Goal: Task Accomplishment & Management: Manage account settings

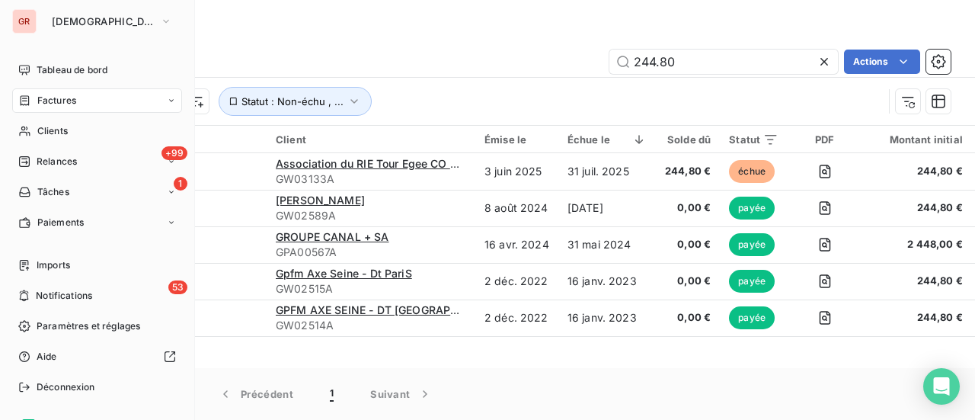
drag, startPoint x: 64, startPoint y: 99, endPoint x: 280, endPoint y: 104, distance: 216.4
click at [64, 99] on span "Factures" at bounding box center [56, 101] width 39 height 14
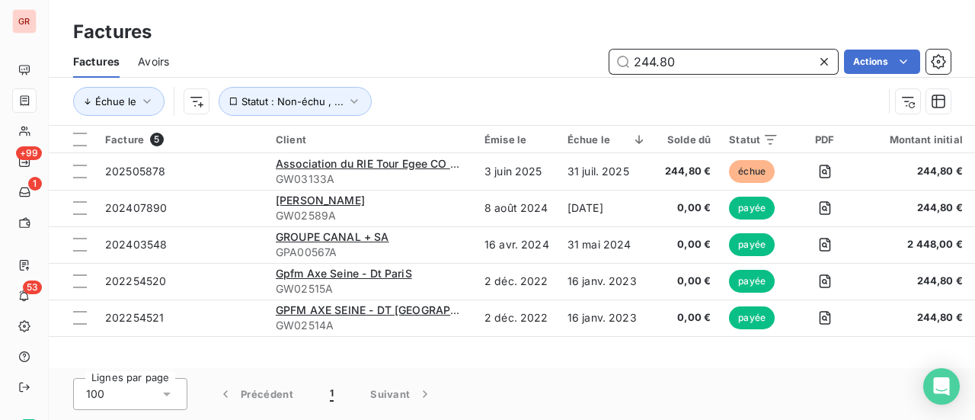
drag, startPoint x: 730, startPoint y: 64, endPoint x: 326, endPoint y: 92, distance: 404.8
click at [386, 83] on div "Factures Avoirs 244.80 Actions Échue le Statut : Non-échu , ..." at bounding box center [512, 85] width 926 height 79
paste input "02505878"
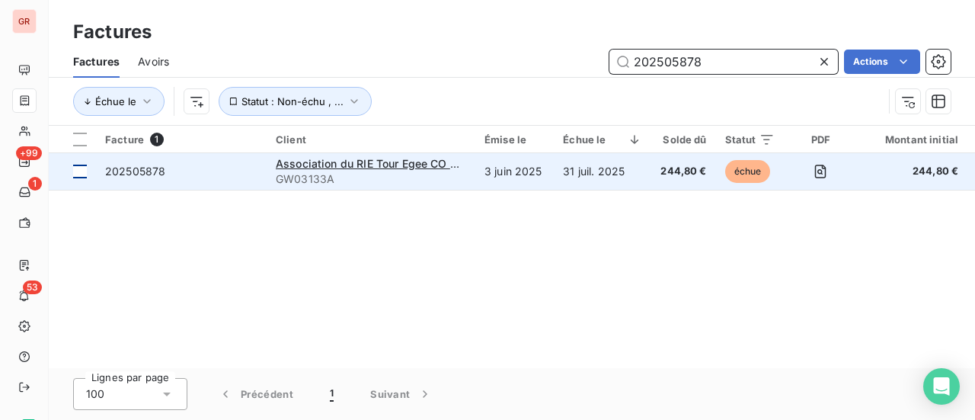
type input "202505878"
click at [91, 163] on td at bounding box center [72, 171] width 47 height 37
click at [144, 167] on span "202505878" at bounding box center [135, 171] width 60 height 13
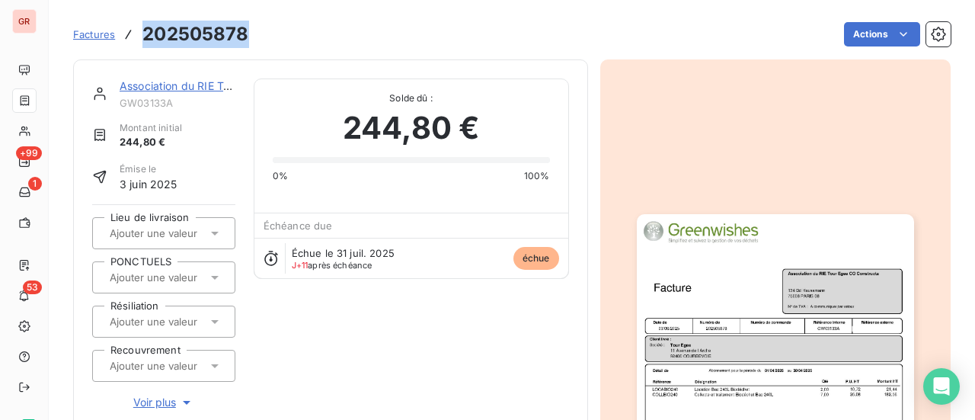
drag, startPoint x: 253, startPoint y: 37, endPoint x: 128, endPoint y: 38, distance: 125.0
click at [128, 38] on div "Factures 202505878 Actions" at bounding box center [512, 34] width 878 height 32
copy h3 "202505878"
click at [203, 85] on link "Association du RIE Tour Egee CO Constructa" at bounding box center [233, 85] width 227 height 13
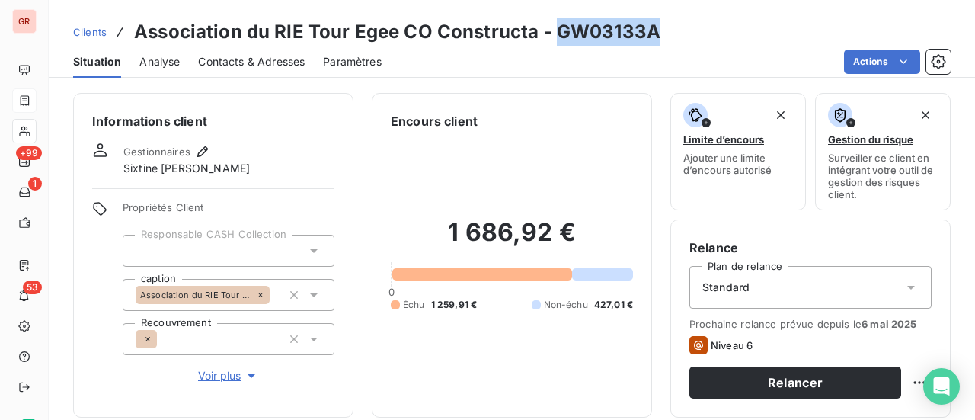
drag, startPoint x: 654, startPoint y: 35, endPoint x: 554, endPoint y: 36, distance: 99.8
click at [554, 36] on h3 "Association du RIE Tour Egee CO Constructa - GW03133A" at bounding box center [397, 31] width 526 height 27
copy h3 "GW03133A"
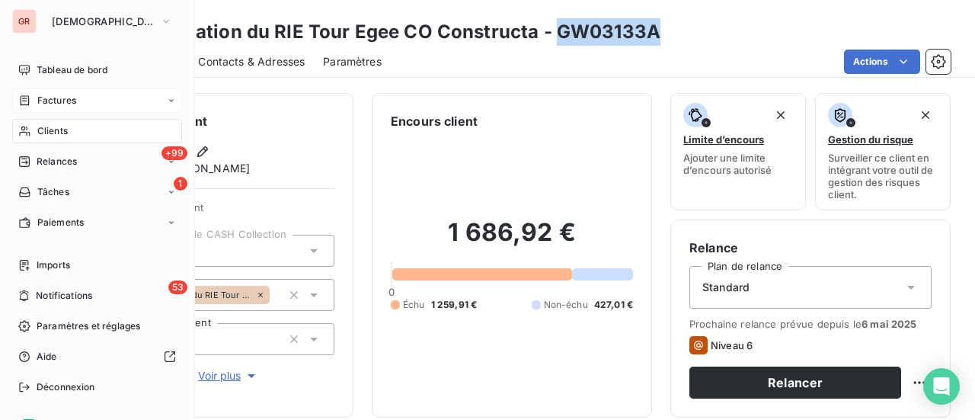
click at [56, 99] on span "Factures" at bounding box center [56, 101] width 39 height 14
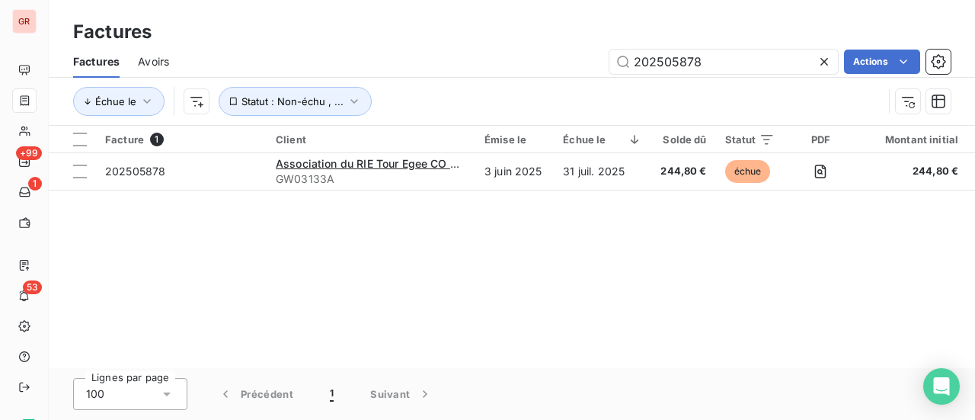
drag, startPoint x: 781, startPoint y: 56, endPoint x: 405, endPoint y: 79, distance: 377.1
click at [413, 79] on div "Factures Avoirs 202505878 Actions Échue le Statut : Non-échu , ..." at bounding box center [512, 85] width 926 height 79
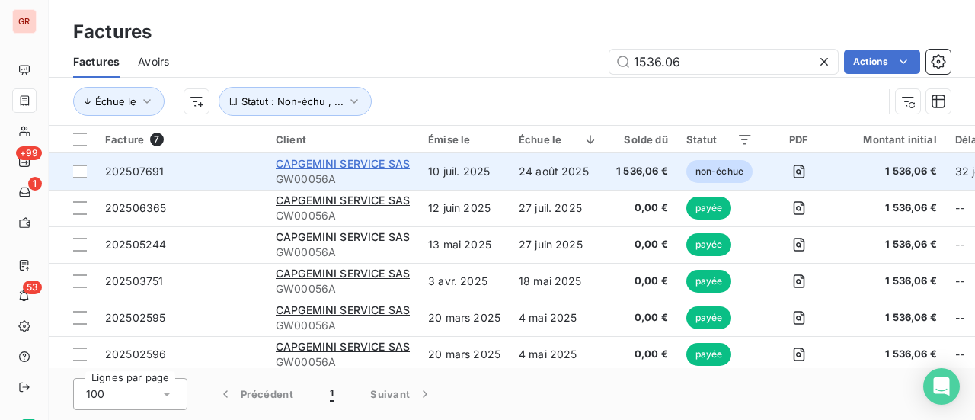
type input "1536.06"
click at [354, 169] on span "CAPGEMINI SERVICE SAS" at bounding box center [343, 163] width 134 height 13
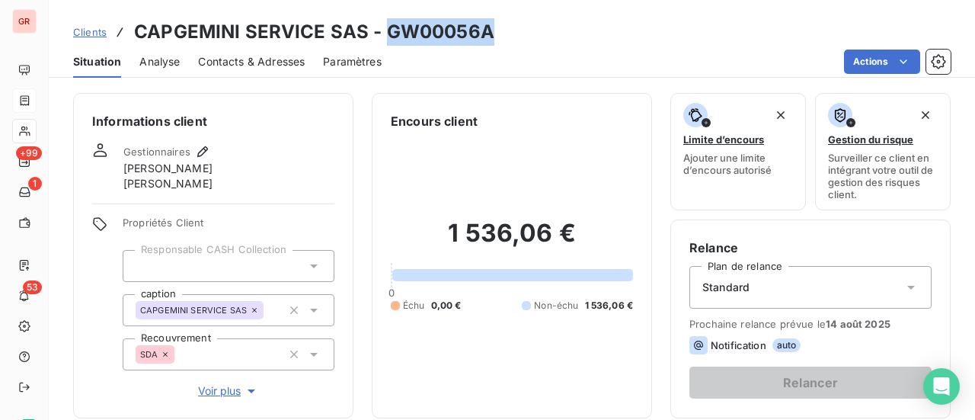
drag, startPoint x: 493, startPoint y: 36, endPoint x: 385, endPoint y: 41, distance: 108.3
click at [385, 41] on div "Clients CAPGEMINI SERVICE SAS - GW00056A" at bounding box center [512, 31] width 926 height 27
copy h3 "GW00056A"
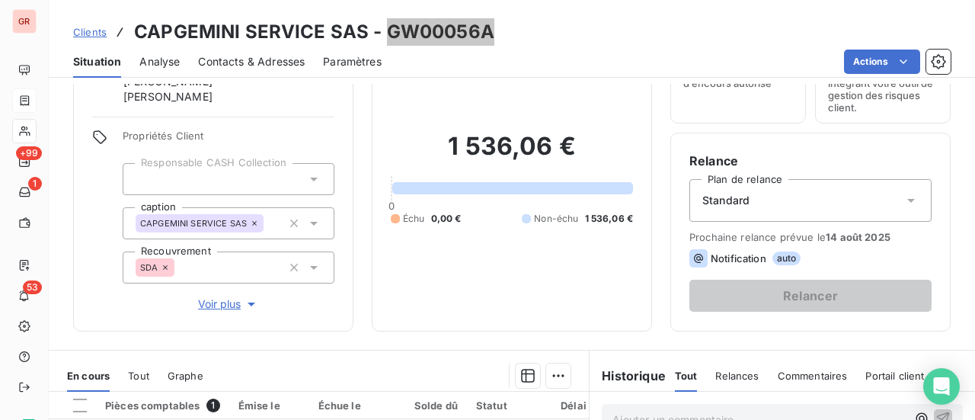
scroll to position [229, 0]
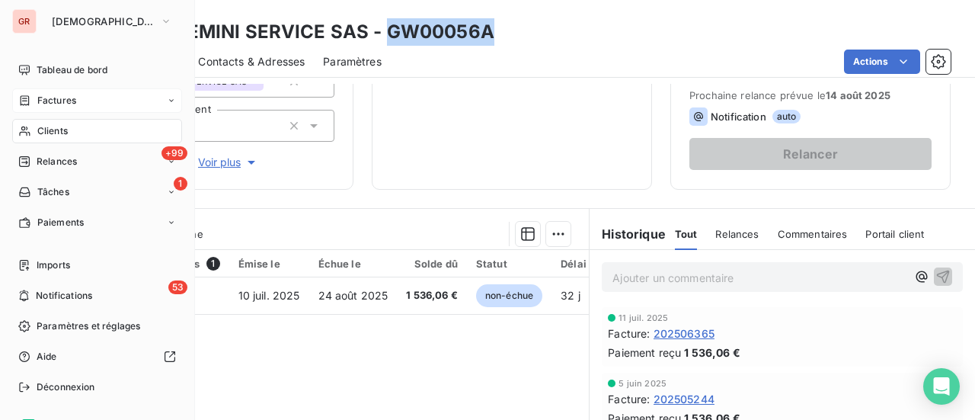
click at [66, 103] on span "Factures" at bounding box center [56, 101] width 39 height 14
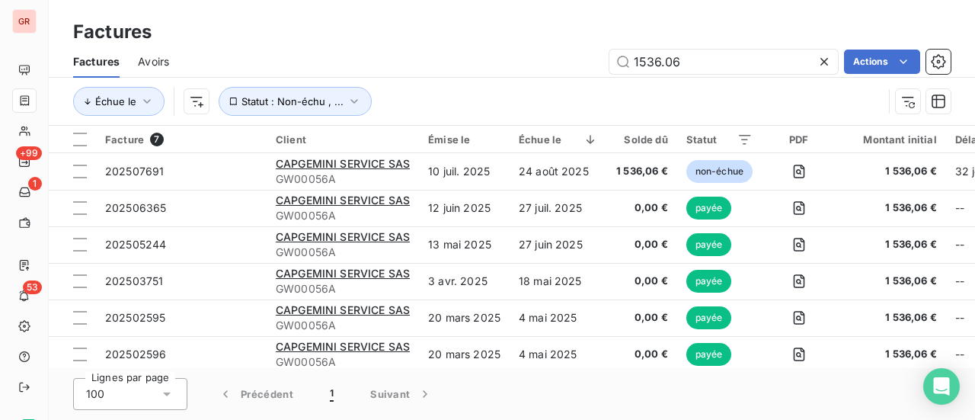
drag, startPoint x: 698, startPoint y: 59, endPoint x: 466, endPoint y: 72, distance: 232.7
click at [503, 66] on div "1536.06 Actions" at bounding box center [568, 62] width 763 height 24
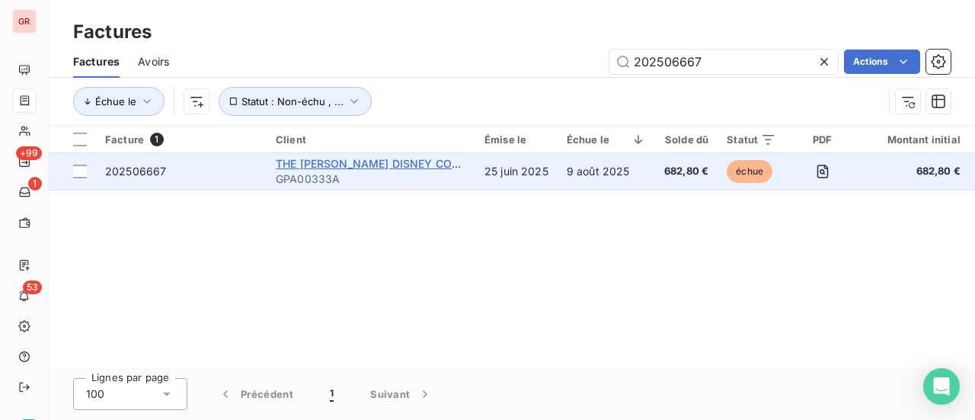
type input "202506667"
click at [350, 162] on span "THE WALT DISNEY COMPANY (France) SAS" at bounding box center [457, 163] width 362 height 13
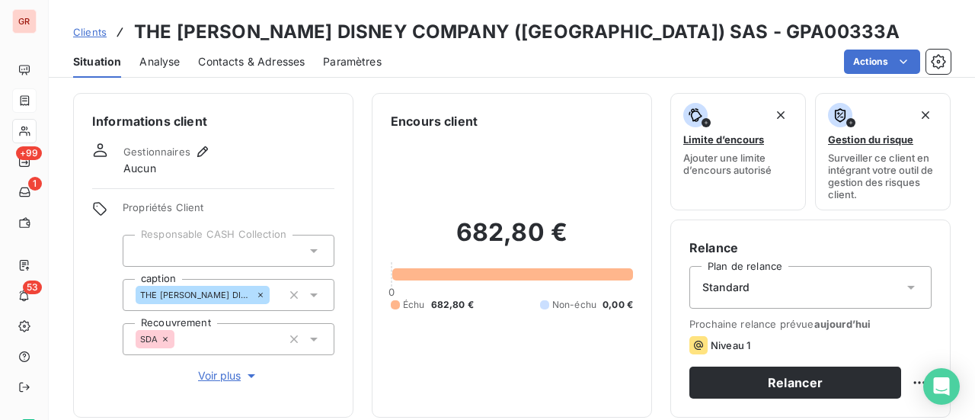
scroll to position [229, 0]
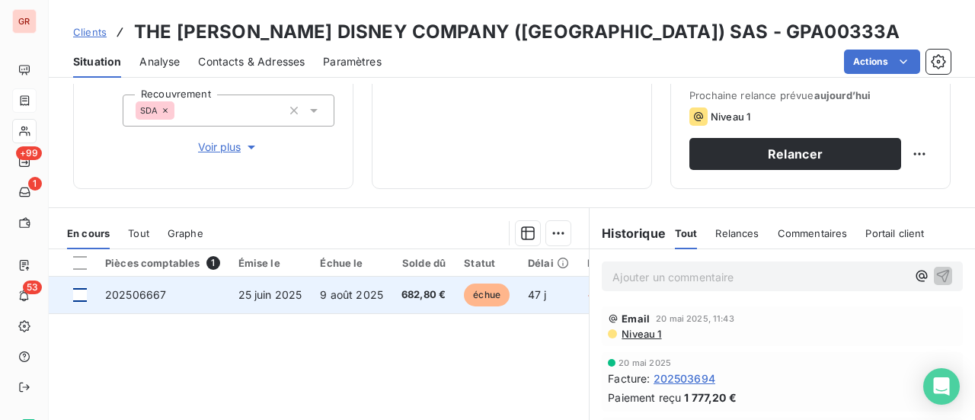
click at [75, 292] on div at bounding box center [80, 295] width 14 height 14
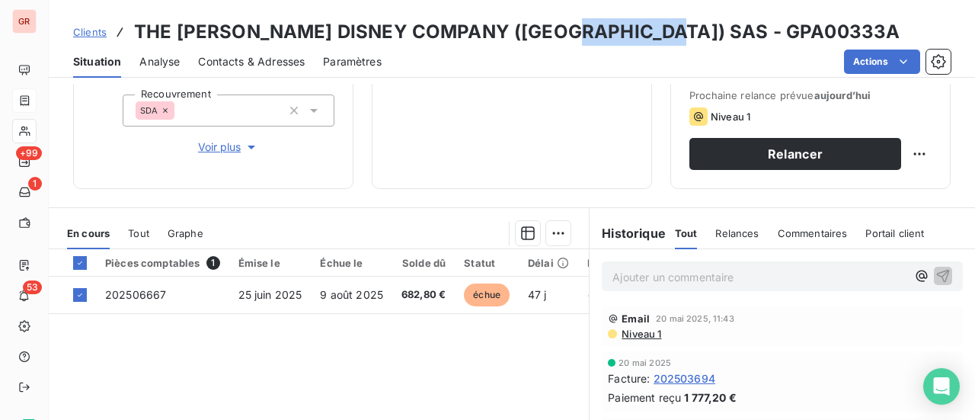
drag, startPoint x: 654, startPoint y: 34, endPoint x: 549, endPoint y: 38, distance: 105.2
click at [549, 38] on h3 "THE WALT DISNEY COMPANY (France) SAS - GPA00333A" at bounding box center [517, 31] width 766 height 27
copy h3 "GPA00333A"
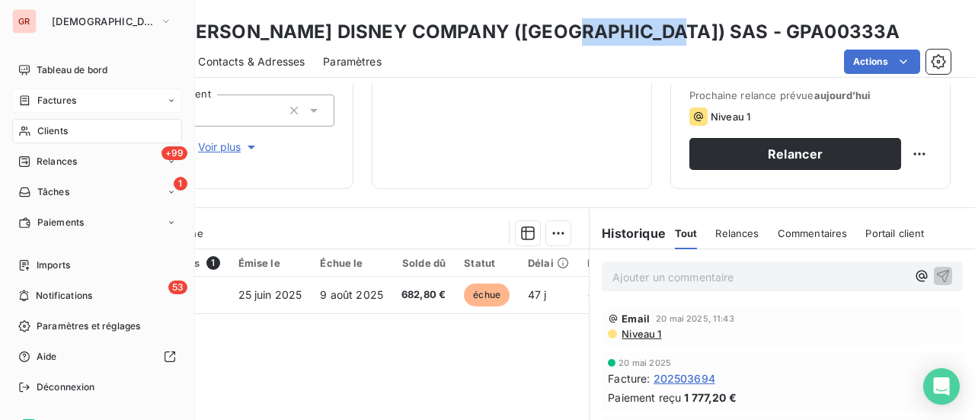
drag, startPoint x: 65, startPoint y: 106, endPoint x: 99, endPoint y: 106, distance: 34.3
click at [65, 106] on span "Factures" at bounding box center [56, 101] width 39 height 14
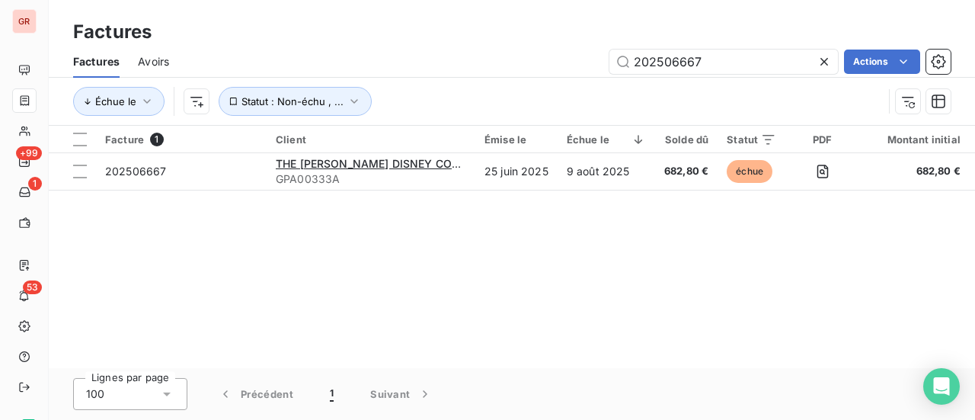
drag, startPoint x: 715, startPoint y: 63, endPoint x: 354, endPoint y: 69, distance: 361.2
click at [354, 69] on div "202506667 Actions" at bounding box center [568, 62] width 763 height 24
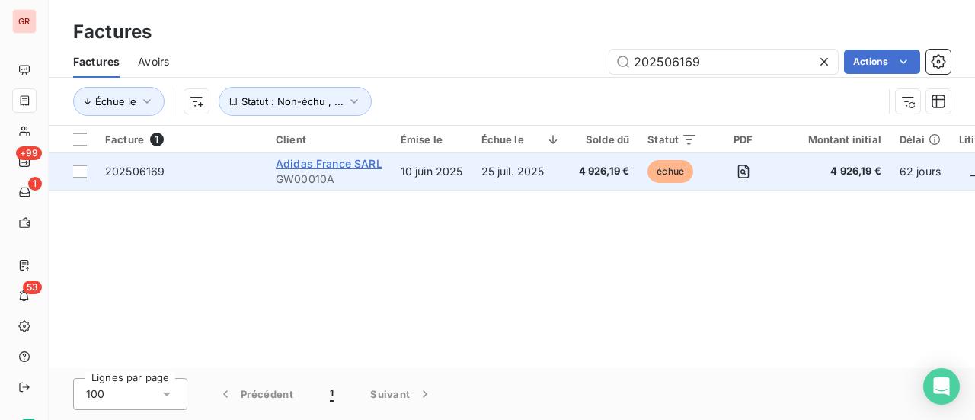
type input "202506169"
click at [350, 164] on span "Adidas France SARL" at bounding box center [329, 163] width 107 height 13
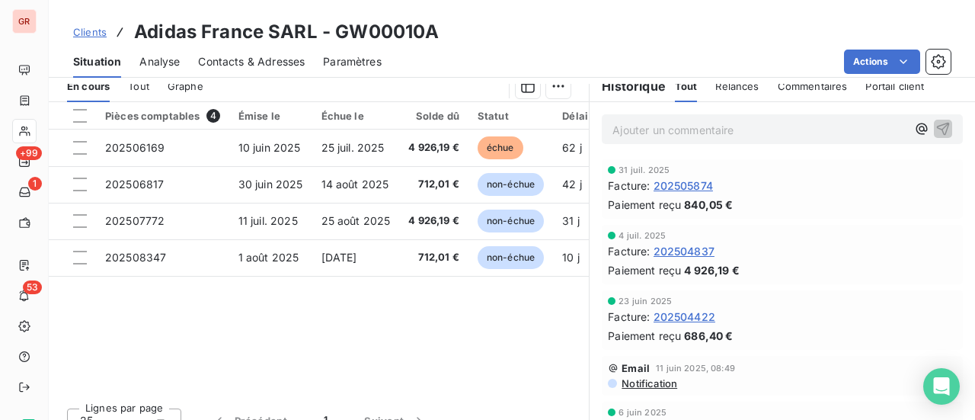
scroll to position [381, 0]
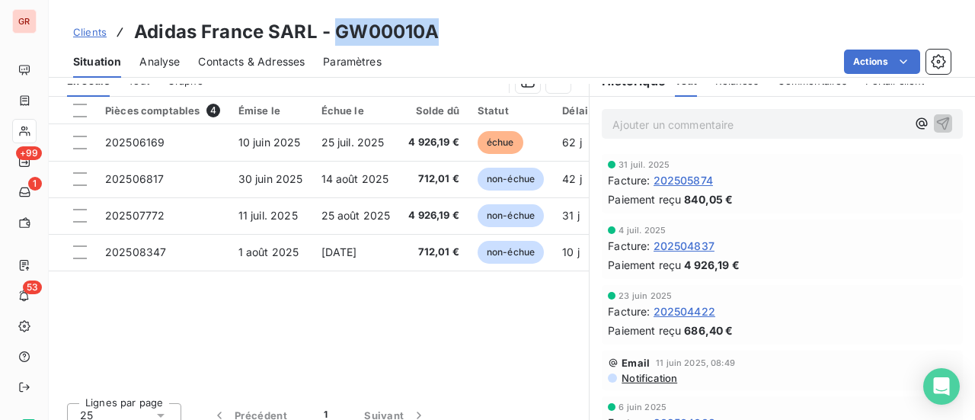
drag, startPoint x: 432, startPoint y: 35, endPoint x: 337, endPoint y: 33, distance: 95.3
click at [337, 33] on div "Clients Adidas France SARL - GW00010A" at bounding box center [512, 31] width 926 height 27
copy h3 "GW00010A"
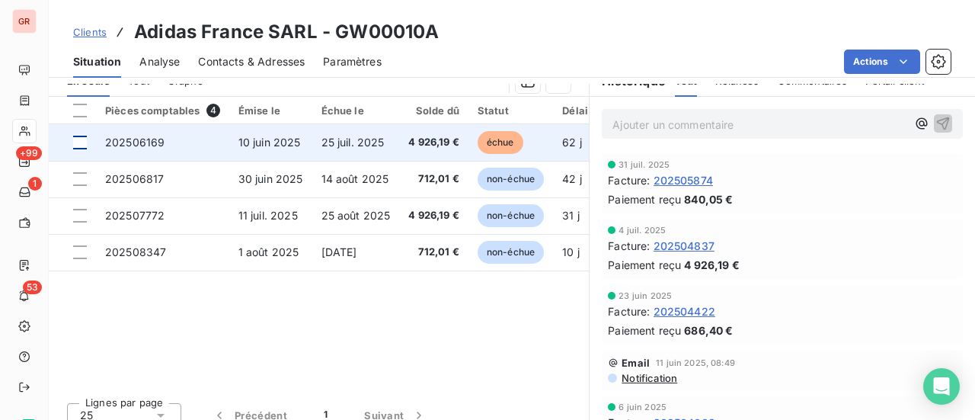
click at [84, 146] on div at bounding box center [80, 143] width 14 height 14
click at [136, 140] on span "202506169" at bounding box center [134, 142] width 59 height 13
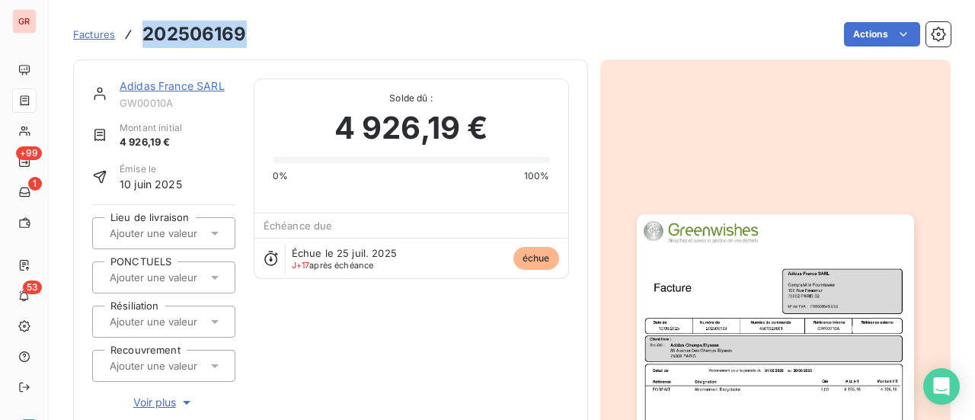
drag, startPoint x: 249, startPoint y: 31, endPoint x: 141, endPoint y: 35, distance: 108.3
click at [141, 35] on div "Factures 202506169 Actions" at bounding box center [512, 34] width 878 height 32
copy h3 "202506169"
click at [200, 81] on link "Adidas France SARL" at bounding box center [172, 85] width 105 height 13
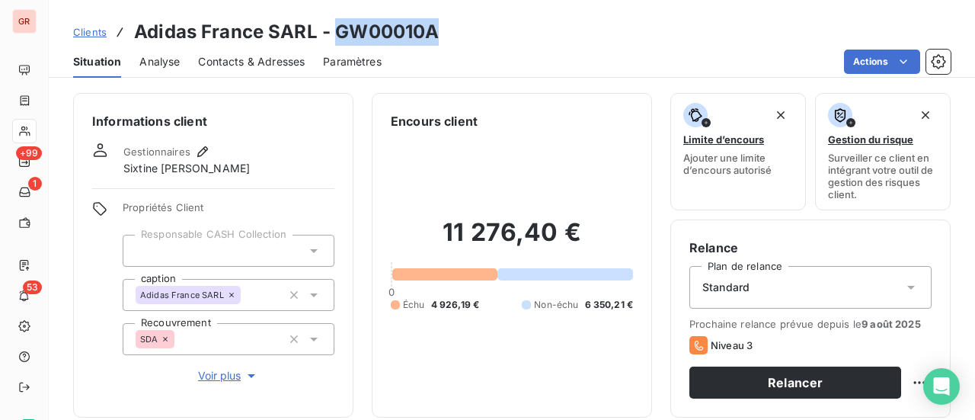
drag, startPoint x: 438, startPoint y: 28, endPoint x: 334, endPoint y: 36, distance: 104.7
click at [334, 36] on div "Clients Adidas France SARL - GW00010A" at bounding box center [512, 31] width 926 height 27
copy h3 "GW00010A"
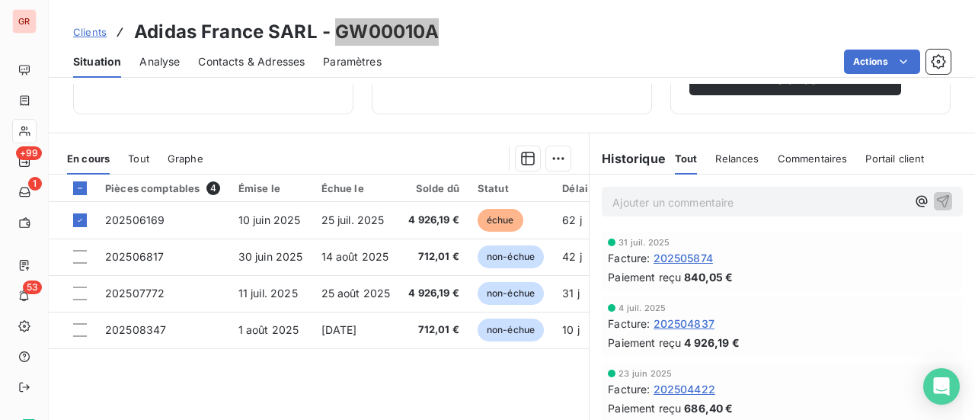
scroll to position [305, 0]
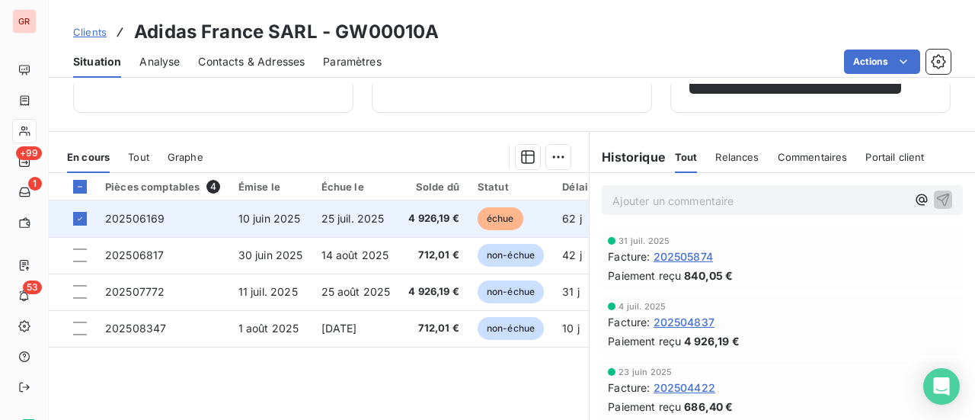
click at [145, 221] on span "202506169" at bounding box center [134, 218] width 59 height 13
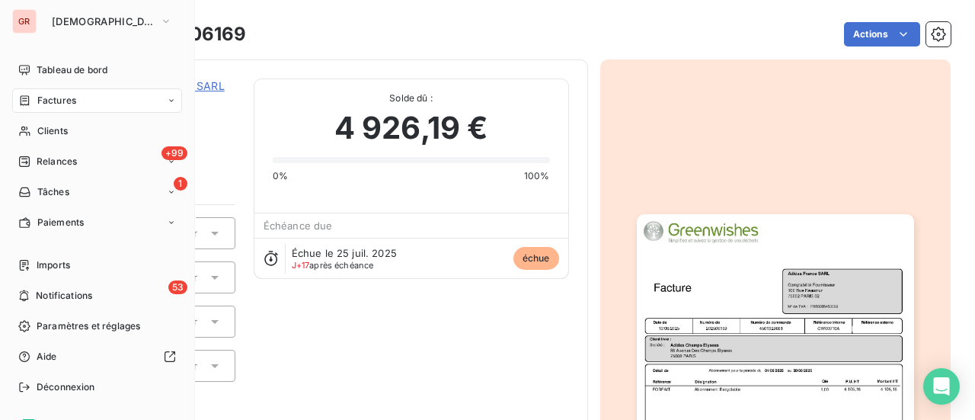
drag, startPoint x: 52, startPoint y: 99, endPoint x: 165, endPoint y: 100, distance: 113.5
click at [52, 99] on span "Factures" at bounding box center [56, 101] width 39 height 14
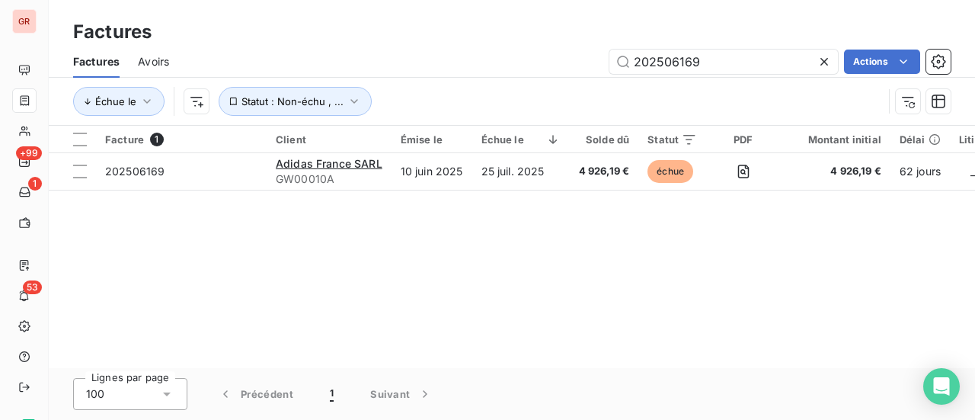
drag, startPoint x: 719, startPoint y: 69, endPoint x: 430, endPoint y: 71, distance: 288.8
click at [430, 71] on div "202506169 Actions" at bounding box center [568, 62] width 763 height 24
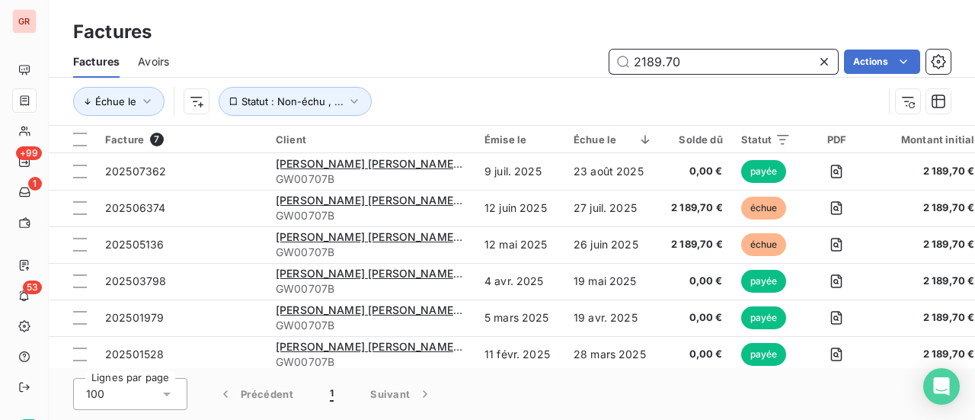
drag, startPoint x: 625, startPoint y: 71, endPoint x: 399, endPoint y: 110, distance: 228.8
click at [404, 108] on div "Factures Avoirs 2189.70 Actions Échue le Statut : Non-échu , ..." at bounding box center [512, 85] width 926 height 79
paste input "02508273"
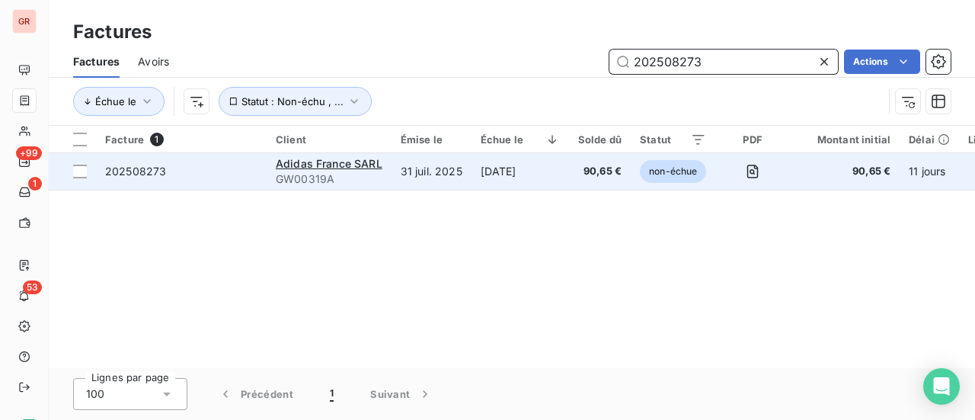
type input "202508273"
click at [138, 168] on span "202508273" at bounding box center [135, 171] width 61 height 13
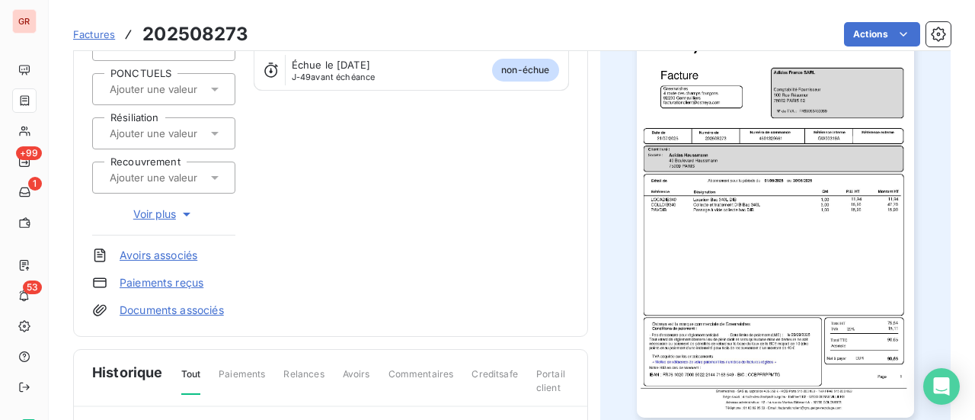
scroll to position [78, 0]
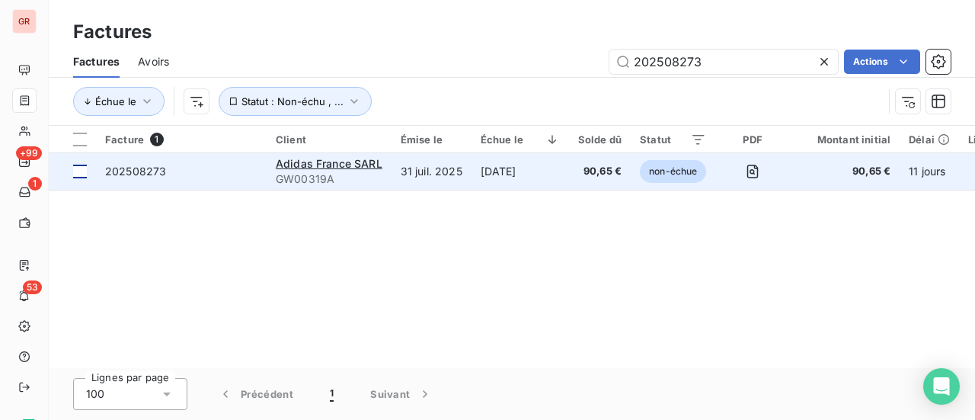
click at [85, 171] on div at bounding box center [80, 172] width 14 height 14
click at [143, 171] on span "202508273" at bounding box center [135, 171] width 61 height 13
click at [83, 171] on div at bounding box center [80, 172] width 14 height 14
click at [361, 164] on span "Adidas France SARL" at bounding box center [329, 163] width 107 height 13
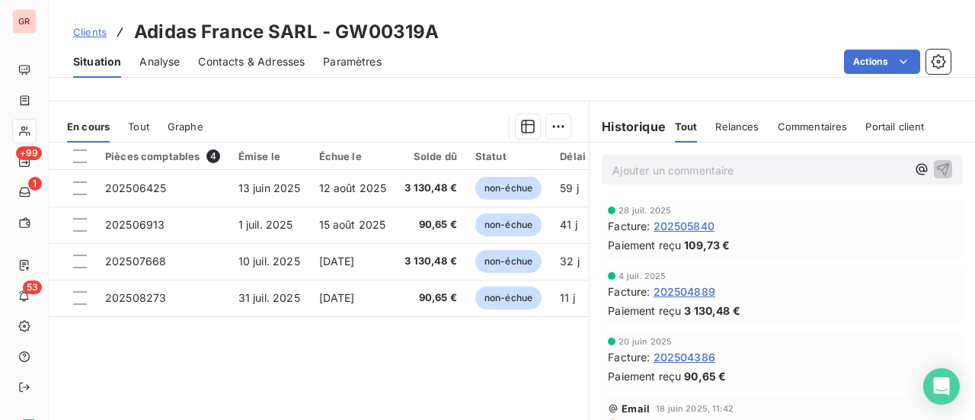
scroll to position [381, 0]
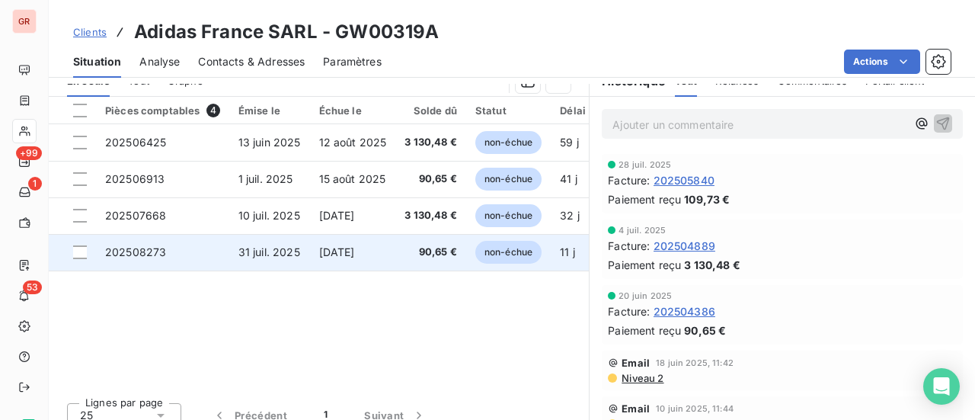
click at [88, 249] on td at bounding box center [72, 252] width 47 height 37
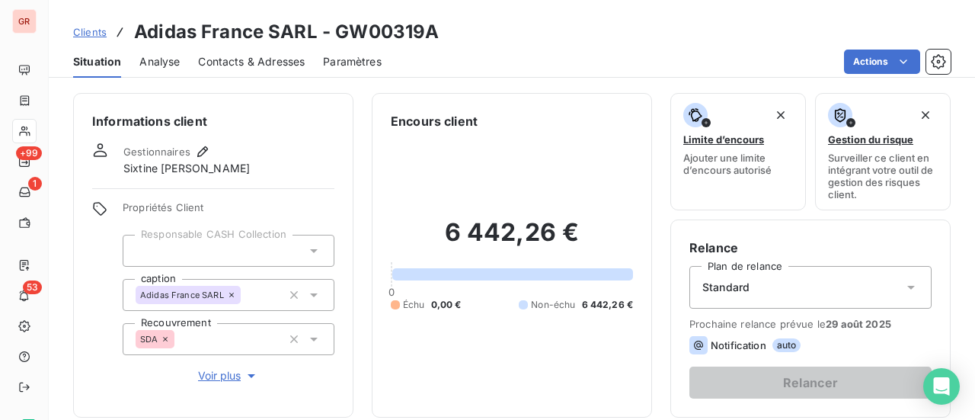
scroll to position [305, 0]
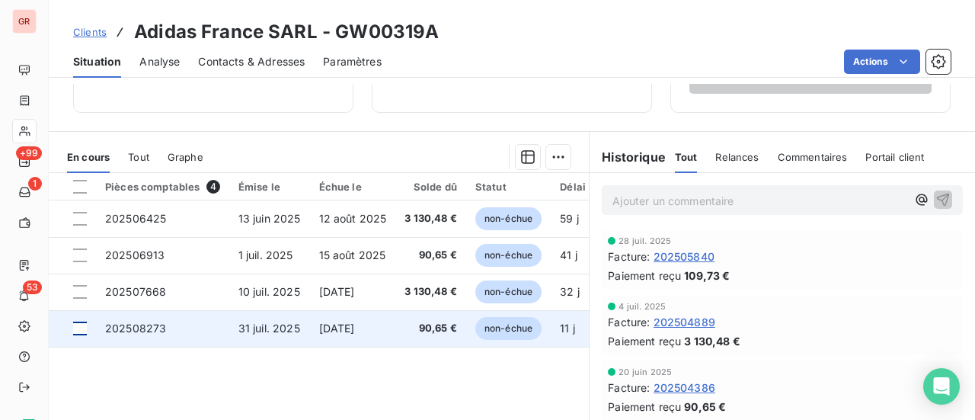
click at [79, 331] on div at bounding box center [80, 329] width 14 height 14
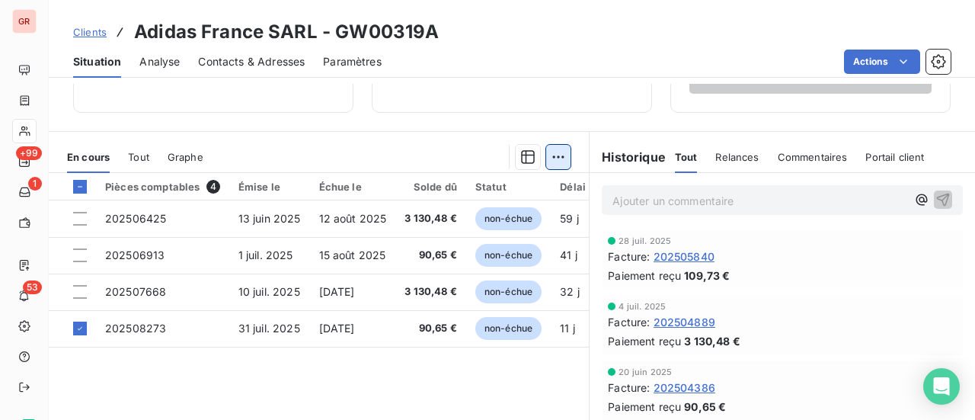
click at [552, 152] on html "GR +99 1 53 Clients Adidas France SARL - GW00319A Situation Analyse Contacts & …" at bounding box center [487, 210] width 975 height 420
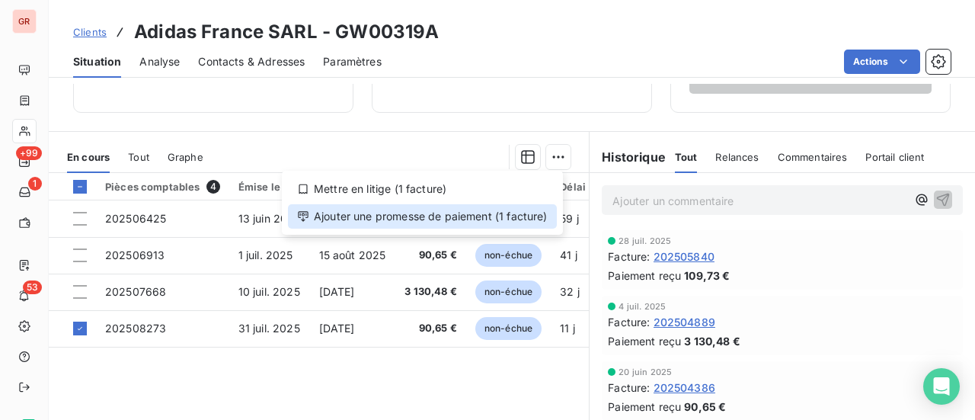
click at [373, 214] on div "Ajouter une promesse de paiement (1 facture)" at bounding box center [422, 216] width 269 height 24
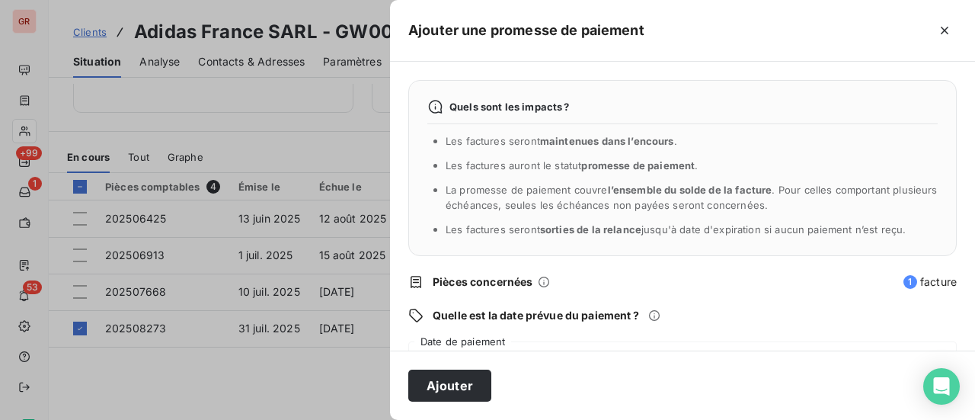
click at [490, 283] on span "Pièces concernées" at bounding box center [483, 281] width 101 height 15
click at [499, 332] on div "Quels sont les impacts ? Les factures seront maintenues dans l’encours . Les fa…" at bounding box center [682, 206] width 585 height 289
click at [489, 343] on div "[DATE]" at bounding box center [682, 362] width 549 height 43
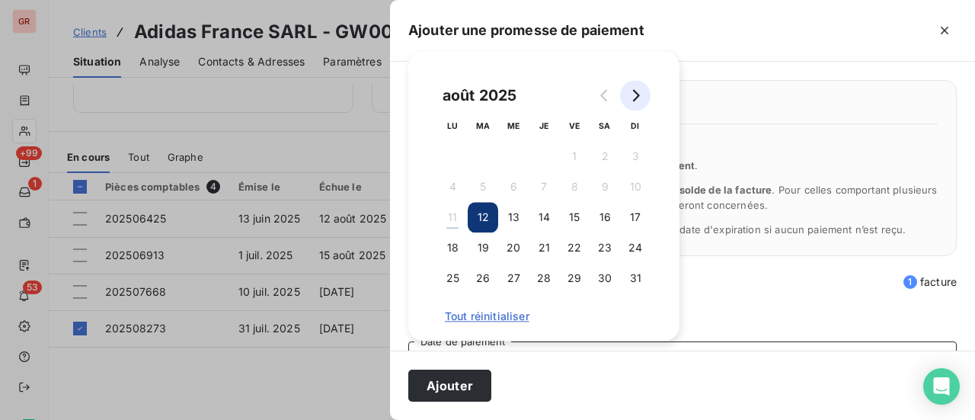
click at [636, 100] on icon "Go to next month" at bounding box center [635, 95] width 12 height 12
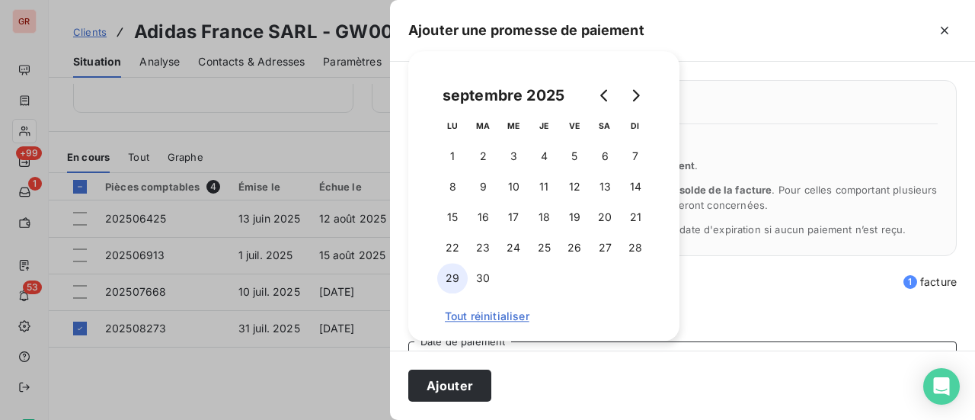
click at [456, 277] on button "29" at bounding box center [452, 278] width 30 height 30
click at [453, 278] on button "29" at bounding box center [452, 278] width 30 height 30
click at [453, 279] on button "29" at bounding box center [452, 278] width 30 height 30
drag, startPoint x: 656, startPoint y: 285, endPoint x: 672, endPoint y: 285, distance: 16.0
click at [657, 285] on div "septembre 2025 LU MA ME JE VE SA DI 1 2 3 4 5 6 7 8 9 10 11 12 13 14 15 16 17 1…" at bounding box center [544, 195] width 235 height 253
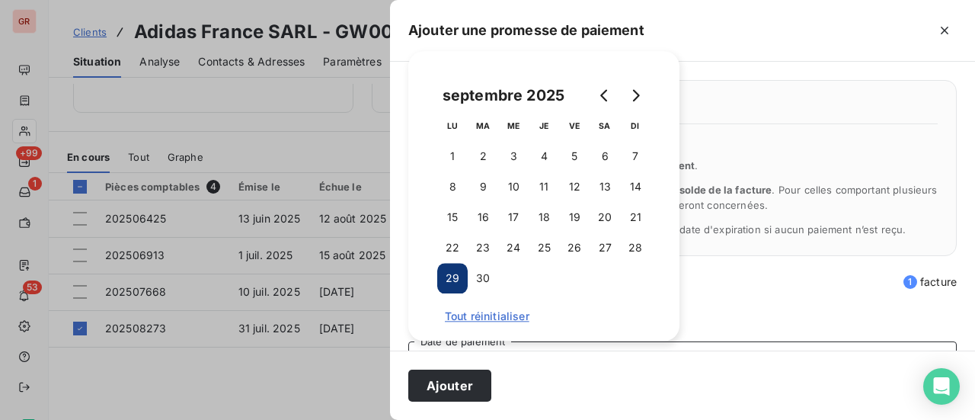
click at [725, 283] on span "Pièces concernées" at bounding box center [664, 281] width 462 height 15
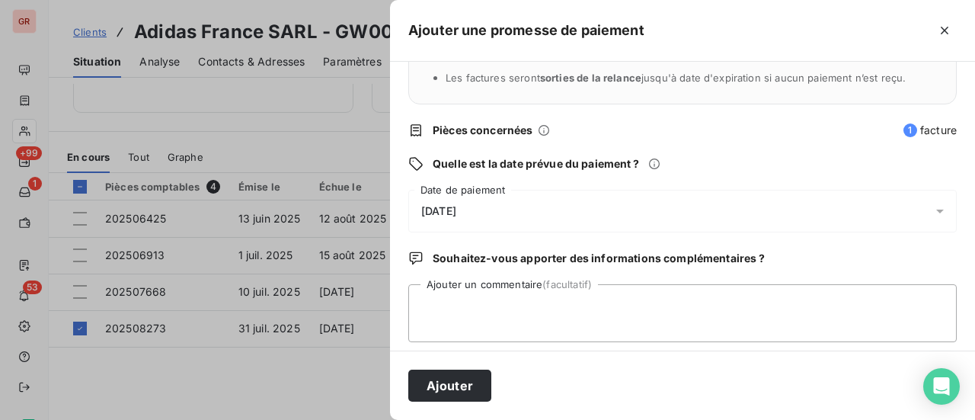
scroll to position [152, 0]
click at [478, 299] on textarea "Ajouter un commentaire (facultatif)" at bounding box center [682, 312] width 549 height 58
type textarea "a"
type textarea "aVIS DE VIREMENT"
drag, startPoint x: 518, startPoint y: 307, endPoint x: 387, endPoint y: 322, distance: 131.9
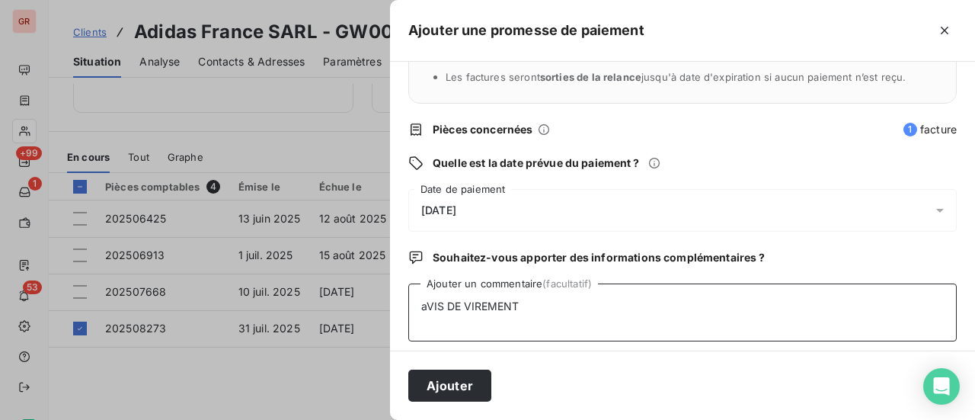
click at [388, 419] on div "Ajouter une promesse de paiement Quels sont les impacts ? Les factures seront m…" at bounding box center [487, 420] width 975 height 0
type textarea "Avis de virement"
click at [459, 383] on button "Ajouter" at bounding box center [449, 386] width 83 height 32
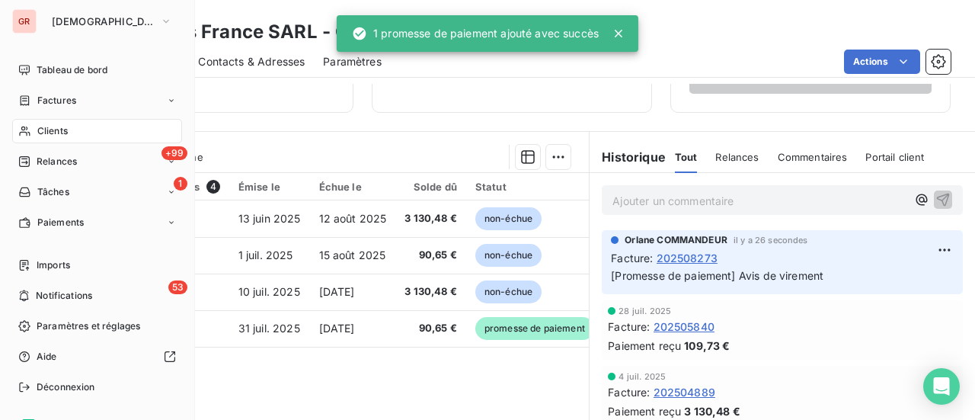
click at [62, 130] on span "Clients" at bounding box center [52, 131] width 30 height 14
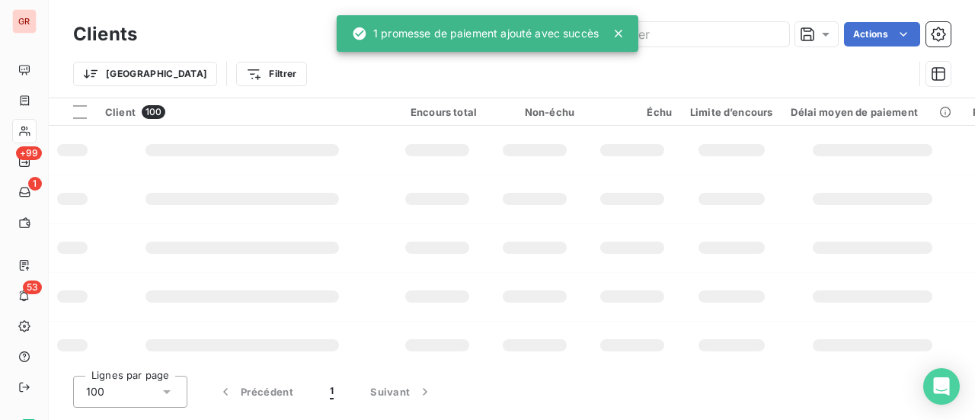
click at [673, 34] on input "text" at bounding box center [675, 34] width 229 height 24
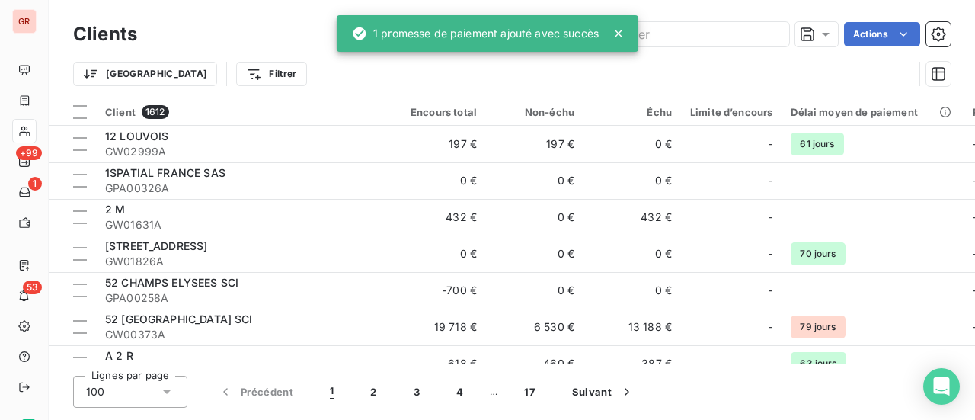
click at [619, 34] on icon at bounding box center [619, 34] width 8 height 8
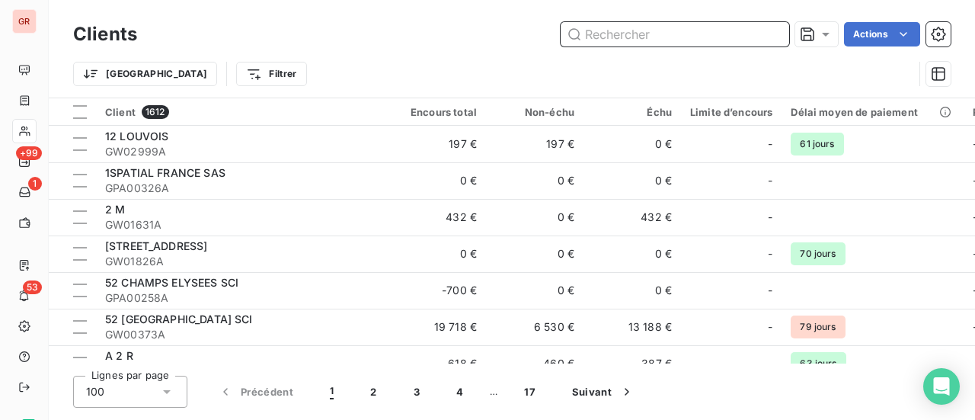
click at [645, 27] on input "text" at bounding box center [675, 34] width 229 height 24
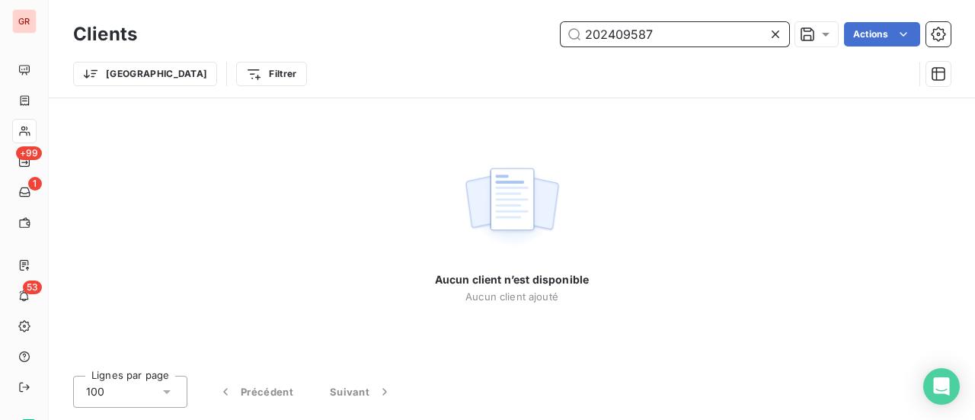
click at [586, 36] on input "202409587" at bounding box center [675, 34] width 229 height 24
click at [658, 34] on input "202409587" at bounding box center [675, 34] width 229 height 24
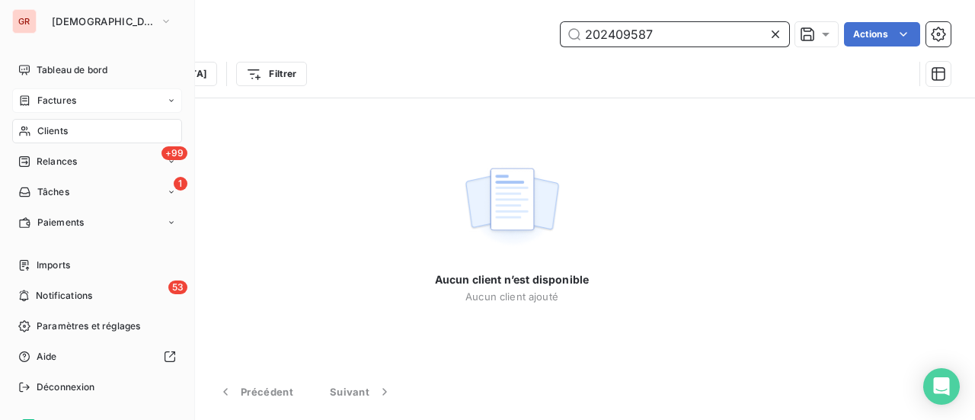
type input "202409587"
click at [62, 98] on span "Factures" at bounding box center [56, 101] width 39 height 14
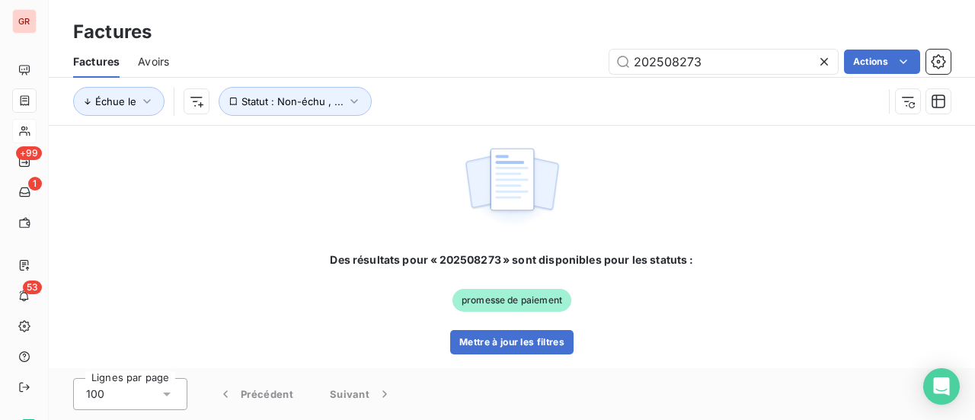
drag, startPoint x: 724, startPoint y: 63, endPoint x: 307, endPoint y: 161, distance: 428.0
click at [395, 132] on div "Factures Factures Avoirs 202508273 Actions Échue le Statut : Non-échu , ... Des…" at bounding box center [512, 210] width 926 height 420
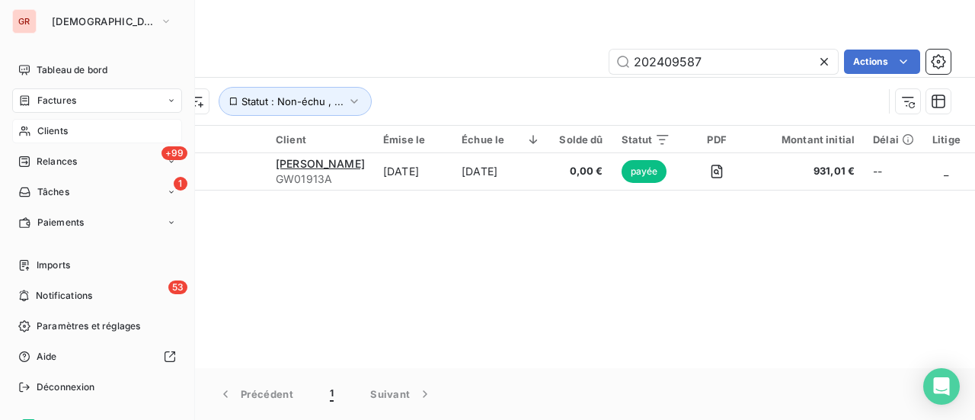
click at [69, 98] on span "Factures" at bounding box center [56, 101] width 39 height 14
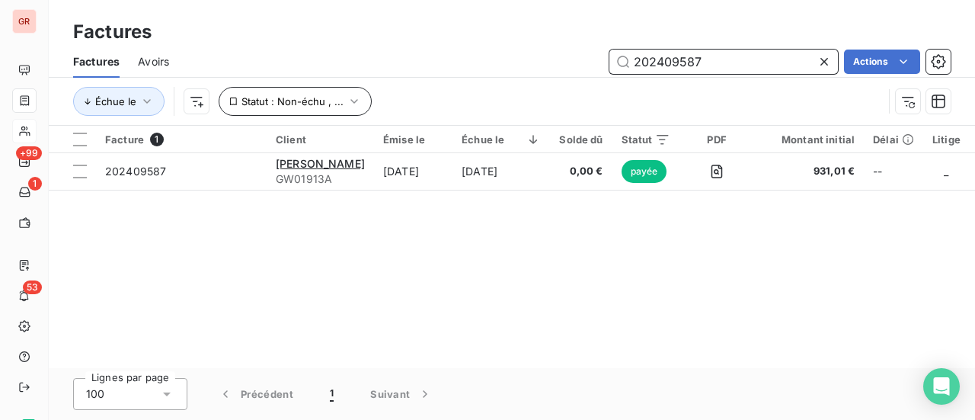
drag, startPoint x: 638, startPoint y: 65, endPoint x: 242, endPoint y: 94, distance: 397.3
click at [404, 84] on div "Factures Avoirs 202409587 Actions Échue le Statut : Non-échu , ..." at bounding box center [512, 85] width 926 height 79
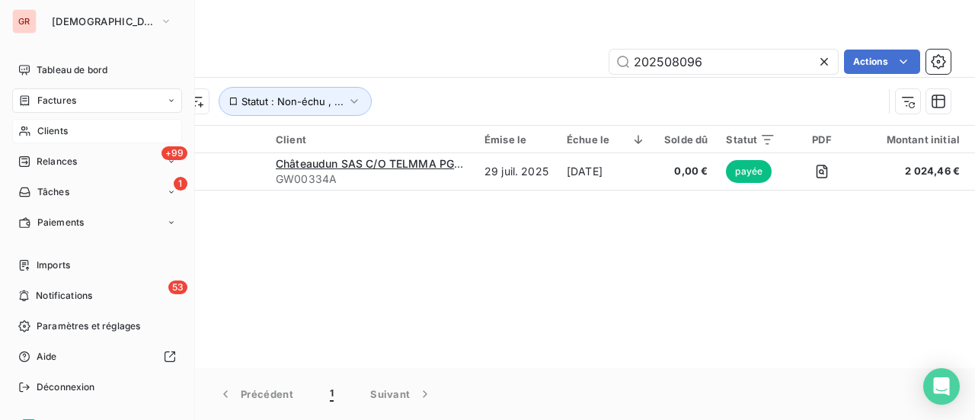
drag, startPoint x: 32, startPoint y: 101, endPoint x: 108, endPoint y: 107, distance: 76.4
click at [32, 101] on div "Factures" at bounding box center [47, 101] width 58 height 14
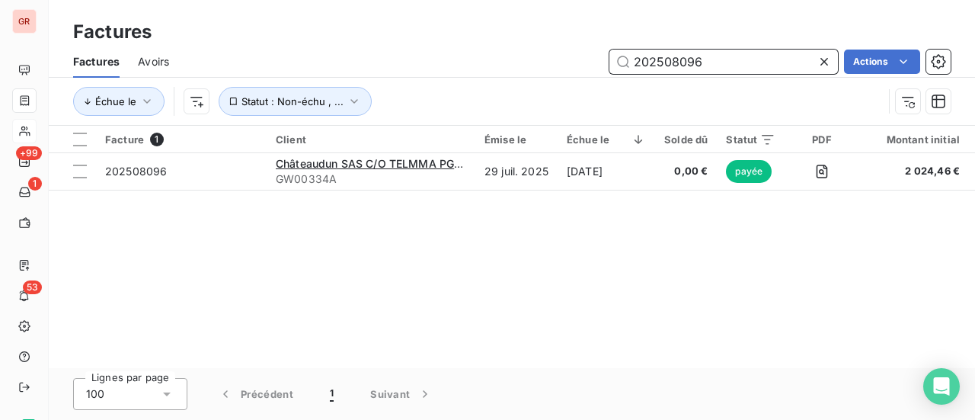
drag, startPoint x: 716, startPoint y: 53, endPoint x: 385, endPoint y: 62, distance: 331.5
click at [519, 57] on div "202508096 Actions" at bounding box center [568, 62] width 763 height 24
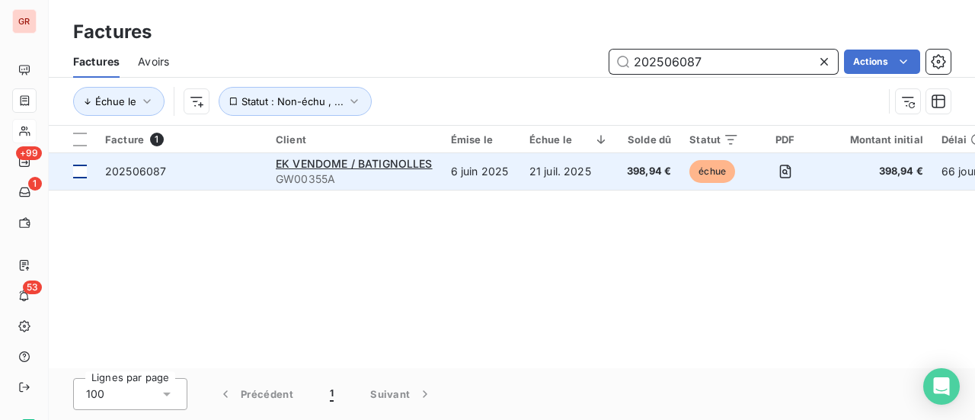
type input "202506087"
click at [88, 171] on td at bounding box center [72, 171] width 47 height 37
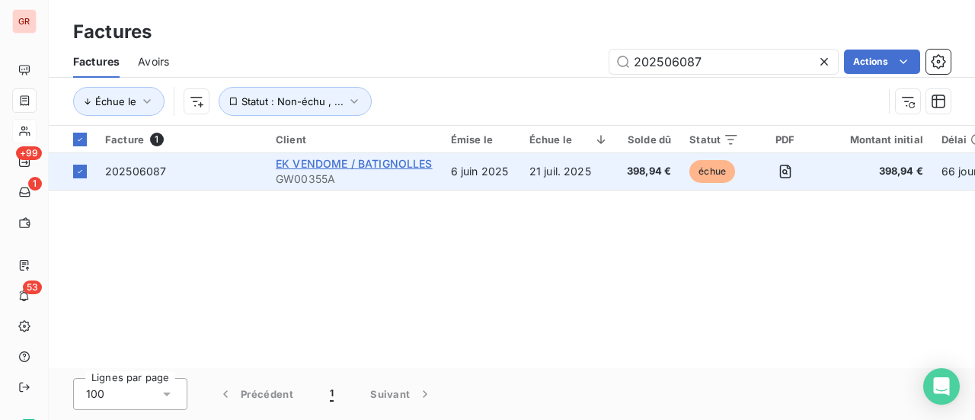
click at [334, 164] on span "EK VENDOME / BATIGNOLLES" at bounding box center [354, 163] width 157 height 13
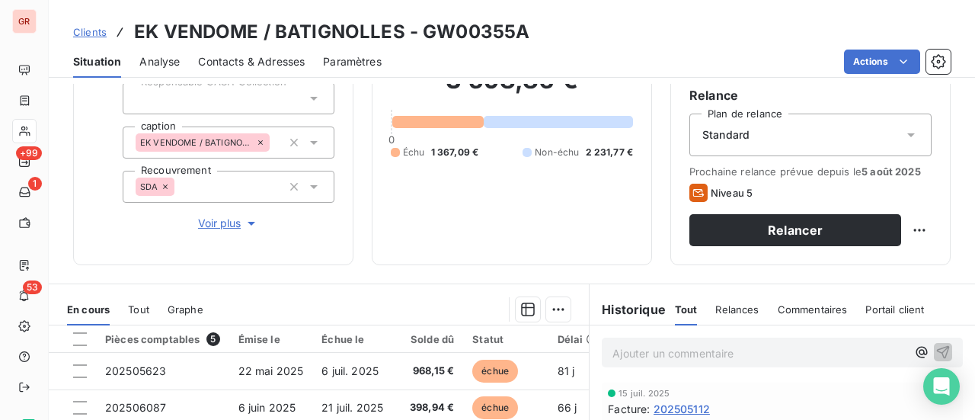
scroll to position [305, 0]
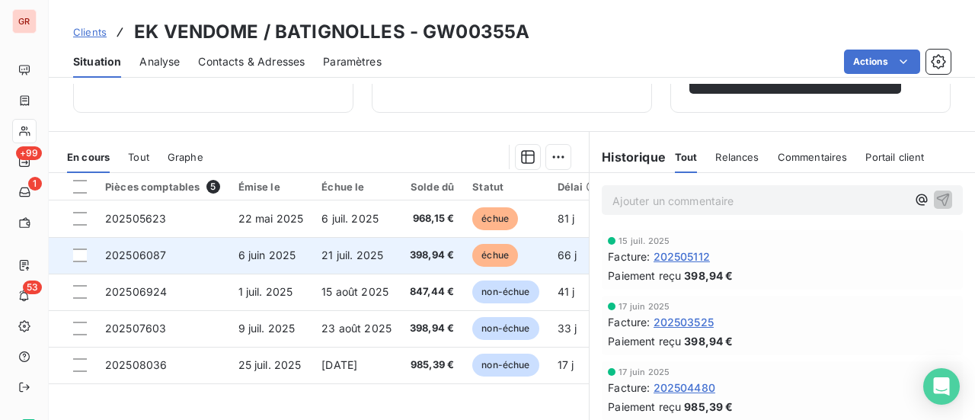
click at [78, 261] on td at bounding box center [72, 255] width 47 height 37
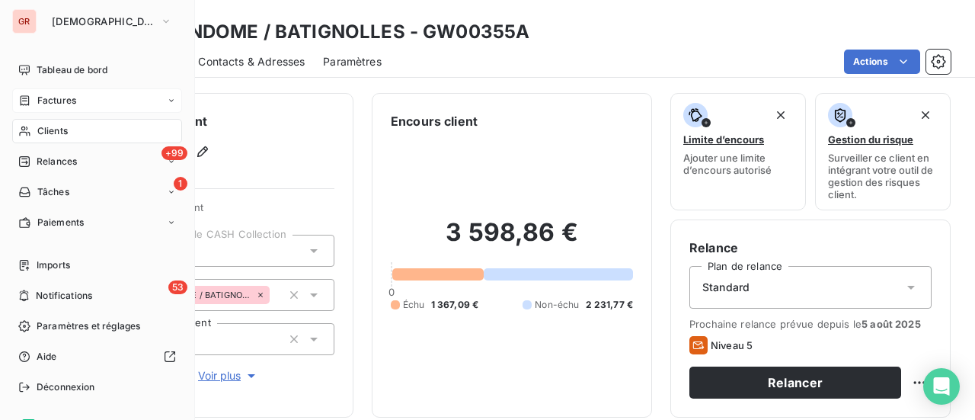
click at [78, 101] on div "Factures" at bounding box center [97, 100] width 170 height 24
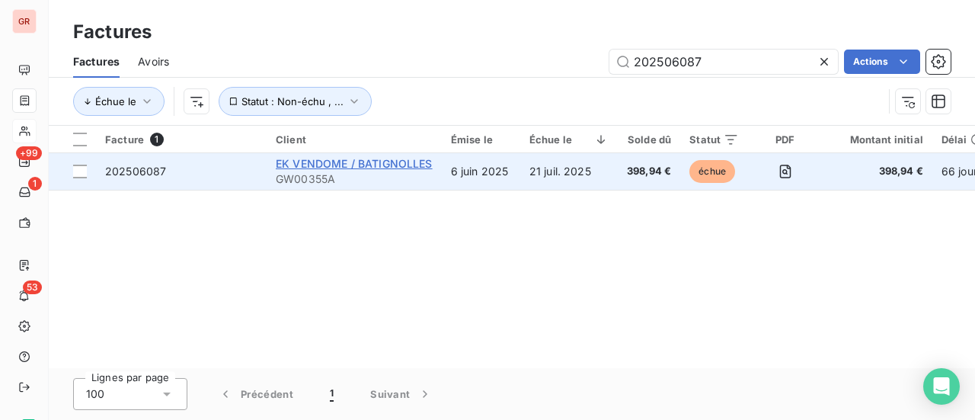
click at [353, 162] on span "EK VENDOME / BATIGNOLLES" at bounding box center [354, 163] width 157 height 13
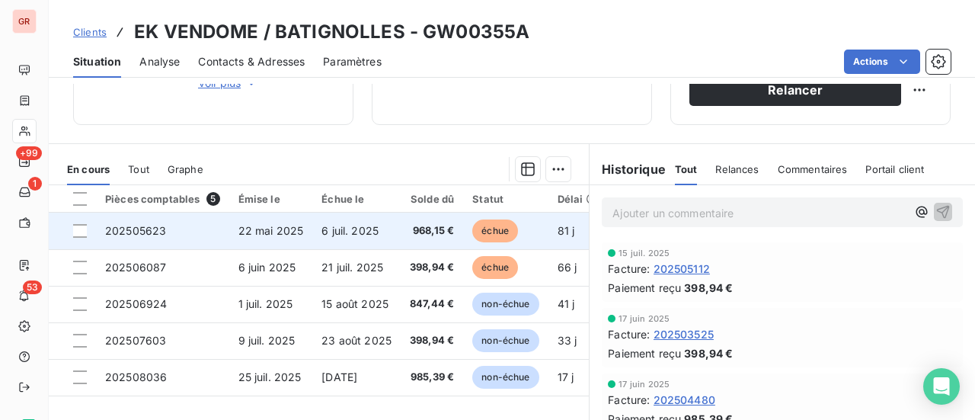
scroll to position [305, 0]
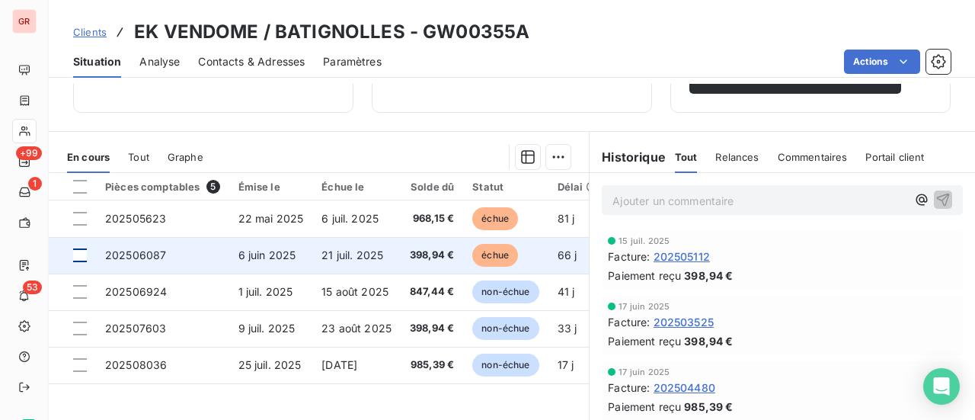
click at [79, 252] on div at bounding box center [80, 255] width 14 height 14
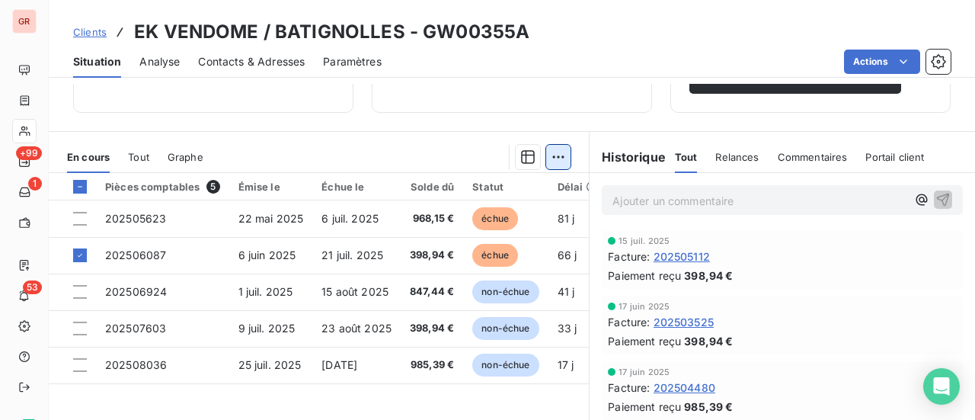
click at [551, 150] on html "GR +99 1 53 Clients EK VENDOME / BATIGNOLLES - GW00355A Situation Analyse Conta…" at bounding box center [487, 210] width 975 height 420
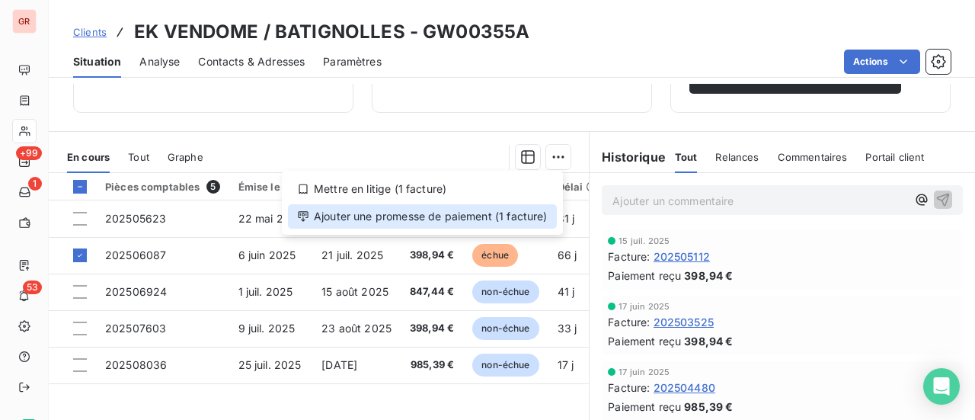
click at [447, 216] on div "Ajouter une promesse de paiement (1 facture)" at bounding box center [422, 216] width 269 height 24
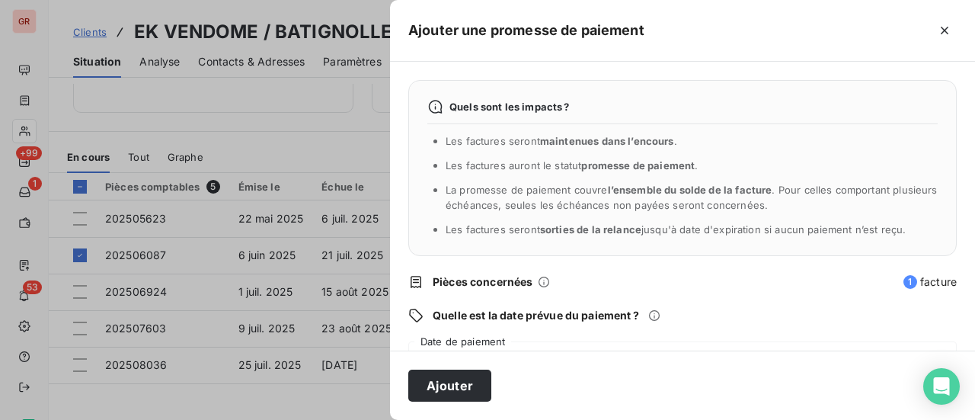
click at [530, 324] on div "Quels sont les impacts ? Les factures seront maintenues dans l’encours . Les fa…" at bounding box center [682, 206] width 585 height 289
click at [517, 341] on div "[DATE]" at bounding box center [682, 362] width 549 height 43
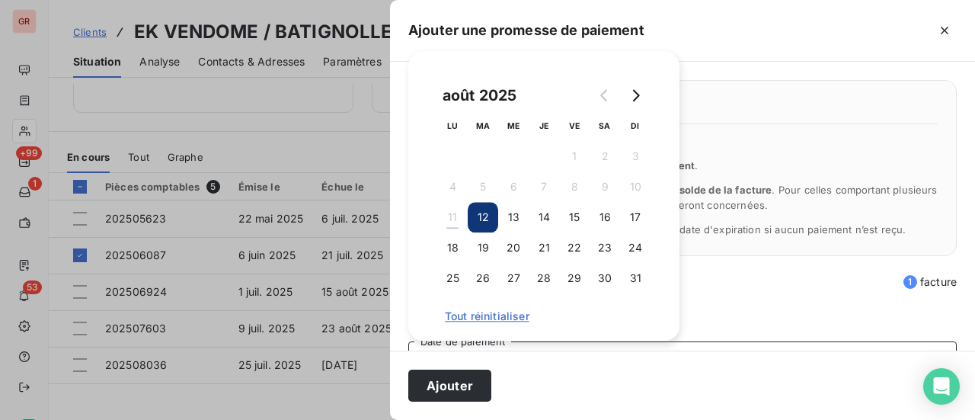
click at [485, 213] on button "12" at bounding box center [483, 217] width 30 height 30
click at [757, 295] on div "Quels sont les impacts ? Les factures seront maintenues dans l’encours . Les fa…" at bounding box center [682, 206] width 585 height 289
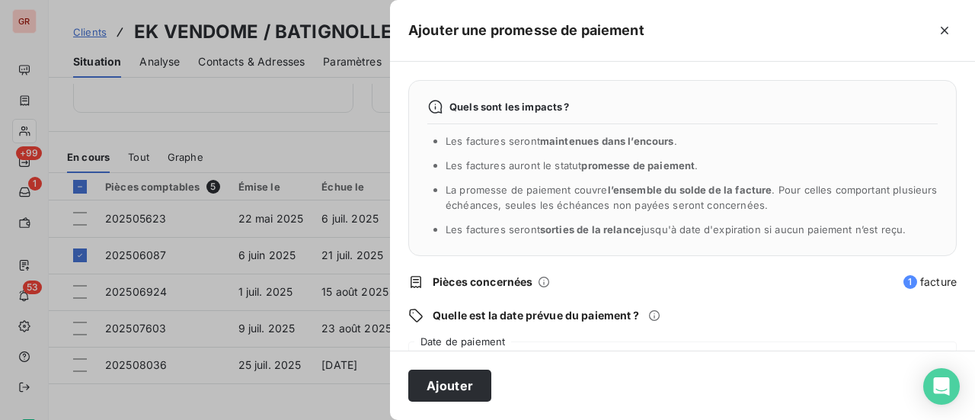
scroll to position [152, 0]
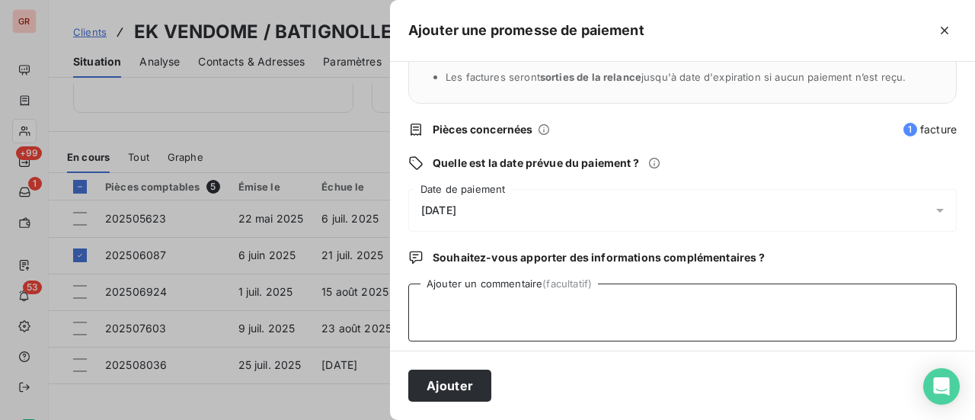
click at [481, 312] on textarea "Ajouter un commentaire (facultatif)" at bounding box center [682, 312] width 549 height 58
type textarea "Avis de virement"
click at [470, 391] on button "Ajouter" at bounding box center [449, 386] width 83 height 32
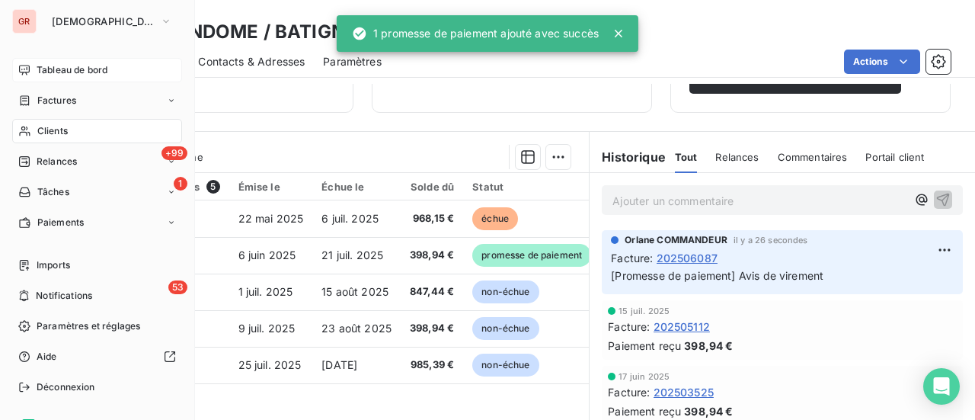
click at [88, 71] on span "Tableau de bord" at bounding box center [72, 70] width 71 height 14
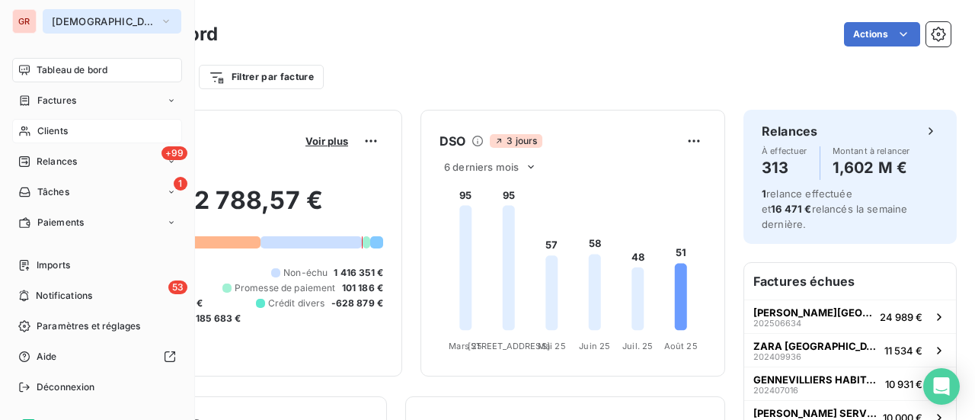
click at [160, 21] on icon "button" at bounding box center [166, 21] width 12 height 15
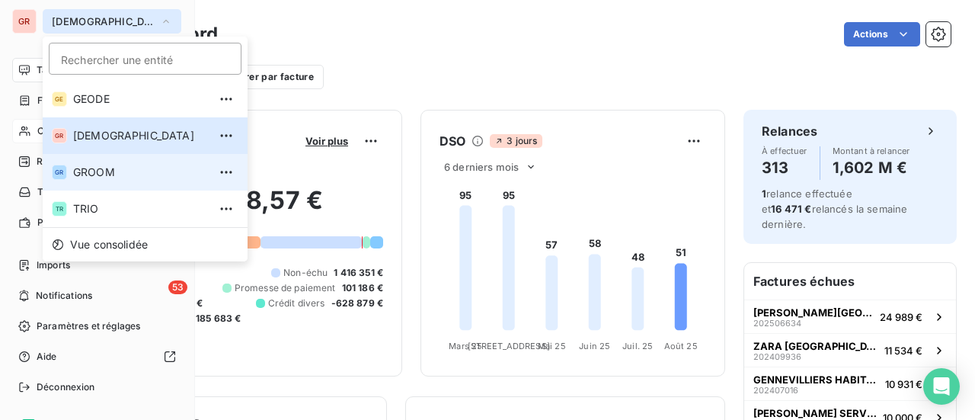
click at [117, 171] on span "GROOM" at bounding box center [140, 172] width 135 height 15
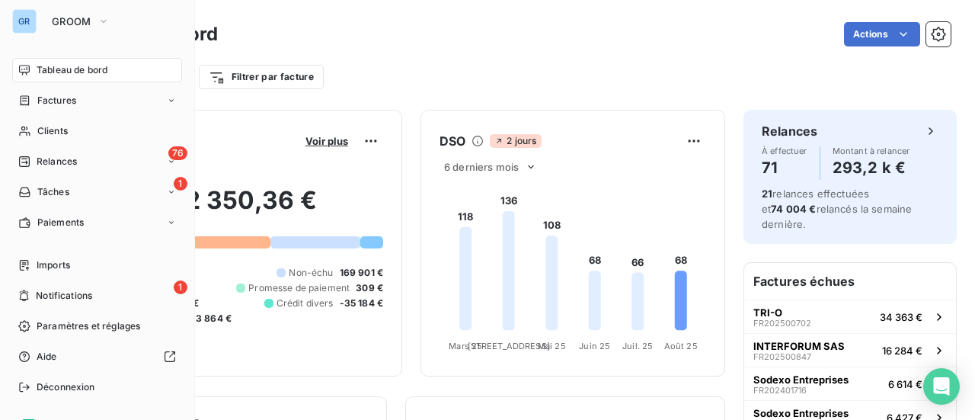
click at [109, 73] on div "Tableau de bord" at bounding box center [97, 70] width 170 height 24
click at [64, 104] on span "Factures" at bounding box center [56, 101] width 39 height 14
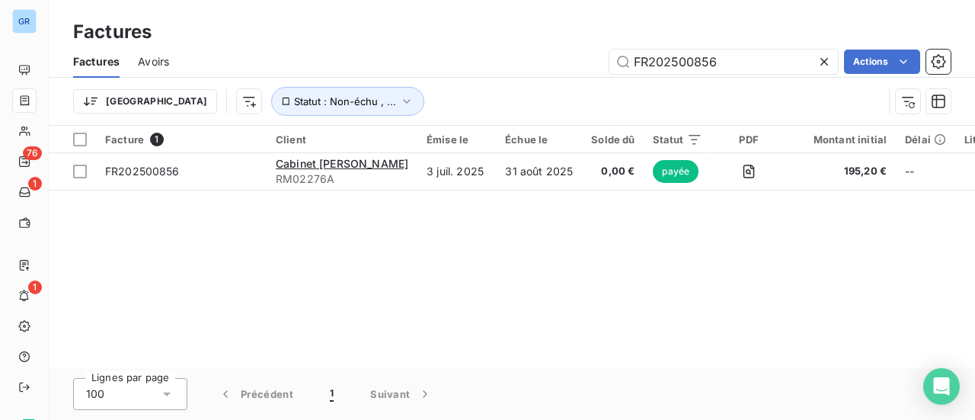
drag, startPoint x: 725, startPoint y: 60, endPoint x: 370, endPoint y: 64, distance: 355.1
click at [428, 58] on div "FR202500856 Actions" at bounding box center [568, 62] width 763 height 24
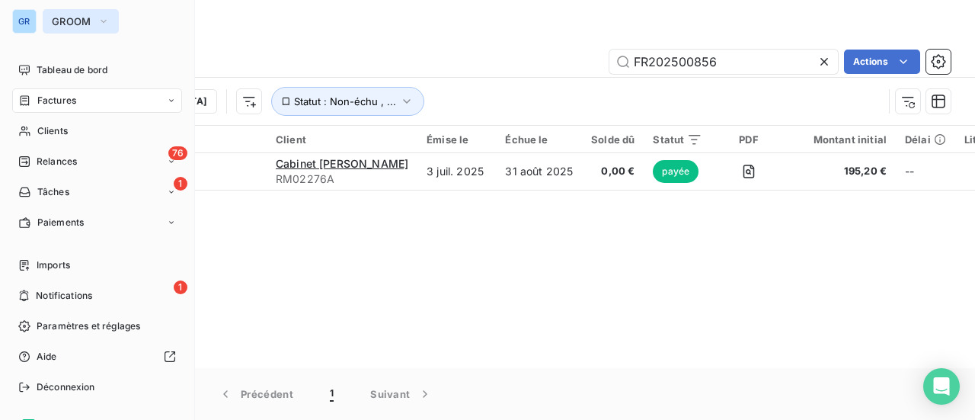
click at [104, 19] on icon "button" at bounding box center [104, 21] width 12 height 15
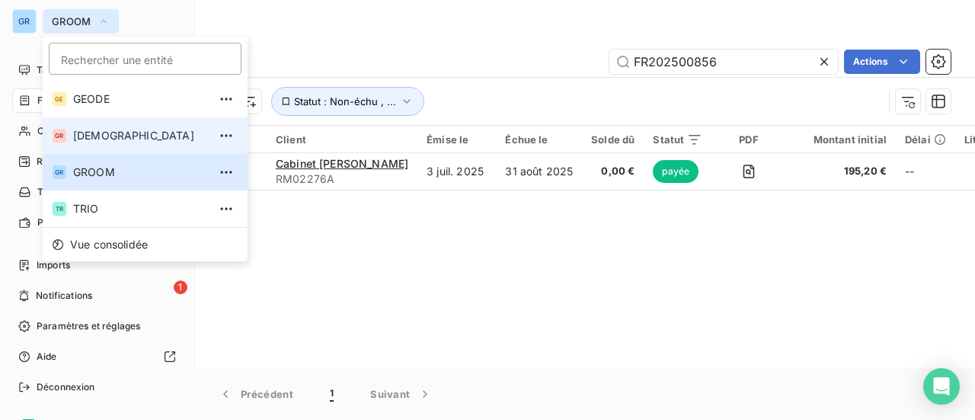
click at [140, 129] on span "[DEMOGRAPHIC_DATA]" at bounding box center [140, 135] width 135 height 15
type input "202506087"
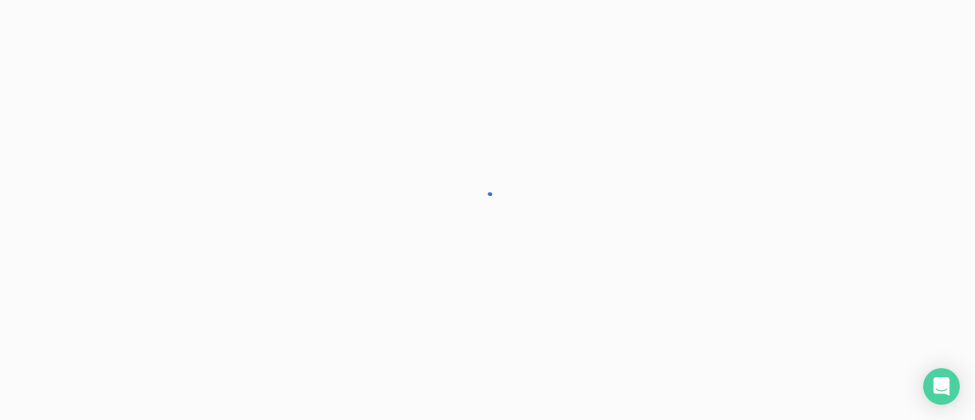
drag, startPoint x: 0, startPoint y: 0, endPoint x: 725, endPoint y: 68, distance: 728.5
click at [727, 67] on div at bounding box center [487, 210] width 975 height 420
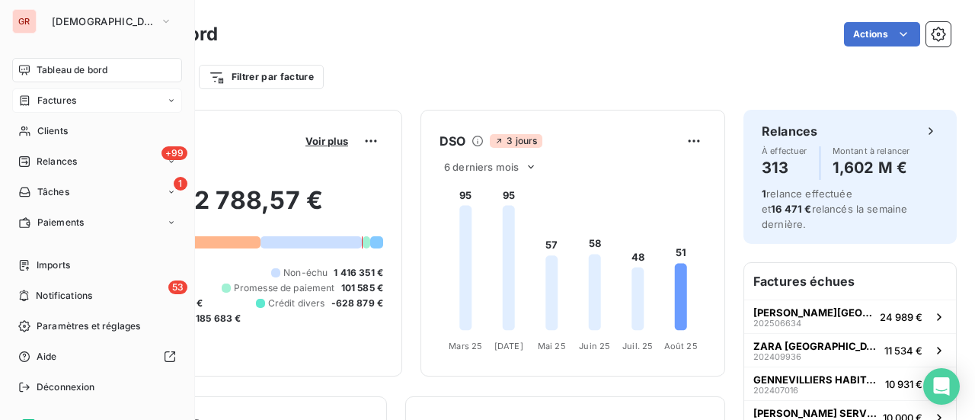
click at [69, 104] on span "Factures" at bounding box center [56, 101] width 39 height 14
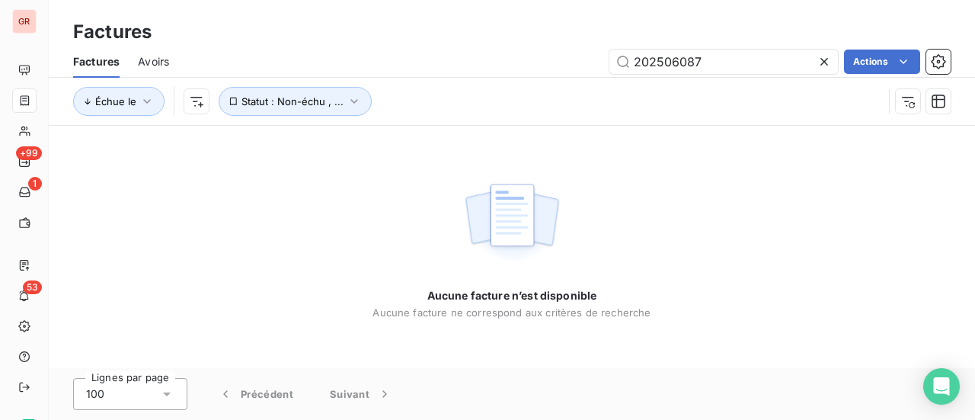
drag, startPoint x: 732, startPoint y: 62, endPoint x: 348, endPoint y: 72, distance: 384.1
click at [372, 71] on div "202506087 Actions" at bounding box center [568, 62] width 763 height 24
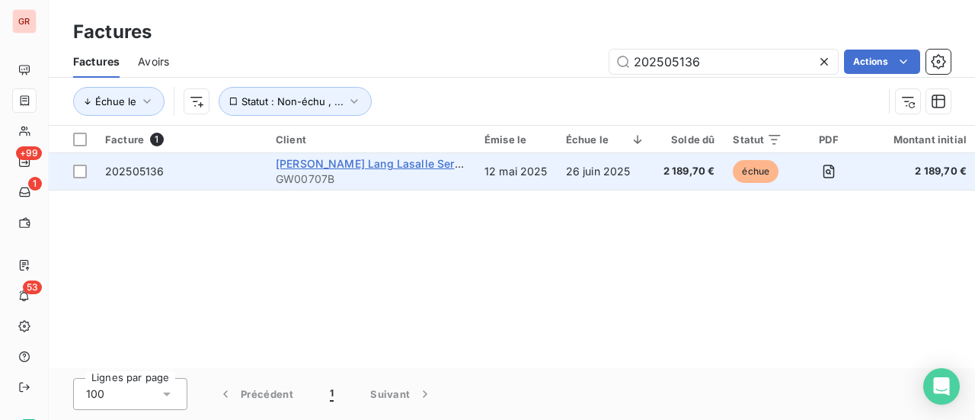
type input "202505136"
click at [322, 161] on span "Jones Lang Lasalle Services SaS" at bounding box center [391, 163] width 230 height 13
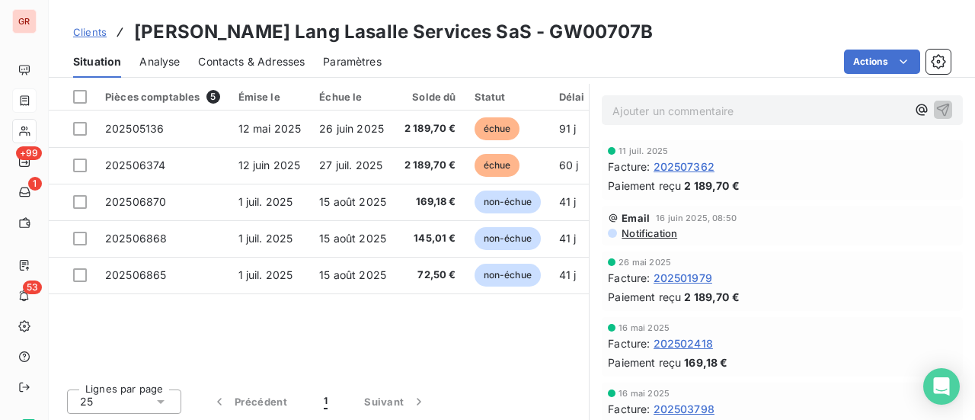
scroll to position [395, 0]
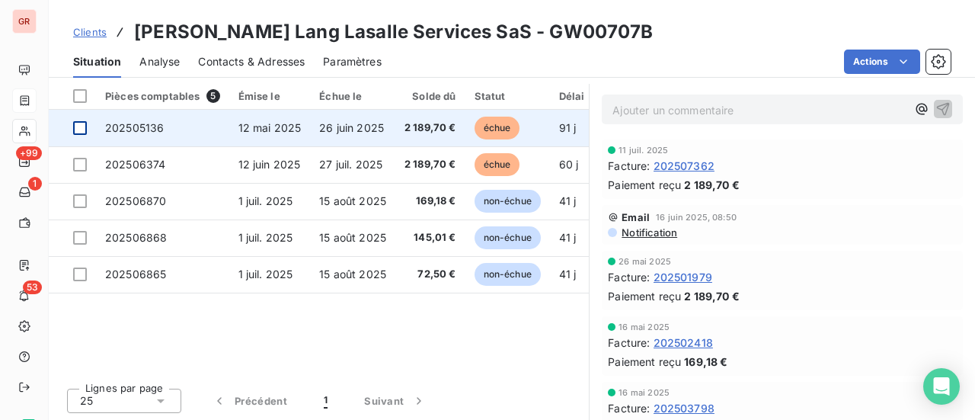
click at [83, 129] on div at bounding box center [80, 128] width 14 height 14
click at [133, 130] on span "202505136" at bounding box center [134, 127] width 59 height 13
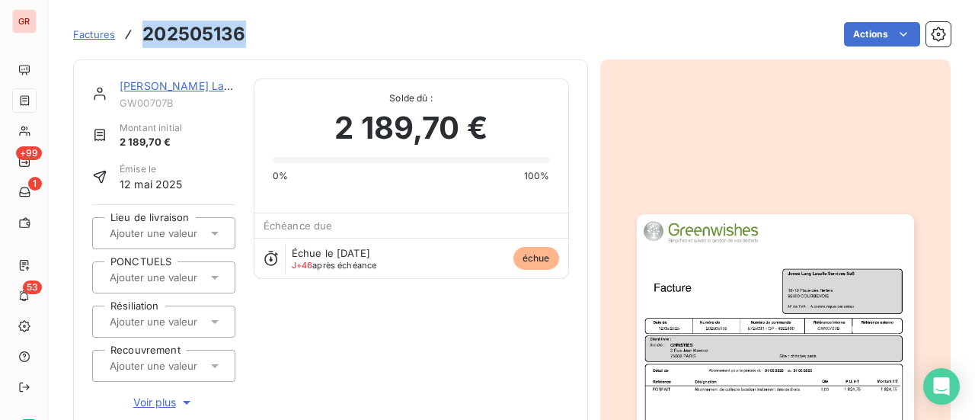
drag, startPoint x: 252, startPoint y: 33, endPoint x: 143, endPoint y: 39, distance: 109.1
click at [143, 39] on div "Factures 202505136 Actions" at bounding box center [512, 34] width 878 height 32
copy h3 "202505136"
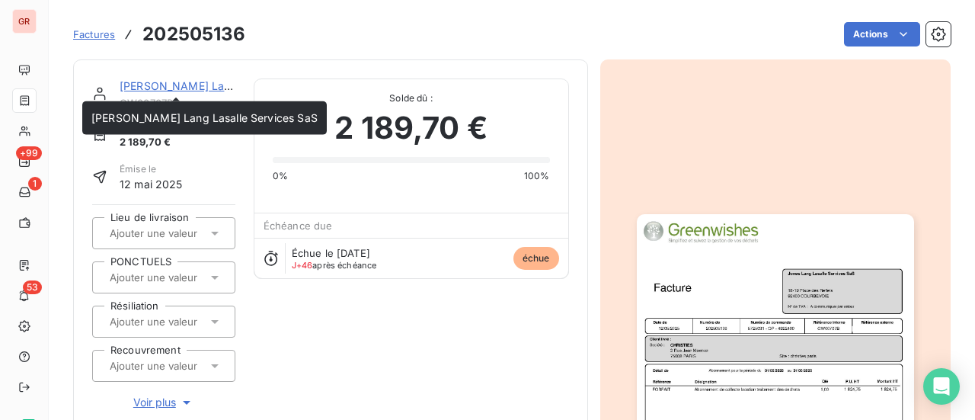
click at [197, 88] on link "Jones Lang Lasalle Services SaS" at bounding box center [233, 85] width 226 height 13
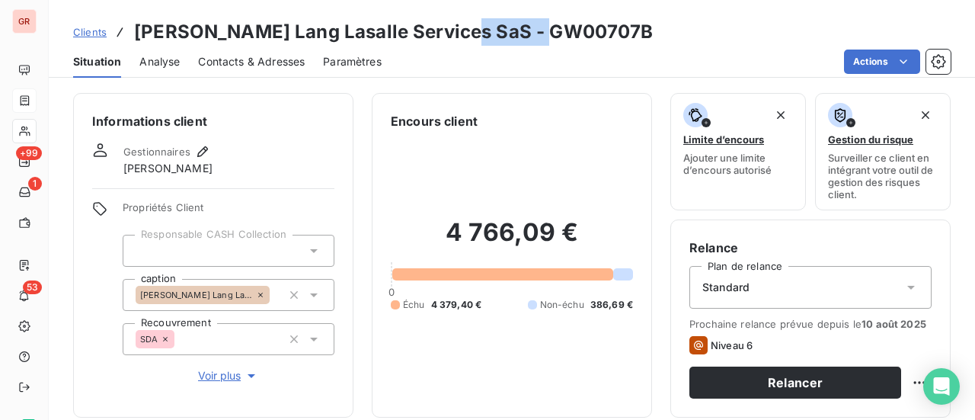
drag, startPoint x: 550, startPoint y: 34, endPoint x: 453, endPoint y: 40, distance: 97.7
click at [453, 40] on div "Clients Jones Lang Lasalle Services SaS - GW00707B" at bounding box center [512, 31] width 926 height 27
copy h3 "GW00707B"
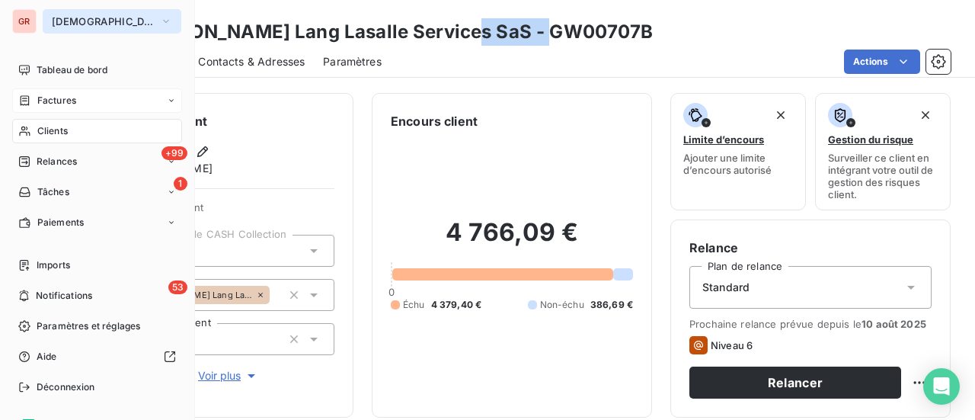
click at [160, 22] on icon "button" at bounding box center [166, 21] width 12 height 15
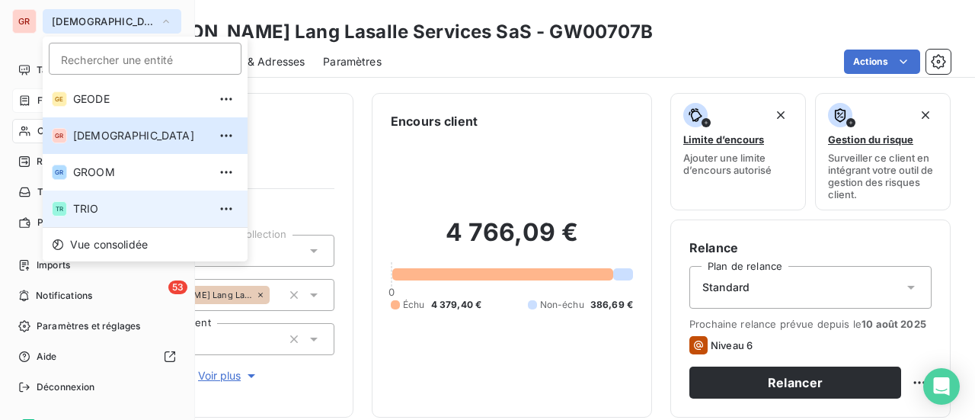
click at [107, 206] on span "TRIO" at bounding box center [140, 208] width 135 height 15
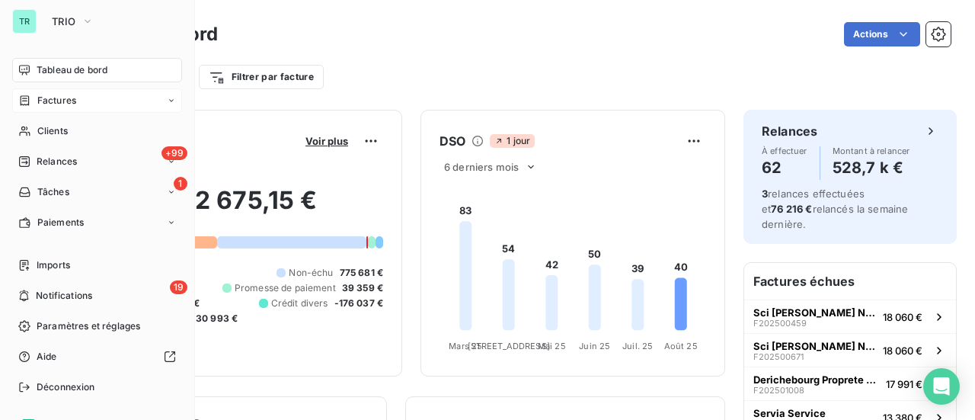
click at [63, 101] on span "Factures" at bounding box center [56, 101] width 39 height 14
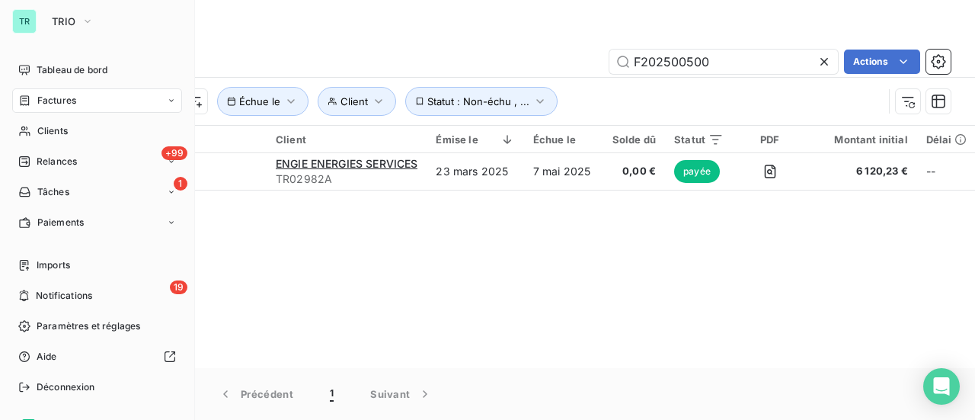
click at [60, 102] on span "Factures" at bounding box center [56, 101] width 39 height 14
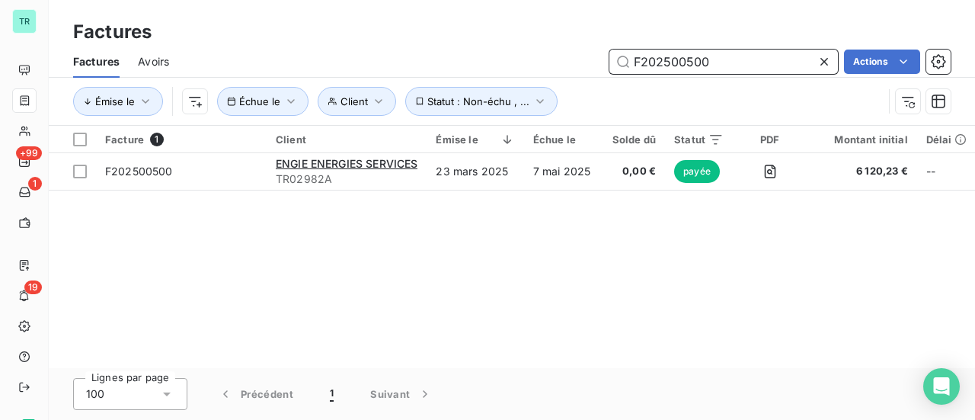
drag, startPoint x: 726, startPoint y: 62, endPoint x: 452, endPoint y: 68, distance: 274.3
click at [452, 68] on div "F202500500 Actions" at bounding box center [568, 62] width 763 height 24
paste input "114"
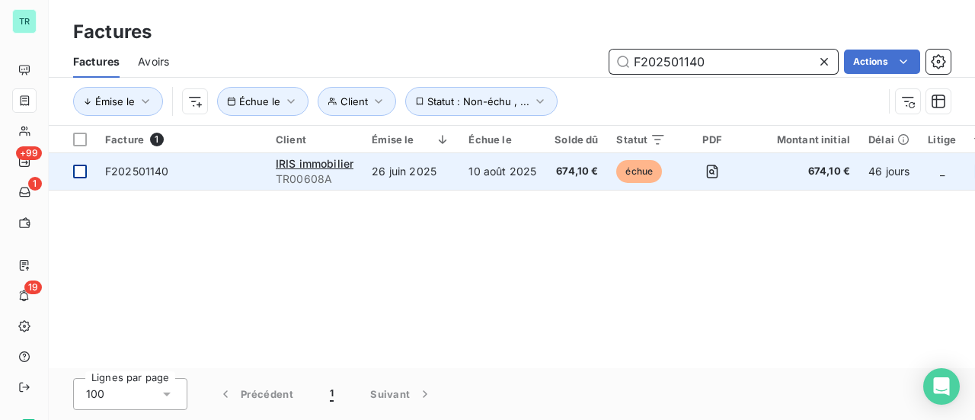
type input "F202501140"
click at [83, 173] on div at bounding box center [80, 172] width 14 height 14
click at [152, 172] on span "F202501140" at bounding box center [137, 171] width 64 height 13
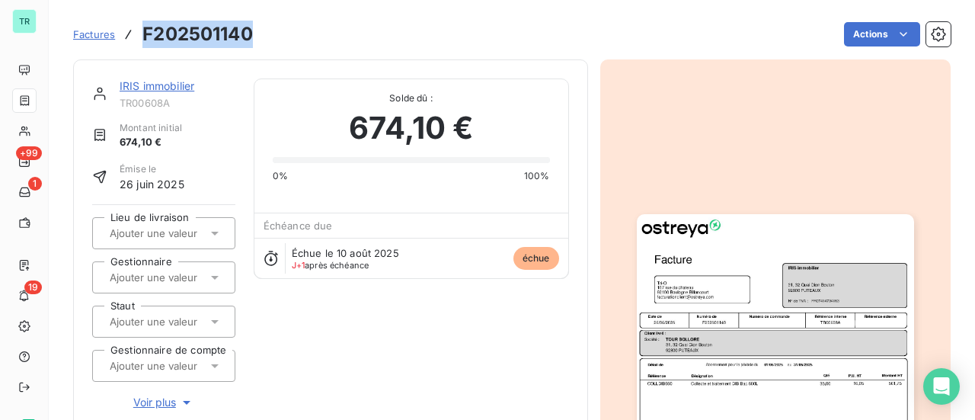
drag, startPoint x: 258, startPoint y: 27, endPoint x: 142, endPoint y: 34, distance: 115.3
click at [142, 34] on div "Factures F202501140 Actions" at bounding box center [512, 34] width 878 height 32
copy h3 "F202501140"
click at [160, 86] on link "IRIS immobilier" at bounding box center [157, 85] width 75 height 13
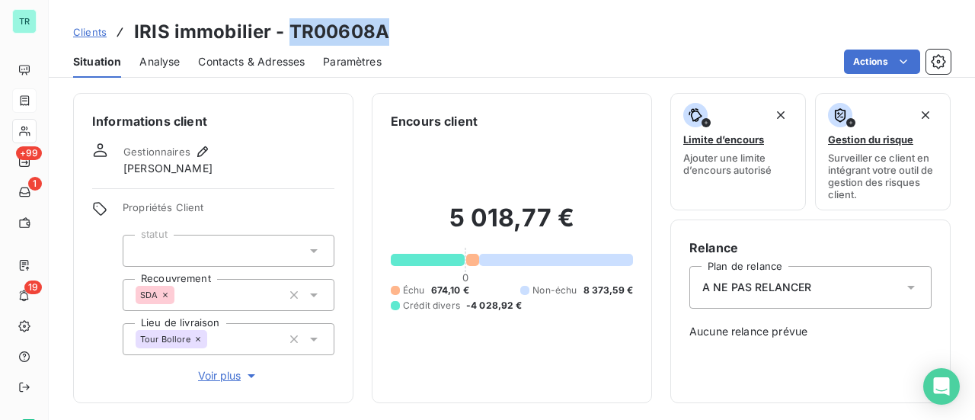
drag, startPoint x: 382, startPoint y: 34, endPoint x: 309, endPoint y: 37, distance: 73.2
click at [289, 37] on h3 "IRIS immobilier - TR00608A" at bounding box center [261, 31] width 255 height 27
copy h3 "TR00608A"
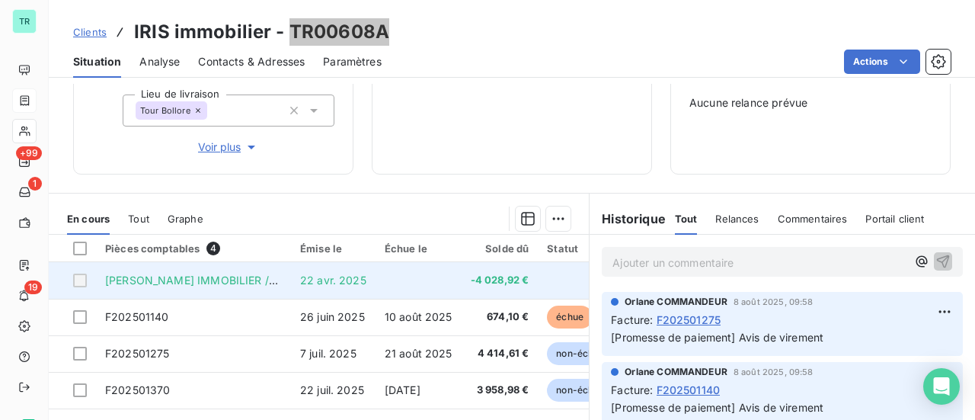
scroll to position [382, 0]
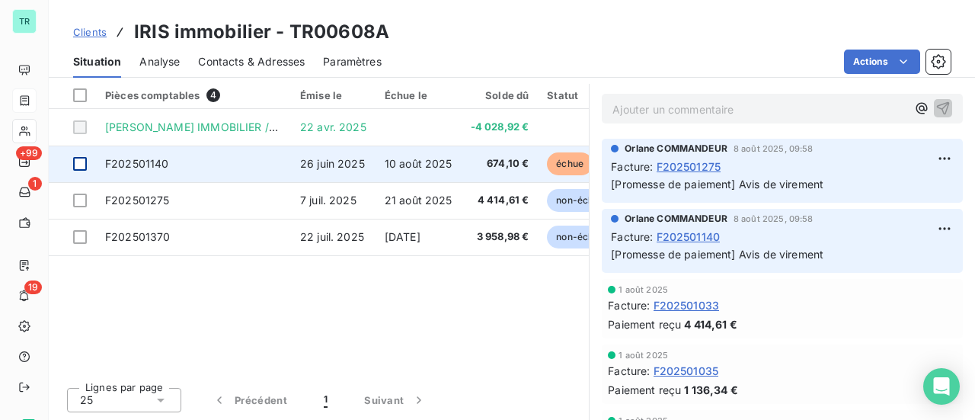
click at [86, 161] on div at bounding box center [80, 164] width 14 height 14
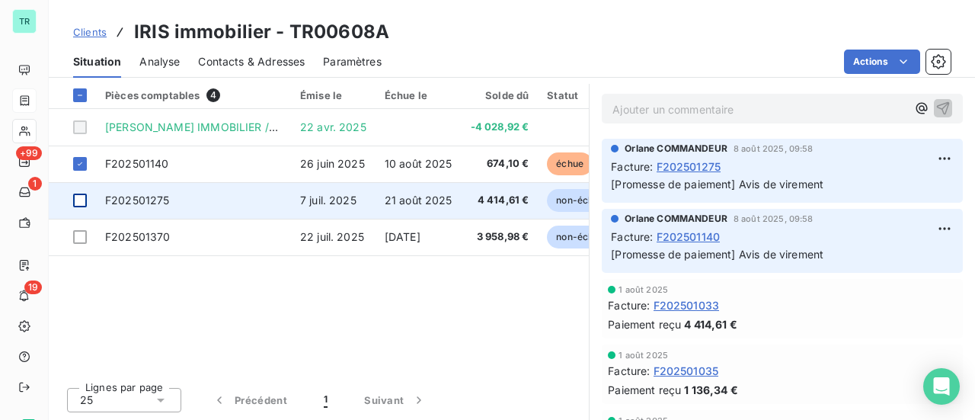
click at [85, 201] on div at bounding box center [80, 201] width 14 height 14
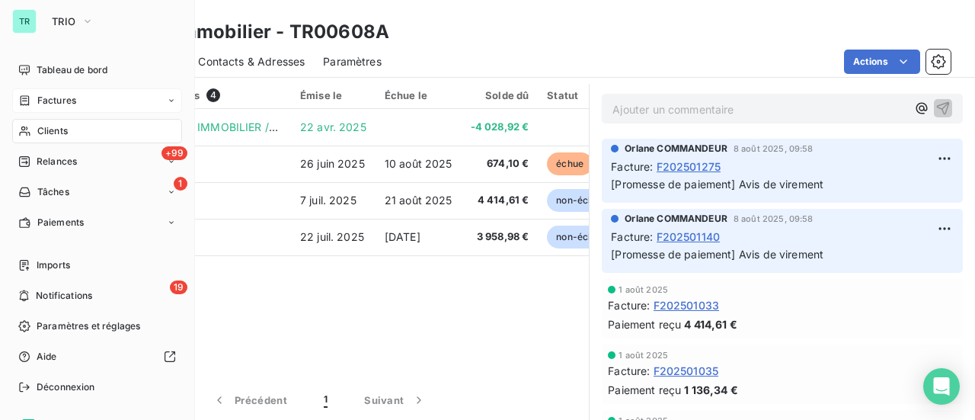
click at [53, 100] on span "Factures" at bounding box center [56, 101] width 39 height 14
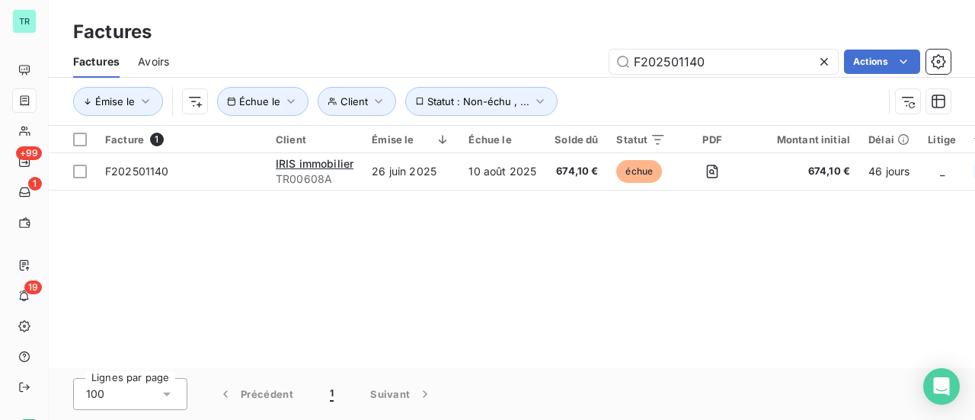
drag, startPoint x: 709, startPoint y: 60, endPoint x: 421, endPoint y: 78, distance: 288.5
click at [405, 75] on div "Factures Avoirs F202501140 Actions" at bounding box center [512, 62] width 926 height 32
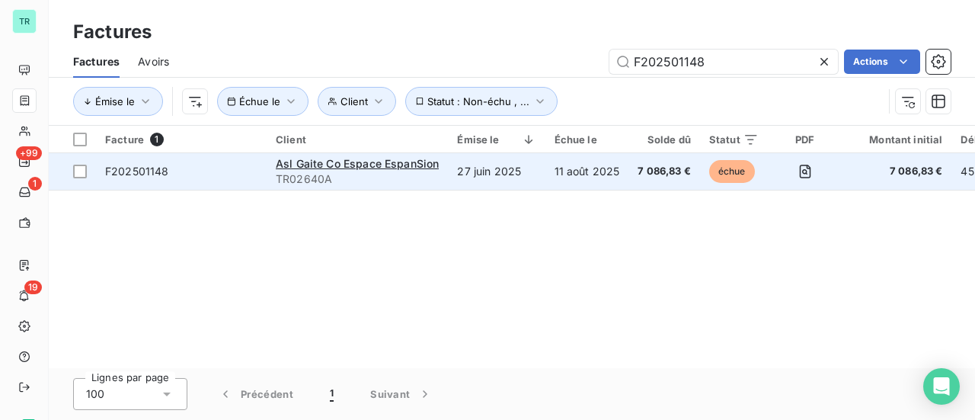
type input "F202501148"
click at [148, 170] on span "F202501148" at bounding box center [137, 171] width 64 height 13
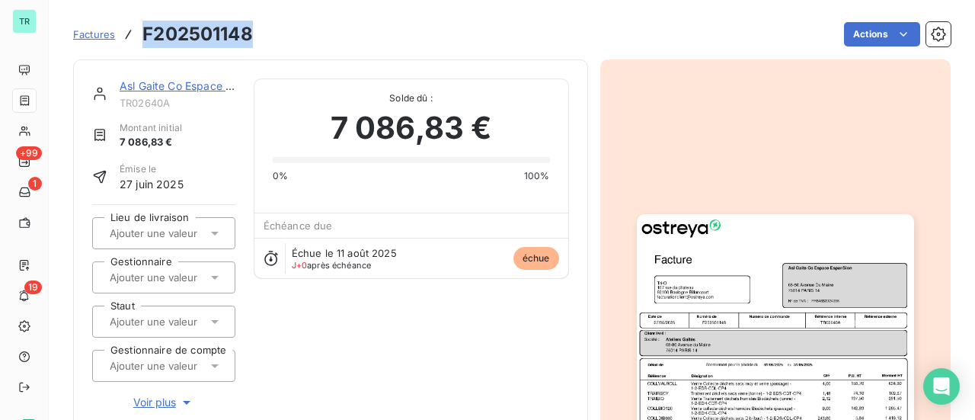
drag, startPoint x: 245, startPoint y: 37, endPoint x: 131, endPoint y: 46, distance: 114.7
click at [131, 46] on div "Factures F202501148" at bounding box center [163, 34] width 180 height 27
copy h3 "F202501148"
click at [181, 88] on link "Asl Gaite Co Espace EspanSion" at bounding box center [199, 85] width 158 height 13
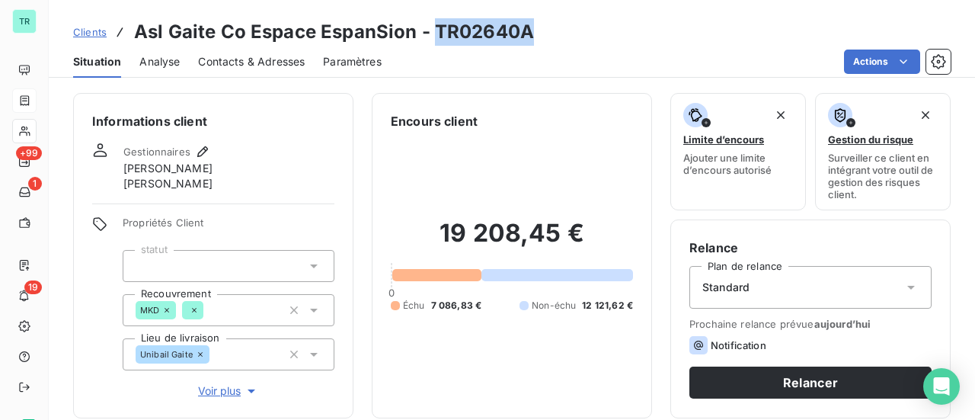
drag, startPoint x: 525, startPoint y: 37, endPoint x: 437, endPoint y: 39, distance: 88.4
click at [437, 39] on h3 "Asl Gaite Co Espace EspanSion - TR02640A" at bounding box center [334, 31] width 400 height 27
copy h3 "TR02640A"
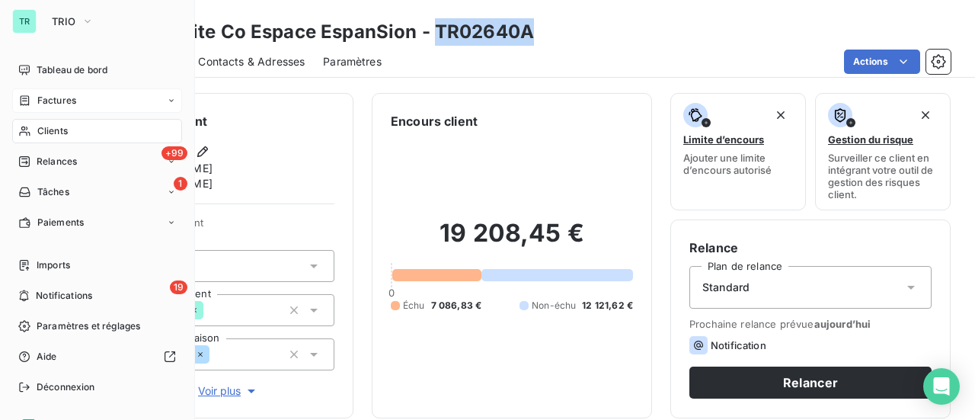
click at [82, 98] on div "Factures" at bounding box center [97, 100] width 170 height 24
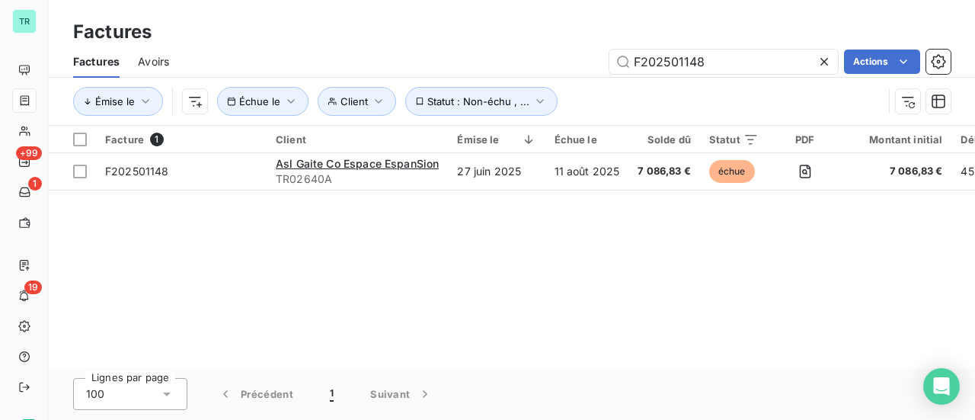
drag, startPoint x: 709, startPoint y: 66, endPoint x: 390, endPoint y: 75, distance: 318.6
click at [395, 75] on div "Factures Avoirs F202501148 Actions" at bounding box center [512, 62] width 926 height 32
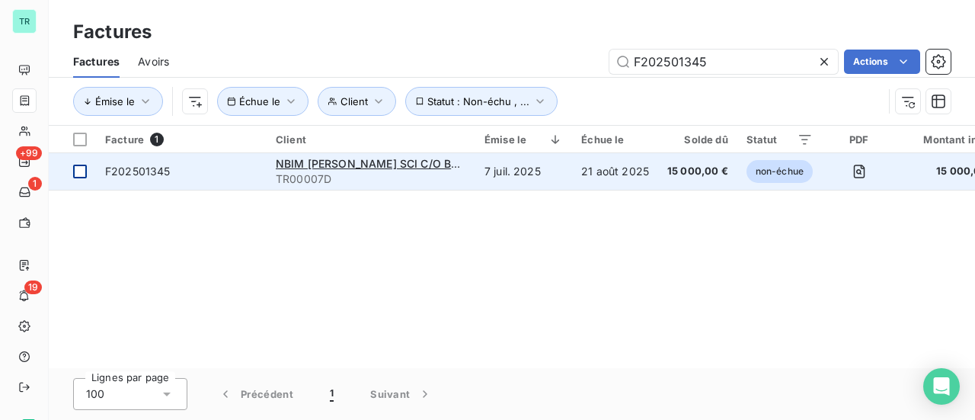
type input "F202501345"
click at [80, 173] on div at bounding box center [80, 172] width 14 height 14
click at [130, 174] on span "F202501345" at bounding box center [138, 171] width 66 height 13
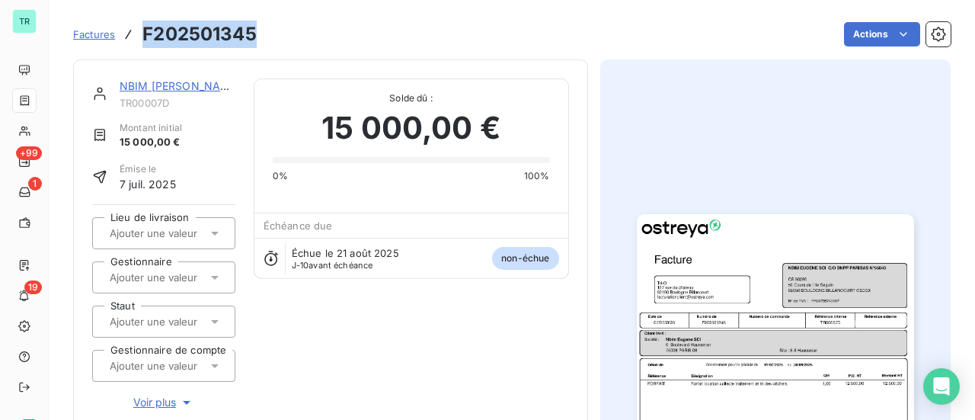
drag, startPoint x: 254, startPoint y: 43, endPoint x: 143, endPoint y: 37, distance: 111.4
click at [143, 37] on h3 "F202501345" at bounding box center [199, 34] width 114 height 27
copy h3 "F202501345"
click at [163, 92] on div "NBIM EUGENE SCI C/O BNPP PARIBAS N°55040" at bounding box center [178, 85] width 116 height 15
click at [162, 80] on link "NBIM EUGENE SCI C/O BNPP PARIBAS N°55040" at bounding box center [268, 85] width 296 height 13
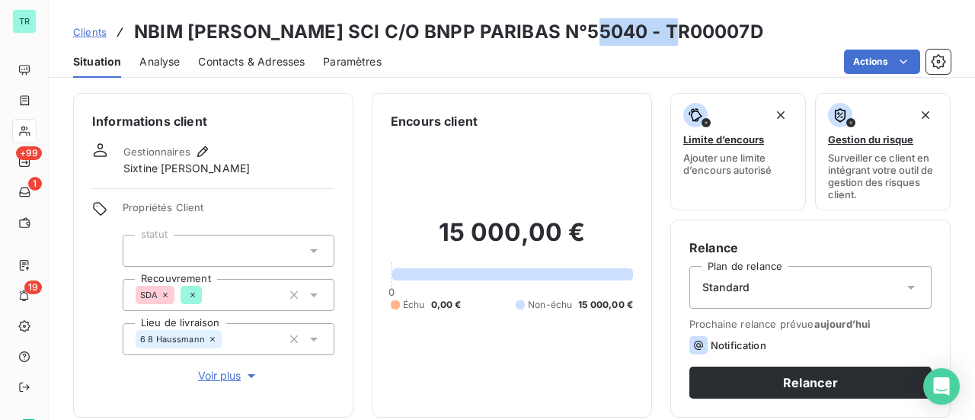
drag, startPoint x: 677, startPoint y: 34, endPoint x: 593, endPoint y: 36, distance: 84.6
click at [578, 36] on h3 "NBIM EUGENE SCI C/O BNPP PARIBAS N°55040 - TR00007D" at bounding box center [448, 31] width 629 height 27
copy h3 "TR00007D"
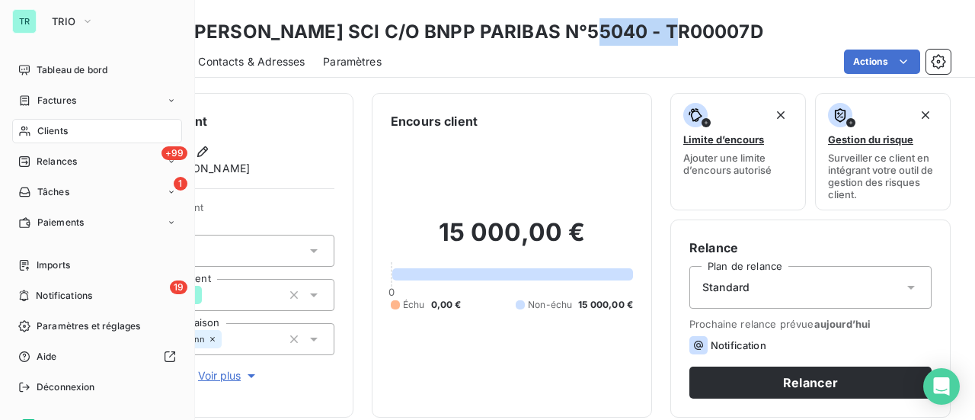
drag, startPoint x: 66, startPoint y: 101, endPoint x: 170, endPoint y: 101, distance: 104.4
click at [66, 101] on span "Factures" at bounding box center [56, 101] width 39 height 14
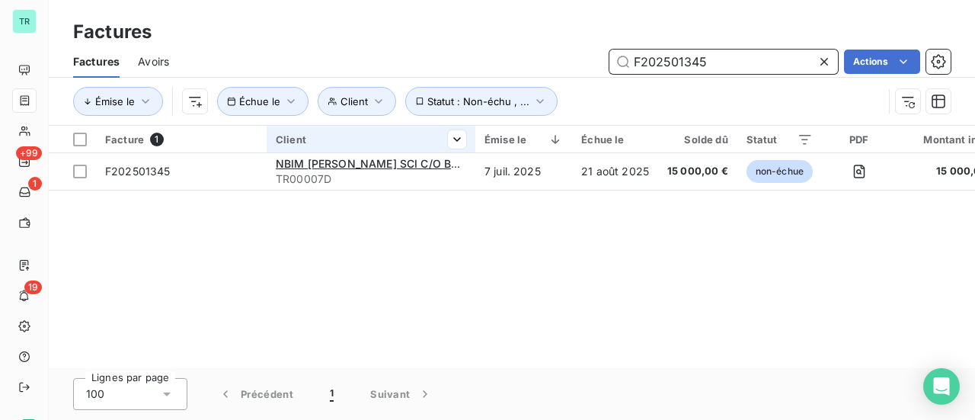
drag, startPoint x: 716, startPoint y: 61, endPoint x: 386, endPoint y: 127, distance: 337.2
click at [400, 124] on div "Factures Avoirs F202501345 Actions Émise le Client Échue le Statut : Non-échu ,…" at bounding box center [512, 85] width 926 height 79
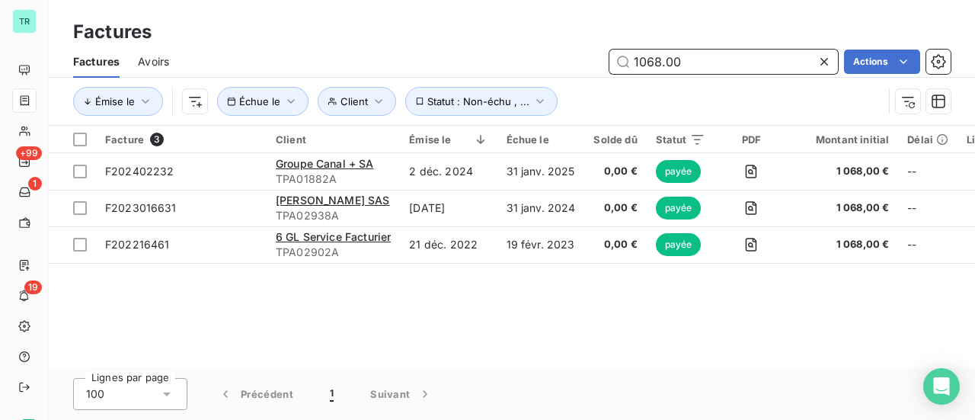
drag, startPoint x: 701, startPoint y: 60, endPoint x: 464, endPoint y: 66, distance: 237.0
click at [466, 66] on div "1068.00 Actions" at bounding box center [568, 62] width 763 height 24
paste input "TEAMSTARTER"
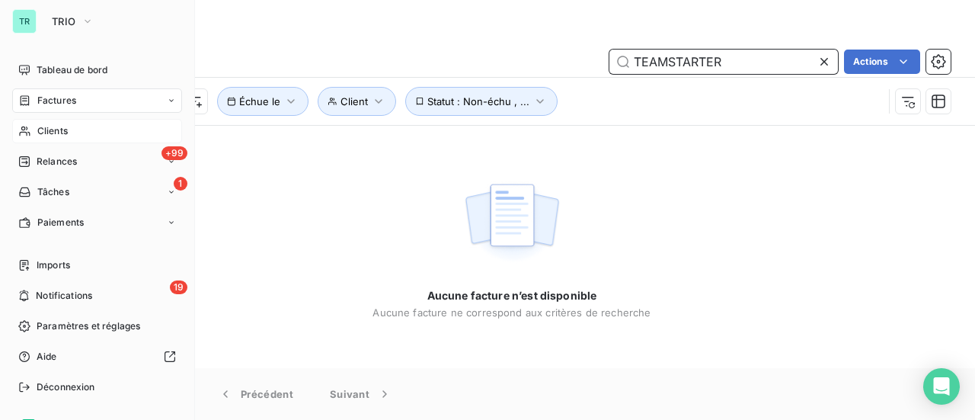
type input "TEAMSTARTER"
click at [53, 133] on span "Clients" at bounding box center [52, 131] width 30 height 14
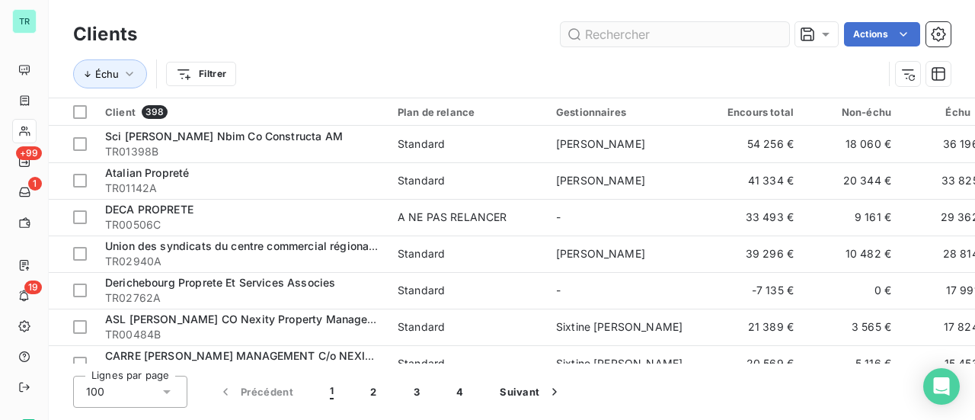
click at [654, 35] on input "text" at bounding box center [675, 34] width 229 height 24
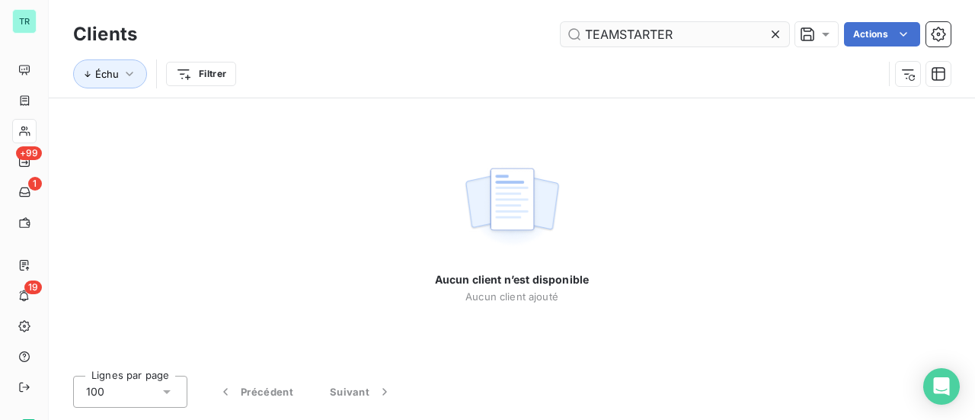
click at [588, 30] on input "TEAMSTARTER" at bounding box center [675, 34] width 229 height 24
click at [587, 30] on input "TEAMSTARTER" at bounding box center [675, 34] width 229 height 24
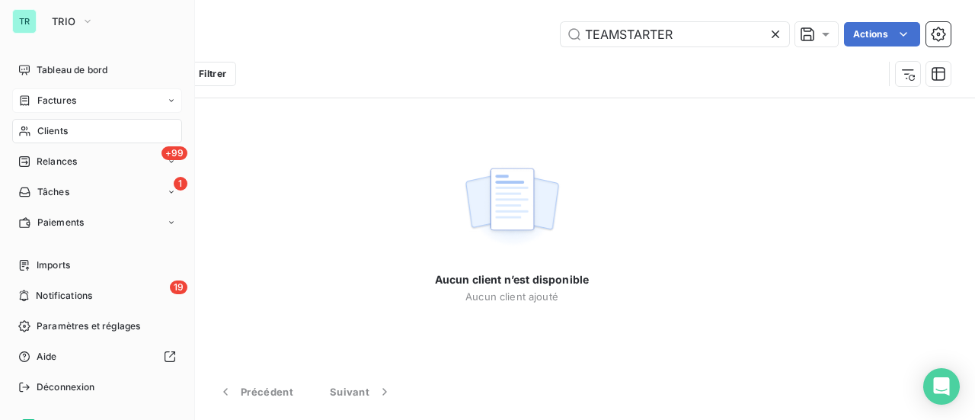
type input "TEAMSTARTER"
click at [64, 104] on span "Factures" at bounding box center [56, 101] width 39 height 14
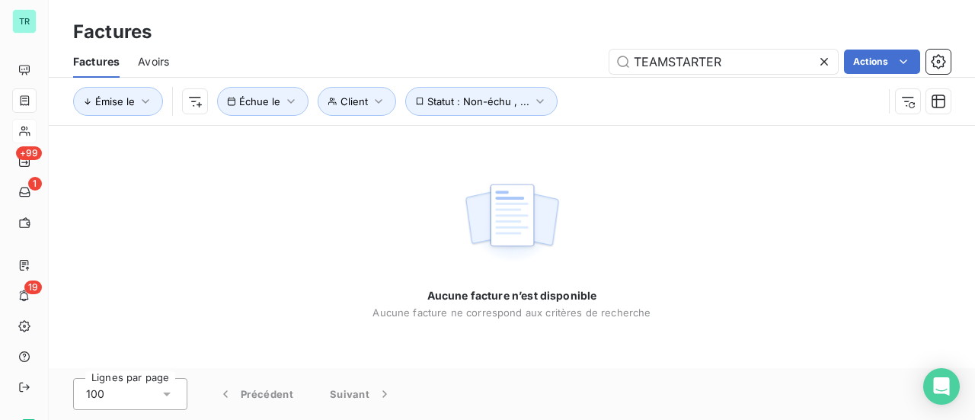
drag, startPoint x: 732, startPoint y: 59, endPoint x: 349, endPoint y: 66, distance: 383.3
click at [379, 66] on div "TEAMSTARTER Actions" at bounding box center [568, 62] width 763 height 24
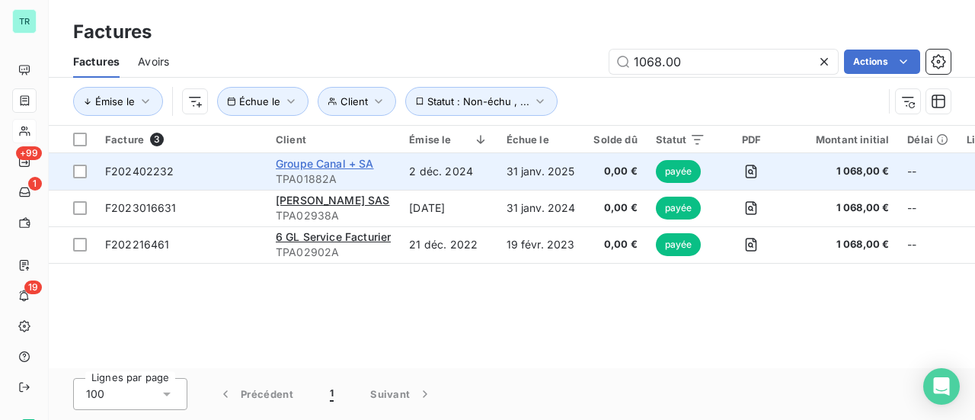
type input "1068.00"
click at [331, 166] on span "Groupe Canal + SA" at bounding box center [325, 163] width 98 height 13
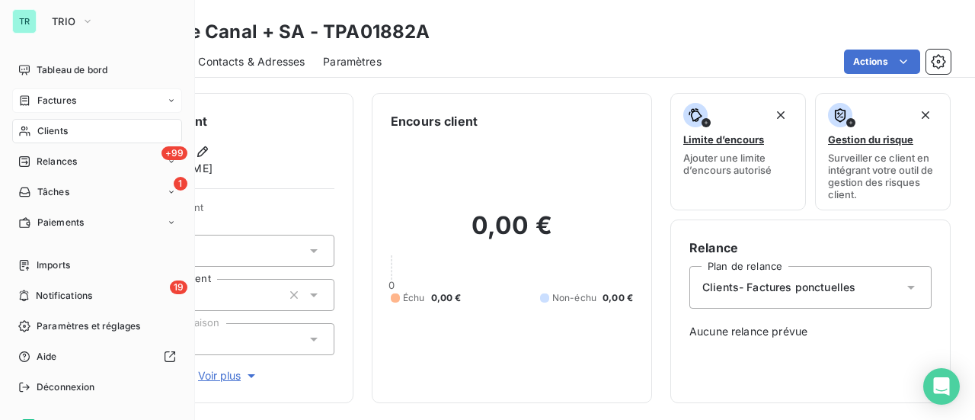
click at [61, 136] on span "Clients" at bounding box center [52, 131] width 30 height 14
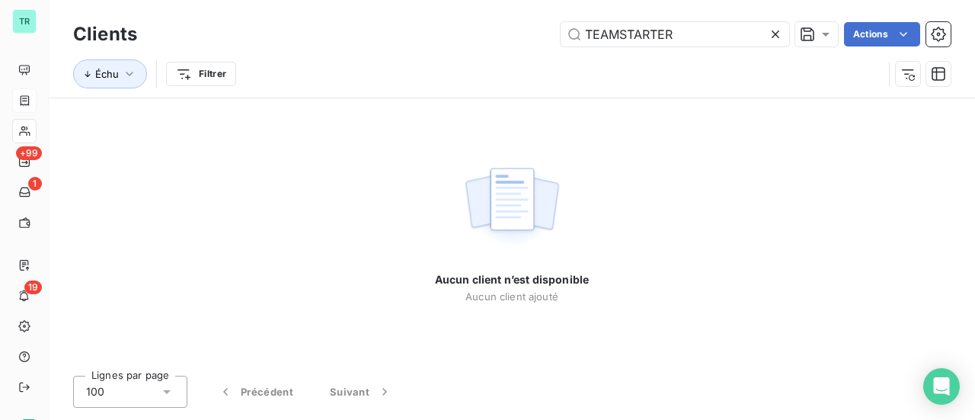
drag, startPoint x: 613, startPoint y: 52, endPoint x: 300, endPoint y: 126, distance: 321.9
click at [338, 117] on div "Clients TEAMSTARTER Actions Échu Filtrer Aucun client n’est disponible Aucun cl…" at bounding box center [512, 210] width 926 height 420
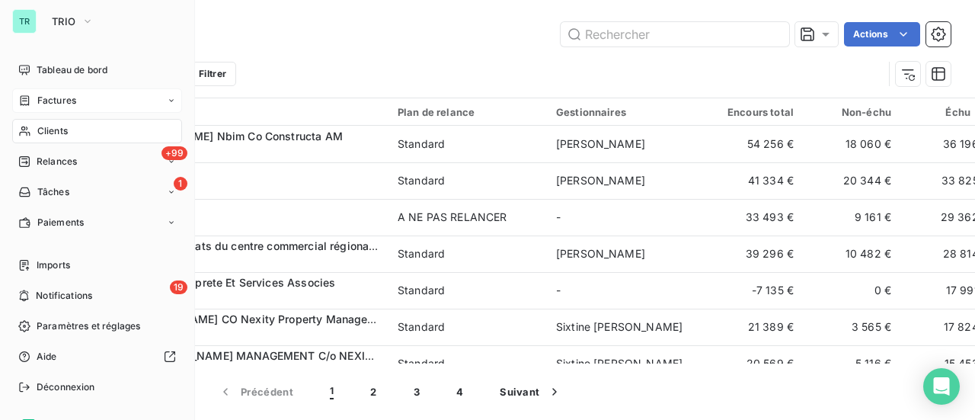
click at [59, 133] on span "Clients" at bounding box center [52, 131] width 30 height 14
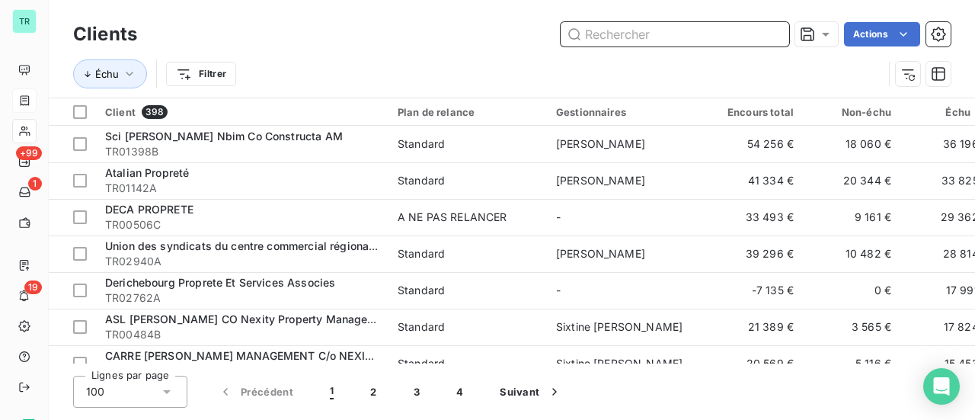
click at [607, 35] on input "text" at bounding box center [675, 34] width 229 height 24
paste input "20251635"
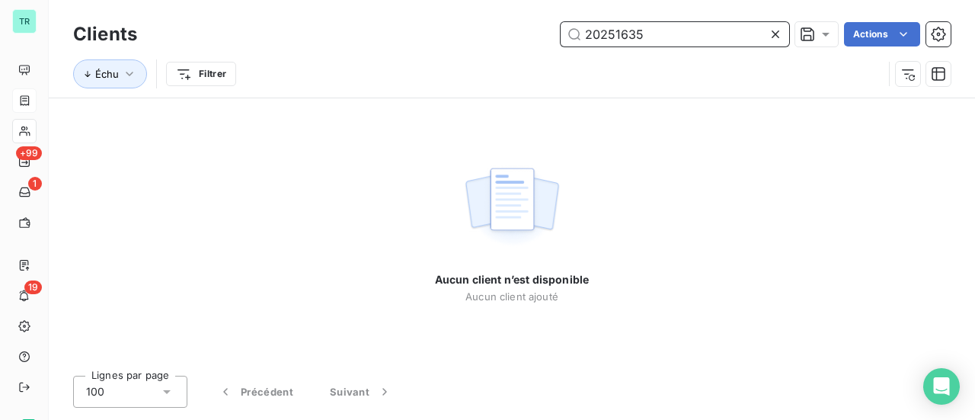
drag, startPoint x: 579, startPoint y: 34, endPoint x: 224, endPoint y: 46, distance: 355.2
click at [279, 39] on div "20251635 Actions" at bounding box center [552, 34] width 795 height 24
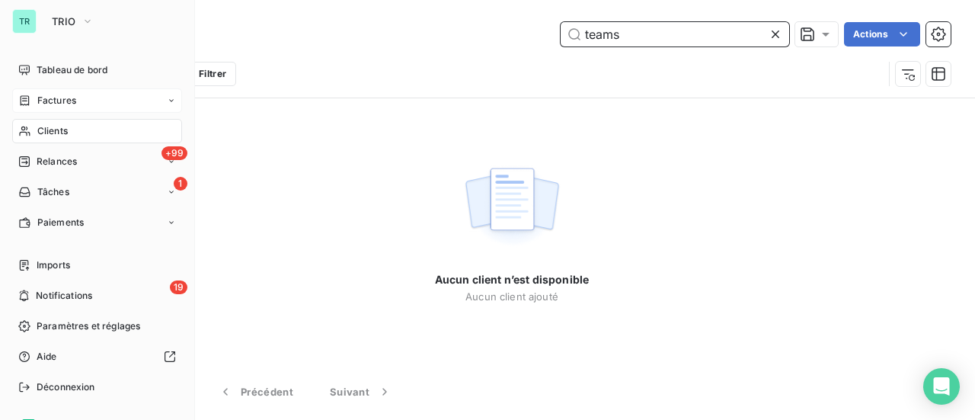
type input "teams"
drag, startPoint x: 64, startPoint y: 104, endPoint x: 168, endPoint y: 91, distance: 104.3
click at [64, 103] on span "Factures" at bounding box center [56, 101] width 39 height 14
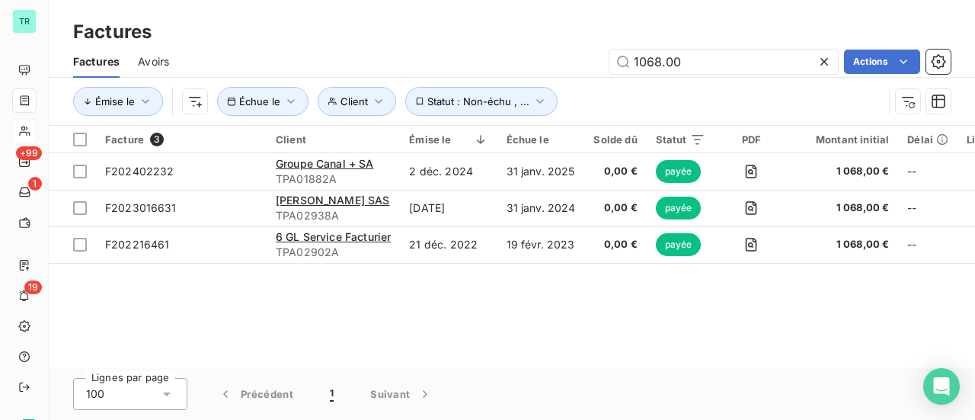
drag, startPoint x: 709, startPoint y: 56, endPoint x: 223, endPoint y: 80, distance: 485.9
click at [302, 67] on div "1068.00 Actions" at bounding box center [568, 62] width 763 height 24
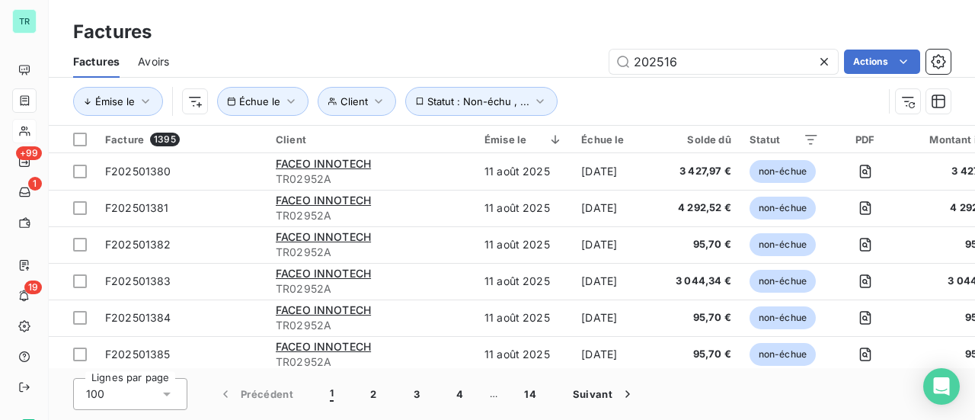
type input "2025163"
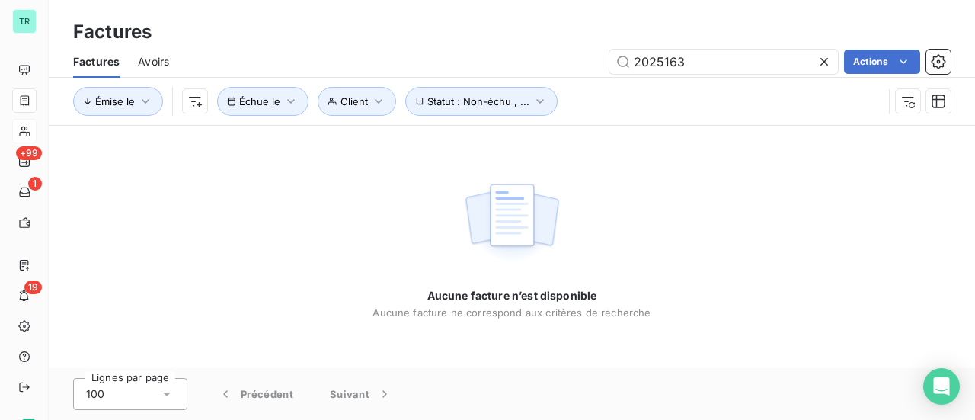
drag, startPoint x: 691, startPoint y: 68, endPoint x: 558, endPoint y: 73, distance: 132.7
click at [574, 73] on div "2025163 Actions" at bounding box center [568, 62] width 763 height 24
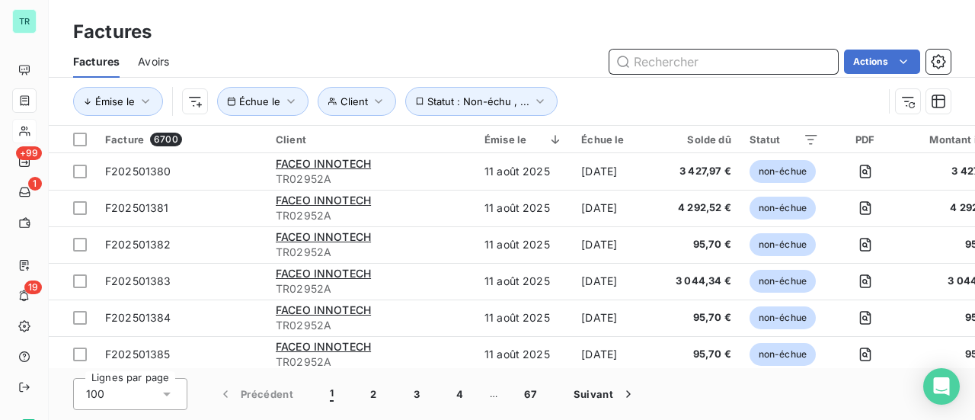
click at [666, 61] on input "text" at bounding box center [724, 62] width 229 height 24
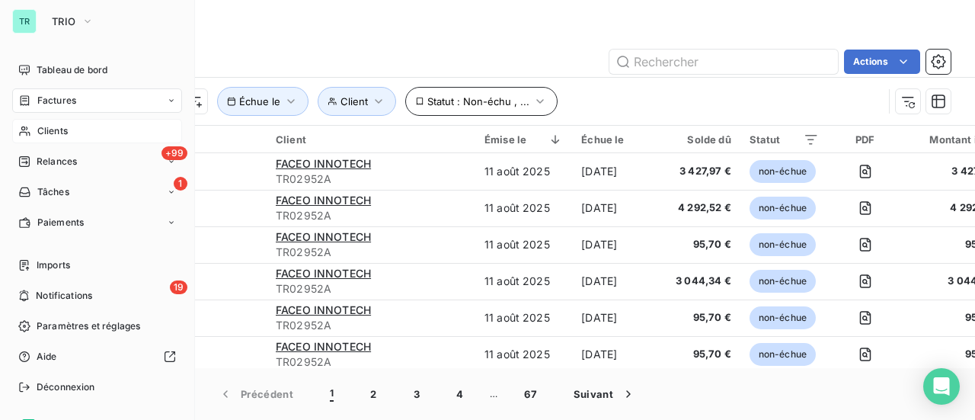
drag, startPoint x: 63, startPoint y: 99, endPoint x: 483, endPoint y: 99, distance: 419.8
click at [64, 99] on span "Factures" at bounding box center [56, 101] width 39 height 14
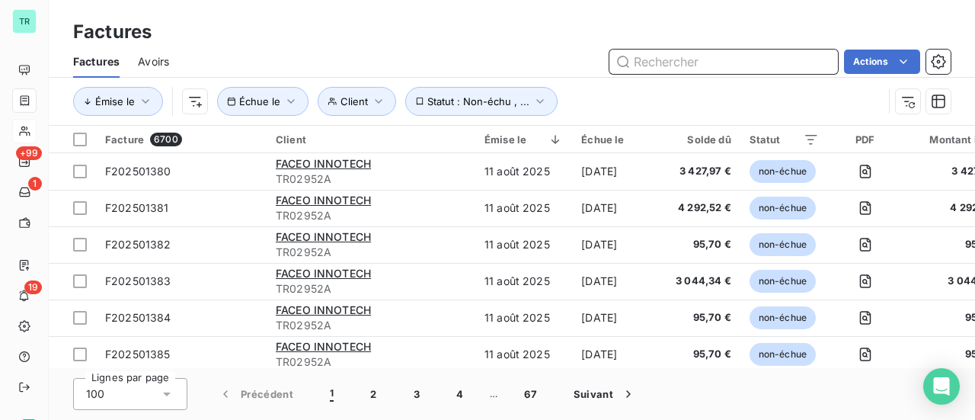
click at [675, 62] on input "text" at bounding box center [724, 62] width 229 height 24
paste input "20251635"
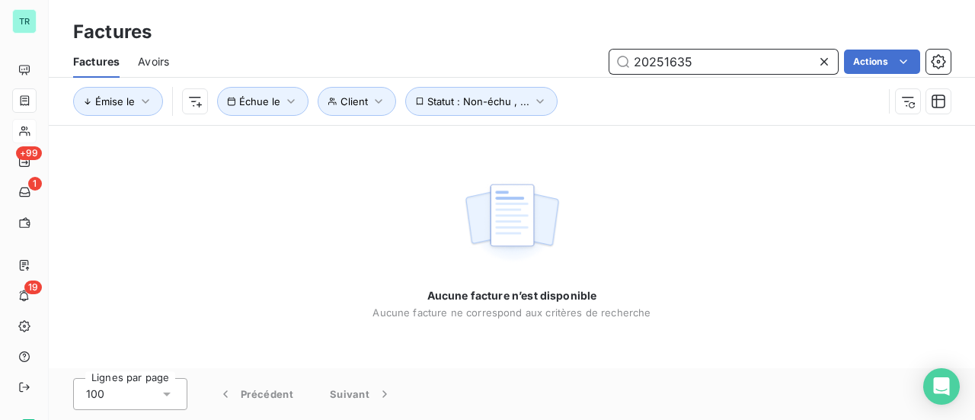
click at [635, 63] on input "20251635" at bounding box center [724, 62] width 229 height 24
type input "f20251635"
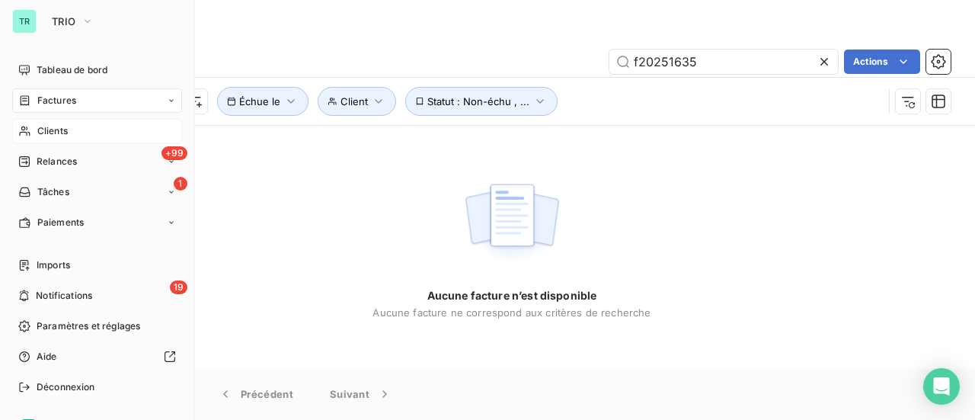
click at [52, 136] on span "Clients" at bounding box center [52, 131] width 30 height 14
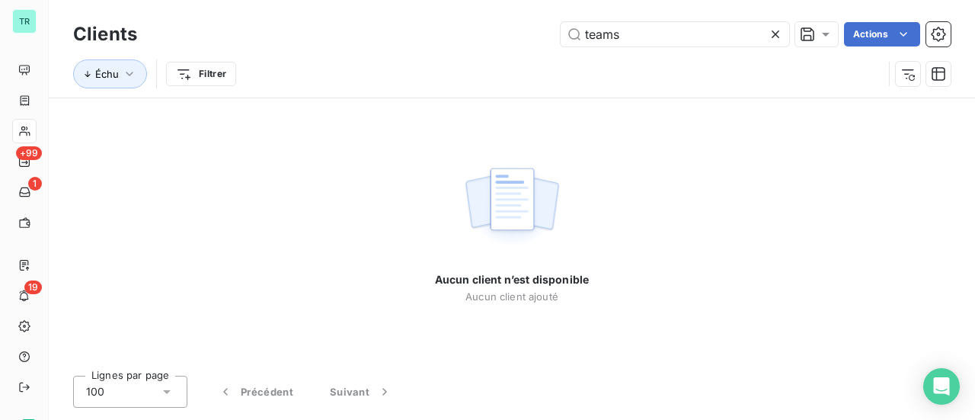
drag, startPoint x: 643, startPoint y: 38, endPoint x: 286, endPoint y: 124, distance: 367.6
click at [311, 118] on div "Clients teams Actions Échu Filtrer Aucun client n’est disponible Aucun client a…" at bounding box center [512, 210] width 926 height 420
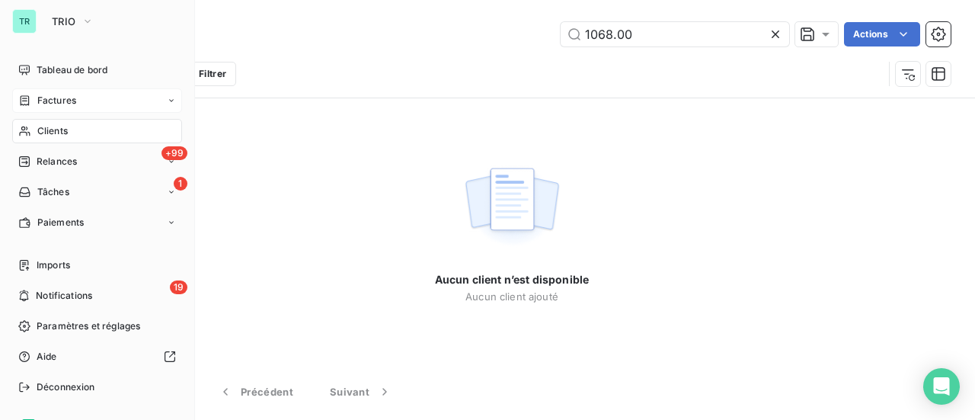
type input "1068.00"
click at [83, 66] on span "Tableau de bord" at bounding box center [72, 70] width 71 height 14
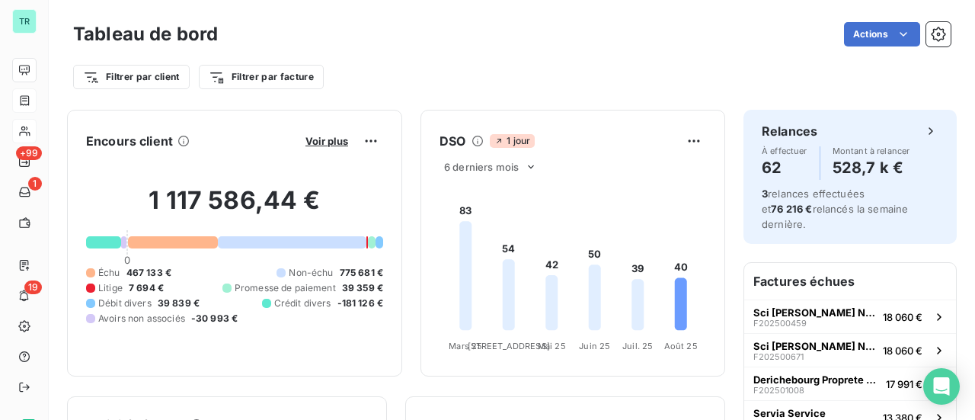
click at [328, 28] on div "Actions" at bounding box center [593, 34] width 715 height 24
click at [367, 145] on html "TR +99 1 19 Tableau de bord Actions Filtrer par client Filtrer par facture Enco…" at bounding box center [487, 210] width 975 height 420
click at [361, 139] on html "TR +99 1 19 Tableau de bord Actions Filtrer par client Filtrer par facture Enco…" at bounding box center [487, 210] width 975 height 420
click at [315, 144] on span "Voir plus" at bounding box center [327, 141] width 43 height 12
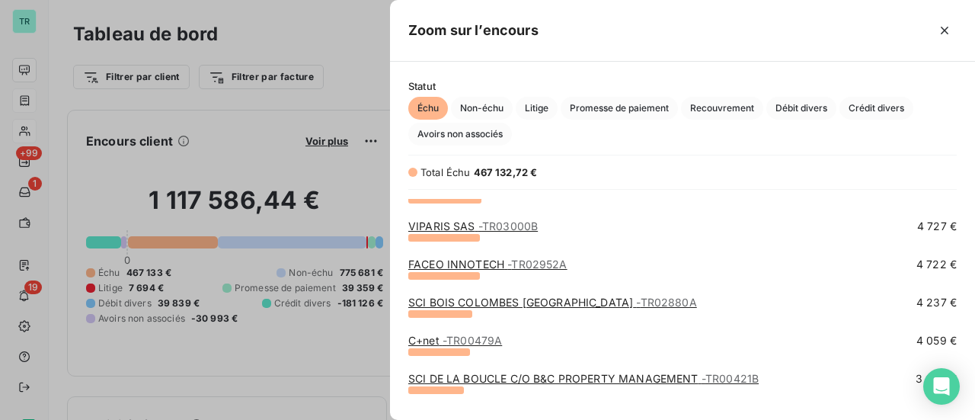
scroll to position [1295, 0]
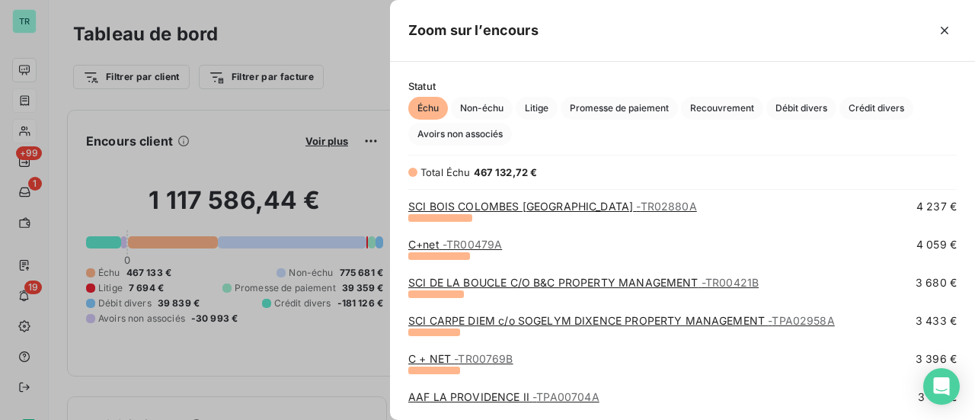
click at [328, 202] on div at bounding box center [487, 210] width 975 height 420
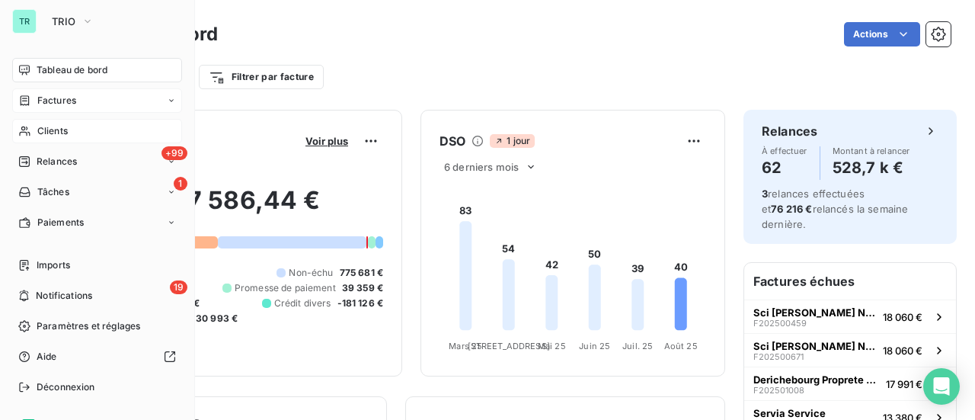
click at [55, 99] on span "Factures" at bounding box center [56, 101] width 39 height 14
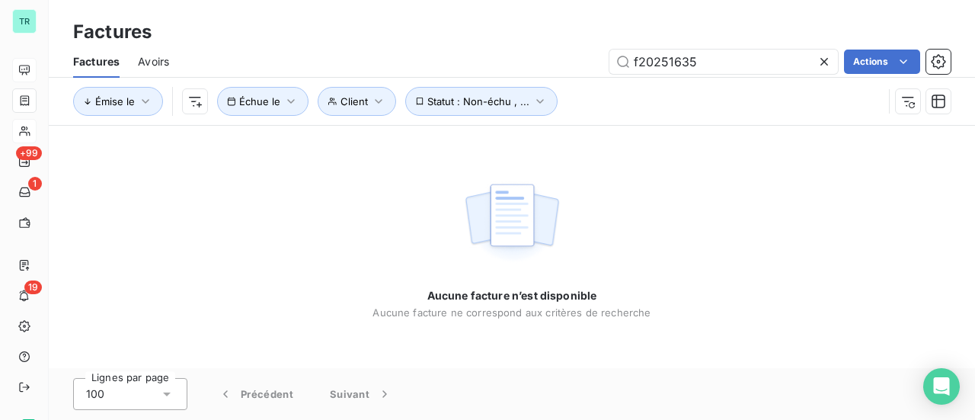
drag, startPoint x: 719, startPoint y: 58, endPoint x: 334, endPoint y: 145, distance: 394.4
click at [360, 139] on div "Factures Factures Avoirs f20251635 Actions Émise le Client Échue le Statut : No…" at bounding box center [512, 210] width 926 height 420
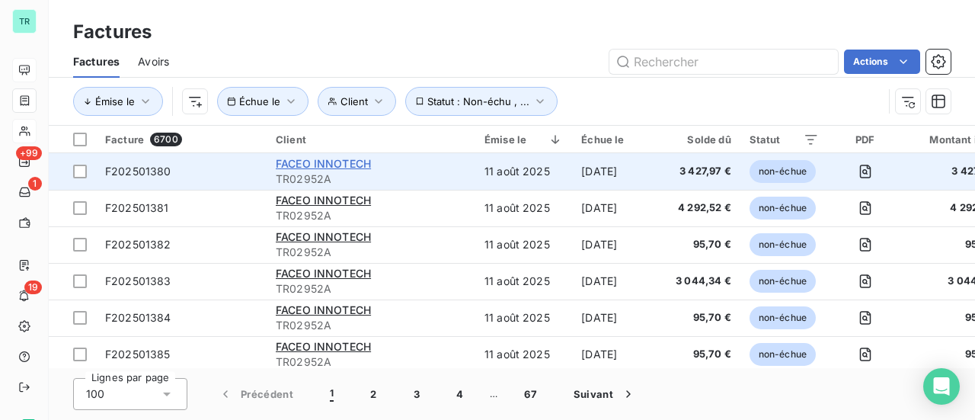
click at [318, 165] on span "FACEO INNOTECH" at bounding box center [323, 163] width 95 height 13
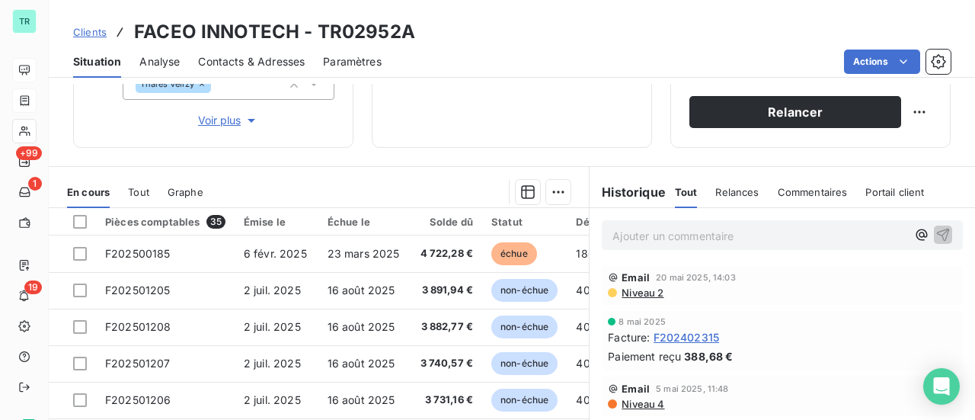
scroll to position [305, 0]
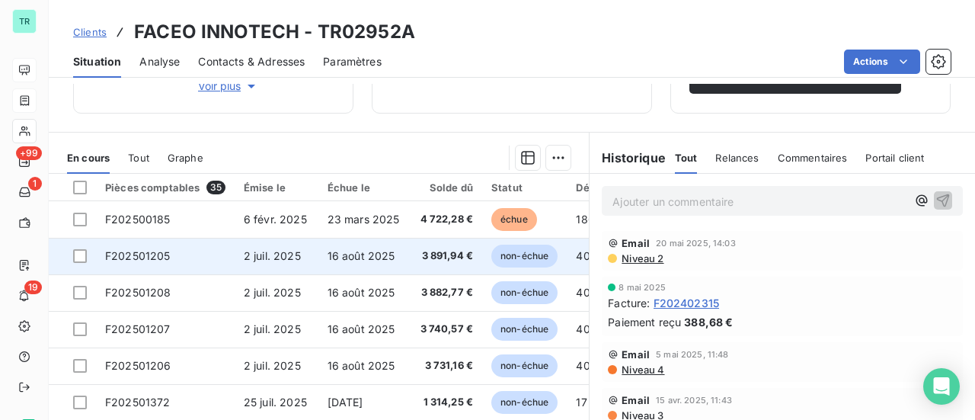
click at [523, 254] on span "non-échue" at bounding box center [524, 256] width 66 height 23
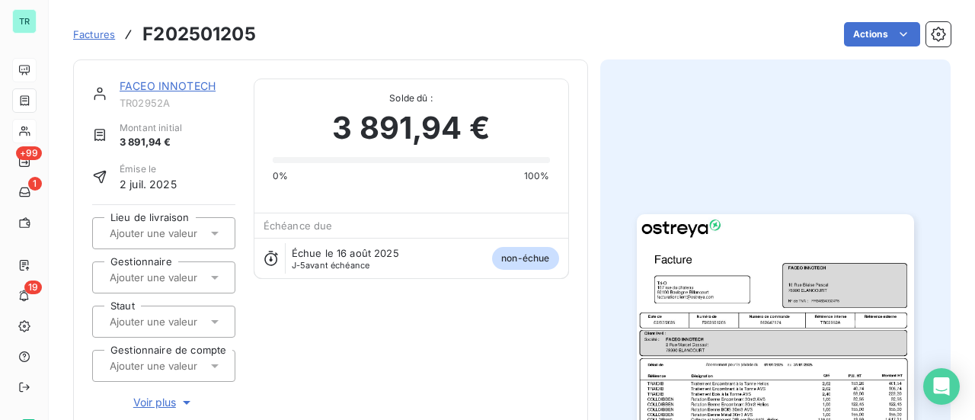
click at [741, 254] on img "button" at bounding box center [775, 410] width 277 height 392
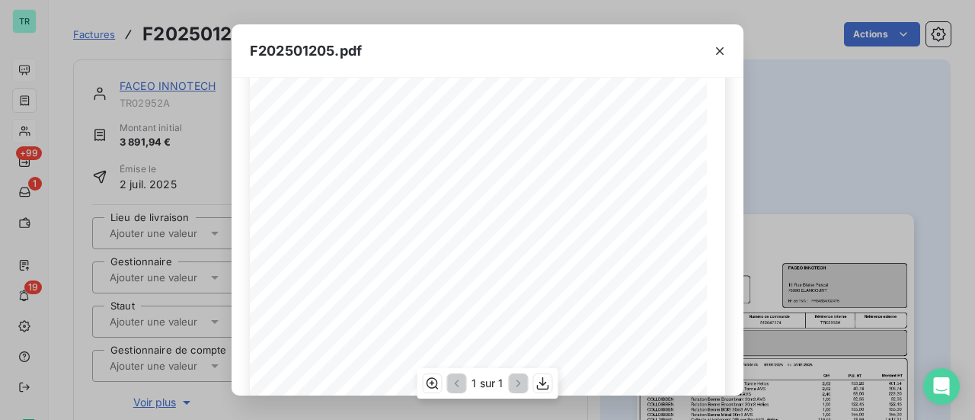
scroll to position [305, 0]
click at [719, 51] on icon "button" at bounding box center [720, 51] width 8 height 8
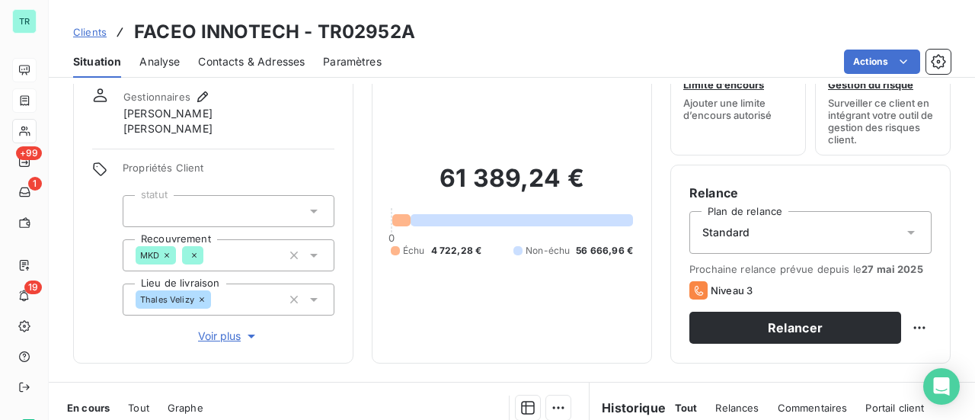
scroll to position [76, 0]
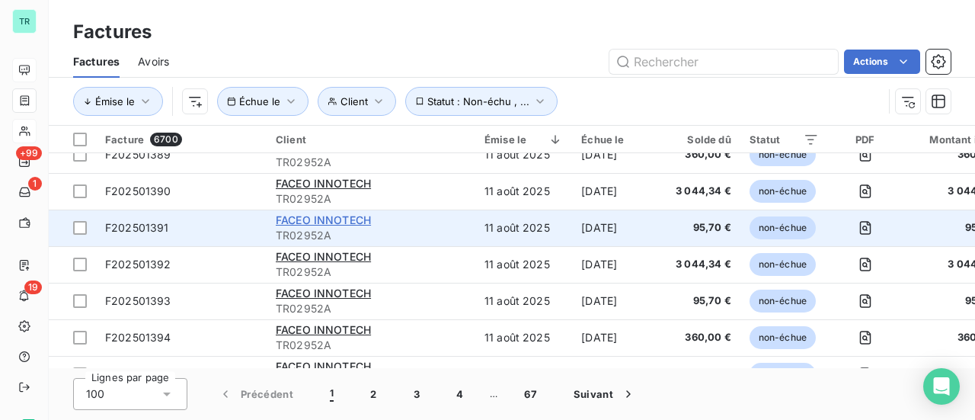
scroll to position [381, 0]
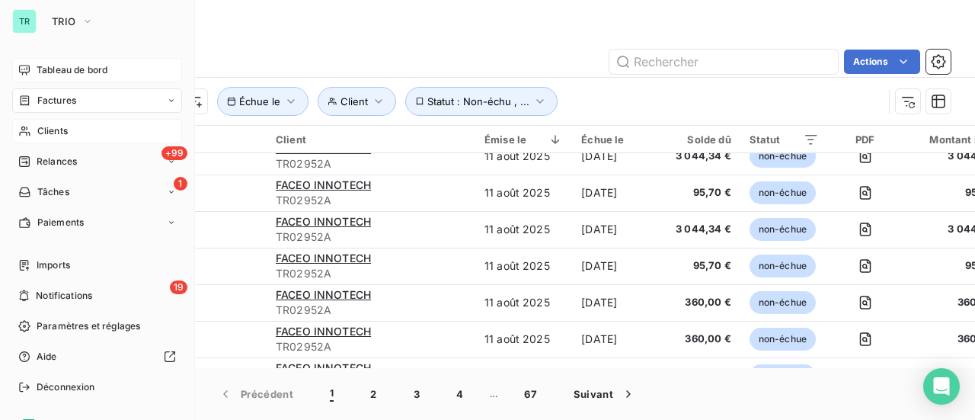
click at [60, 133] on span "Clients" at bounding box center [52, 131] width 30 height 14
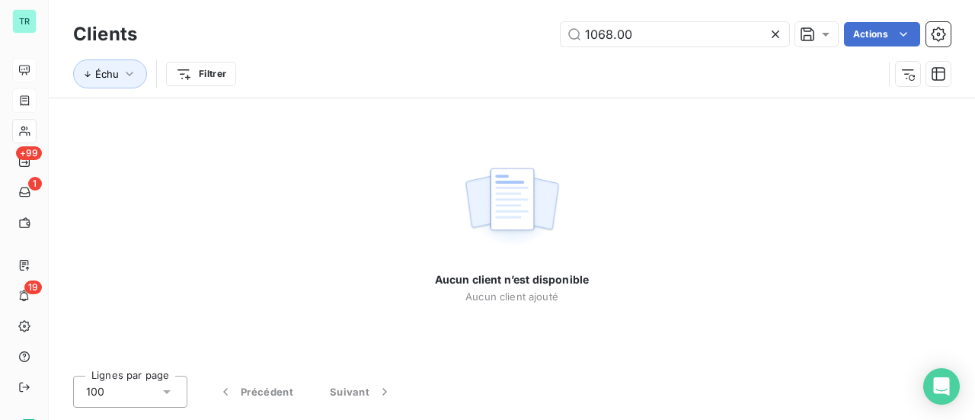
drag, startPoint x: 538, startPoint y: 66, endPoint x: 259, endPoint y: 130, distance: 286.1
click at [293, 122] on div "Clients 1068.00 Actions Échu Filtrer Aucun client n’est disponible Aucun client…" at bounding box center [512, 210] width 926 height 420
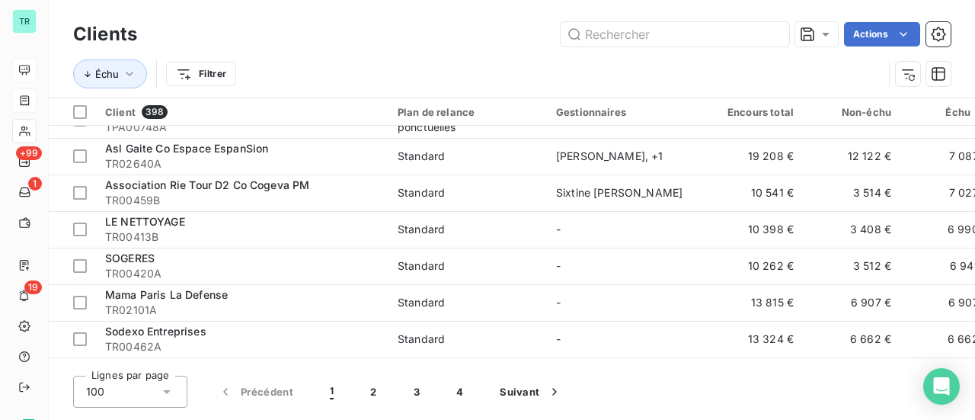
scroll to position [686, 0]
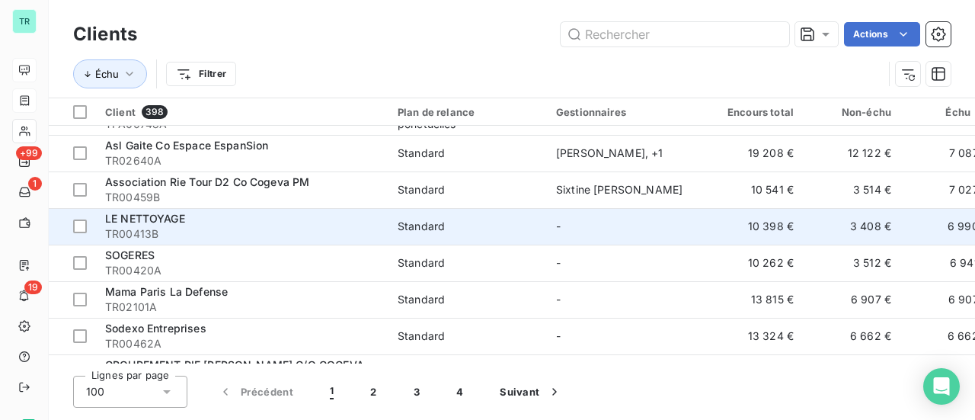
click at [152, 221] on span "LE NETTOYAGE" at bounding box center [145, 218] width 80 height 13
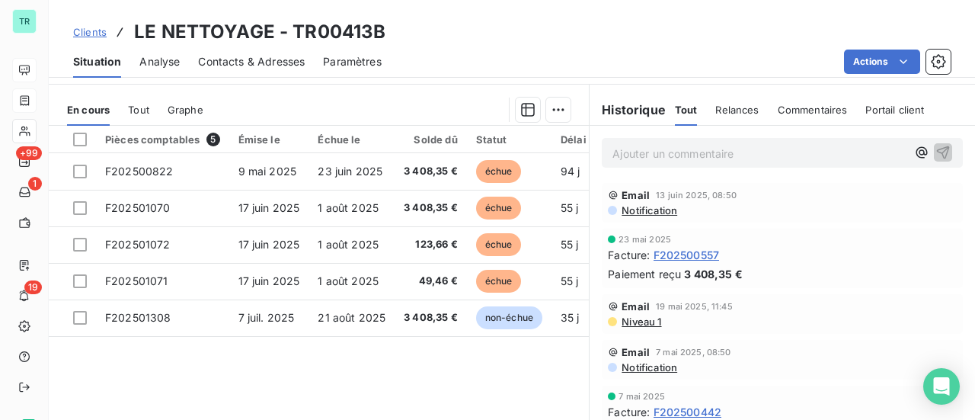
scroll to position [395, 0]
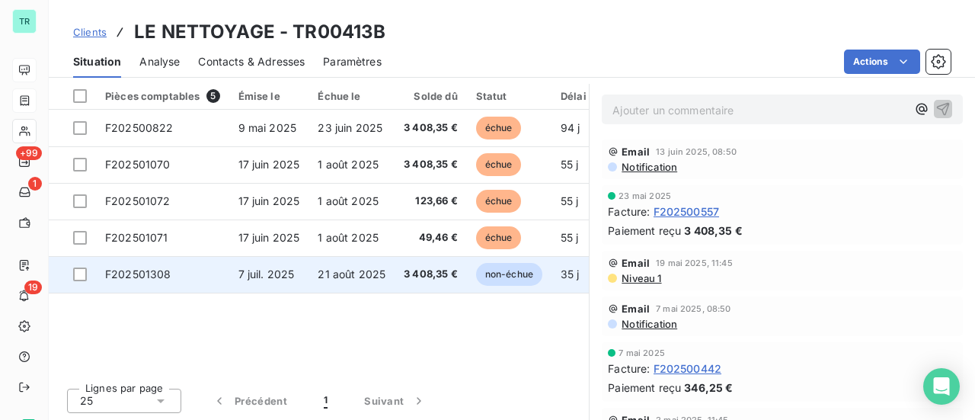
click at [339, 275] on span "21 août 2025" at bounding box center [352, 273] width 68 height 13
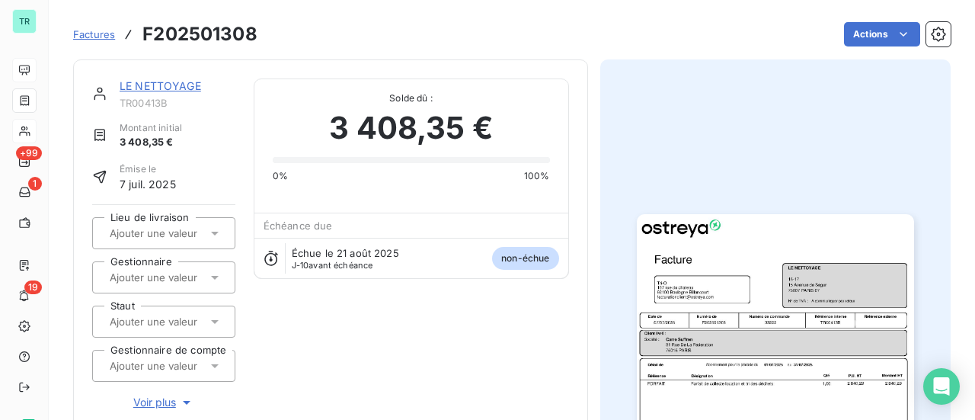
click at [704, 285] on img "button" at bounding box center [775, 410] width 277 height 392
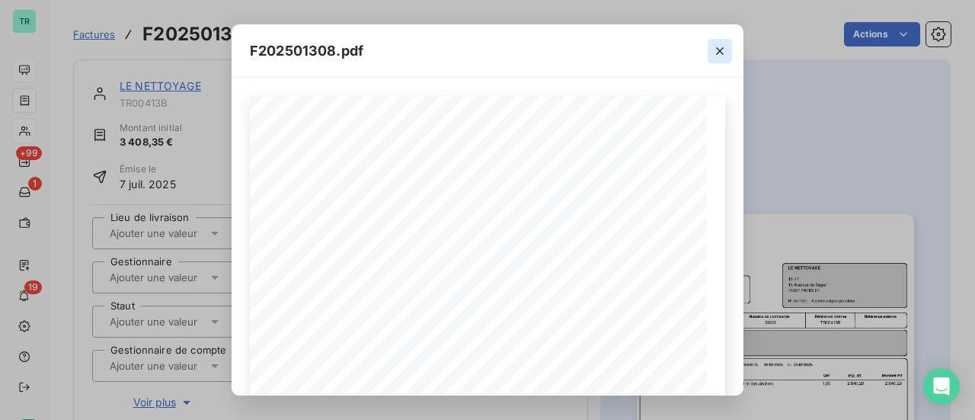
click at [720, 56] on icon "button" at bounding box center [719, 50] width 15 height 15
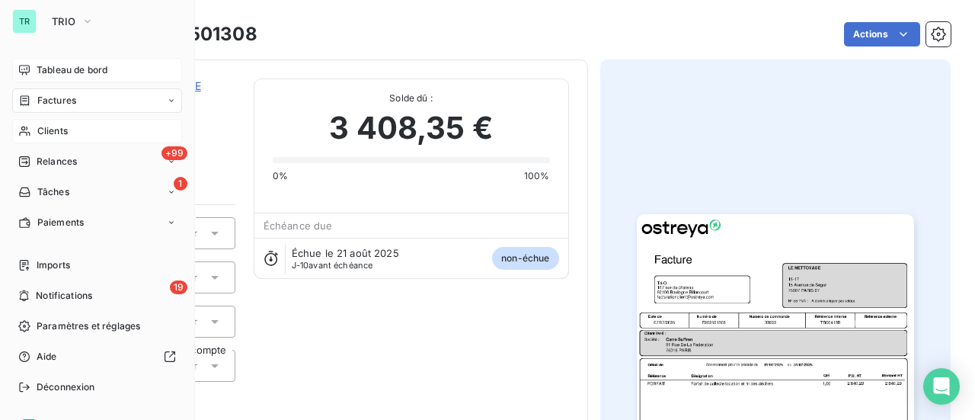
click at [77, 103] on div "Factures" at bounding box center [97, 100] width 170 height 24
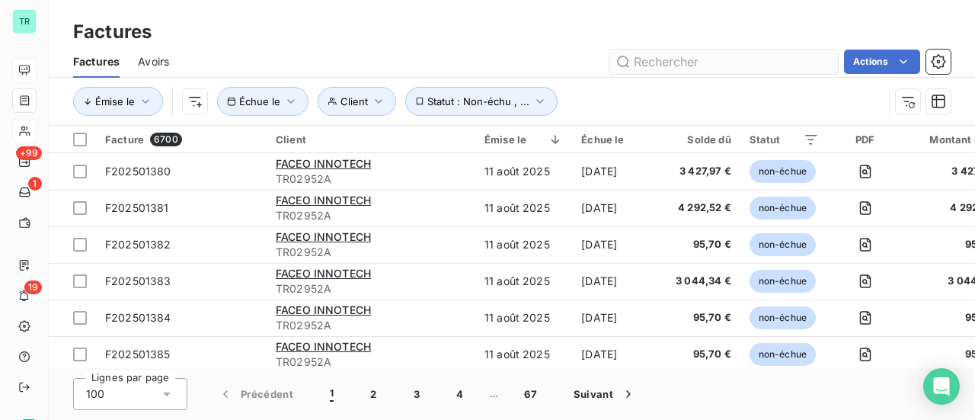
click at [675, 56] on input "text" at bounding box center [724, 62] width 229 height 24
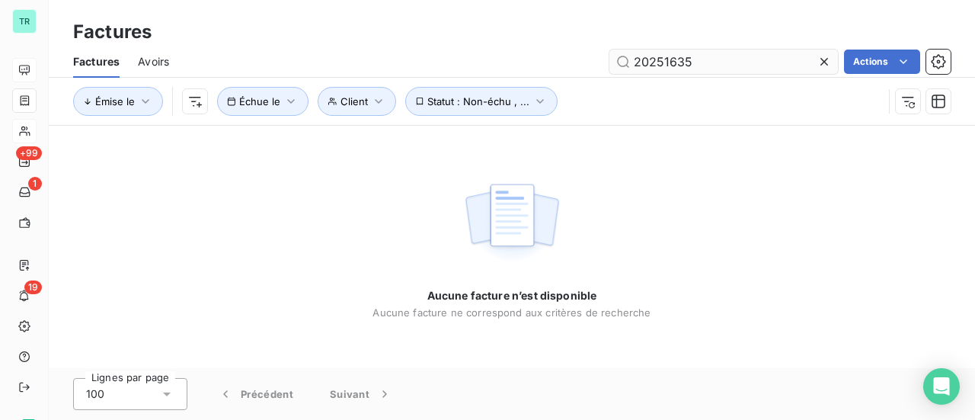
click at [634, 63] on input "20251635" at bounding box center [724, 62] width 229 height 24
type input "f20251635"
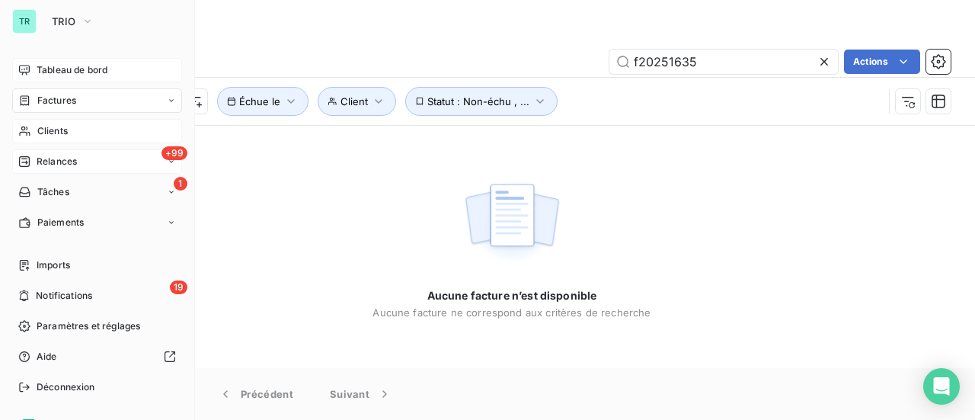
click at [65, 165] on span "Relances" at bounding box center [57, 162] width 40 height 14
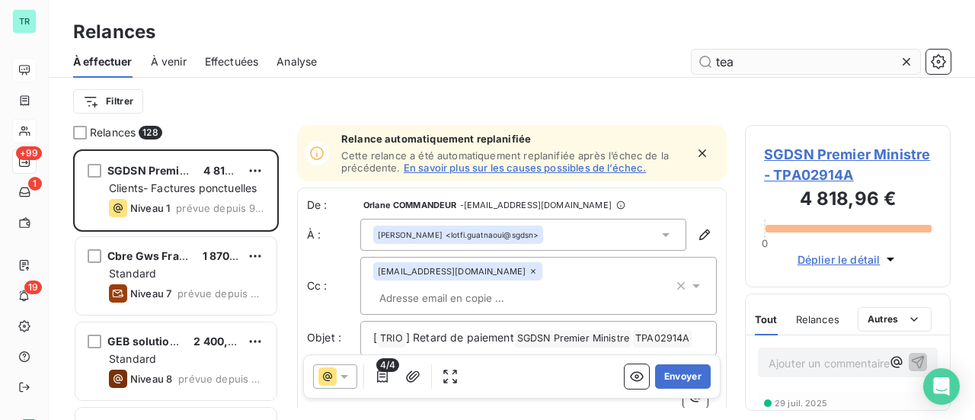
scroll to position [259, 194]
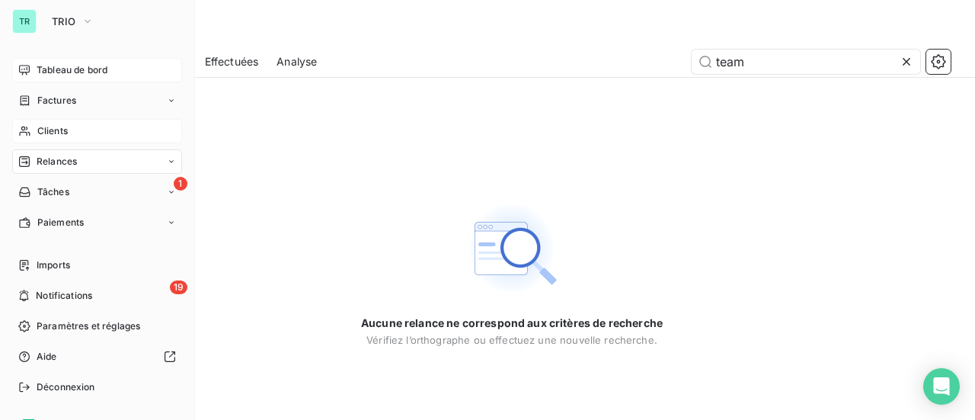
type input "team"
click at [66, 128] on span "Clients" at bounding box center [52, 131] width 30 height 14
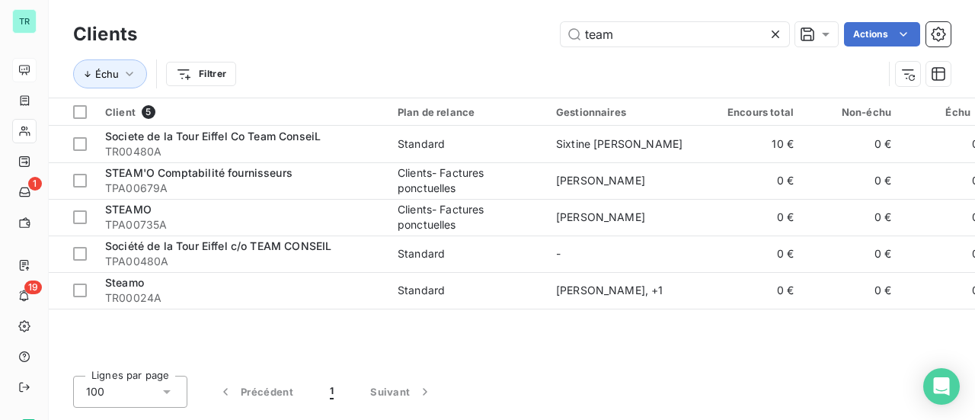
drag, startPoint x: 642, startPoint y: 40, endPoint x: 308, endPoint y: 53, distance: 333.9
click at [483, 46] on div "team Actions" at bounding box center [552, 34] width 795 height 24
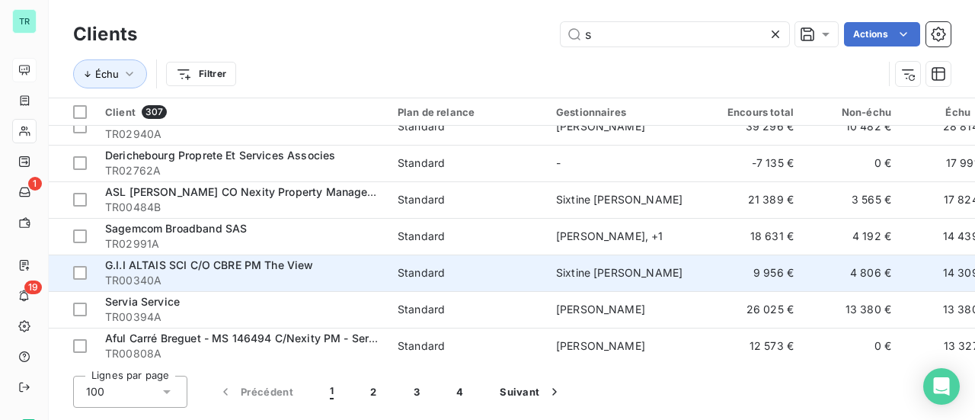
scroll to position [152, 0]
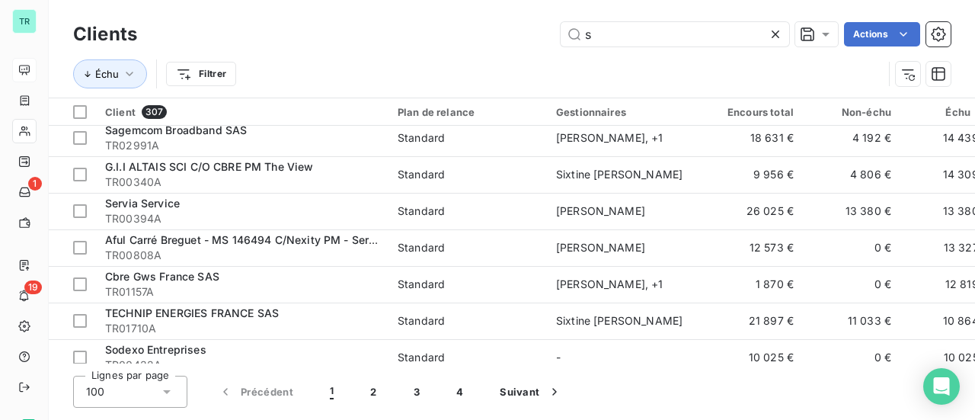
drag, startPoint x: 602, startPoint y: 37, endPoint x: 520, endPoint y: 42, distance: 81.6
click at [530, 42] on div "s Actions" at bounding box center [552, 34] width 795 height 24
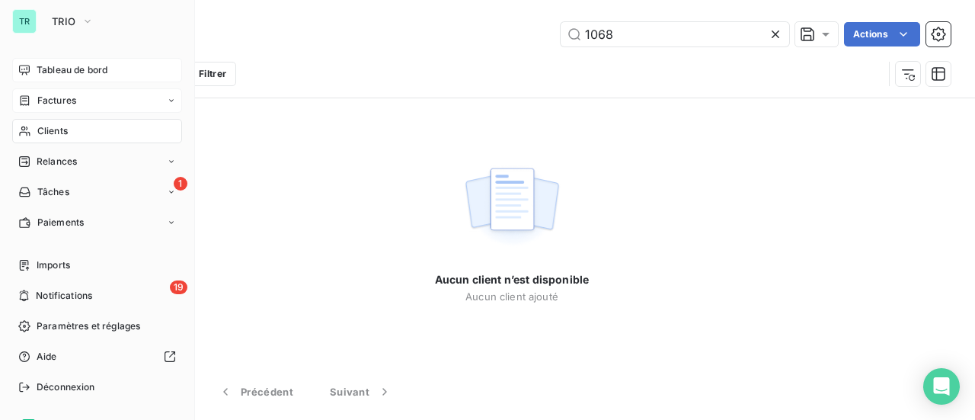
type input "1068"
drag, startPoint x: 82, startPoint y: 101, endPoint x: 120, endPoint y: 97, distance: 37.5
click at [82, 101] on div "Factures" at bounding box center [97, 100] width 170 height 24
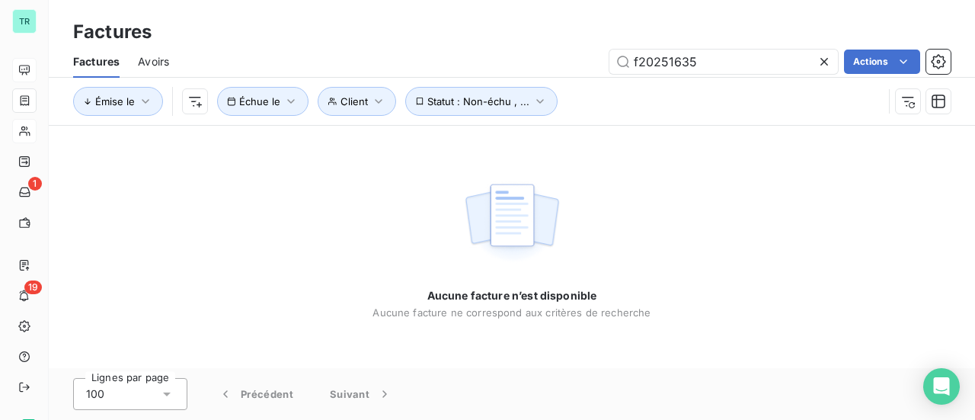
drag, startPoint x: 718, startPoint y: 62, endPoint x: 276, endPoint y: 75, distance: 442.9
click at [302, 74] on div "Factures Avoirs f20251635 Actions" at bounding box center [512, 62] width 926 height 32
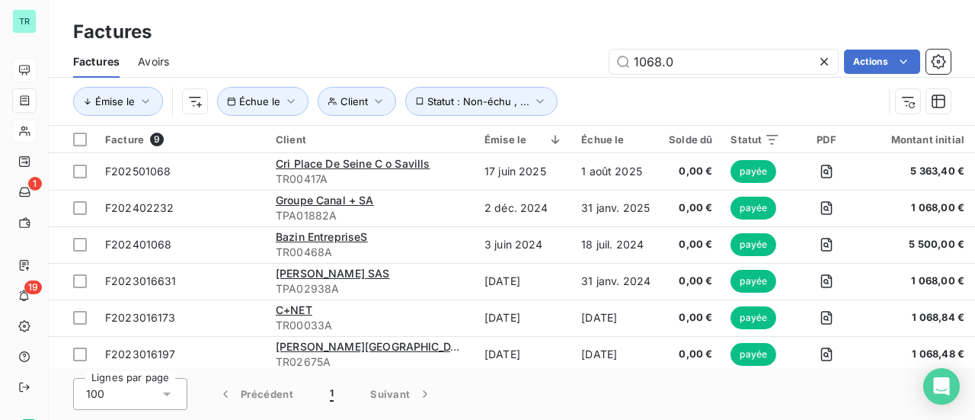
type input "1068.00"
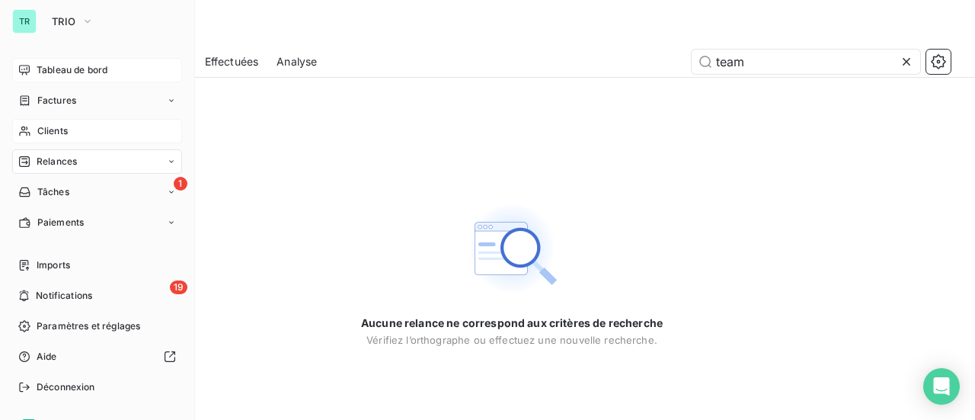
click at [67, 135] on span "Clients" at bounding box center [52, 131] width 30 height 14
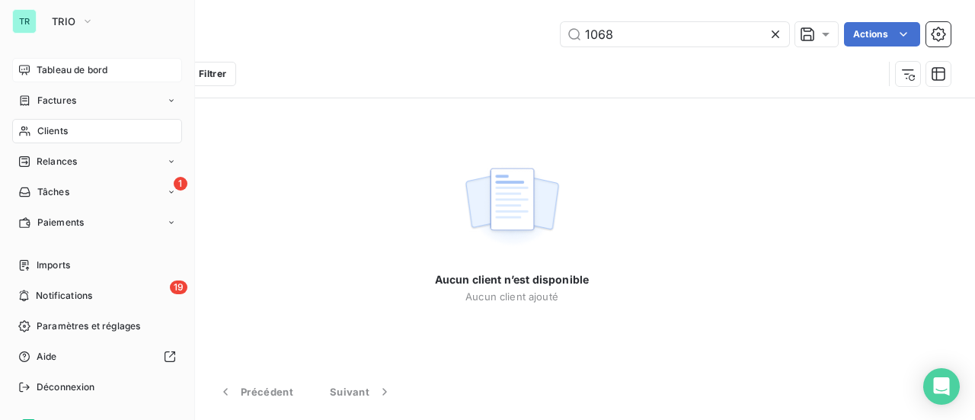
click at [69, 104] on span "Factures" at bounding box center [56, 101] width 39 height 14
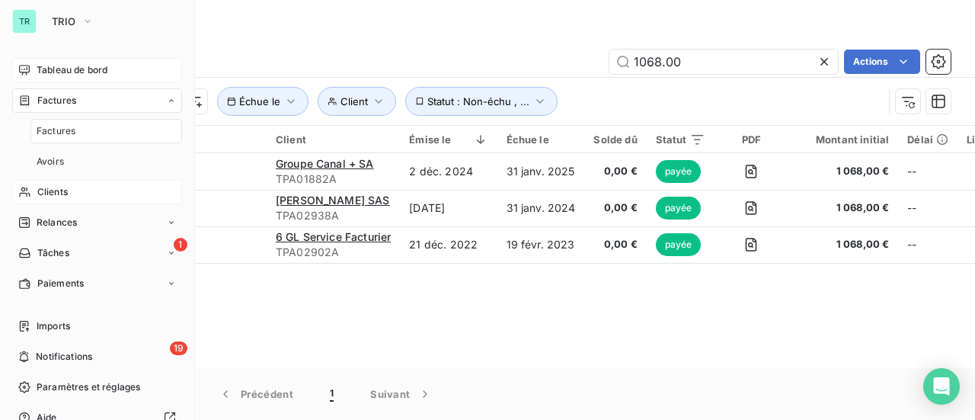
click at [79, 69] on span "Tableau de bord" at bounding box center [72, 70] width 71 height 14
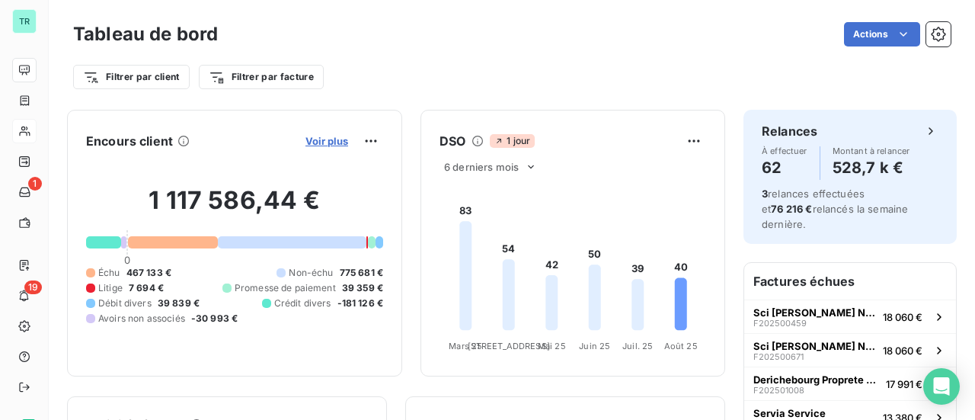
click at [322, 139] on span "Voir plus" at bounding box center [327, 141] width 43 height 12
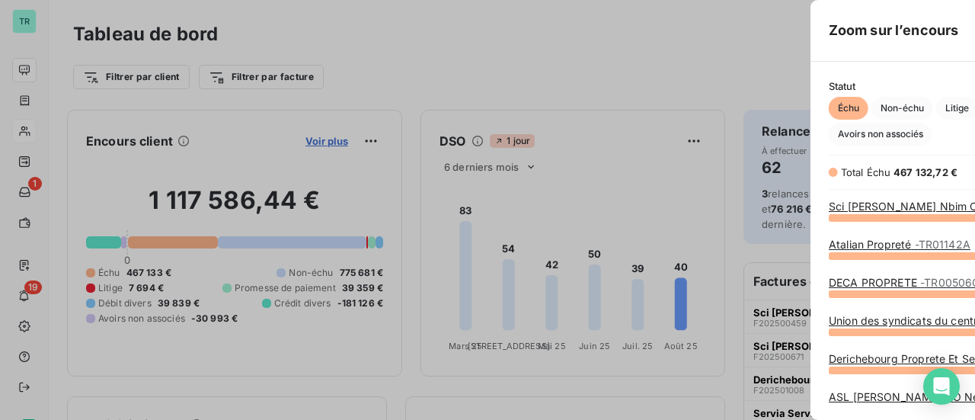
scroll to position [191, 573]
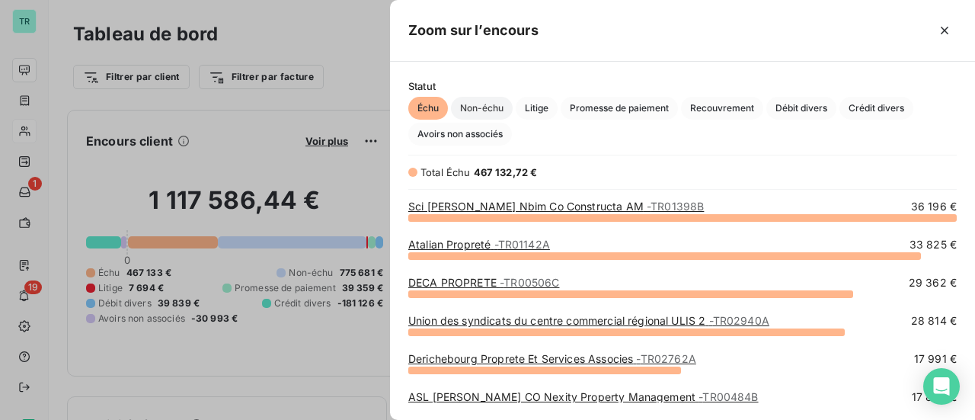
click at [483, 106] on span "Non-échu" at bounding box center [482, 108] width 62 height 23
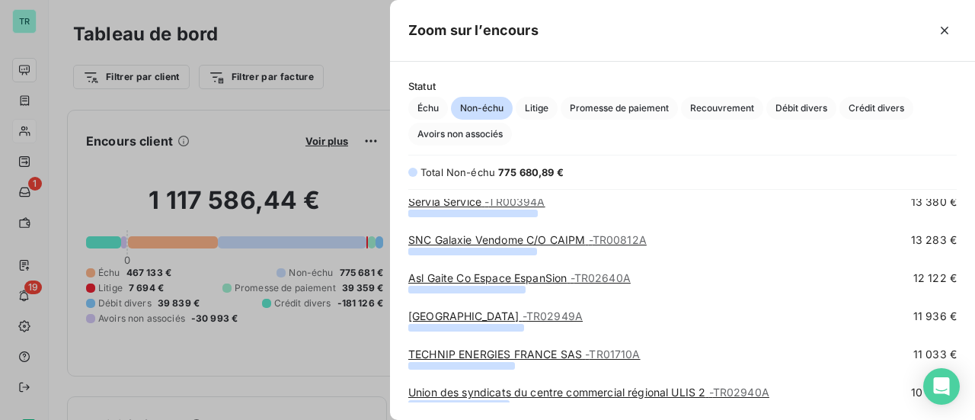
scroll to position [462, 0]
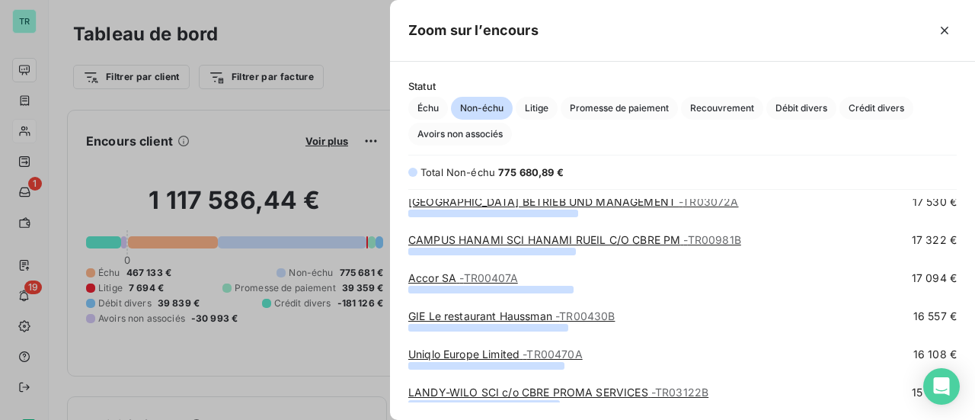
click at [306, 50] on div at bounding box center [487, 210] width 975 height 420
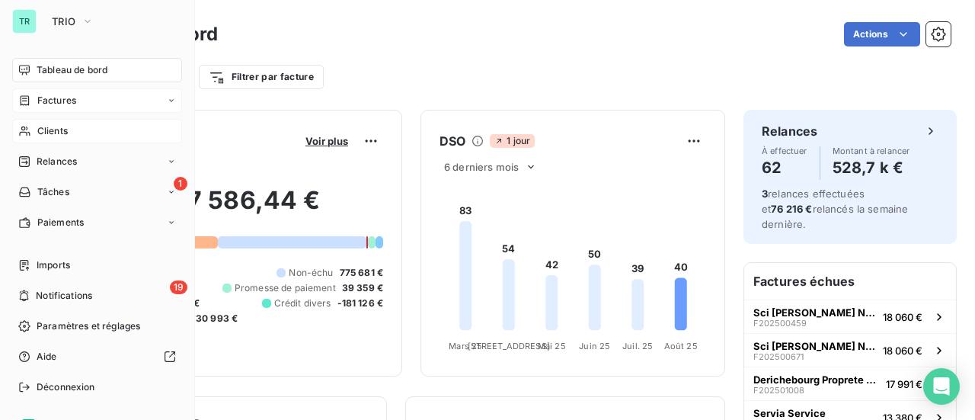
click at [75, 101] on span "Factures" at bounding box center [56, 101] width 39 height 14
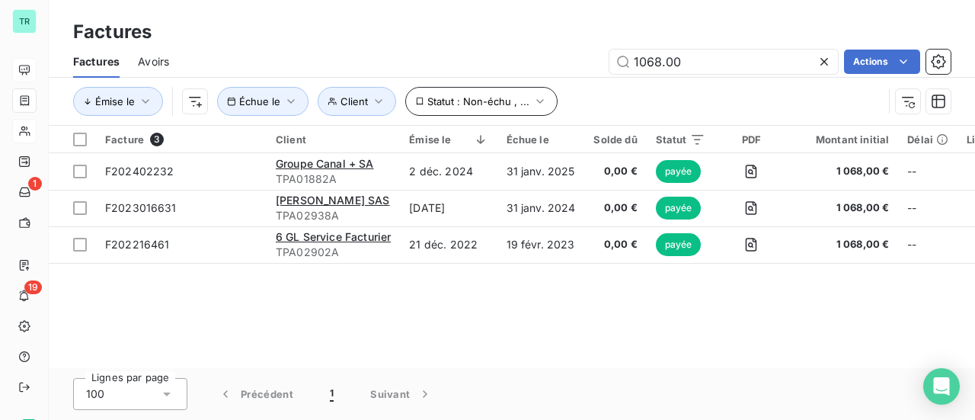
drag, startPoint x: 692, startPoint y: 59, endPoint x: 431, endPoint y: 104, distance: 264.4
click at [445, 104] on div "Factures Avoirs 1068.00 Actions Émise le Client Échue le Statut : Non-échu , ..." at bounding box center [512, 85] width 926 height 79
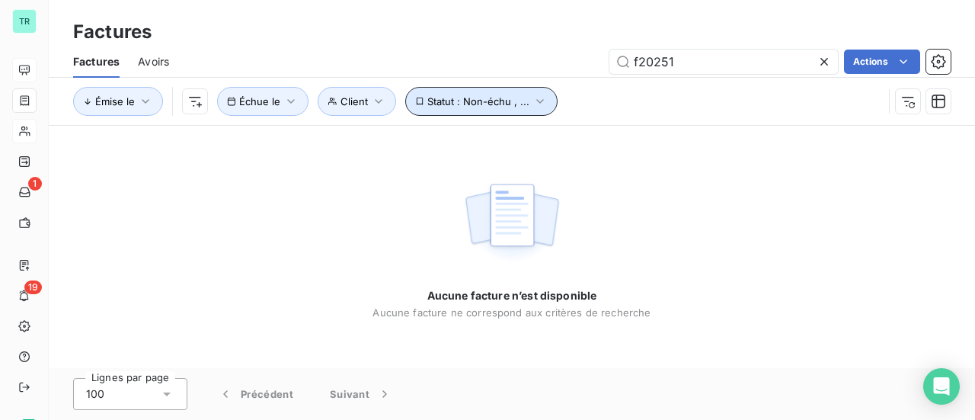
click at [533, 103] on icon "button" at bounding box center [540, 101] width 15 height 15
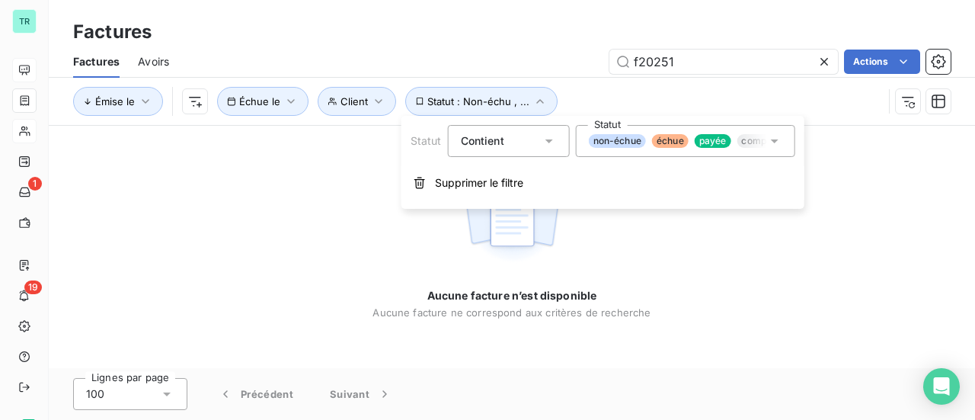
click at [781, 140] on icon at bounding box center [774, 140] width 15 height 15
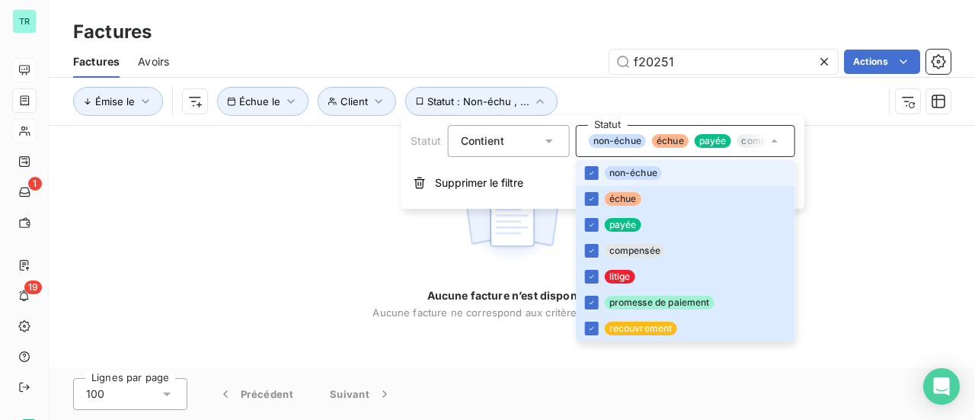
click at [772, 99] on div "Émise le Client Échue le Statut : Non-échu , ..." at bounding box center [478, 101] width 810 height 29
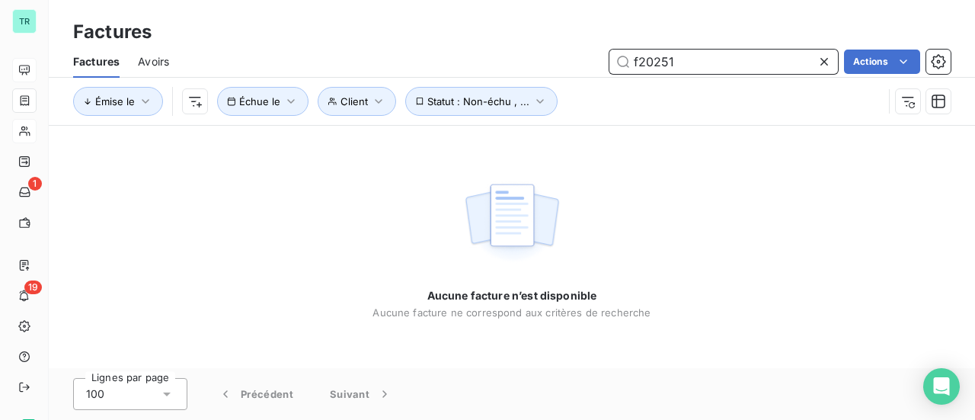
click at [681, 66] on input "f20251" at bounding box center [724, 62] width 229 height 24
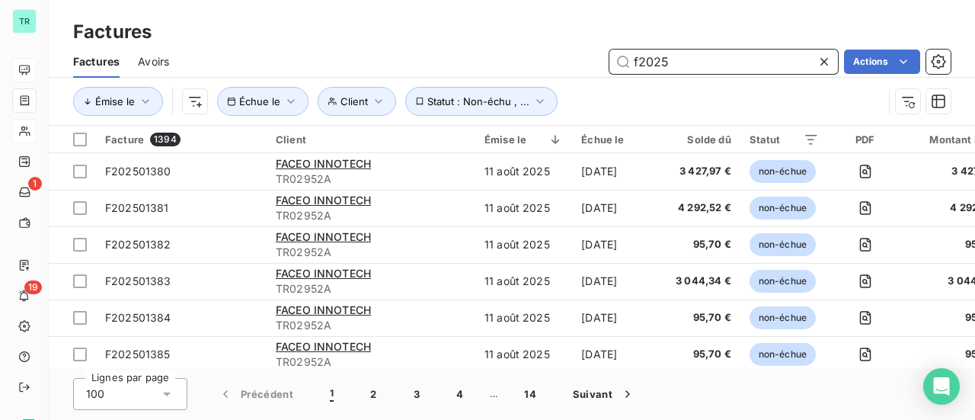
type input "f2025"
click at [482, 31] on div "Factures" at bounding box center [512, 31] width 926 height 27
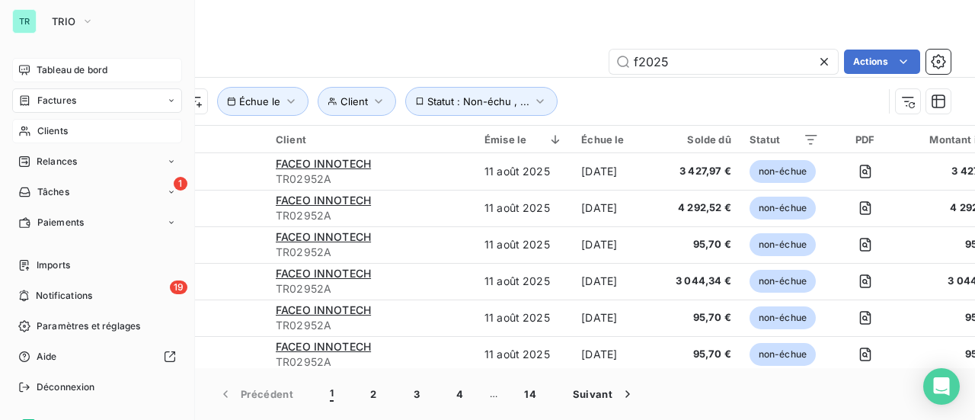
click at [62, 70] on span "Tableau de bord" at bounding box center [72, 70] width 71 height 14
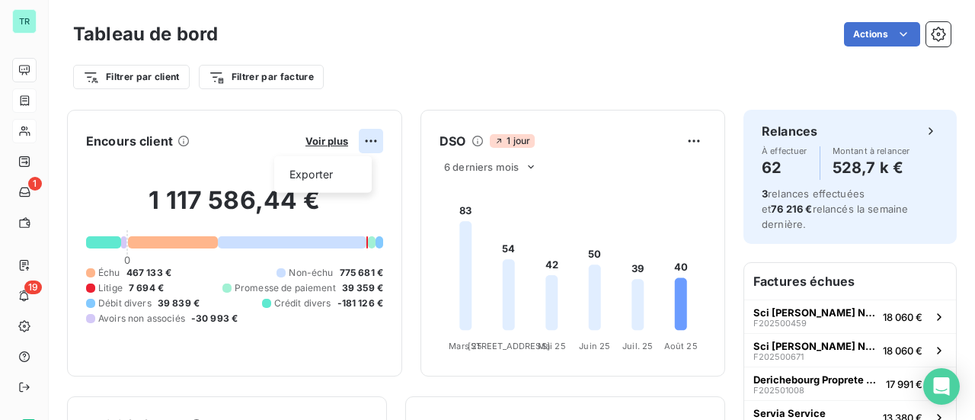
click at [362, 141] on html "TR 1 19 Tableau de bord Actions Filtrer par client Filtrer par facture Encours …" at bounding box center [487, 210] width 975 height 420
click at [305, 142] on html "TR 1 19 Tableau de bord Actions Filtrer par client Filtrer par facture Encours …" at bounding box center [487, 210] width 975 height 420
click at [322, 135] on span "Voir plus" at bounding box center [327, 141] width 43 height 12
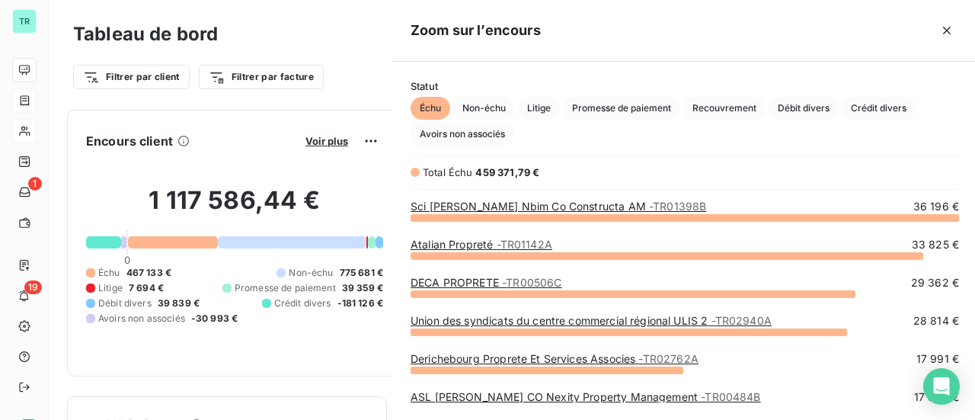
scroll to position [408, 573]
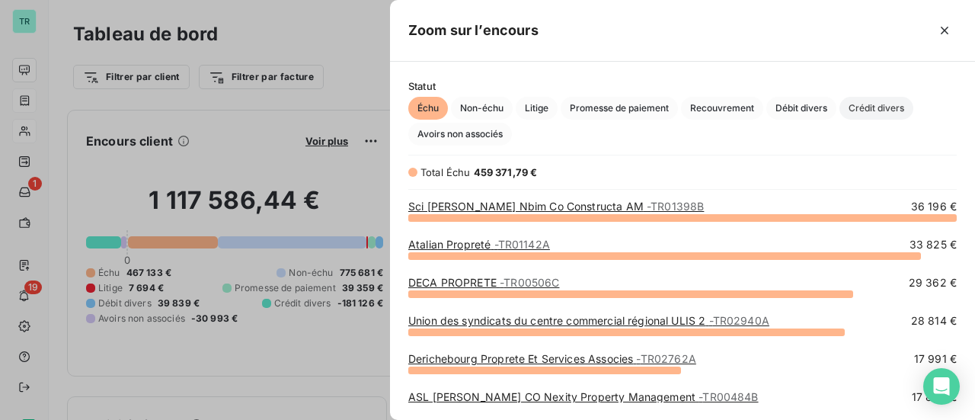
click at [896, 108] on span "Crédit divers" at bounding box center [877, 108] width 74 height 23
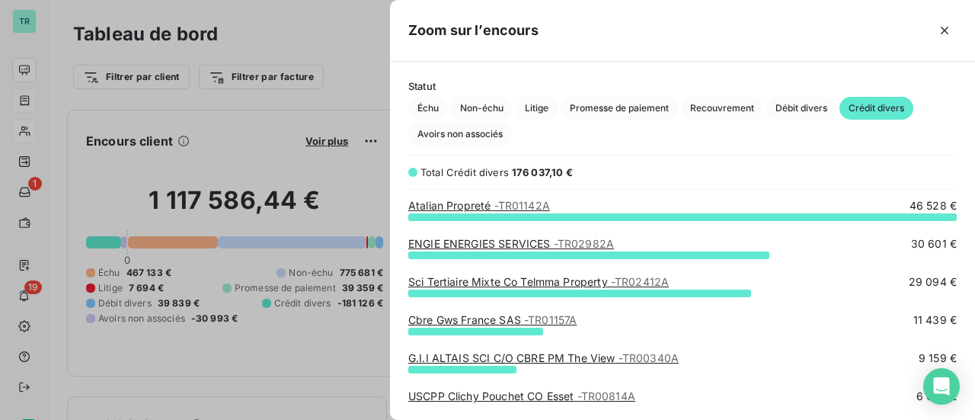
scroll to position [0, 0]
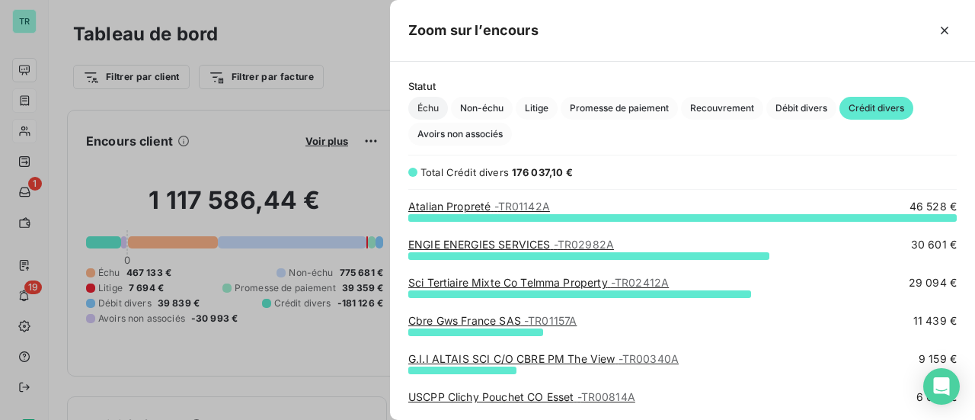
click at [430, 115] on span "Échu" at bounding box center [428, 108] width 40 height 23
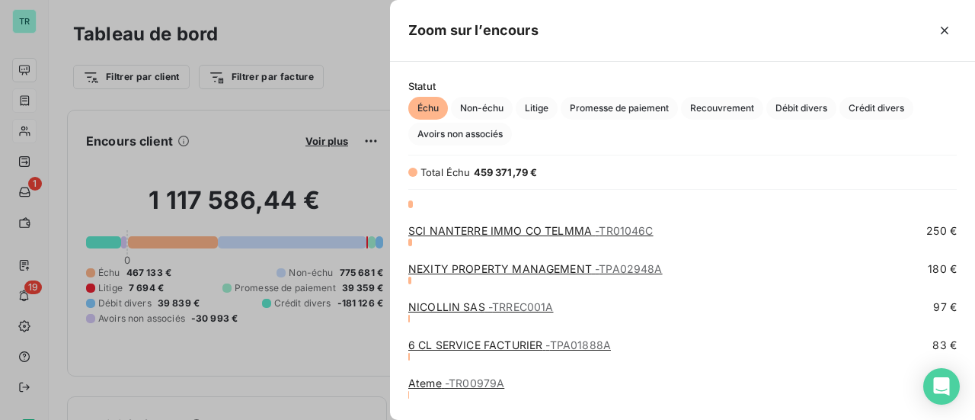
scroll to position [2595, 0]
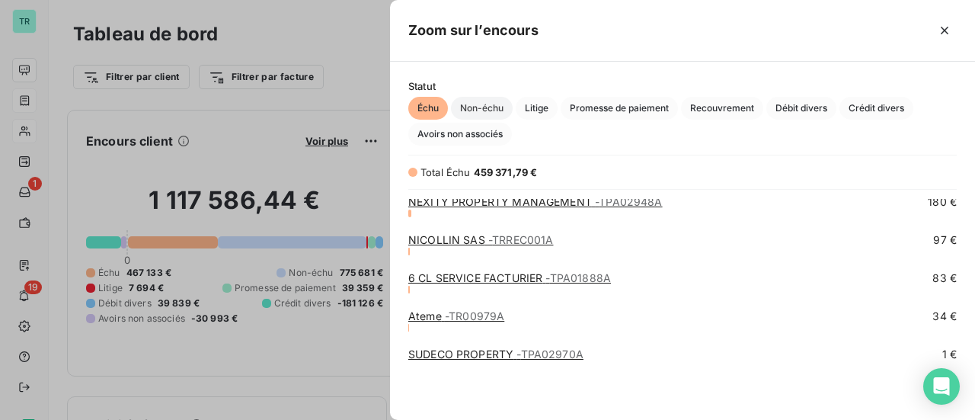
click at [485, 108] on span "Non-échu" at bounding box center [482, 108] width 62 height 23
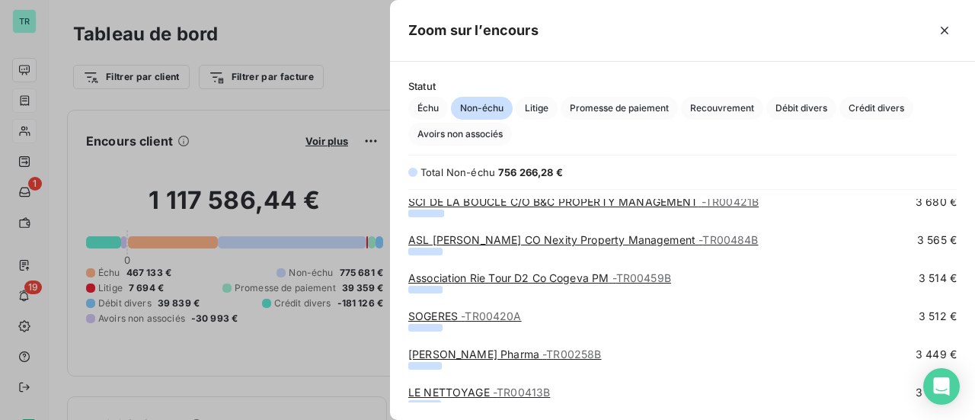
scroll to position [1605, 0]
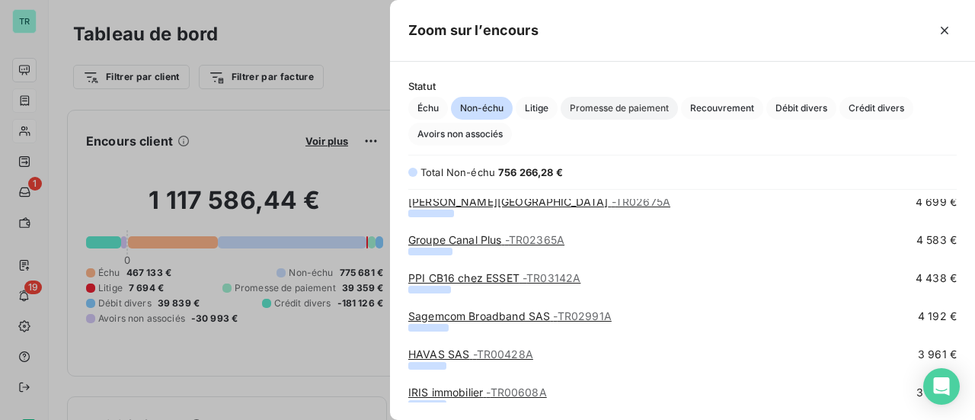
click at [608, 108] on span "Promesse de paiement" at bounding box center [619, 108] width 117 height 23
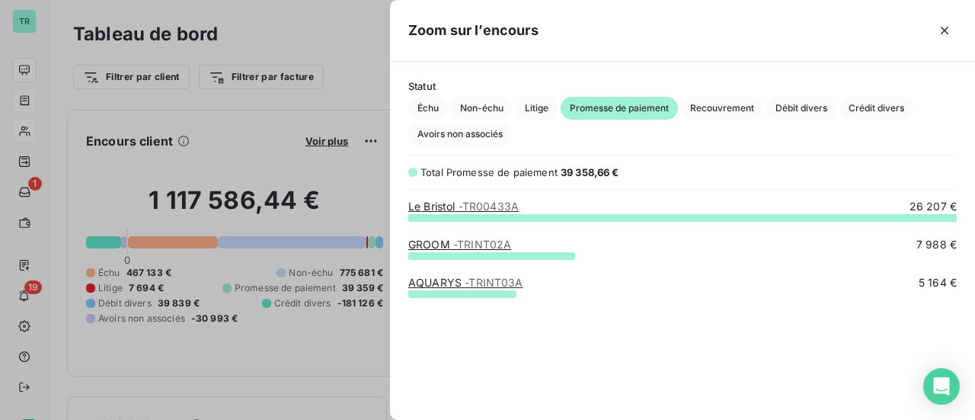
scroll to position [191, 573]
click at [725, 107] on span "Recouvrement" at bounding box center [722, 108] width 82 height 23
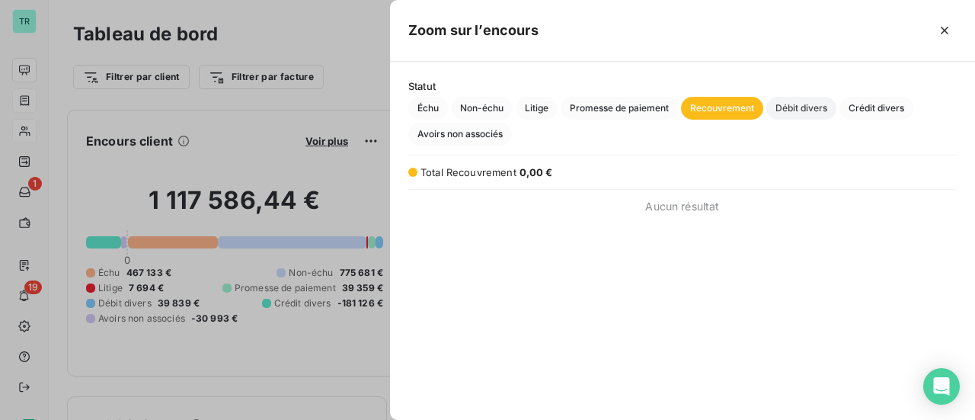
click at [819, 111] on span "Débit divers" at bounding box center [801, 108] width 70 height 23
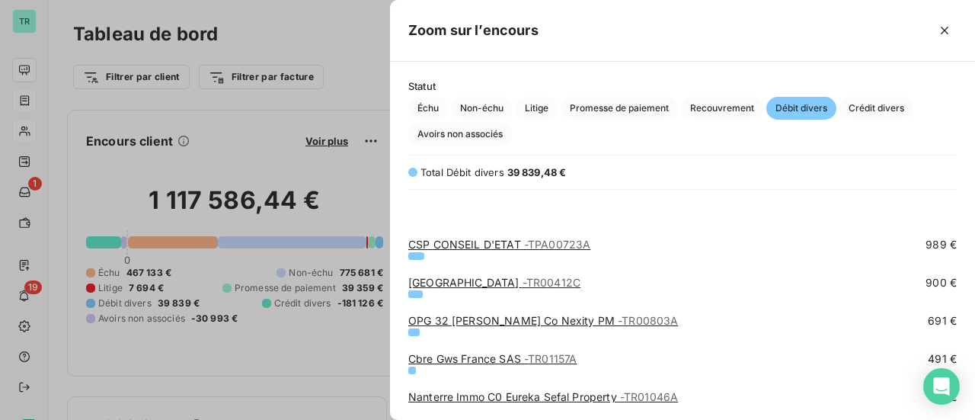
scroll to position [195, 0]
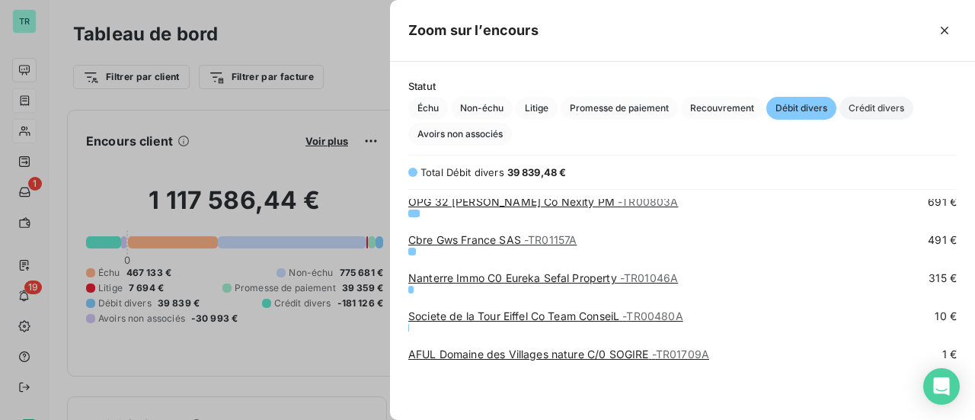
click at [885, 113] on span "Crédit divers" at bounding box center [877, 108] width 74 height 23
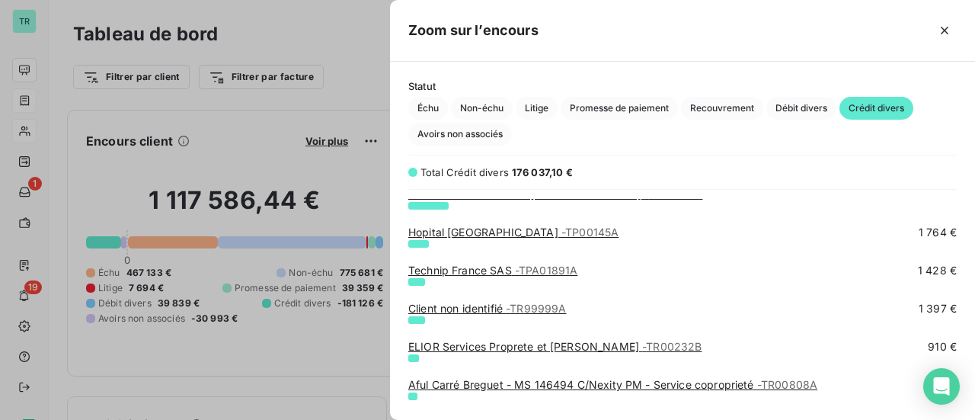
scroll to position [533, 0]
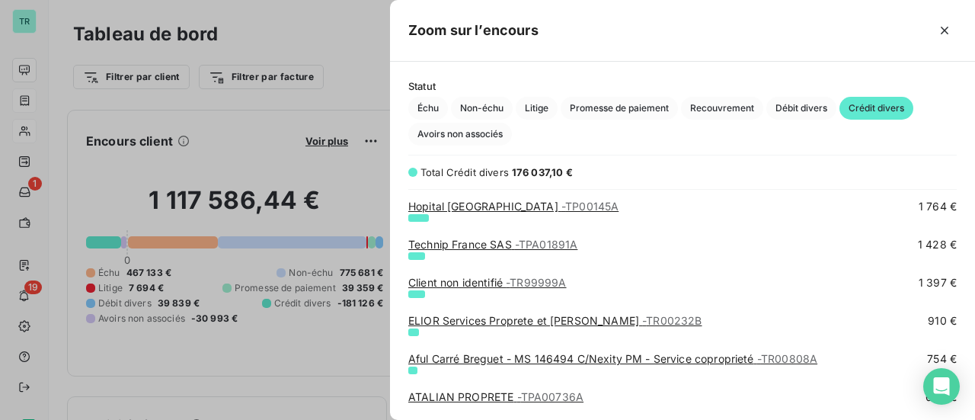
click at [328, 51] on div at bounding box center [487, 210] width 975 height 420
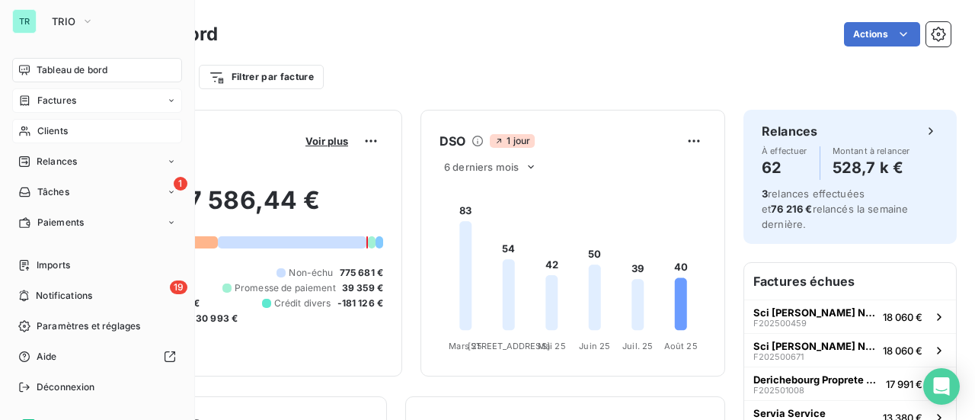
click at [58, 100] on span "Factures" at bounding box center [56, 101] width 39 height 14
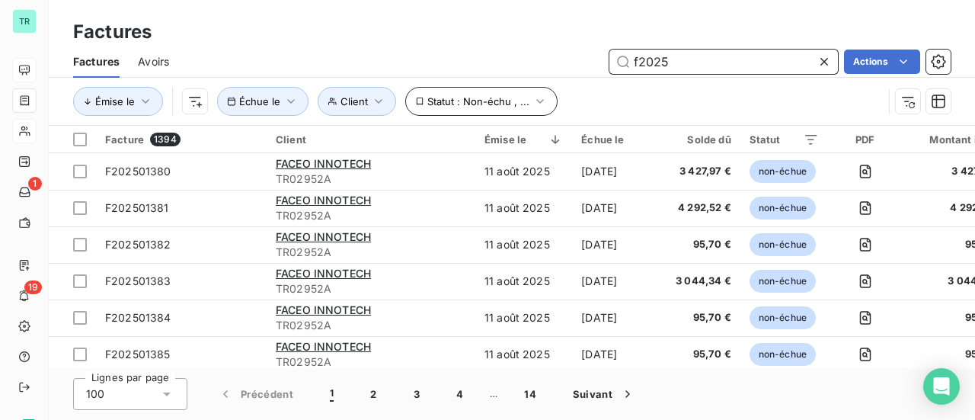
drag, startPoint x: 677, startPoint y: 63, endPoint x: 469, endPoint y: 88, distance: 209.5
click at [469, 88] on div "Factures Avoirs f2025 Actions Émise le Client Échue le Statut : Non-échu , ..." at bounding box center [512, 85] width 926 height 79
paste input "F202501147"
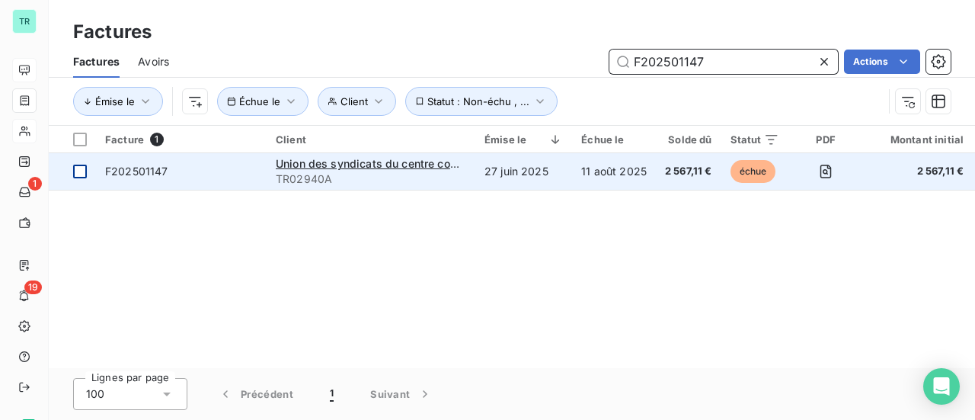
type input "F202501147"
click at [78, 169] on div at bounding box center [80, 172] width 14 height 14
click at [134, 172] on span "F202501147" at bounding box center [136, 171] width 63 height 13
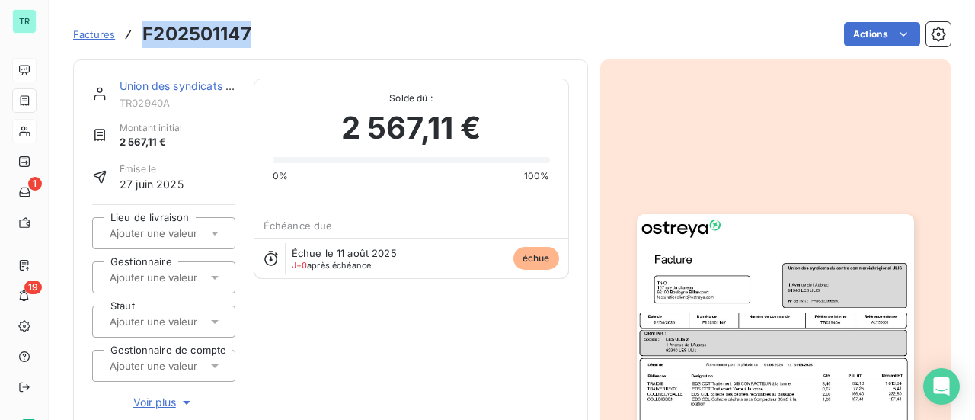
drag, startPoint x: 254, startPoint y: 33, endPoint x: 142, endPoint y: 31, distance: 112.8
click at [142, 31] on div "Factures F202501147 Actions" at bounding box center [512, 34] width 878 height 32
copy h3 "F202501147"
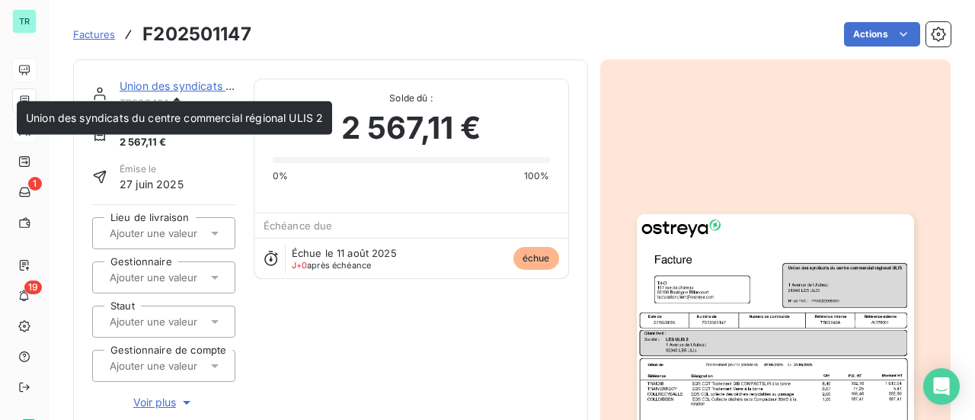
click at [168, 88] on link "Union des syndicats du centre commercial régional ULIS 2" at bounding box center [268, 85] width 297 height 13
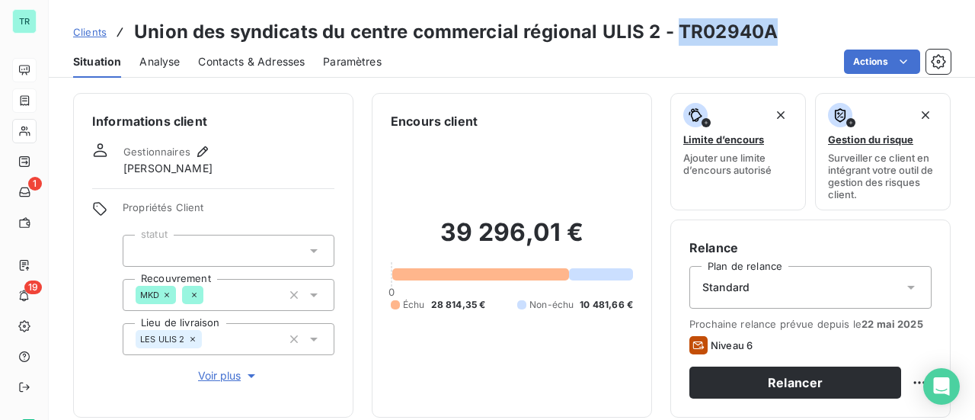
drag, startPoint x: 760, startPoint y: 35, endPoint x: 677, endPoint y: 39, distance: 83.9
click at [677, 39] on h3 "Union des syndicats du centre commercial régional ULIS 2 - TR02940A" at bounding box center [456, 31] width 644 height 27
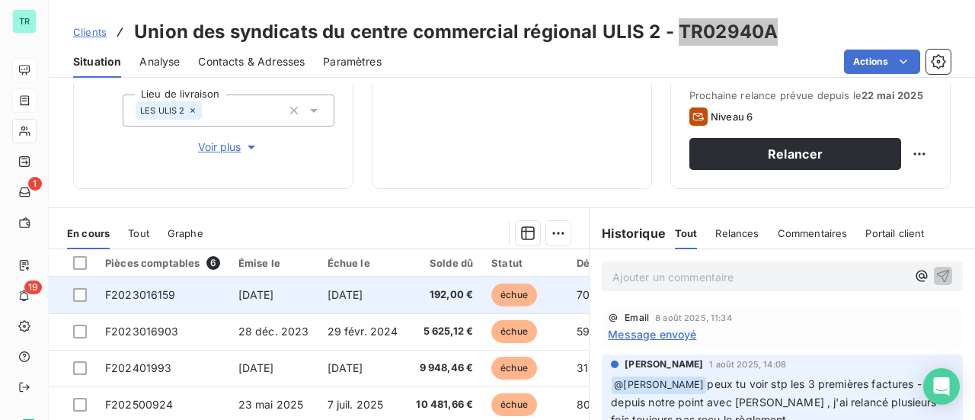
scroll to position [381, 0]
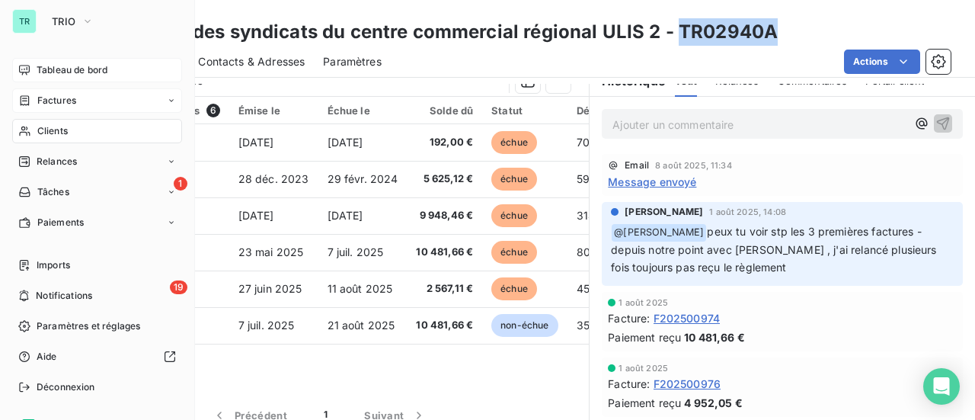
drag, startPoint x: 68, startPoint y: 101, endPoint x: 111, endPoint y: 103, distance: 43.5
click at [68, 101] on span "Factures" at bounding box center [56, 101] width 39 height 14
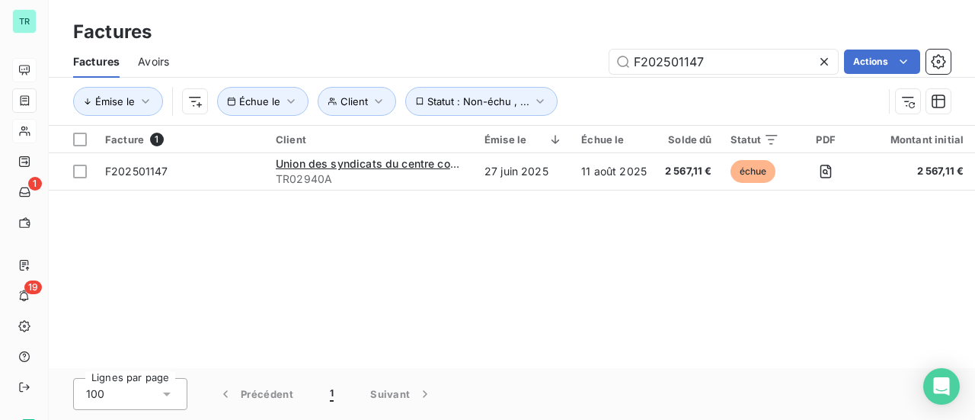
drag, startPoint x: 721, startPoint y: 66, endPoint x: 428, endPoint y: 67, distance: 292.6
click at [428, 67] on div "F202501147 Actions" at bounding box center [568, 62] width 763 height 24
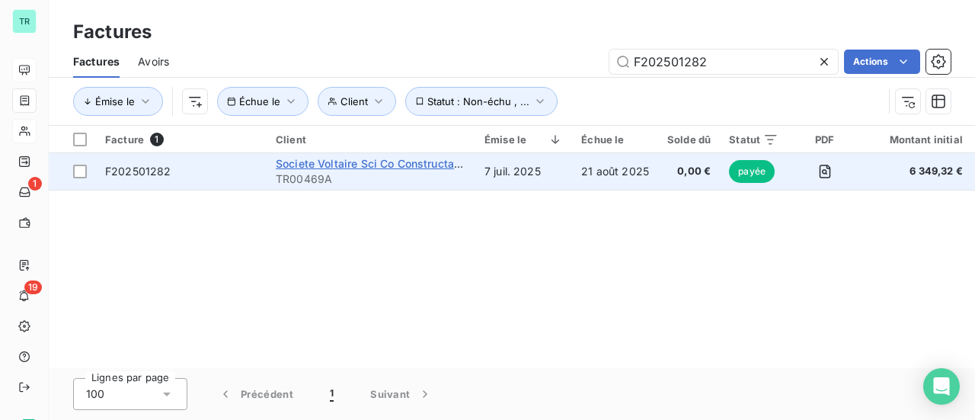
type input "F202501282"
click at [419, 168] on span "Societe Voltaire Sci Co Constructa Asset Management" at bounding box center [417, 163] width 283 height 13
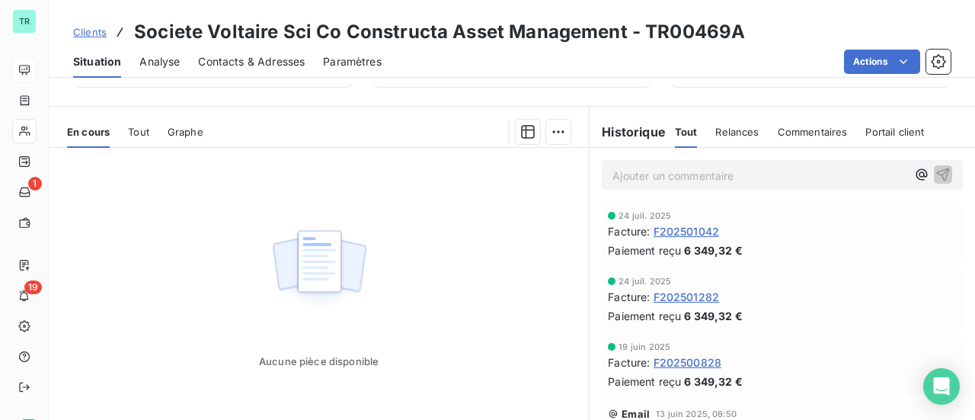
scroll to position [382, 0]
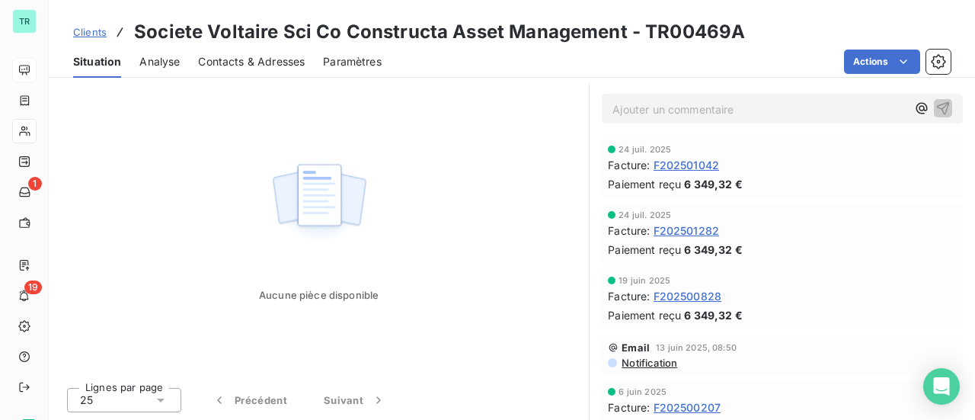
click at [699, 166] on span "F202501042" at bounding box center [687, 165] width 66 height 16
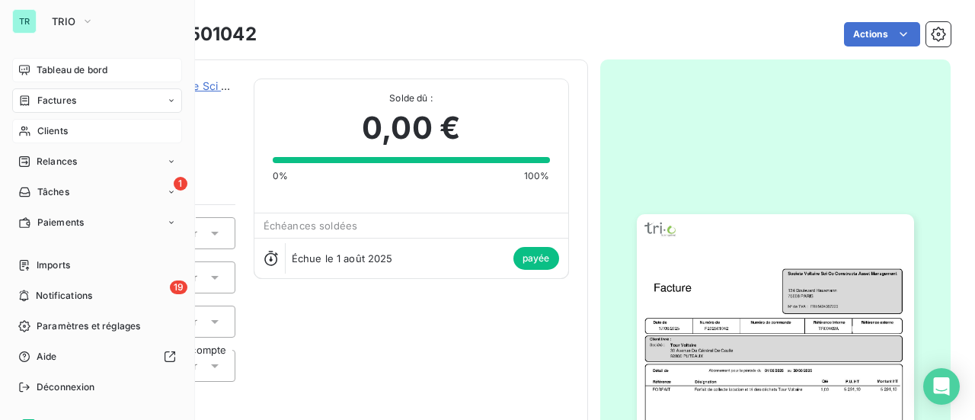
drag, startPoint x: 73, startPoint y: 98, endPoint x: 126, endPoint y: 107, distance: 53.4
click at [73, 98] on span "Factures" at bounding box center [56, 101] width 39 height 14
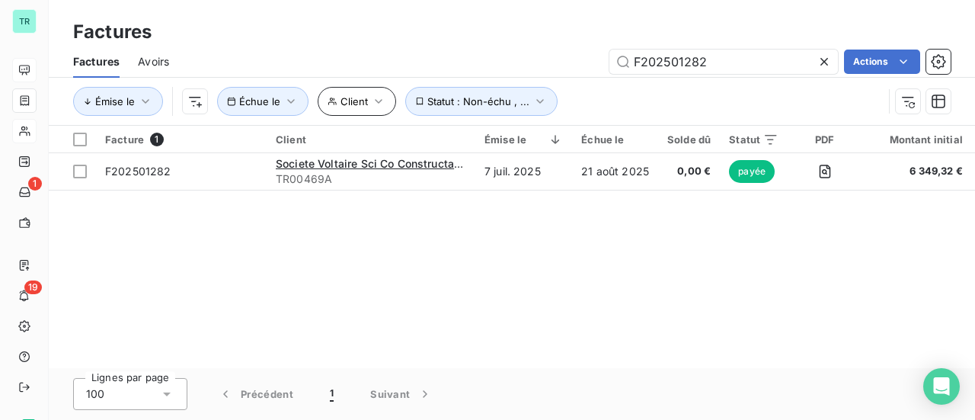
drag, startPoint x: 734, startPoint y: 65, endPoint x: 379, endPoint y: 96, distance: 356.4
click at [439, 90] on div "Factures Avoirs F202501282 Actions Émise le Client Échue le Statut : Non-échu ,…" at bounding box center [512, 85] width 926 height 79
drag, startPoint x: 549, startPoint y: 70, endPoint x: 456, endPoint y: 72, distance: 93.0
click at [482, 70] on div "F202501282 Actions" at bounding box center [568, 62] width 763 height 24
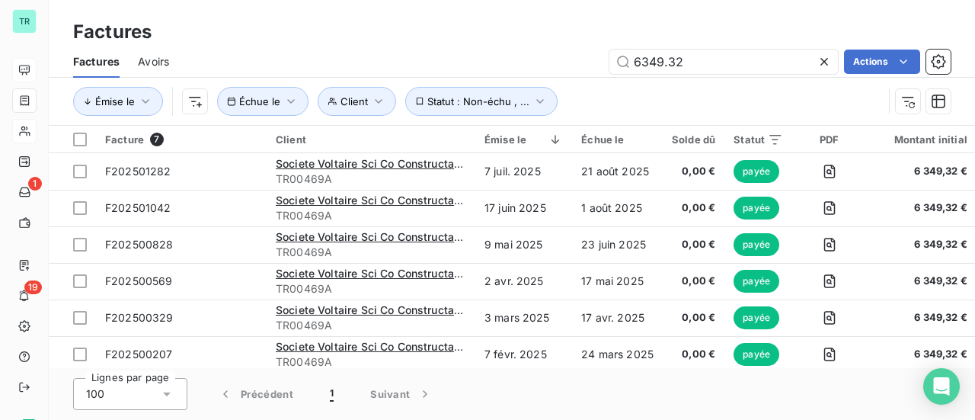
type input "6349.32"
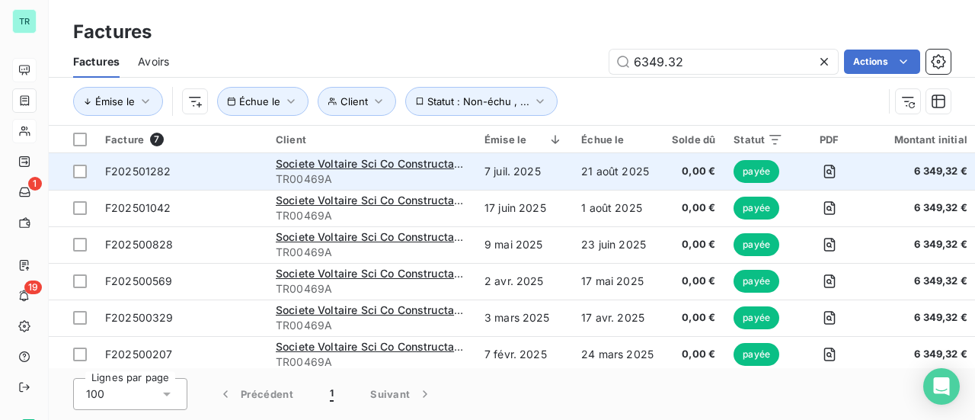
click at [166, 171] on span "F202501282" at bounding box center [138, 171] width 66 height 13
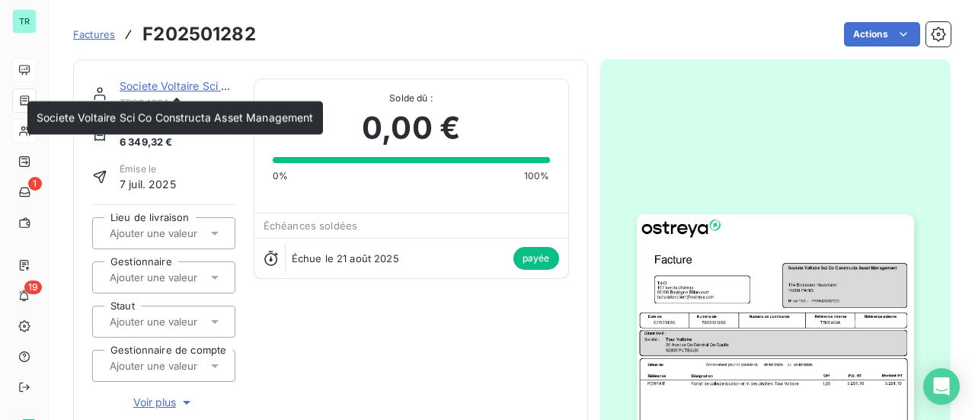
click at [155, 88] on link "Societe Voltaire Sci Co Constructa Asset Management" at bounding box center [258, 85] width 277 height 13
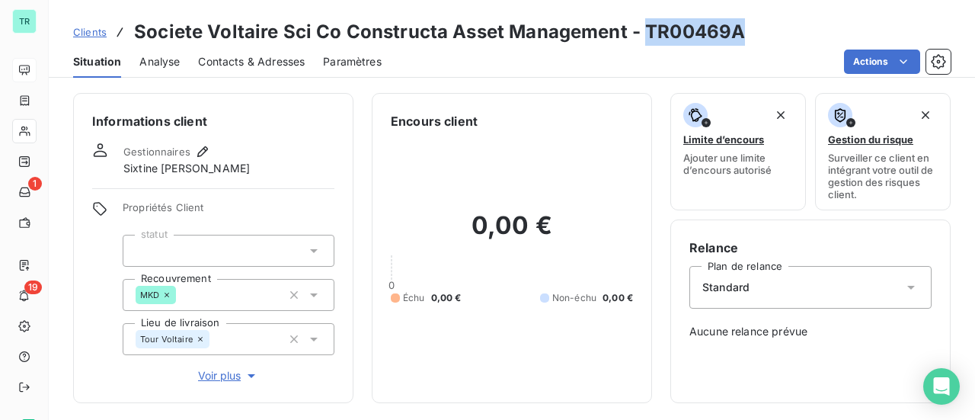
drag, startPoint x: 734, startPoint y: 36, endPoint x: 643, endPoint y: 39, distance: 91.5
click at [643, 39] on h3 "Societe Voltaire Sci Co Constructa Asset Management - TR00469A" at bounding box center [439, 31] width 611 height 27
copy h3 "TR00469A"
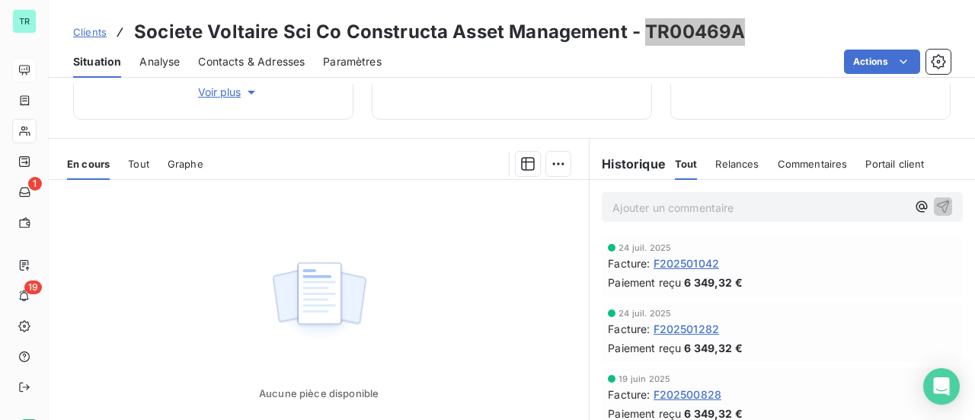
scroll to position [381, 0]
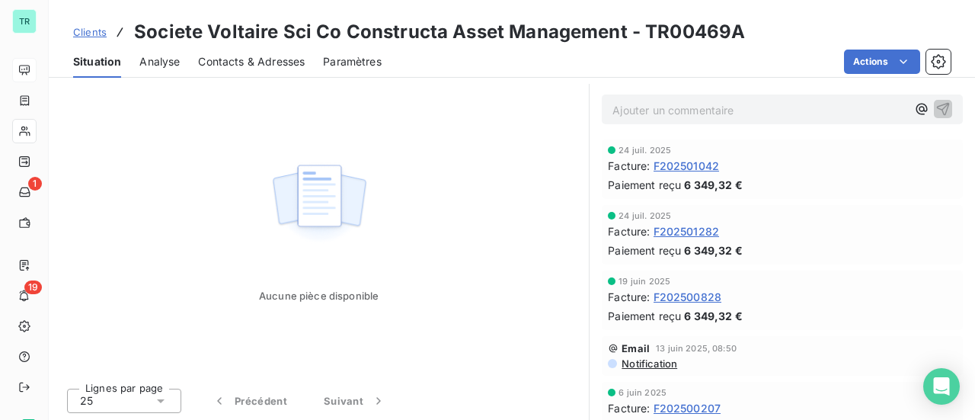
click at [696, 229] on span "F202501282" at bounding box center [687, 231] width 66 height 16
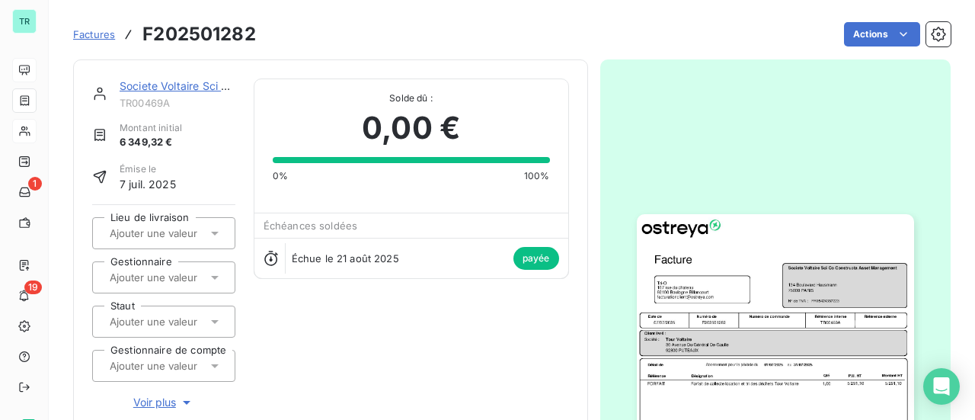
click at [770, 320] on img "button" at bounding box center [775, 410] width 277 height 392
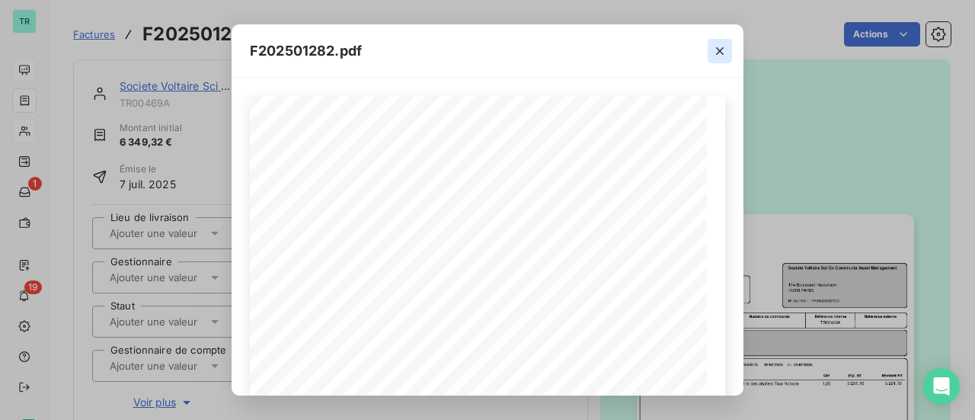
click at [719, 53] on icon "button" at bounding box center [719, 50] width 15 height 15
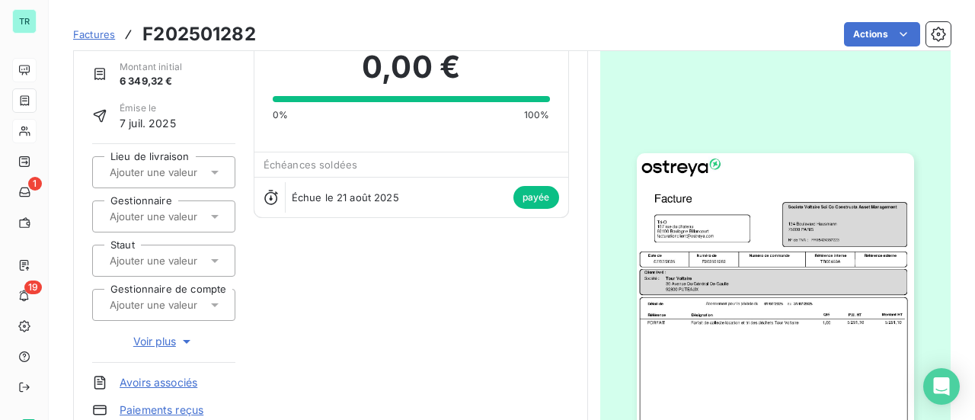
scroll to position [152, 0]
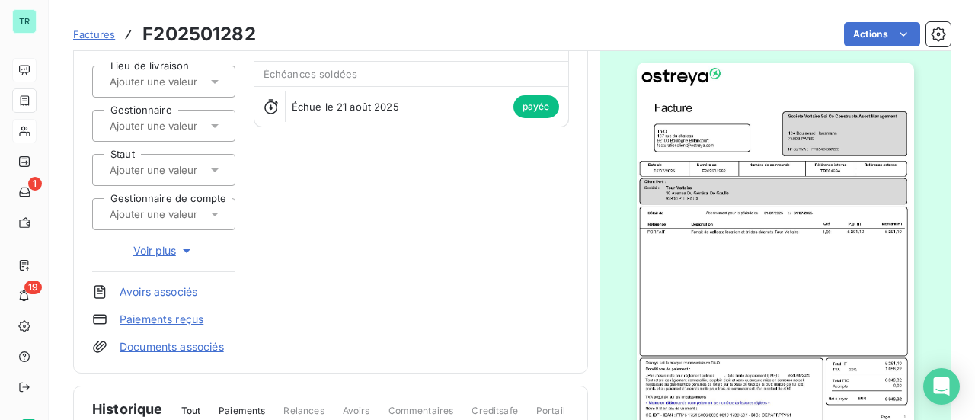
click at [756, 166] on img "button" at bounding box center [775, 258] width 277 height 392
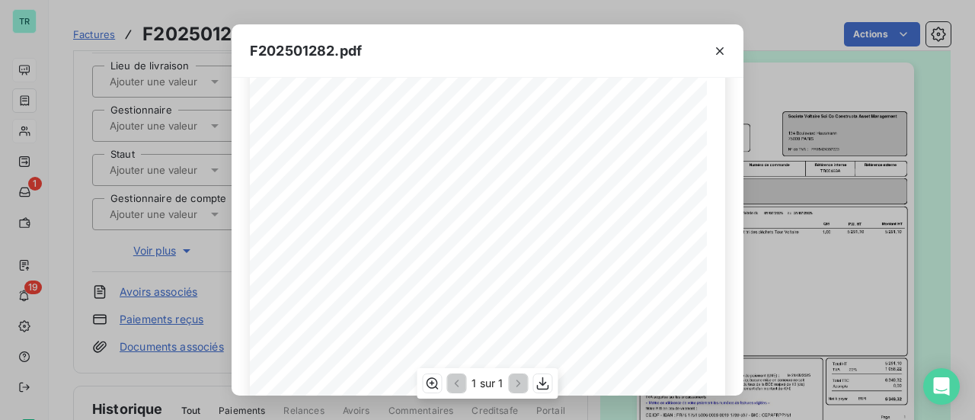
scroll to position [364, 0]
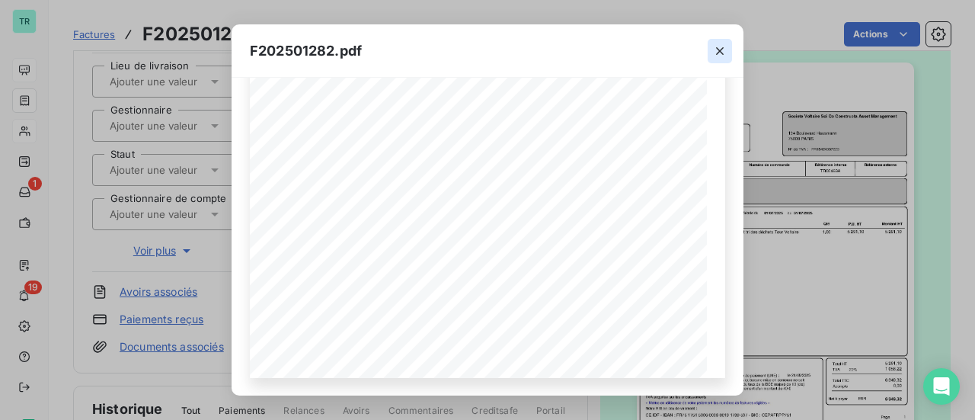
click at [722, 56] on icon "button" at bounding box center [719, 50] width 15 height 15
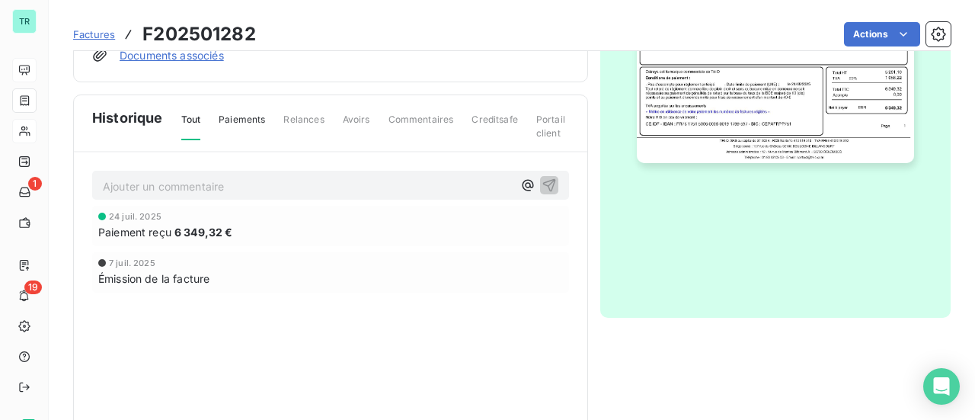
scroll to position [457, 0]
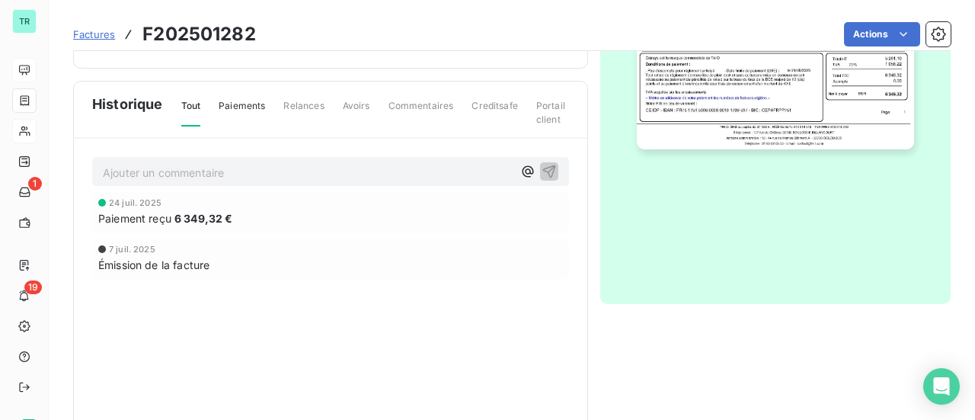
click at [196, 101] on span "Tout" at bounding box center [191, 112] width 20 height 27
click at [187, 104] on span "Tout" at bounding box center [191, 112] width 20 height 27
click at [132, 106] on span "Historique" at bounding box center [127, 104] width 71 height 21
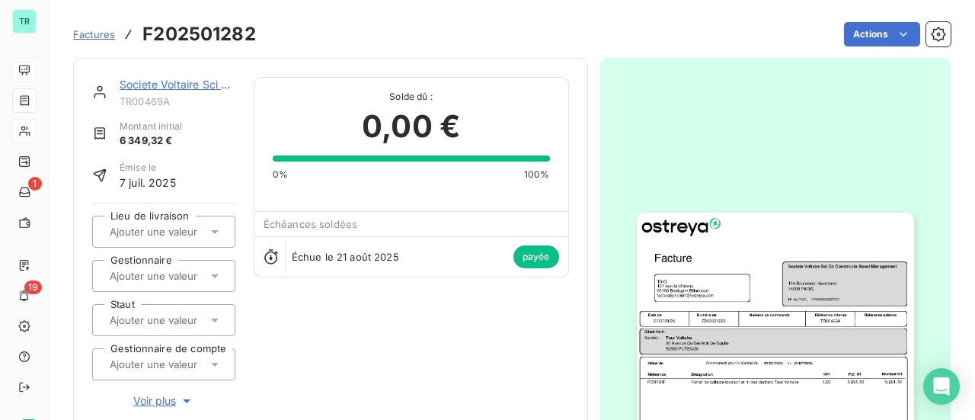
scroll to position [0, 0]
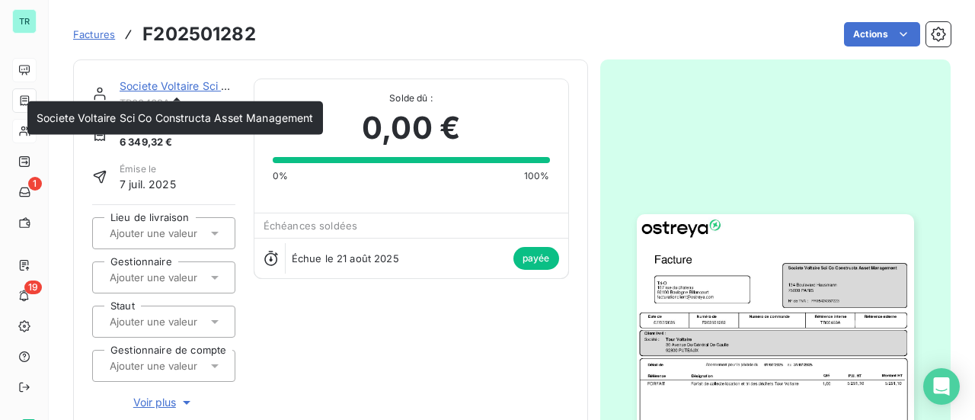
click at [168, 89] on link "Societe Voltaire Sci Co Constructa Asset Management" at bounding box center [258, 85] width 277 height 13
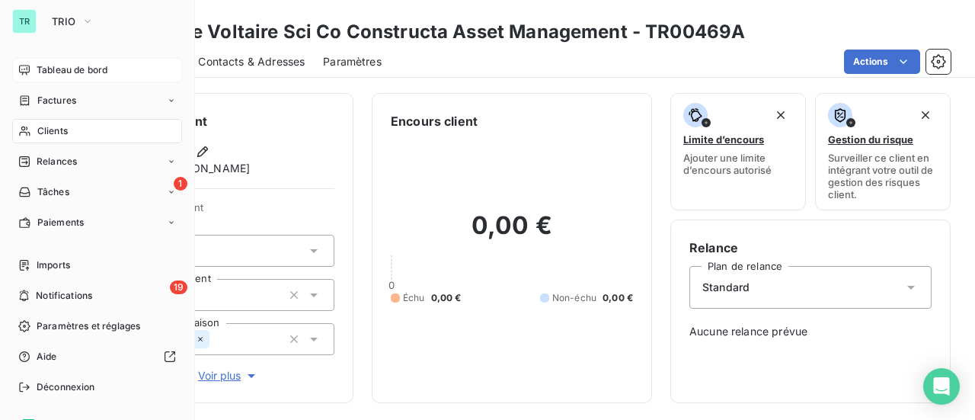
click at [57, 132] on span "Clients" at bounding box center [52, 131] width 30 height 14
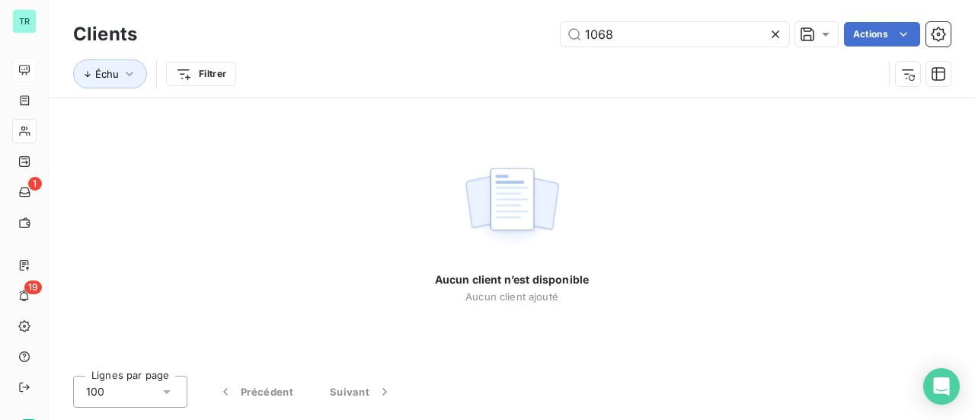
drag, startPoint x: 580, startPoint y: 37, endPoint x: 492, endPoint y: 41, distance: 87.7
click at [492, 41] on div "1068 Actions" at bounding box center [552, 34] width 795 height 24
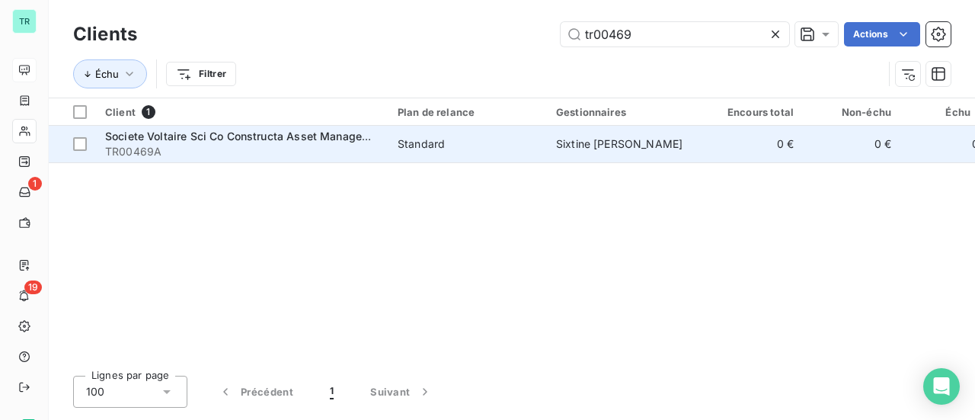
type input "tr00469"
click at [215, 138] on span "Societe Voltaire Sci Co Constructa Asset Management" at bounding box center [246, 136] width 283 height 13
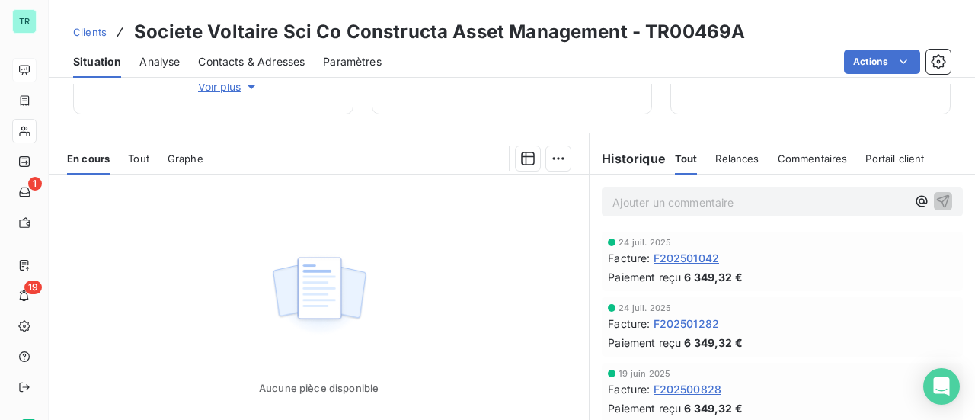
scroll to position [305, 0]
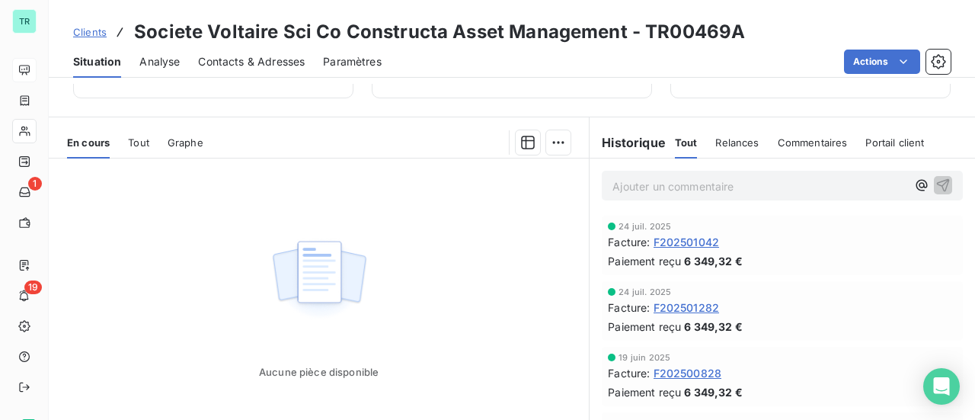
click at [678, 142] on span "Tout" at bounding box center [686, 142] width 23 height 12
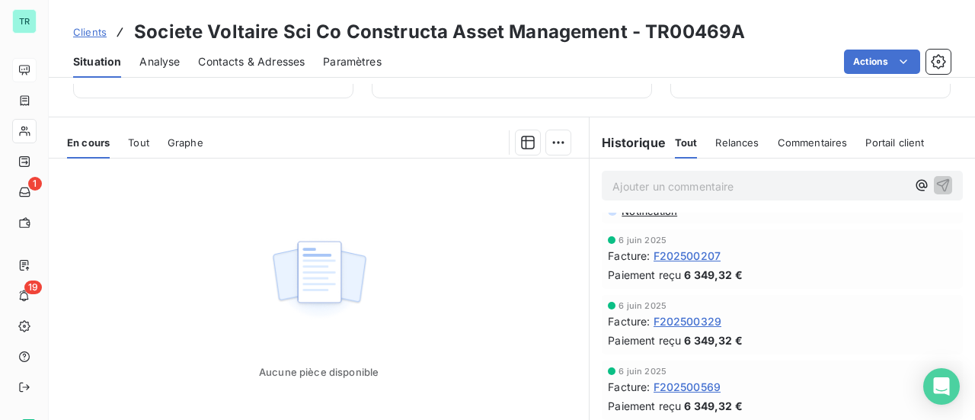
scroll to position [0, 0]
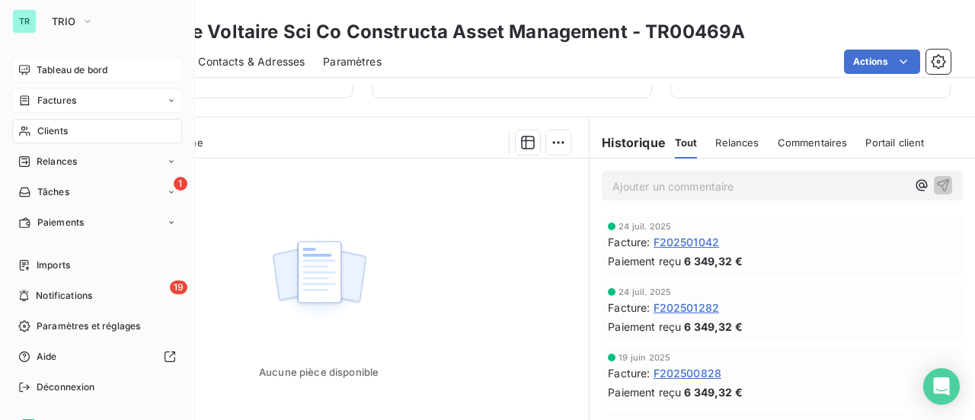
click at [56, 103] on span "Factures" at bounding box center [56, 101] width 39 height 14
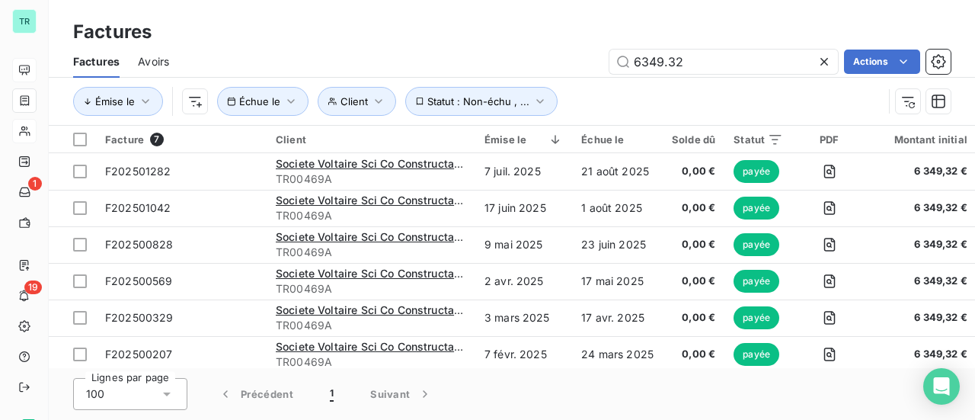
drag, startPoint x: 704, startPoint y: 58, endPoint x: 529, endPoint y: 60, distance: 175.2
click at [529, 60] on div "6349.32 Actions" at bounding box center [568, 62] width 763 height 24
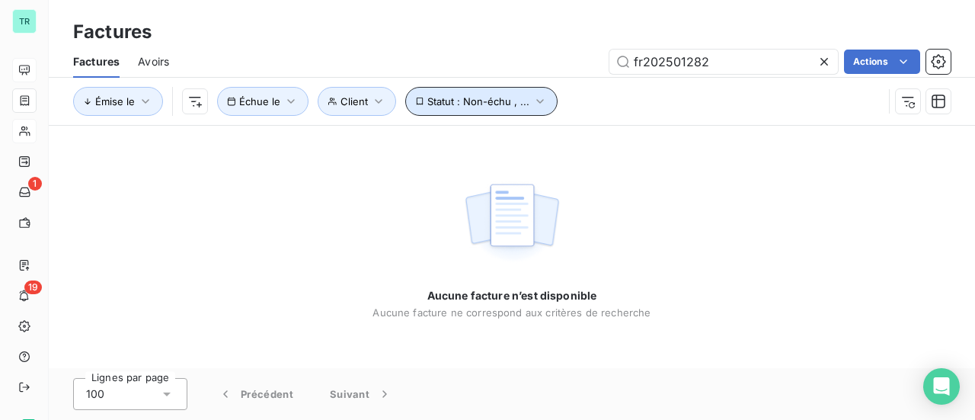
click at [536, 100] on icon "button" at bounding box center [539, 101] width 7 height 5
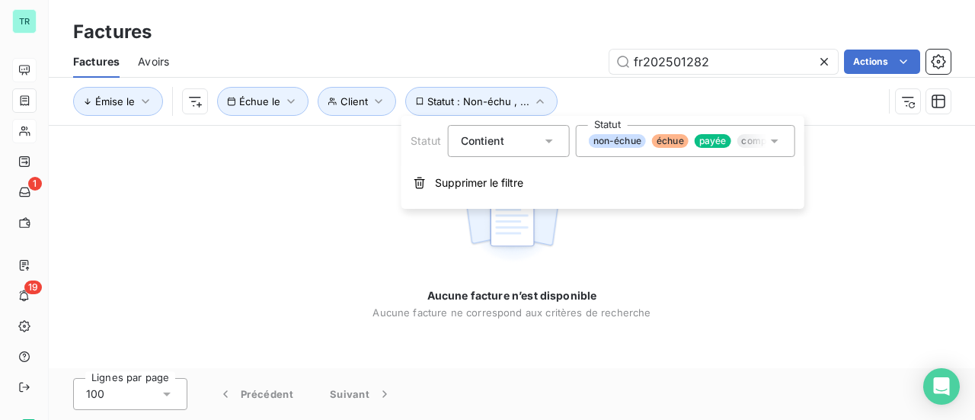
click at [857, 132] on div "Aucune facture n’est disponible Aucune facture ne correspond aux critères de re…" at bounding box center [512, 247] width 926 height 242
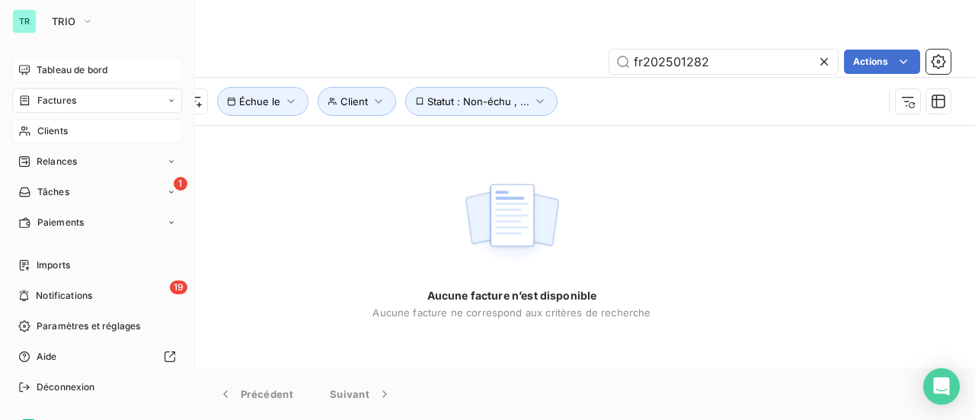
click at [25, 102] on icon at bounding box center [24, 100] width 13 height 12
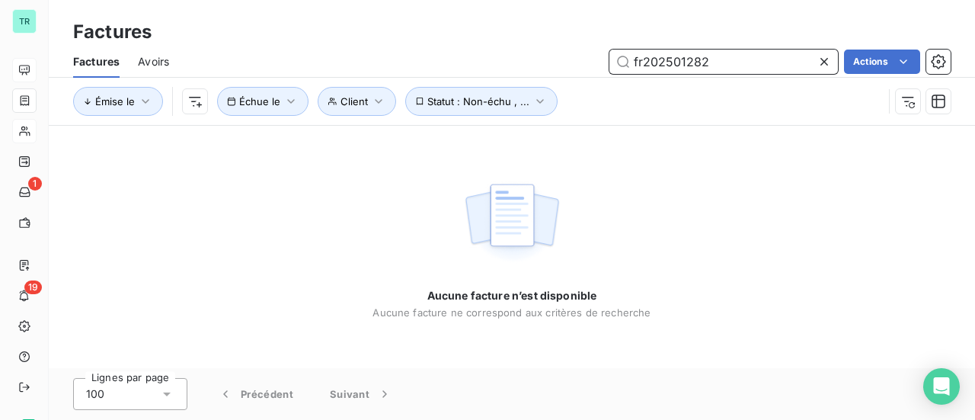
click at [643, 63] on input "fr202501282" at bounding box center [724, 62] width 229 height 24
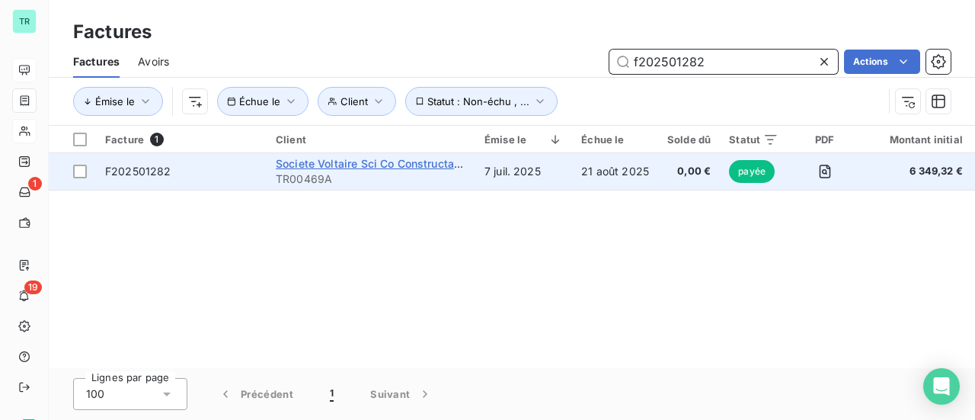
type input "f202501282"
click at [306, 165] on span "Societe Voltaire Sci Co Constructa Asset Management" at bounding box center [417, 163] width 283 height 13
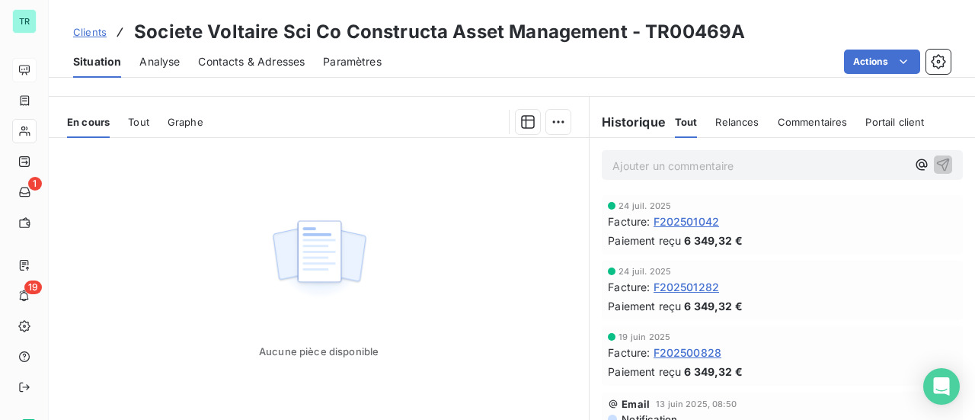
scroll to position [381, 0]
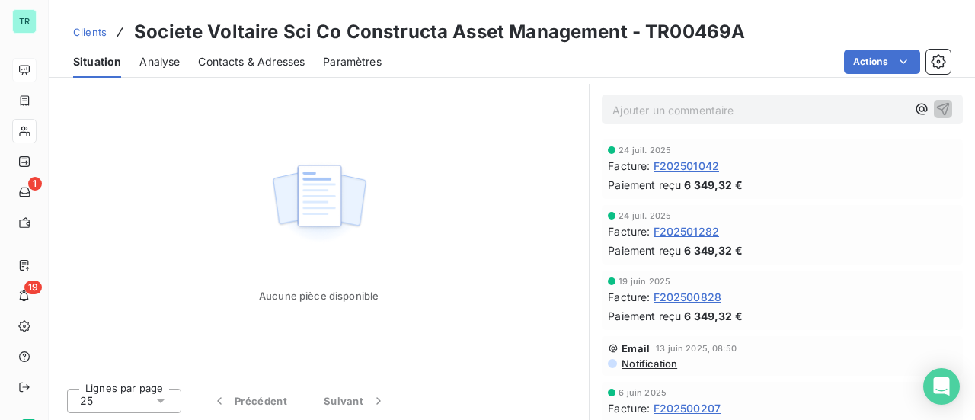
click at [686, 230] on span "F202501282" at bounding box center [687, 231] width 66 height 16
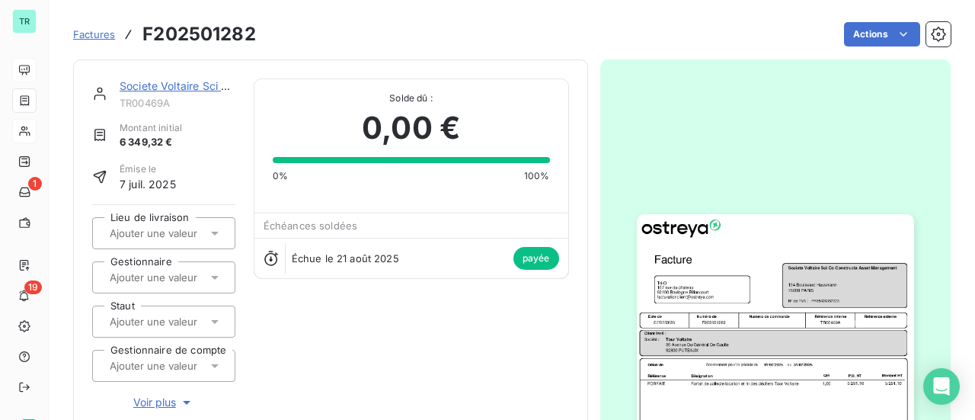
click at [726, 341] on img "button" at bounding box center [775, 410] width 277 height 392
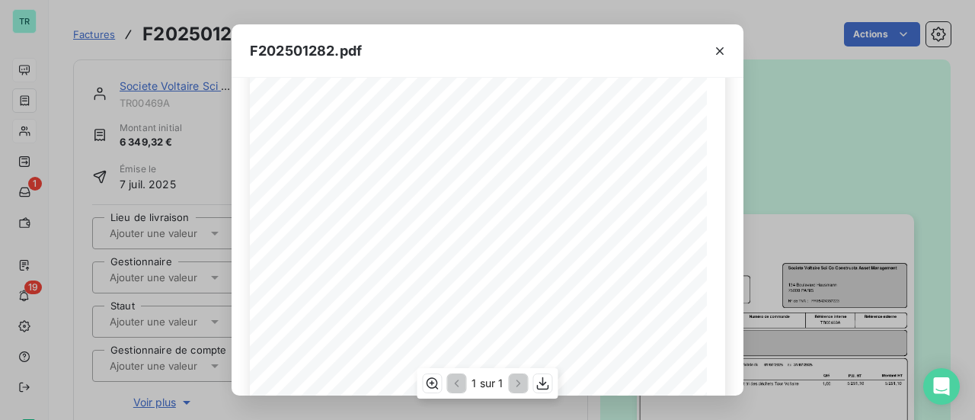
scroll to position [364, 0]
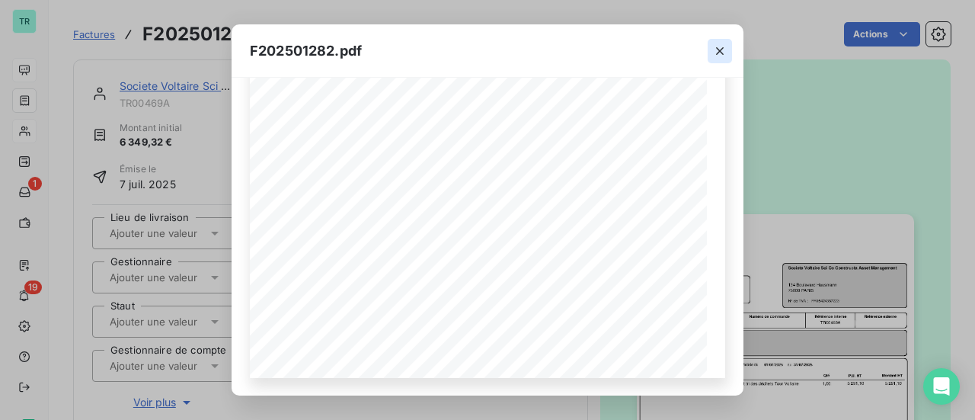
click at [719, 54] on icon "button" at bounding box center [719, 50] width 15 height 15
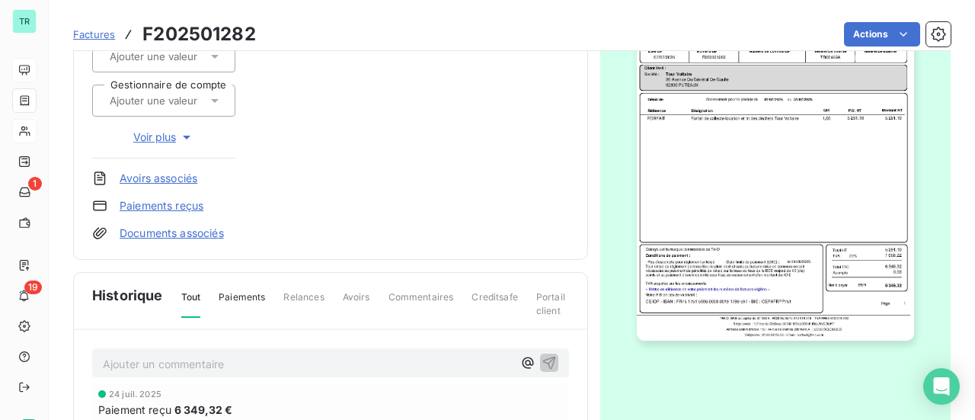
scroll to position [0, 0]
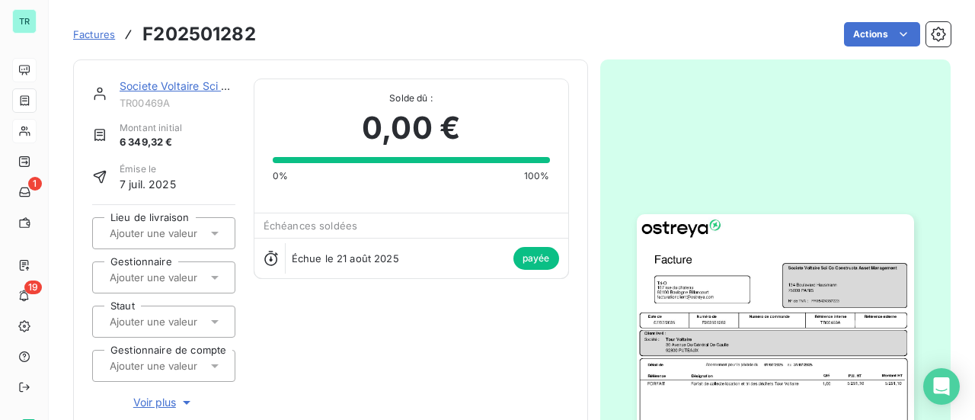
click at [830, 283] on img "button" at bounding box center [775, 410] width 277 height 392
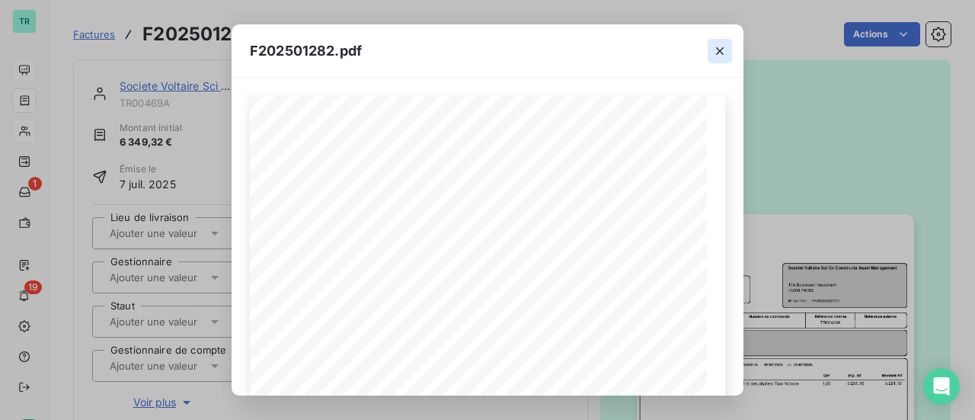
click at [721, 54] on icon "button" at bounding box center [719, 50] width 15 height 15
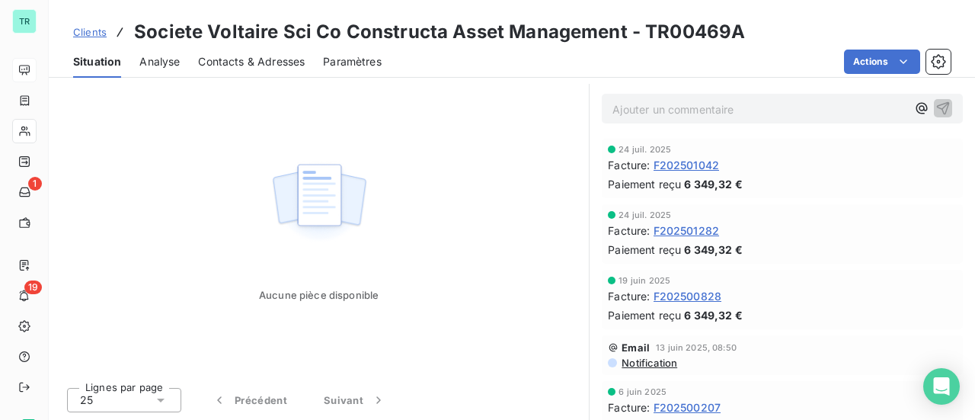
click at [685, 298] on span "F202500828" at bounding box center [688, 296] width 69 height 16
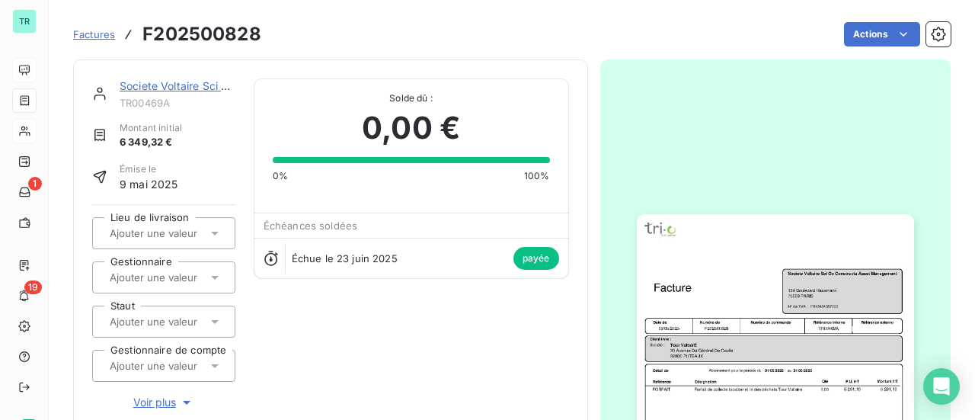
click at [731, 310] on img "button" at bounding box center [775, 410] width 277 height 392
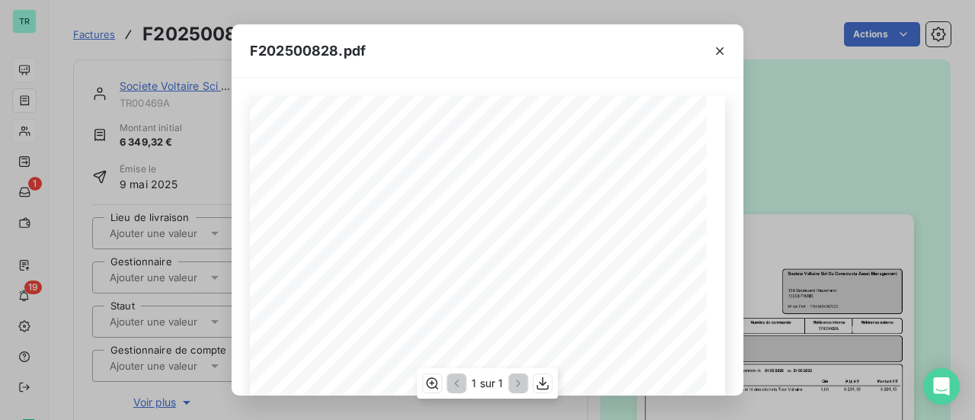
scroll to position [364, 0]
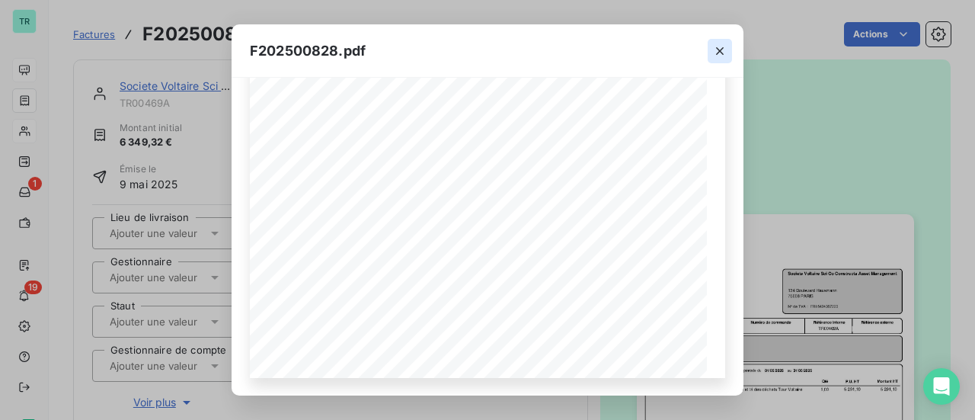
click at [721, 50] on icon "button" at bounding box center [719, 50] width 15 height 15
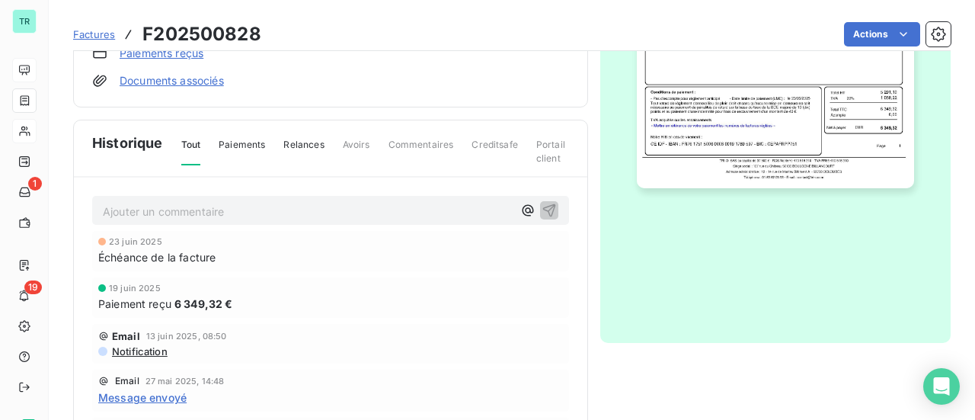
scroll to position [266, 0]
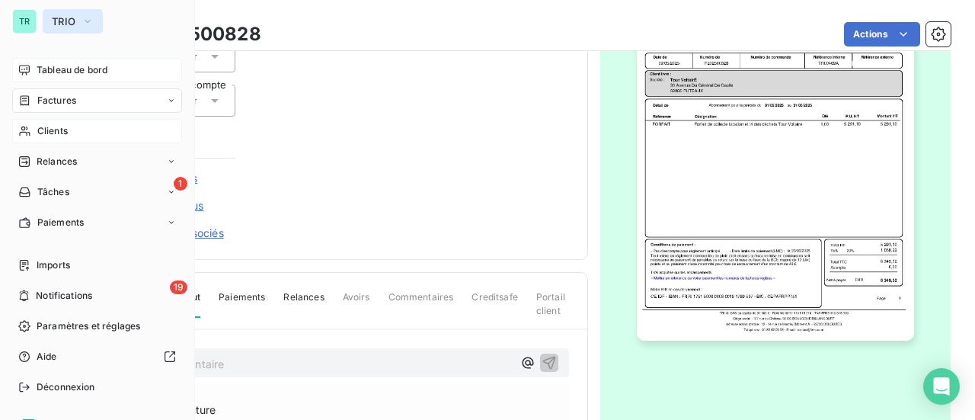
click at [93, 21] on icon "button" at bounding box center [88, 21] width 12 height 15
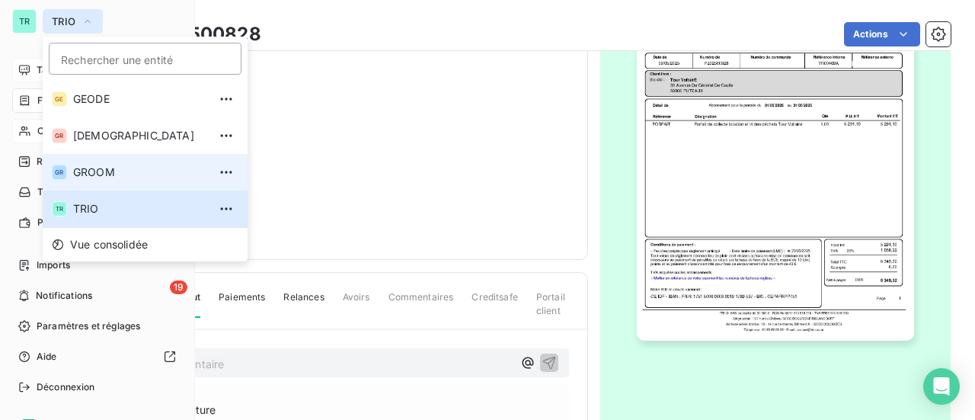
drag, startPoint x: 119, startPoint y: 177, endPoint x: 158, endPoint y: 177, distance: 39.6
click at [119, 177] on span "GROOM" at bounding box center [140, 172] width 135 height 15
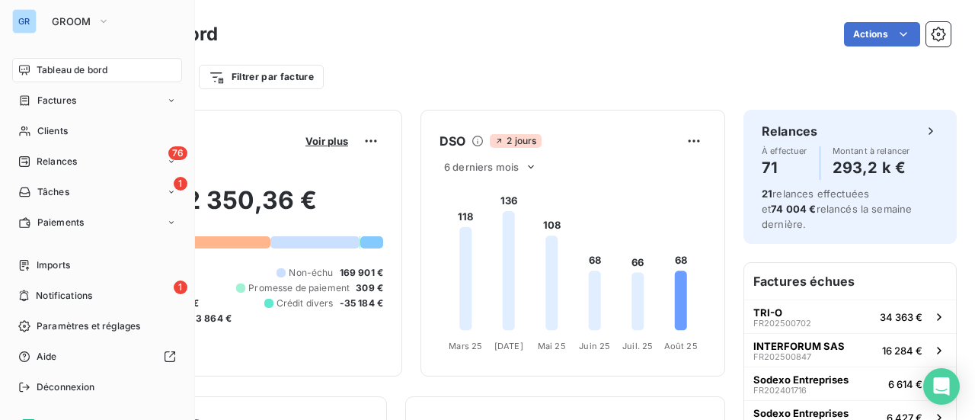
click at [90, 72] on span "Tableau de bord" at bounding box center [72, 70] width 71 height 14
drag, startPoint x: 93, startPoint y: 70, endPoint x: 102, endPoint y: 70, distance: 9.1
click at [93, 70] on span "Tableau de bord" at bounding box center [72, 70] width 71 height 14
click at [78, 103] on div "Factures" at bounding box center [97, 100] width 170 height 24
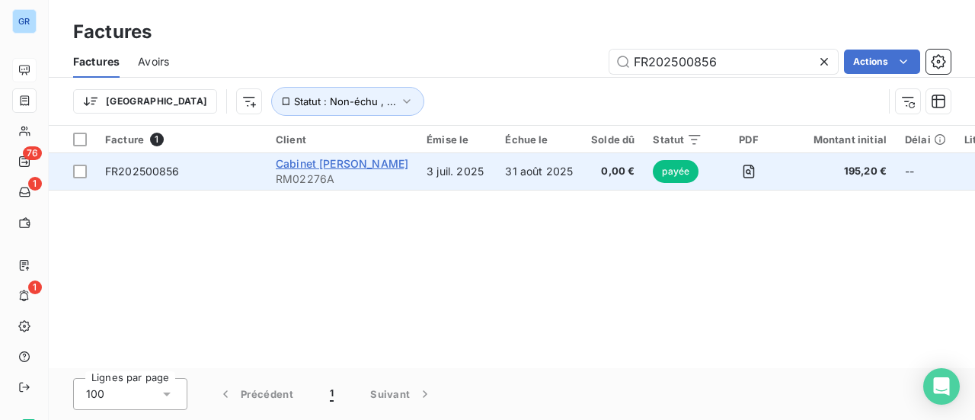
click at [344, 166] on span "Cabinet [PERSON_NAME]" at bounding box center [342, 163] width 133 height 13
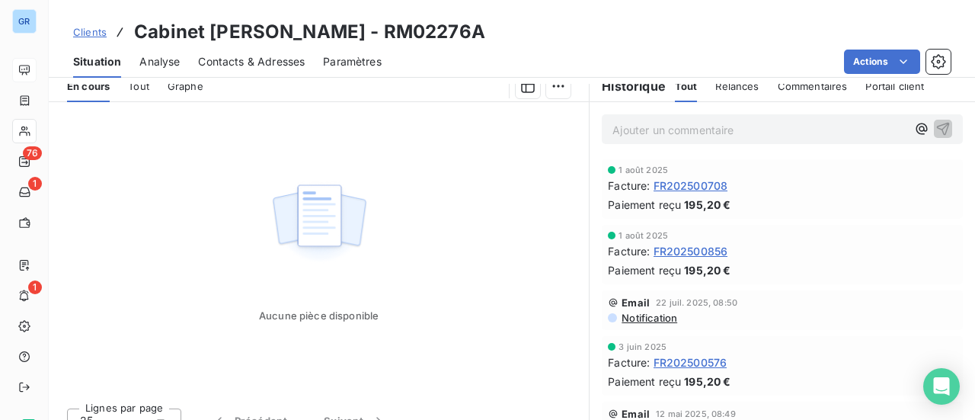
scroll to position [381, 0]
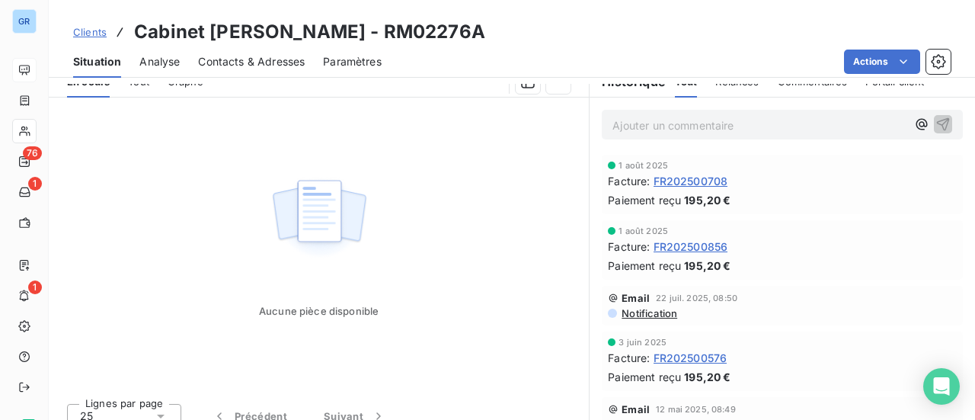
click at [706, 181] on span "FR202500708" at bounding box center [691, 181] width 75 height 16
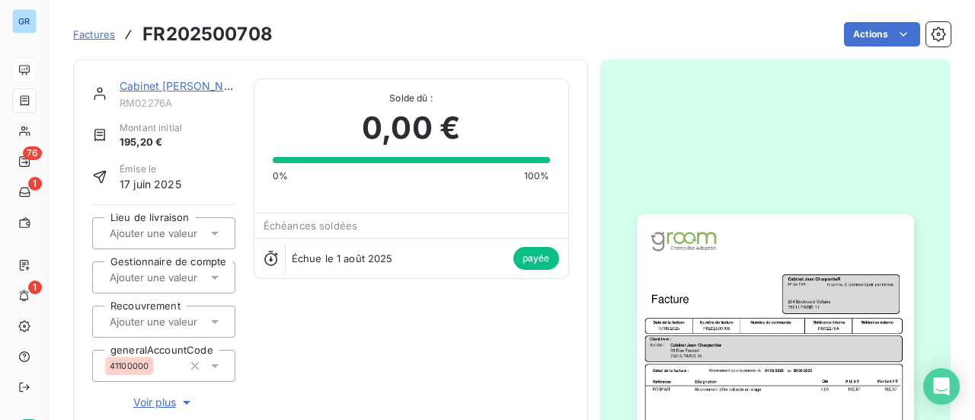
click at [798, 292] on img "button" at bounding box center [775, 410] width 277 height 392
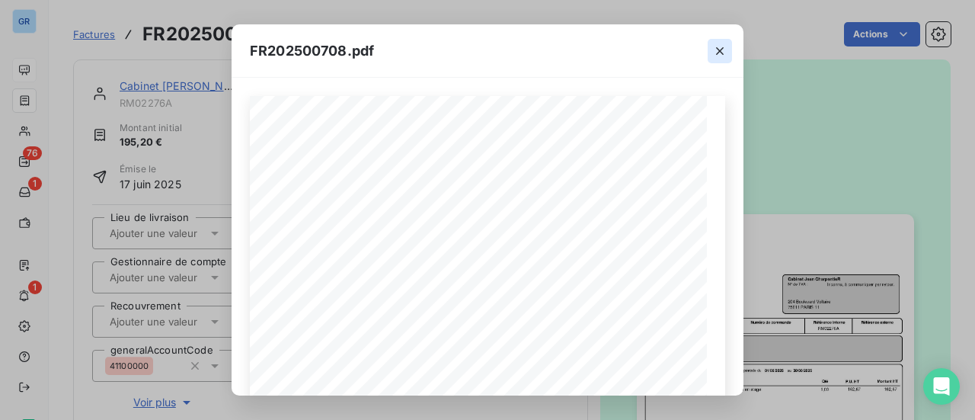
click at [719, 52] on icon "button" at bounding box center [720, 51] width 8 height 8
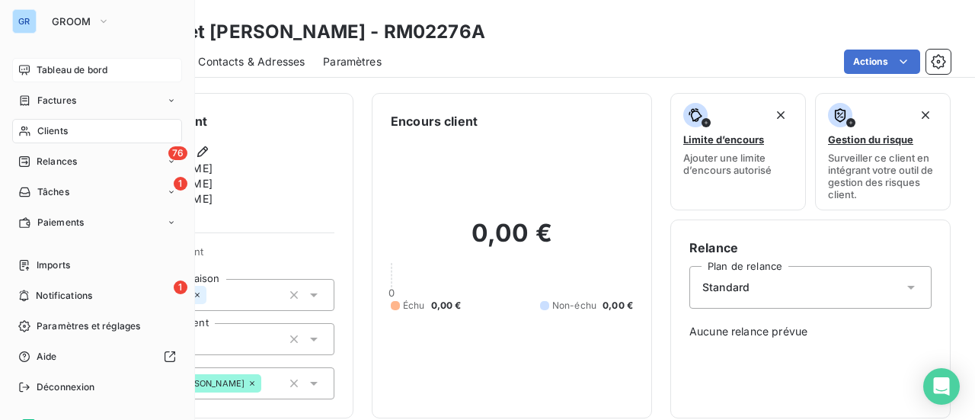
click at [90, 74] on span "Tableau de bord" at bounding box center [72, 70] width 71 height 14
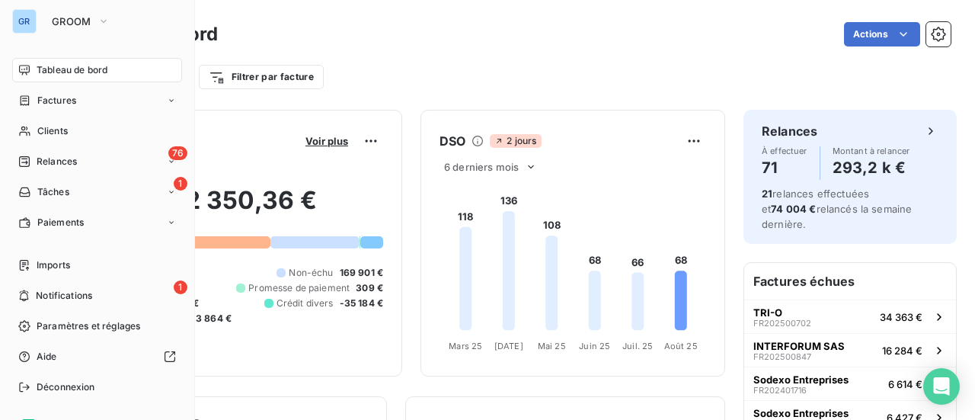
click at [94, 74] on span "Tableau de bord" at bounding box center [72, 70] width 71 height 14
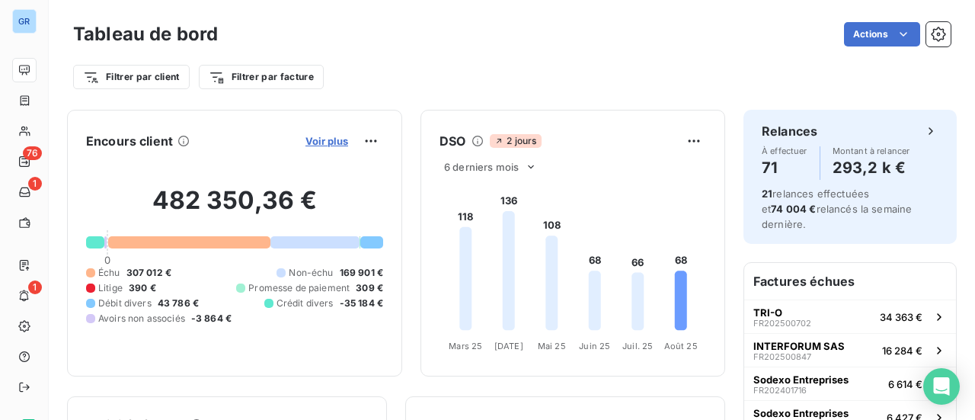
click at [329, 143] on span "Voir plus" at bounding box center [327, 141] width 43 height 12
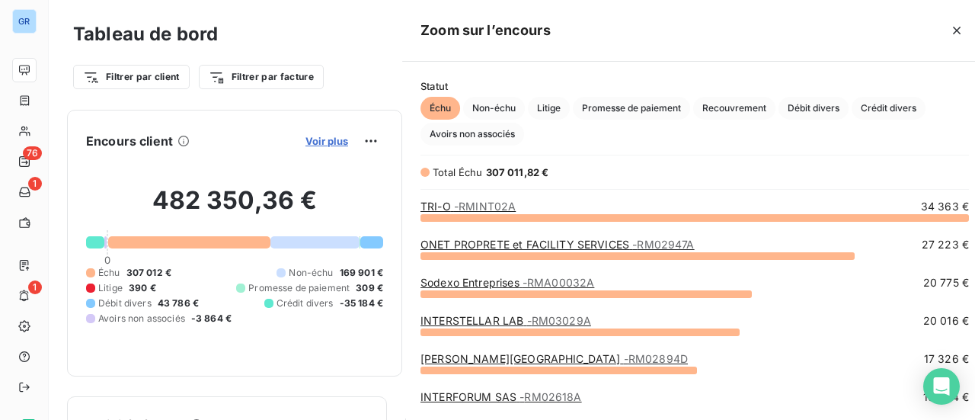
scroll to position [191, 573]
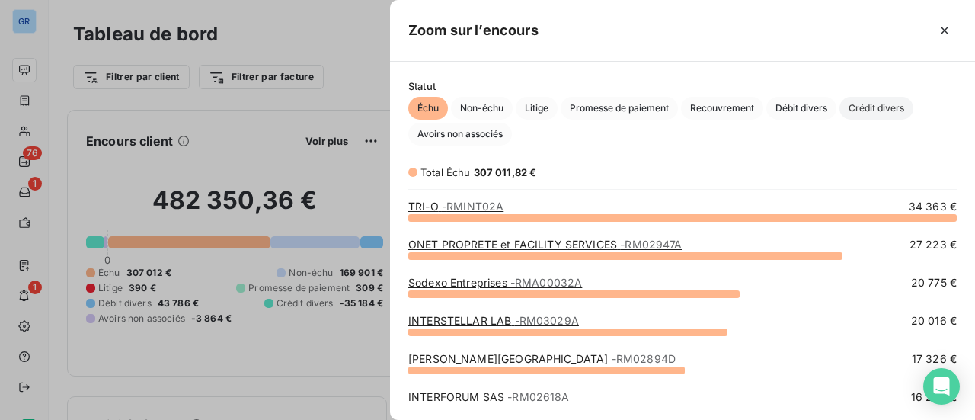
click at [901, 108] on span "Crédit divers" at bounding box center [877, 108] width 74 height 23
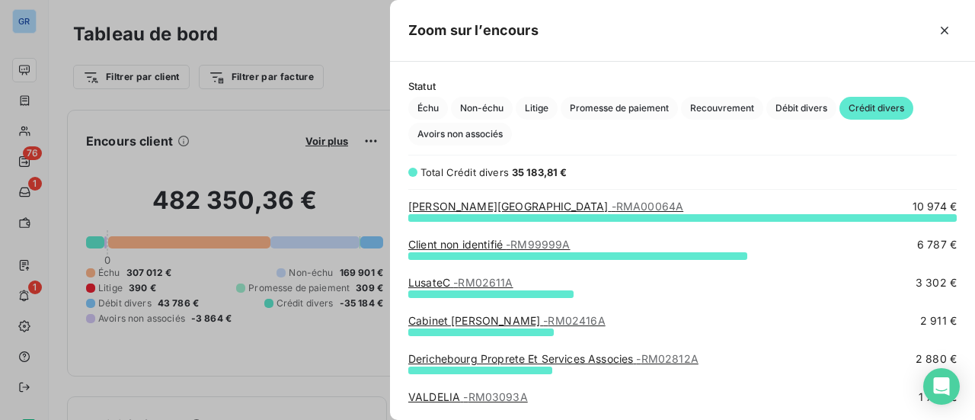
scroll to position [76, 0]
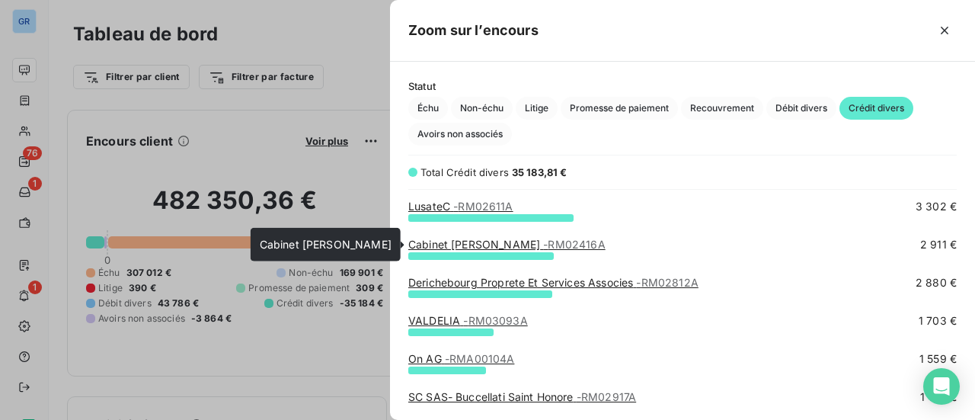
click at [533, 245] on link "Cabinet [PERSON_NAME] - RM02416A" at bounding box center [506, 244] width 197 height 13
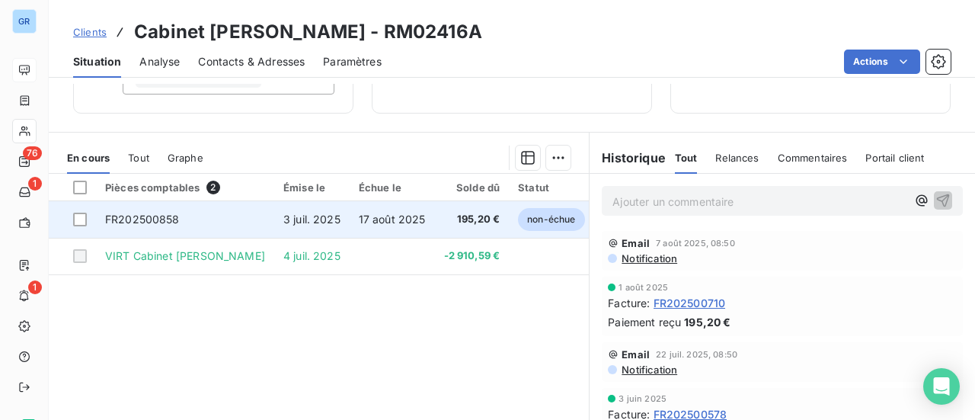
click at [177, 221] on span "FR202500858" at bounding box center [142, 219] width 75 height 13
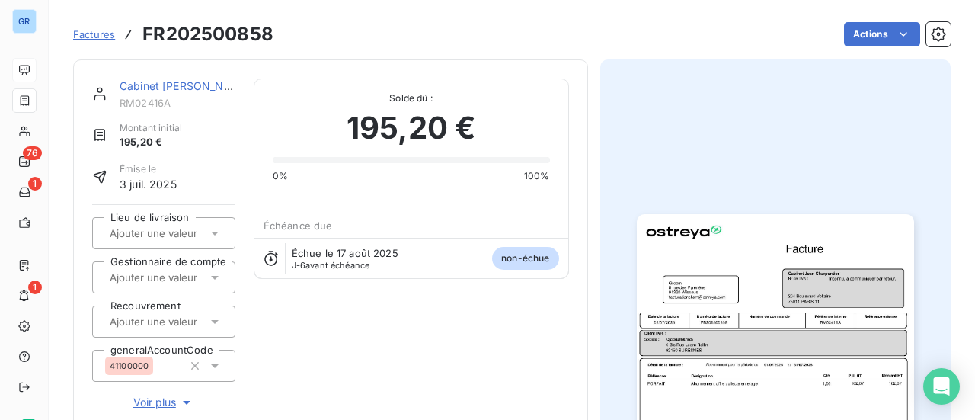
click at [809, 312] on img "button" at bounding box center [775, 410] width 277 height 392
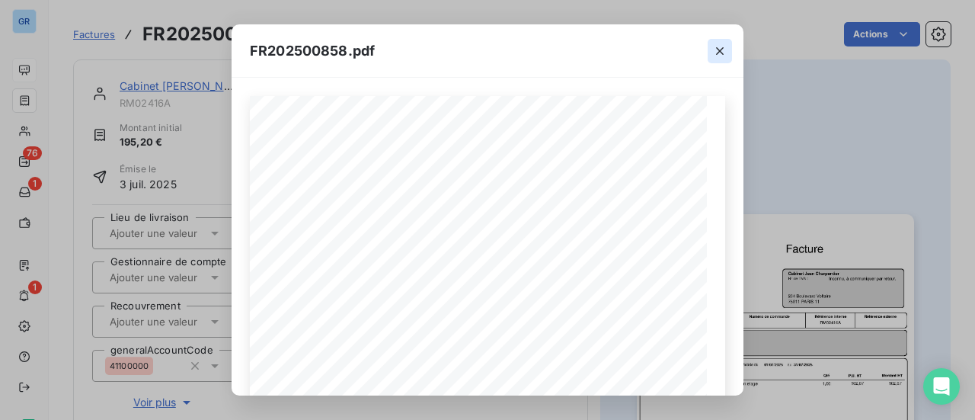
click at [725, 46] on icon "button" at bounding box center [719, 50] width 15 height 15
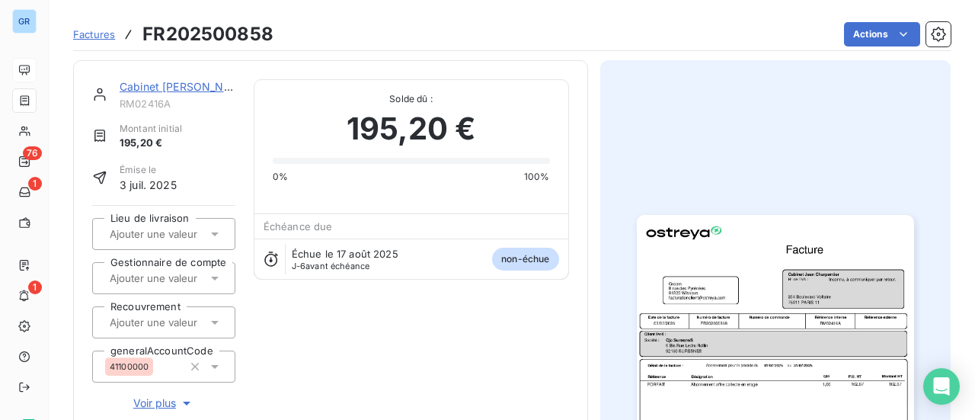
click at [196, 37] on h3 "FR202500858" at bounding box center [207, 34] width 131 height 27
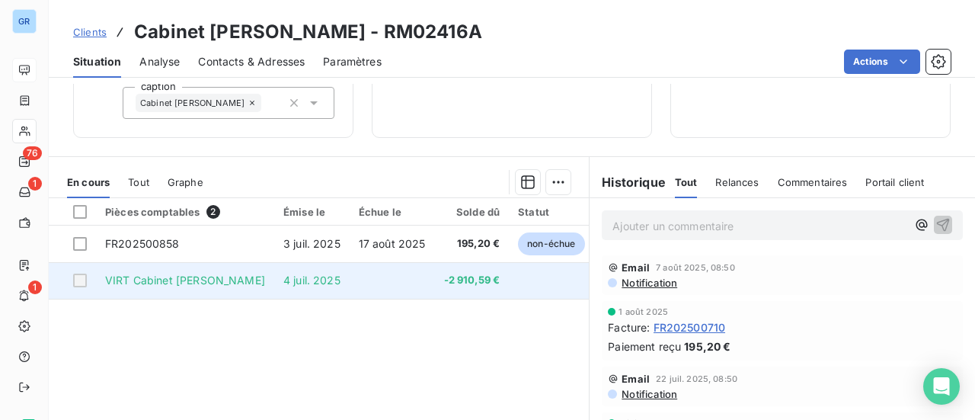
scroll to position [305, 0]
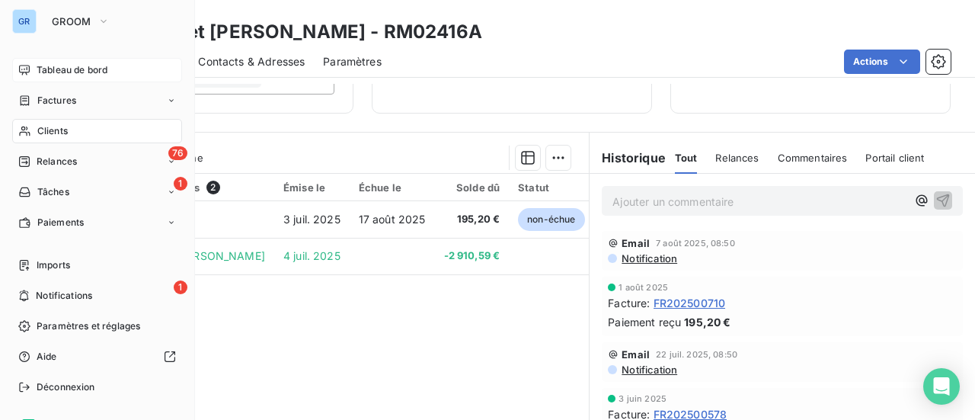
click at [61, 126] on span "Clients" at bounding box center [52, 131] width 30 height 14
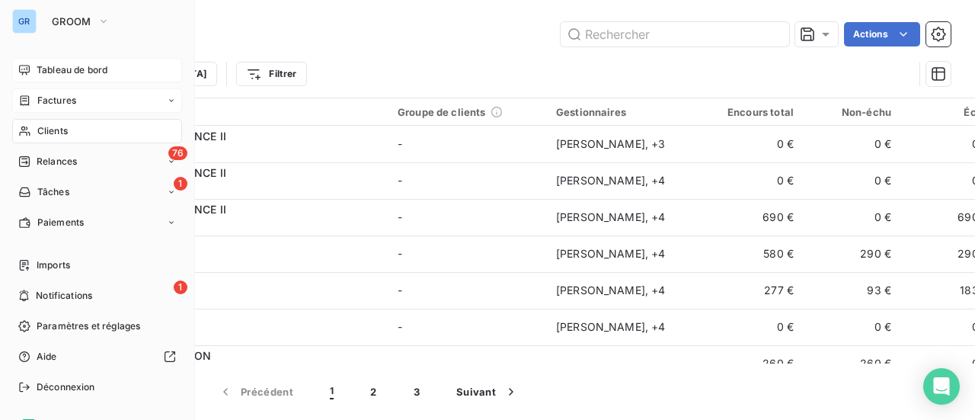
click at [62, 97] on span "Factures" at bounding box center [56, 101] width 39 height 14
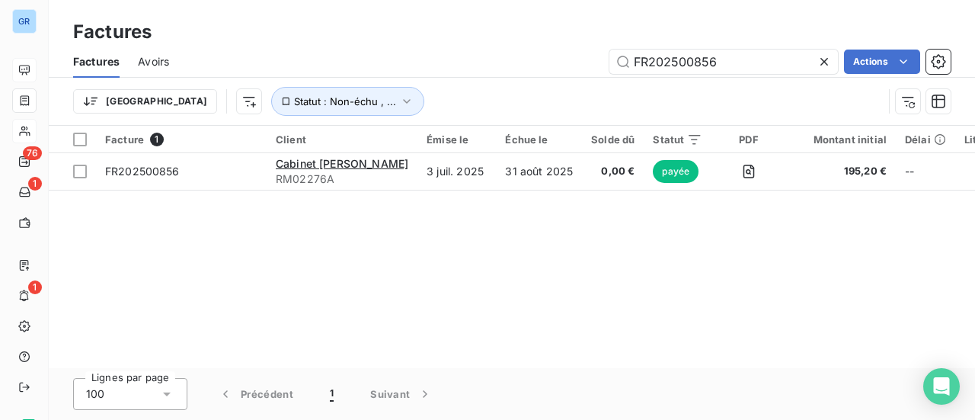
drag, startPoint x: 719, startPoint y: 56, endPoint x: 184, endPoint y: 59, distance: 535.6
click at [378, 57] on div "FR202500856 Actions" at bounding box center [568, 62] width 763 height 24
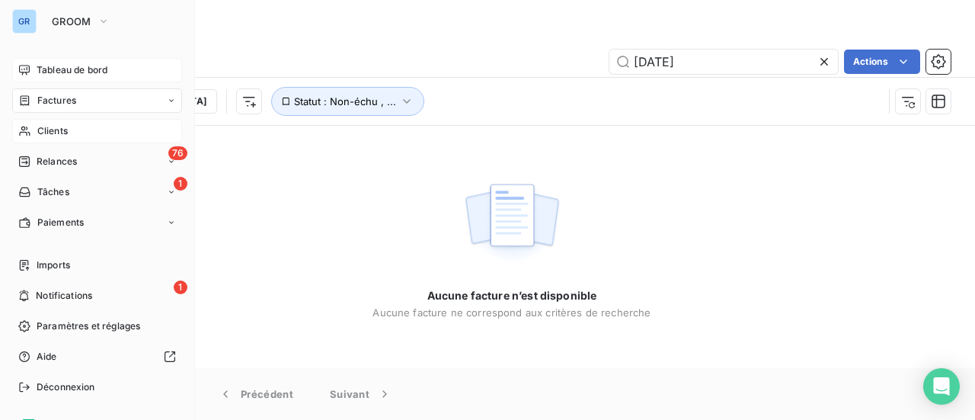
type input "[DATE]"
click at [56, 131] on span "Clients" at bounding box center [52, 131] width 30 height 14
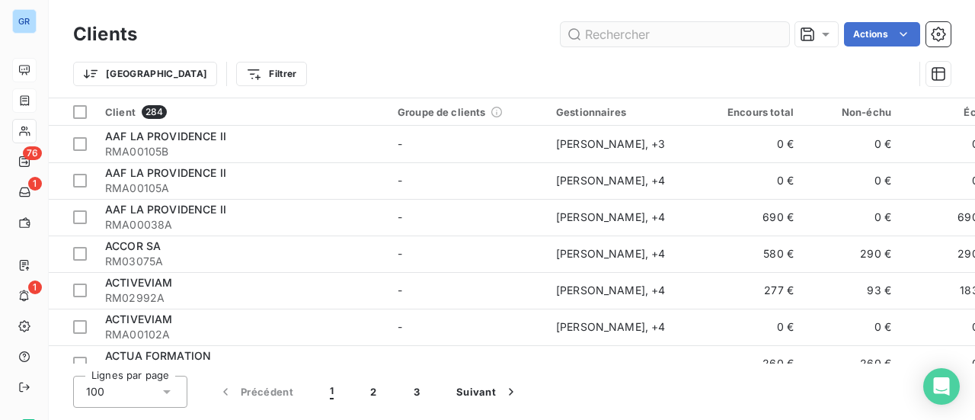
click at [616, 34] on input "text" at bounding box center [675, 34] width 229 height 24
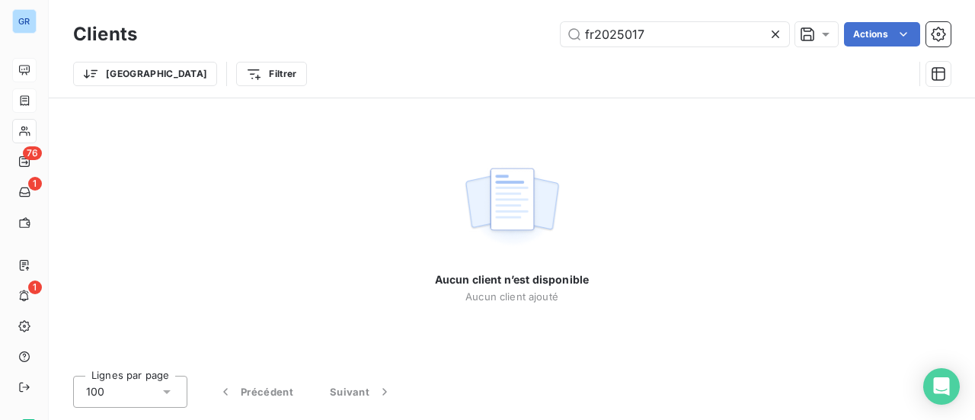
drag, startPoint x: 655, startPoint y: 35, endPoint x: 555, endPoint y: 20, distance: 101.7
click at [558, 20] on div "Clients fr2025017 Actions" at bounding box center [512, 34] width 878 height 32
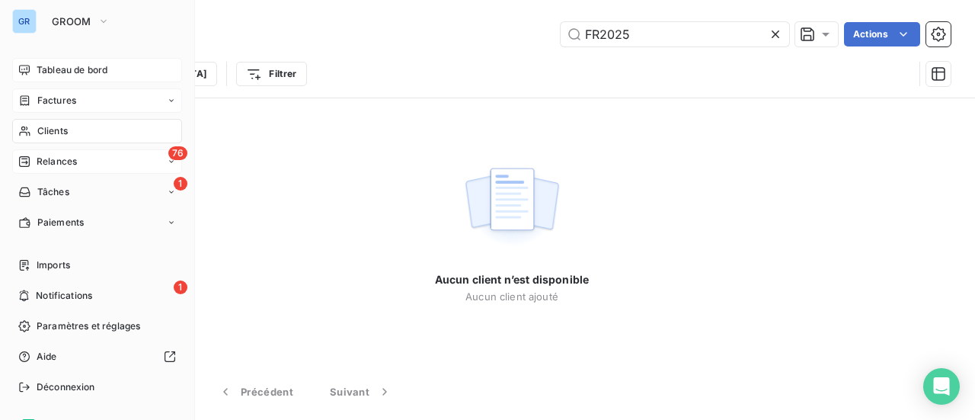
type input "FR2025"
click at [62, 162] on span "Relances" at bounding box center [57, 162] width 40 height 14
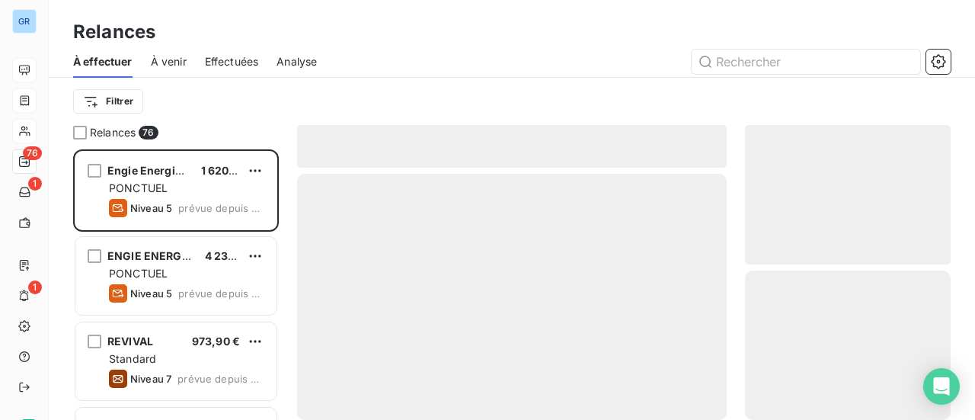
scroll to position [259, 194]
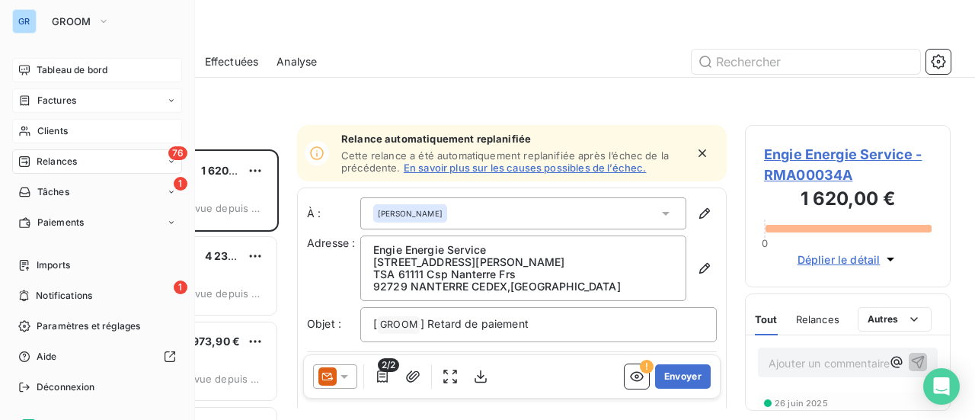
click at [66, 135] on span "Clients" at bounding box center [52, 131] width 30 height 14
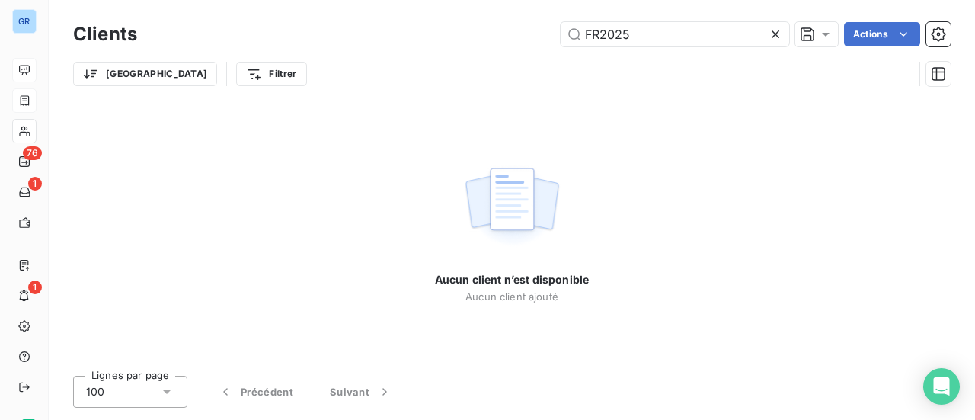
drag, startPoint x: 634, startPoint y: 34, endPoint x: 362, endPoint y: 8, distance: 273.2
click at [448, 22] on div "FR2025 Actions" at bounding box center [552, 34] width 795 height 24
click at [649, 34] on input "CHARPENTIR" at bounding box center [675, 34] width 229 height 24
click at [651, 32] on input "CHARPENTER" at bounding box center [675, 34] width 229 height 24
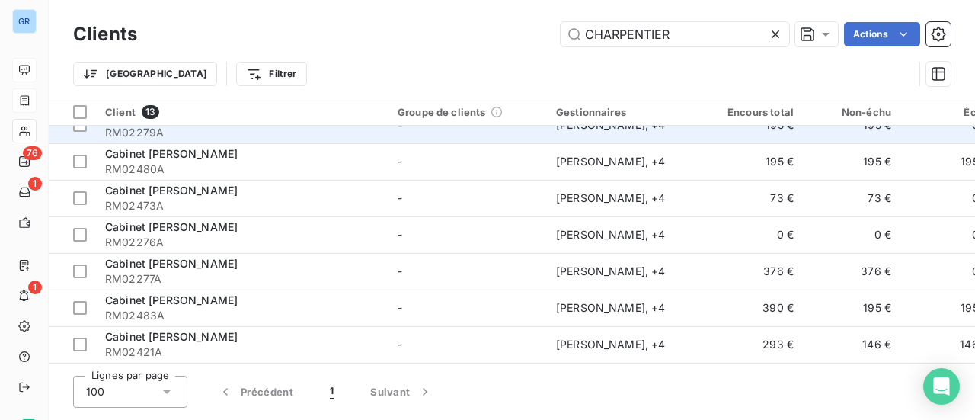
scroll to position [244, 0]
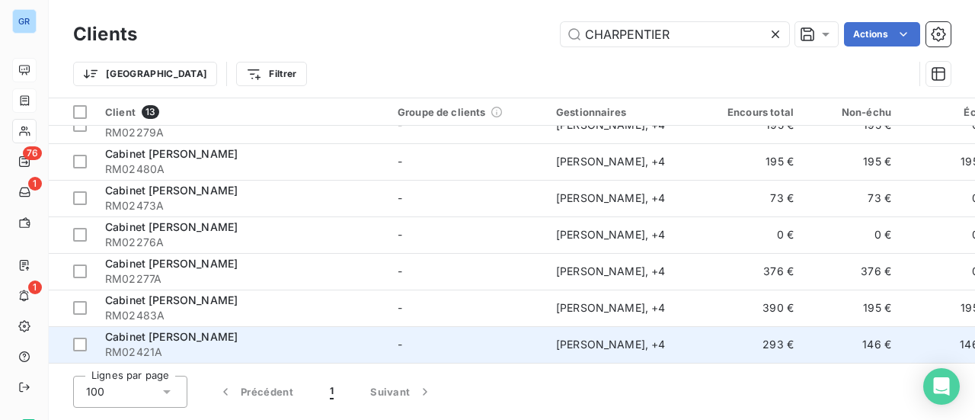
type input "CHARPENTIER"
click at [209, 330] on span "Cabinet [PERSON_NAME]" at bounding box center [171, 336] width 133 height 13
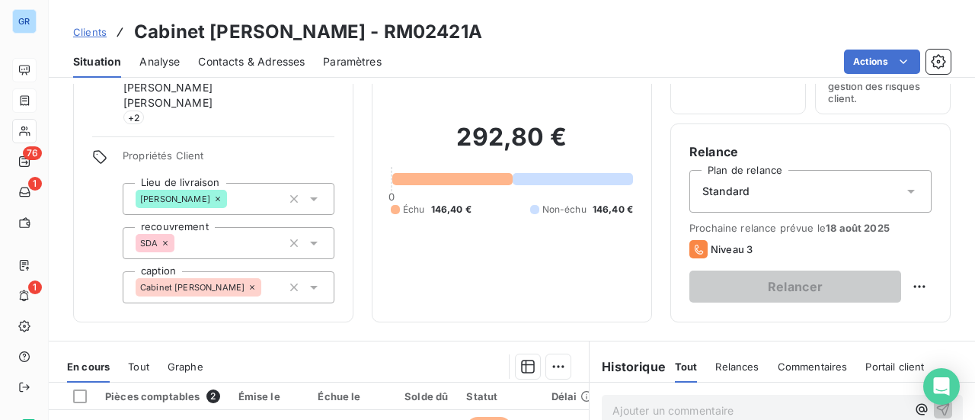
scroll to position [229, 0]
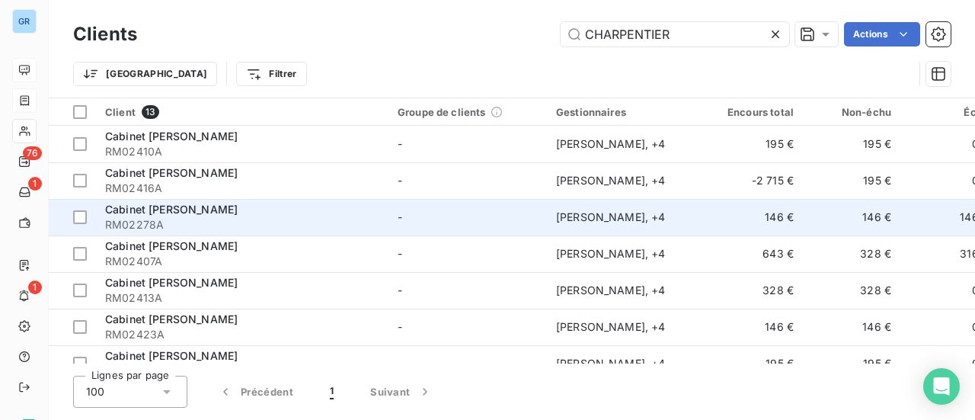
click at [213, 208] on span "Cabinet [PERSON_NAME]" at bounding box center [171, 209] width 133 height 13
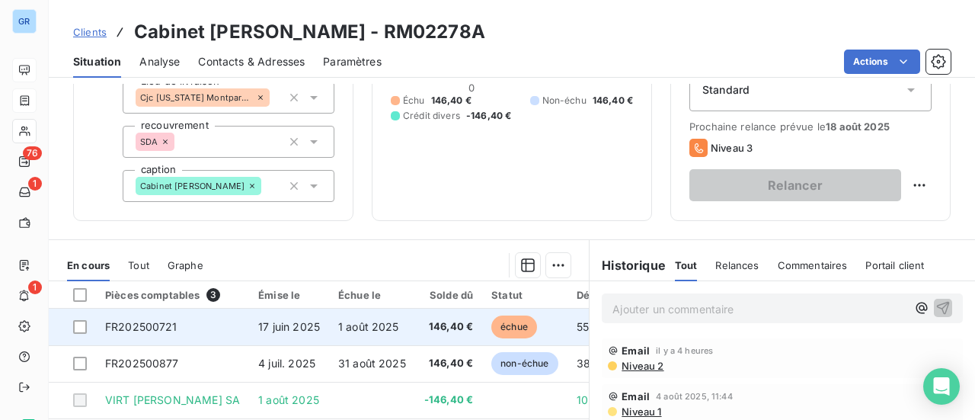
scroll to position [229, 0]
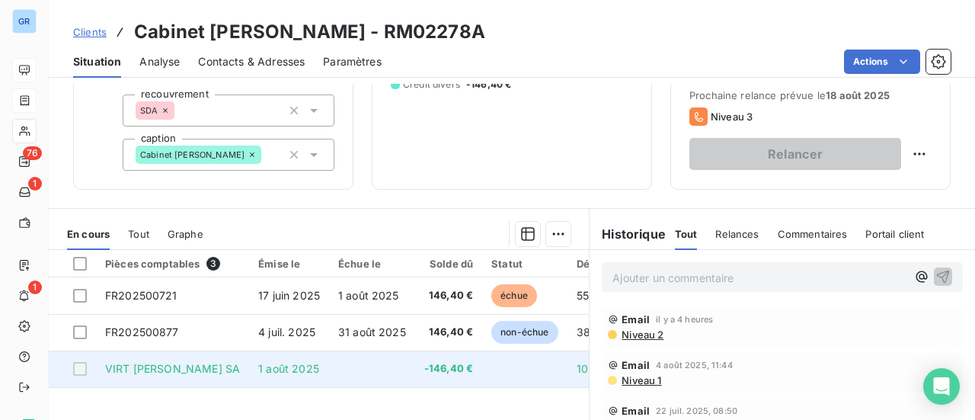
click at [226, 371] on span "VIRT [PERSON_NAME] SA" at bounding box center [172, 368] width 135 height 13
click at [319, 370] on span "1 août 2025" at bounding box center [288, 368] width 61 height 13
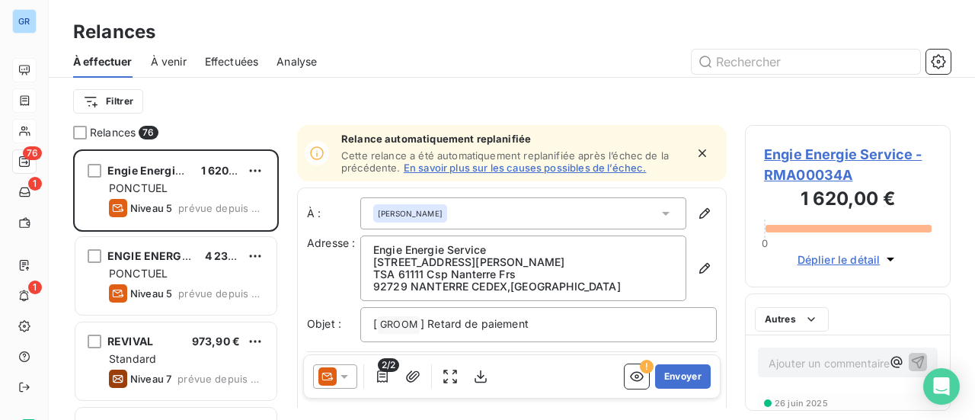
scroll to position [259, 194]
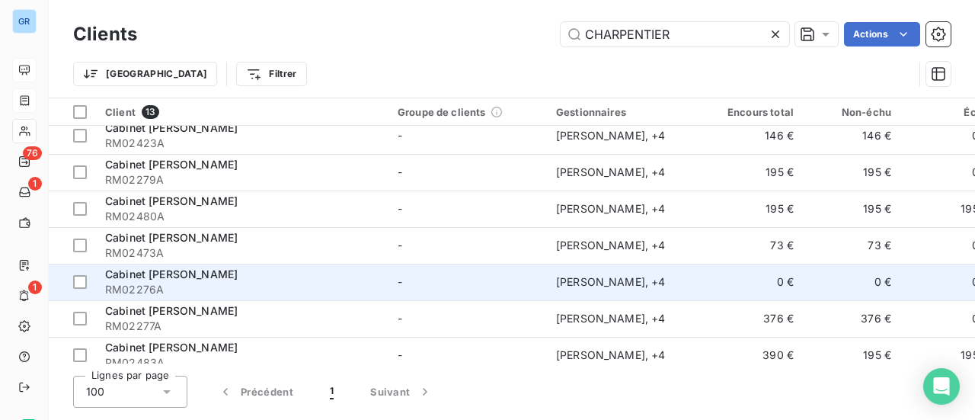
scroll to position [168, 0]
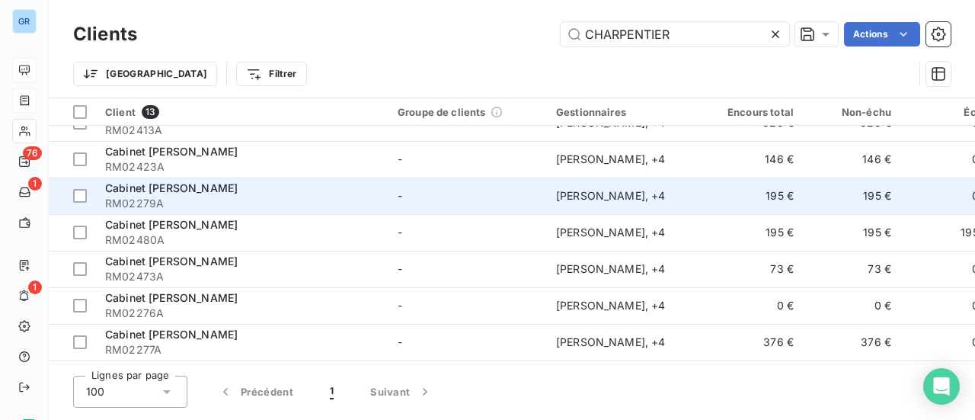
click at [181, 188] on span "Cabinet [PERSON_NAME]" at bounding box center [171, 187] width 133 height 13
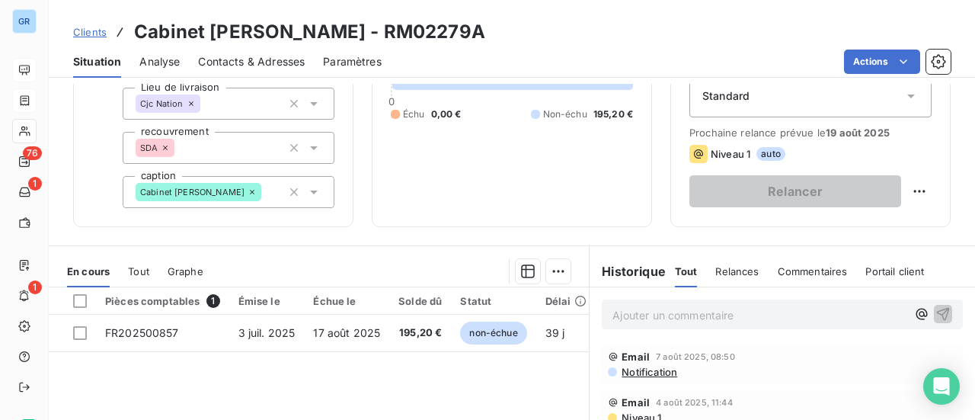
scroll to position [76, 0]
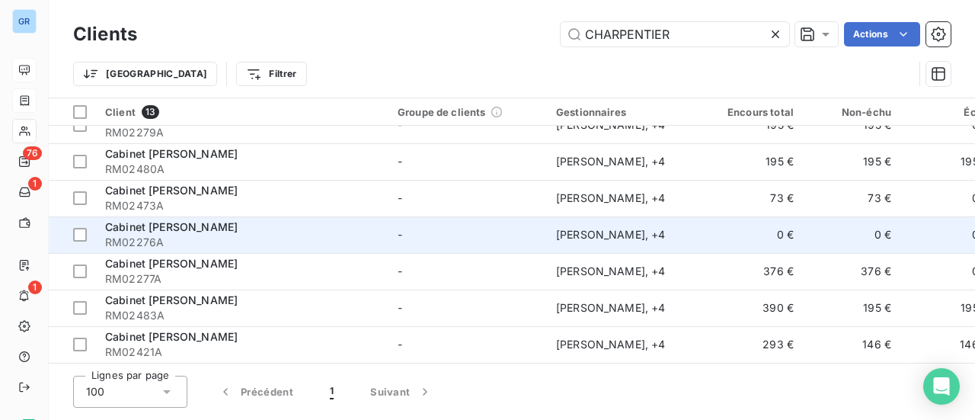
scroll to position [244, 0]
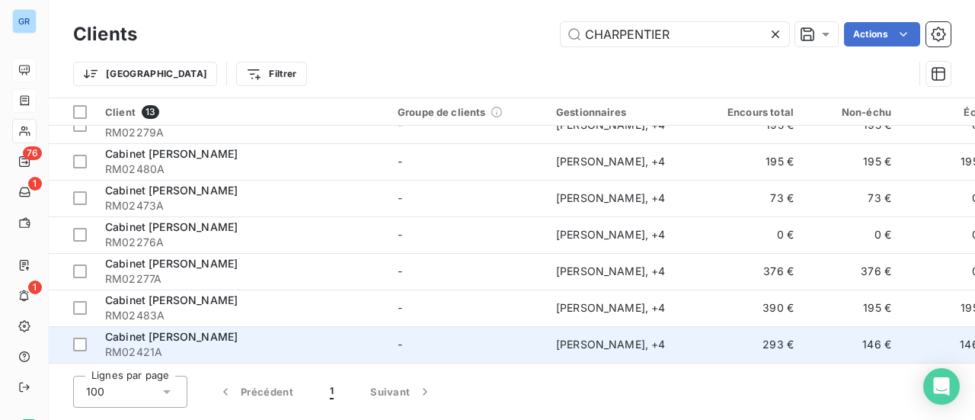
click at [222, 331] on span "Cabinet [PERSON_NAME]" at bounding box center [171, 336] width 133 height 13
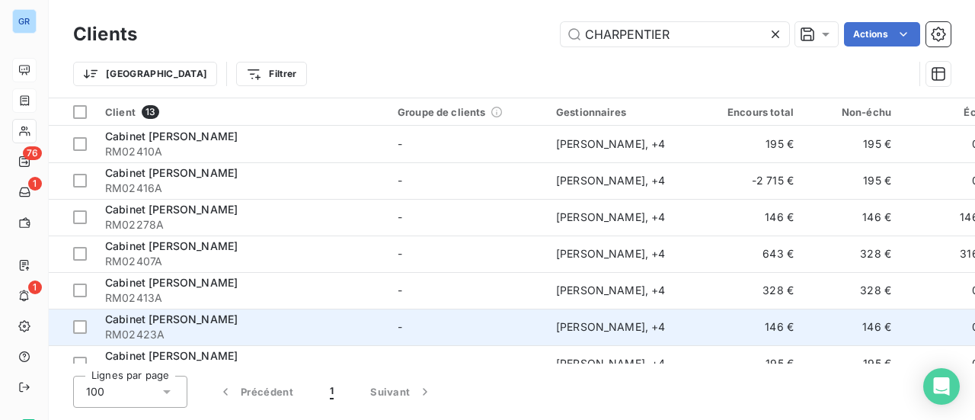
click at [244, 315] on div "Cabinet [PERSON_NAME]" at bounding box center [242, 319] width 274 height 15
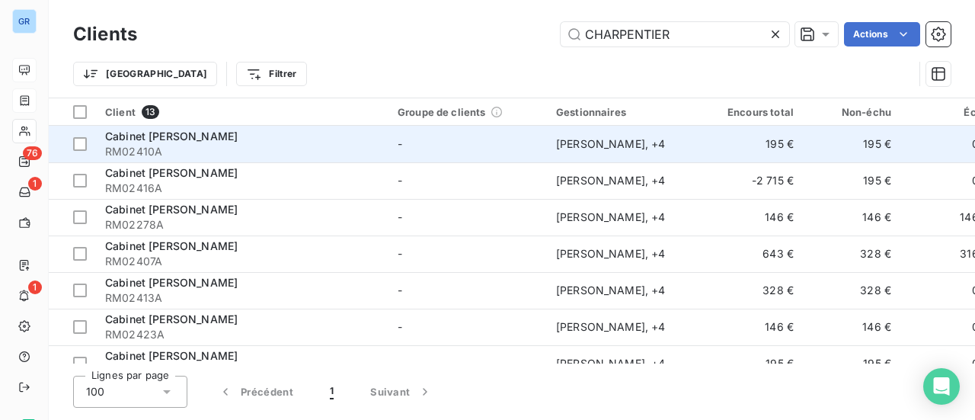
click at [203, 144] on span "RM02410A" at bounding box center [242, 151] width 274 height 15
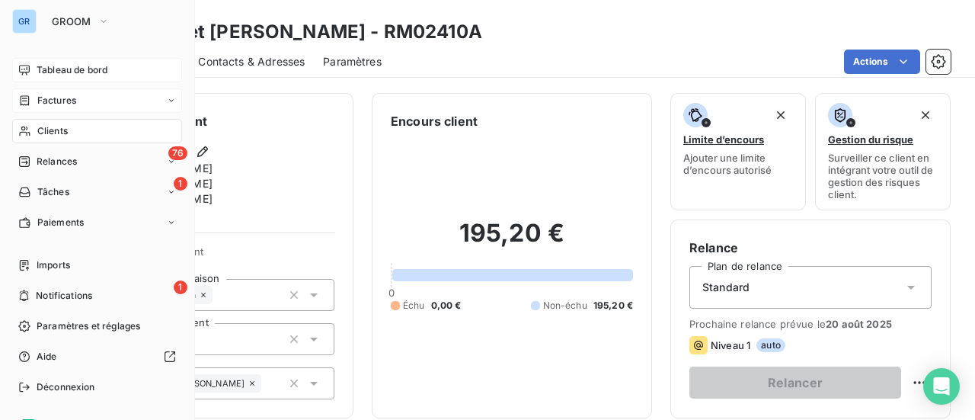
click at [64, 101] on span "Factures" at bounding box center [56, 101] width 39 height 14
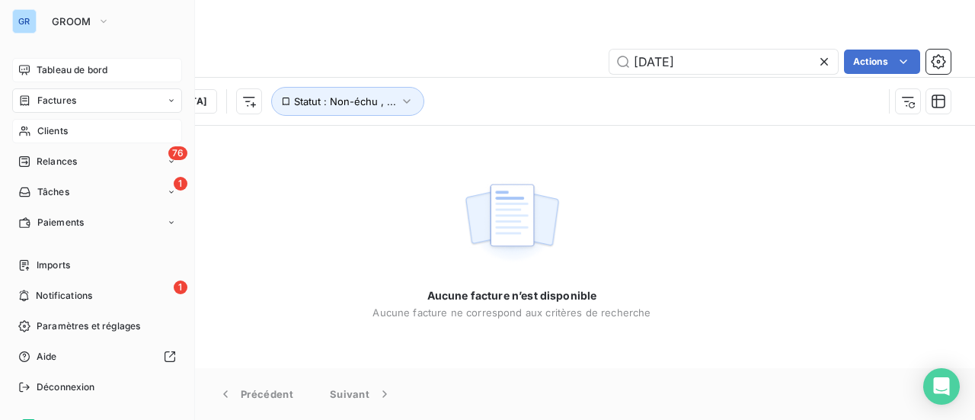
click at [91, 71] on span "Tableau de bord" at bounding box center [72, 70] width 71 height 14
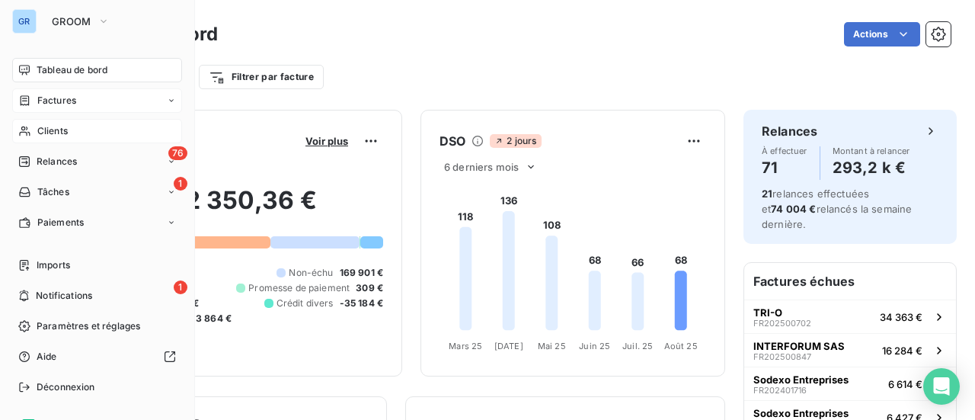
click at [68, 104] on span "Factures" at bounding box center [56, 101] width 39 height 14
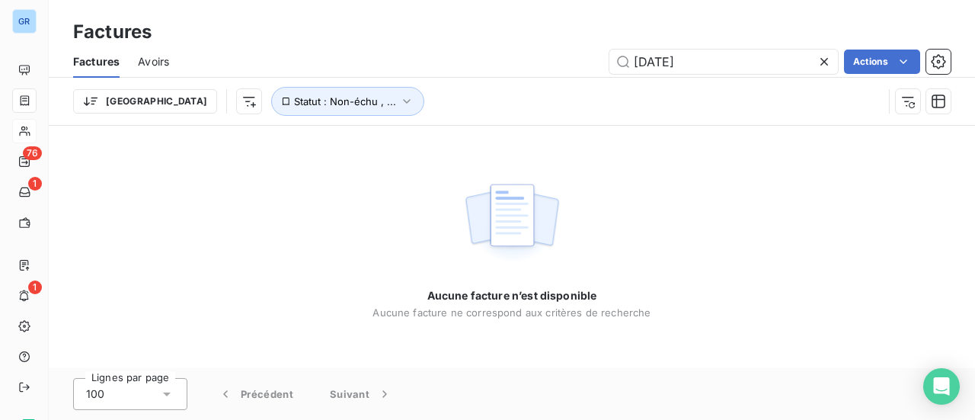
drag, startPoint x: 722, startPoint y: 67, endPoint x: 487, endPoint y: 69, distance: 235.4
click at [518, 69] on div "[DATE] Actions" at bounding box center [568, 62] width 763 height 24
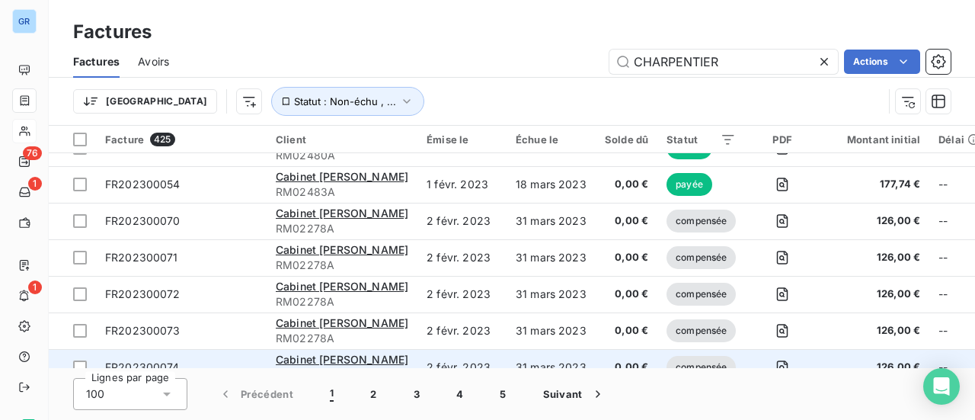
scroll to position [1219, 0]
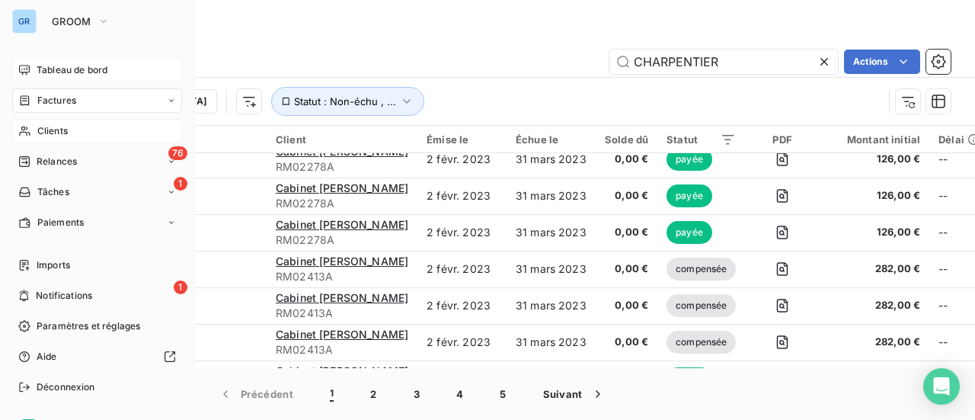
type input "CHARPENTIER"
click at [81, 70] on span "Tableau de bord" at bounding box center [72, 70] width 71 height 14
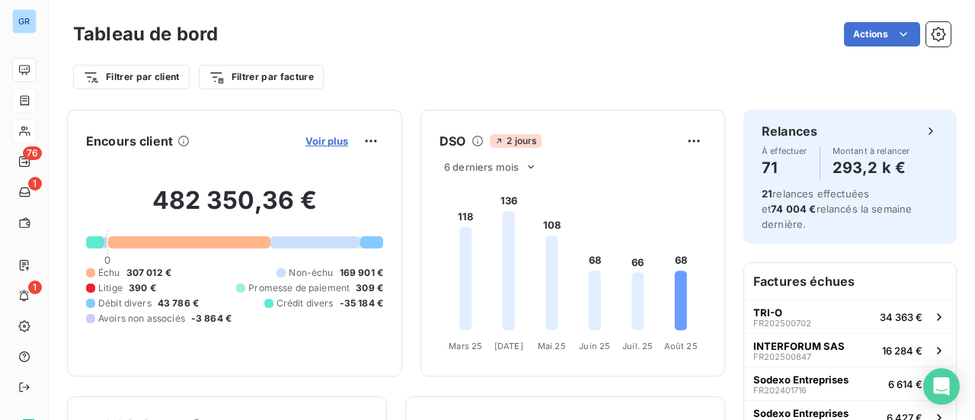
click at [318, 139] on span "Voir plus" at bounding box center [327, 141] width 43 height 12
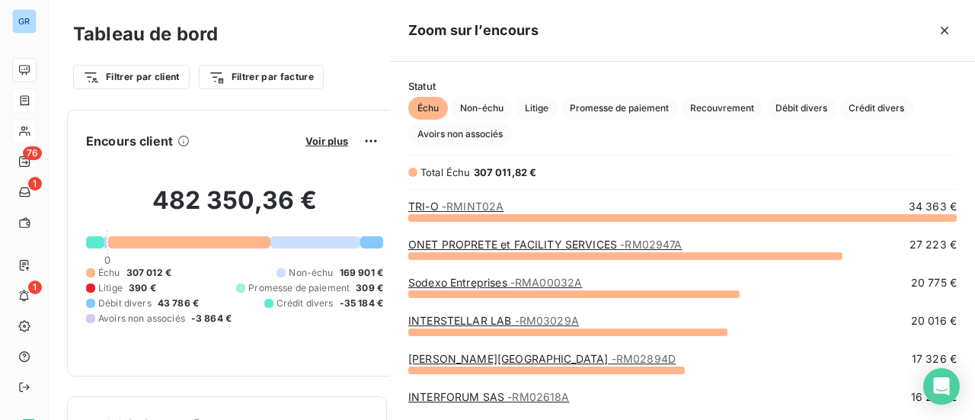
scroll to position [191, 573]
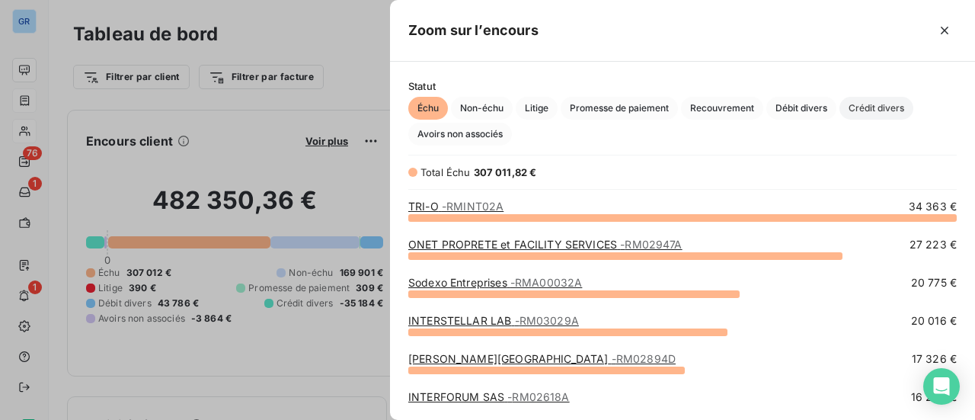
click at [901, 109] on span "Crédit divers" at bounding box center [877, 108] width 74 height 23
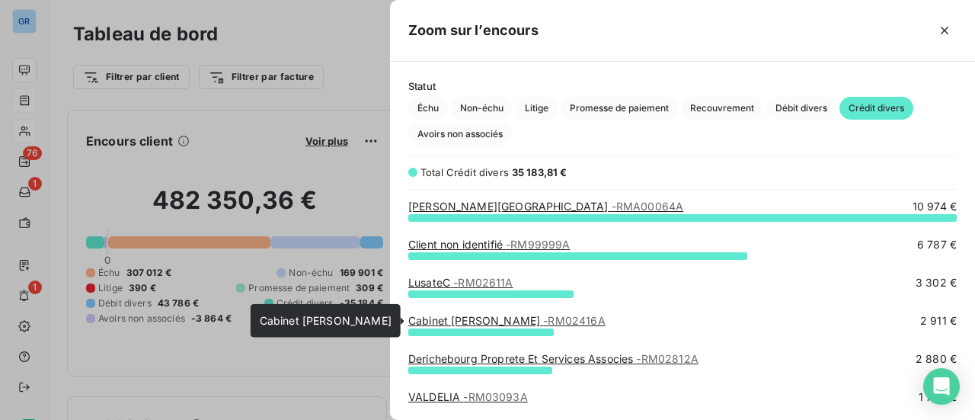
click at [579, 319] on span "- RM02416A" at bounding box center [574, 320] width 62 height 13
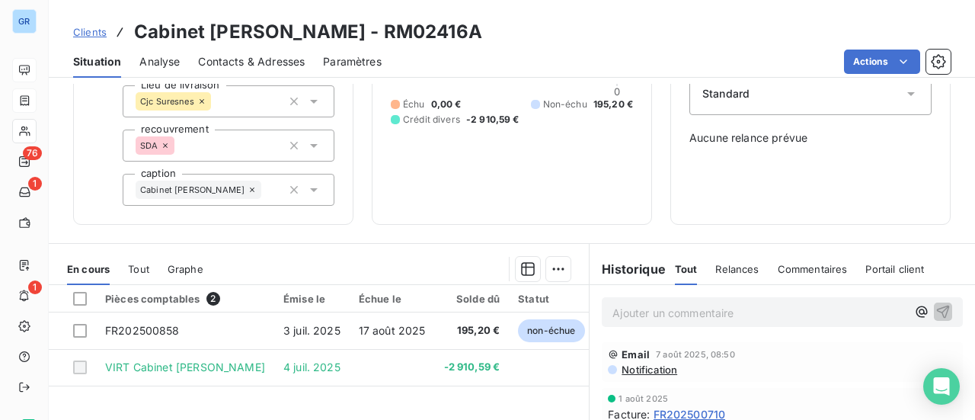
scroll to position [229, 0]
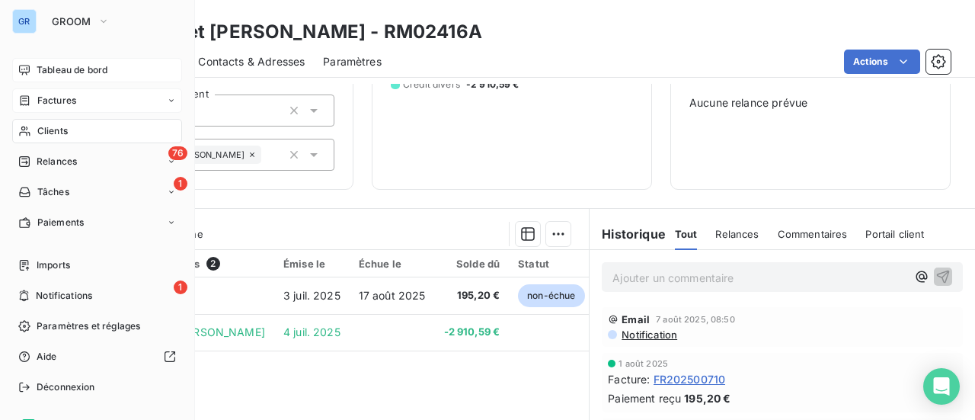
click at [66, 100] on span "Factures" at bounding box center [56, 101] width 39 height 14
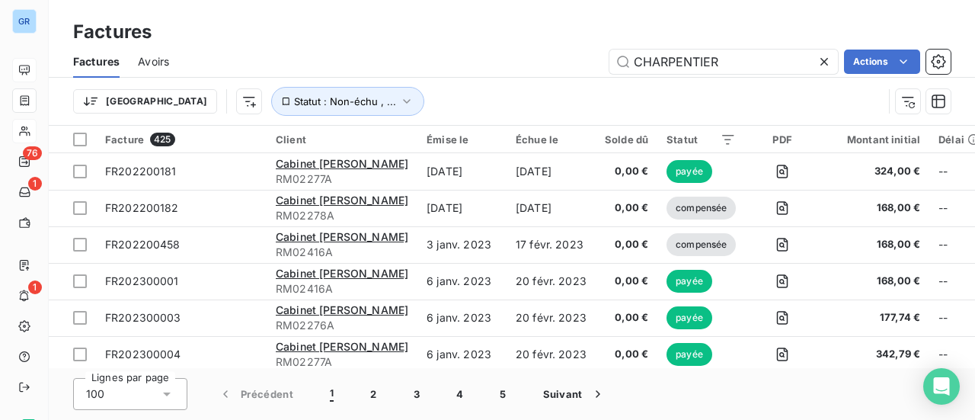
drag, startPoint x: 620, startPoint y: 61, endPoint x: 489, endPoint y: 70, distance: 131.4
click at [514, 66] on div "CHARPENTIER Actions" at bounding box center [568, 62] width 763 height 24
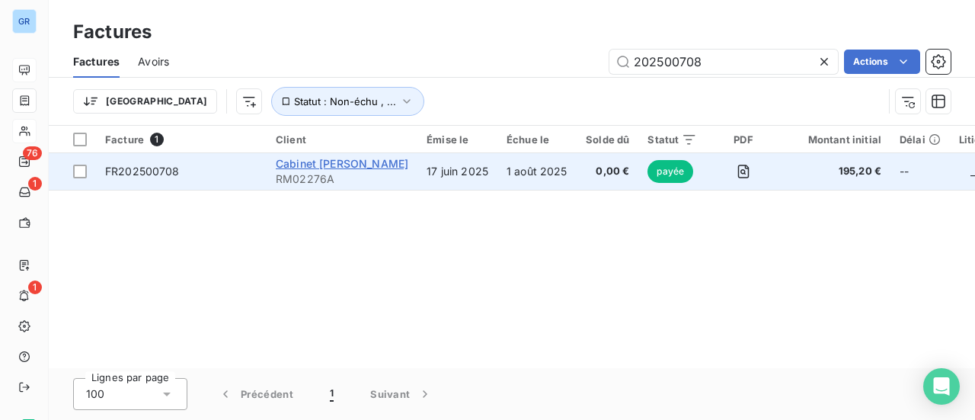
type input "202500708"
click at [338, 165] on span "Cabinet [PERSON_NAME]" at bounding box center [342, 163] width 133 height 13
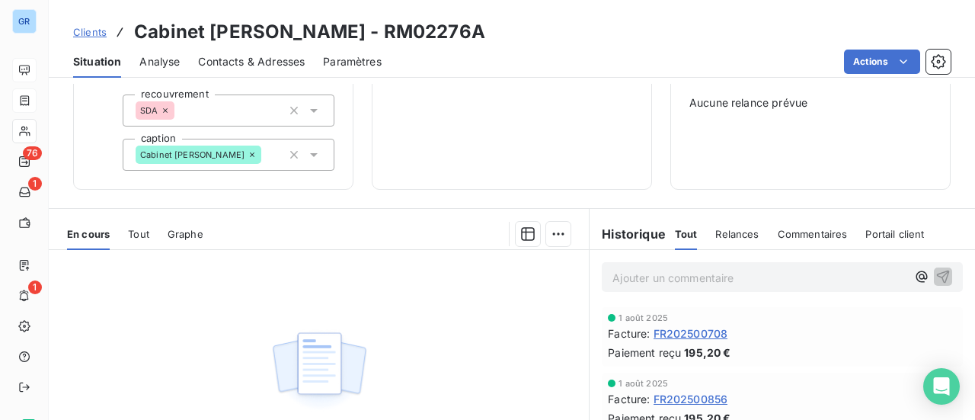
scroll to position [305, 0]
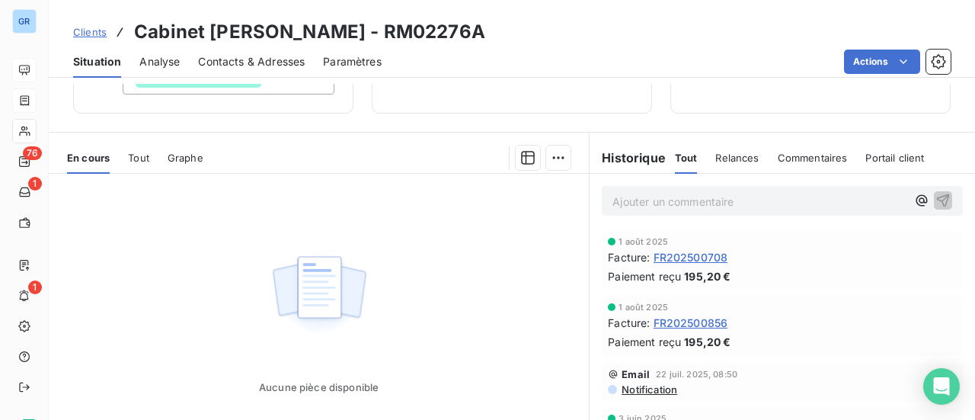
click at [701, 254] on span "FR202500708" at bounding box center [691, 257] width 75 height 16
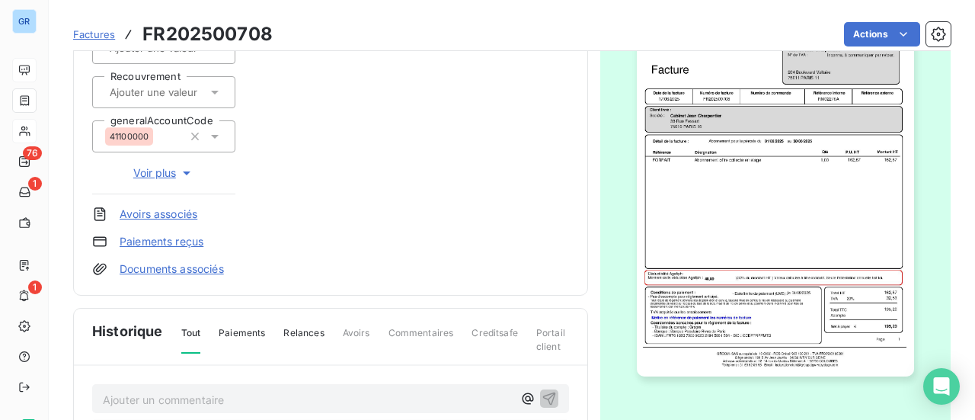
scroll to position [494, 0]
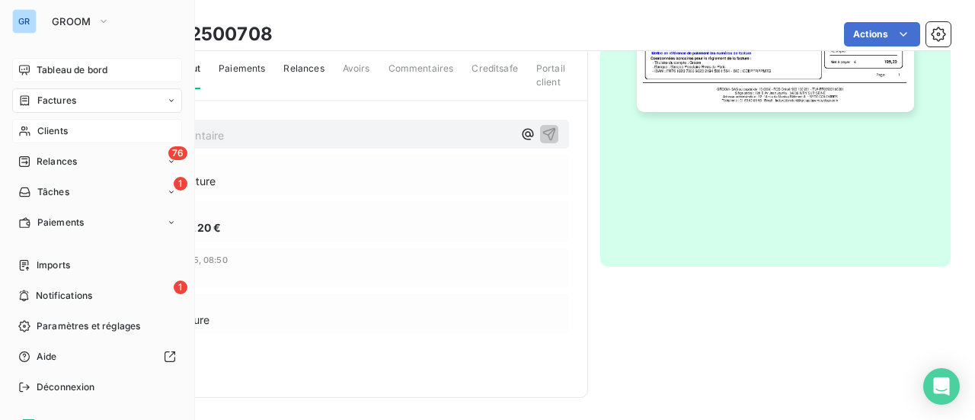
click at [72, 98] on span "Factures" at bounding box center [56, 101] width 39 height 14
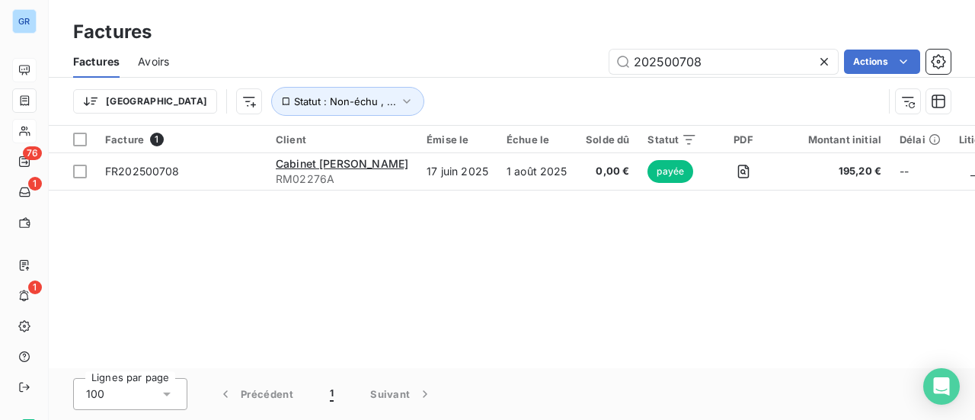
drag, startPoint x: 717, startPoint y: 61, endPoint x: 466, endPoint y: 60, distance: 250.7
click at [477, 59] on div "202500708 Actions" at bounding box center [568, 62] width 763 height 24
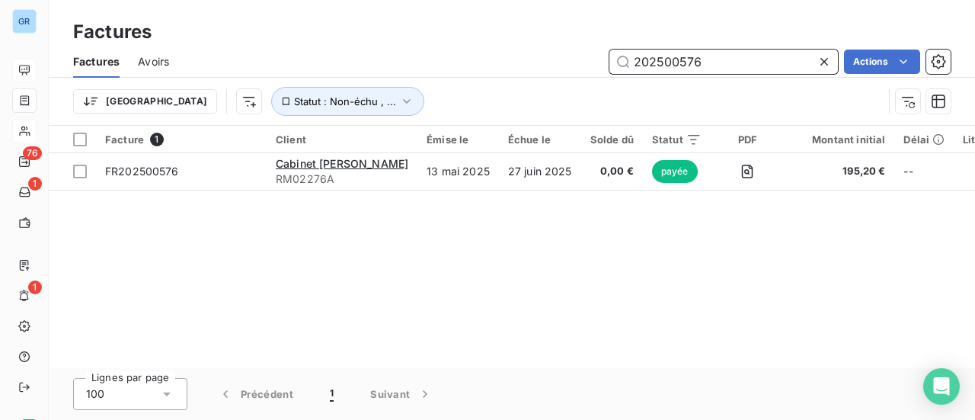
drag, startPoint x: 712, startPoint y: 62, endPoint x: 457, endPoint y: 63, distance: 254.5
click at [459, 62] on div "202500576 Actions" at bounding box center [568, 62] width 763 height 24
paste input "7"
drag, startPoint x: 664, startPoint y: 63, endPoint x: 576, endPoint y: 63, distance: 88.4
click at [596, 63] on div "202500577 Actions" at bounding box center [568, 62] width 763 height 24
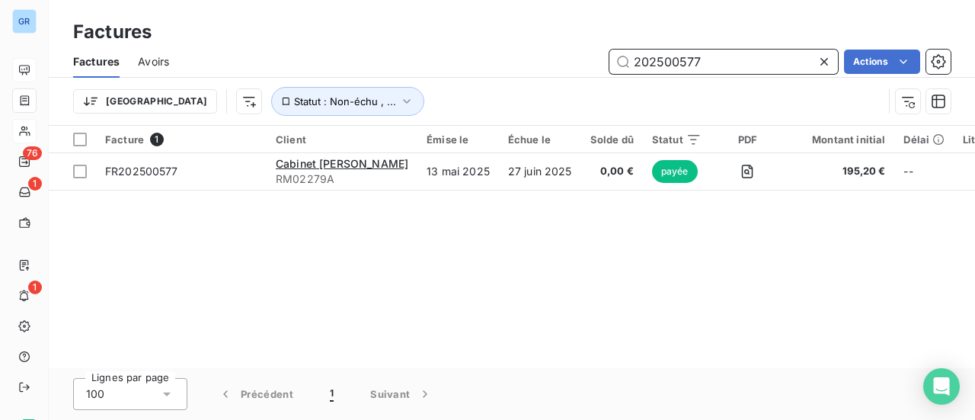
paste input "8"
type input "202500578"
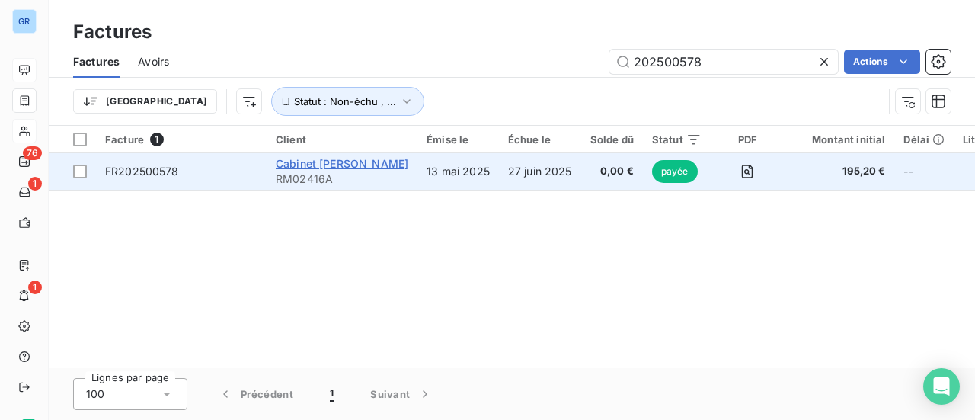
click at [352, 168] on span "Cabinet [PERSON_NAME]" at bounding box center [342, 163] width 133 height 13
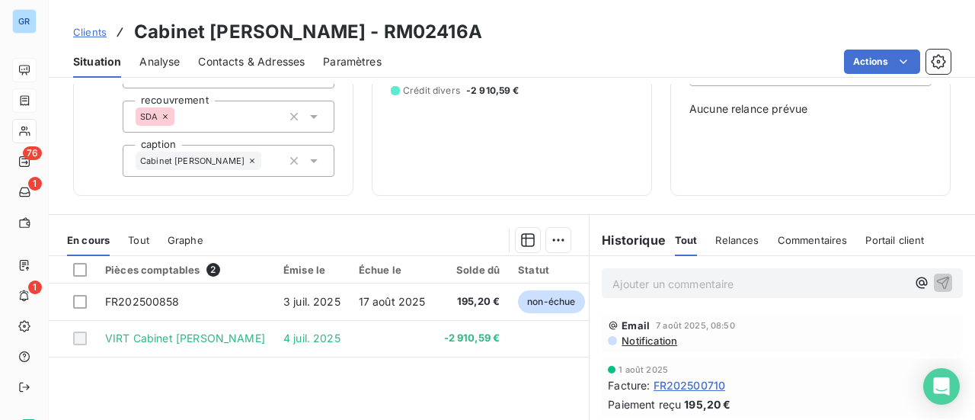
scroll to position [229, 0]
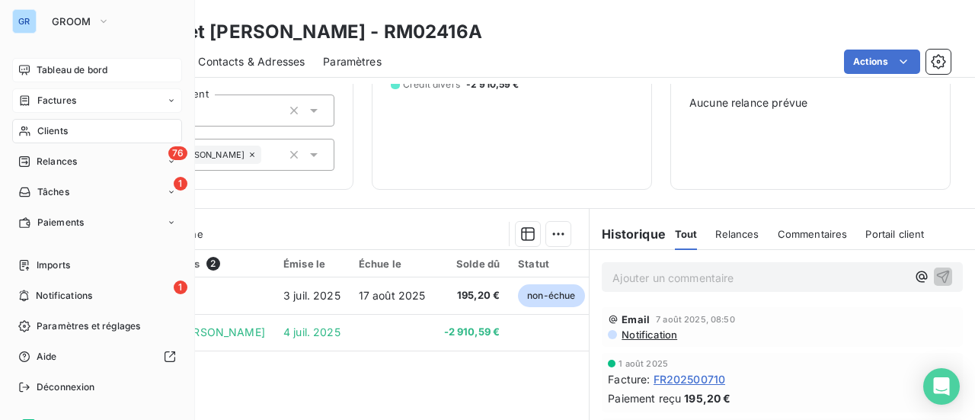
drag, startPoint x: 72, startPoint y: 99, endPoint x: 105, endPoint y: 101, distance: 32.8
click at [72, 99] on span "Factures" at bounding box center [56, 101] width 39 height 14
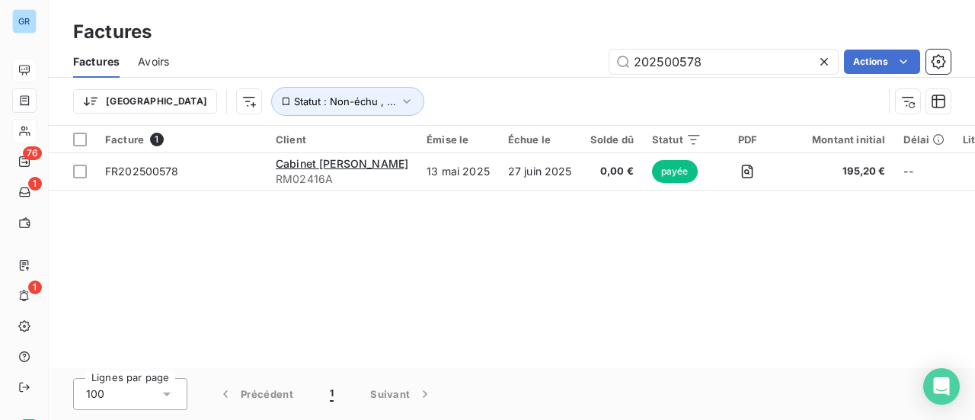
drag, startPoint x: 587, startPoint y: 59, endPoint x: 485, endPoint y: 59, distance: 102.1
click at [485, 59] on div "202500578 Actions" at bounding box center [568, 62] width 763 height 24
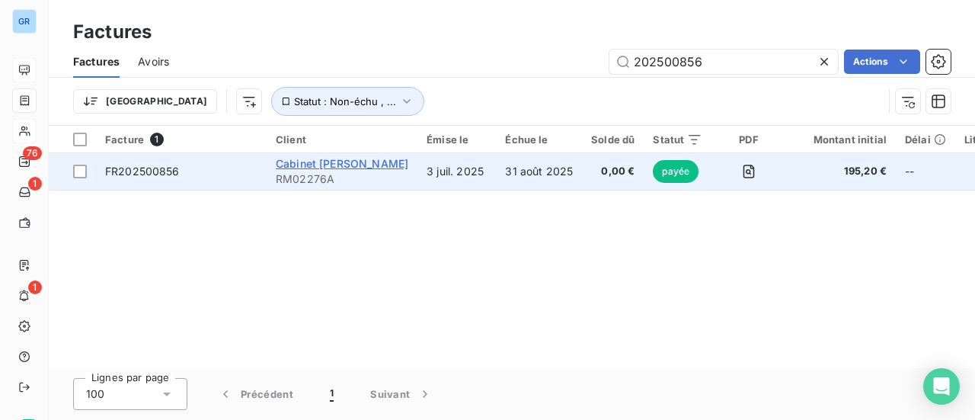
type input "202500856"
click at [325, 163] on span "Cabinet [PERSON_NAME]" at bounding box center [342, 163] width 133 height 13
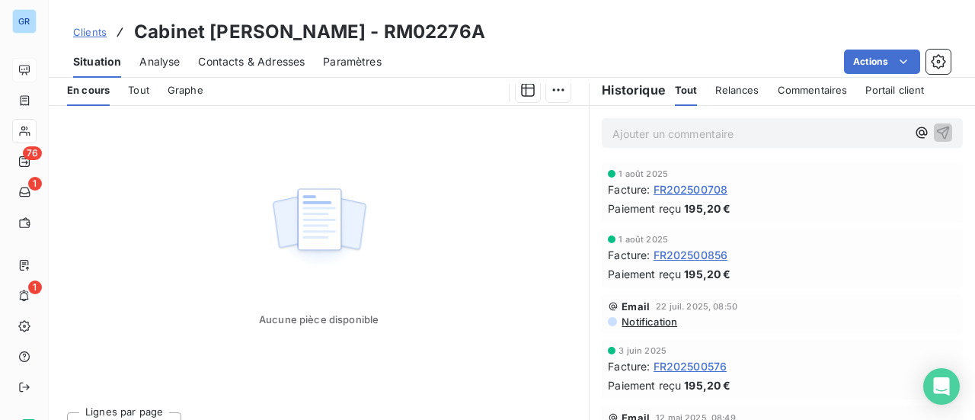
scroll to position [381, 0]
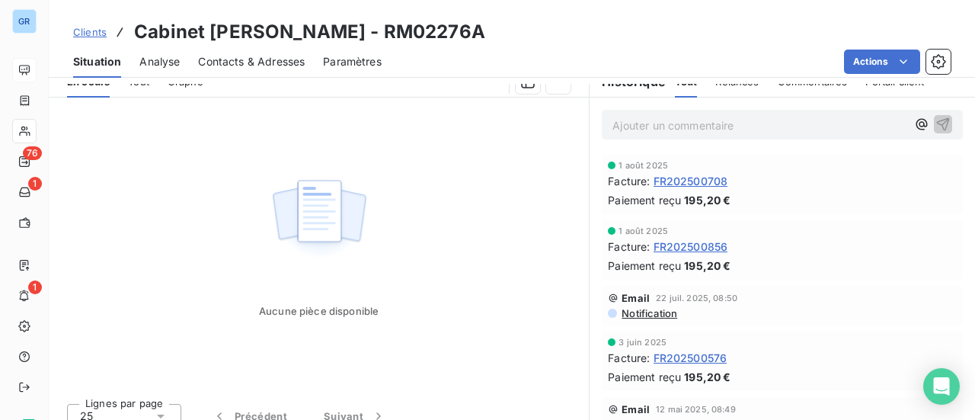
click at [706, 247] on span "FR202500856" at bounding box center [691, 246] width 75 height 16
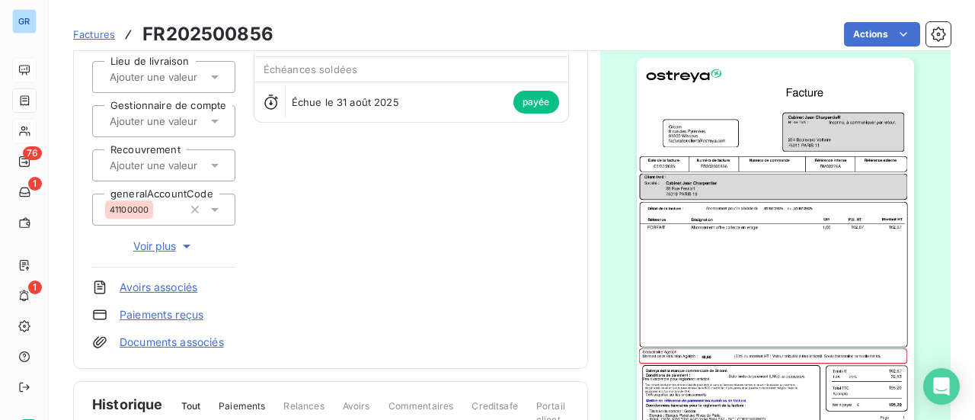
scroll to position [154, 0]
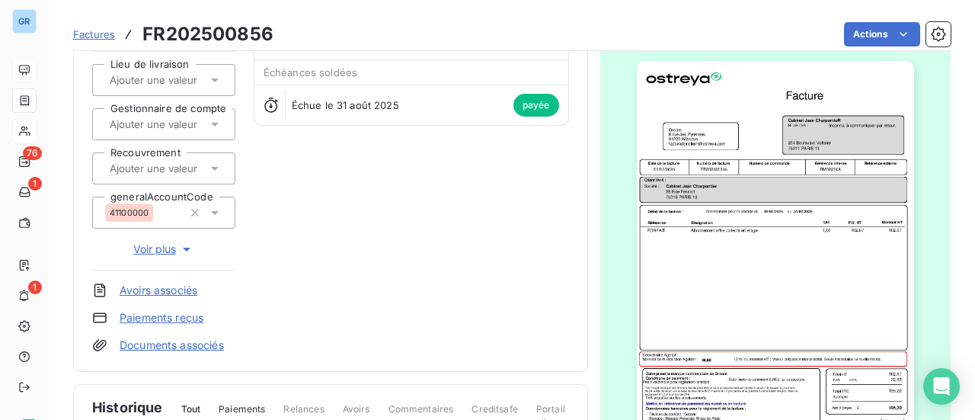
click at [779, 224] on img "button" at bounding box center [775, 257] width 277 height 392
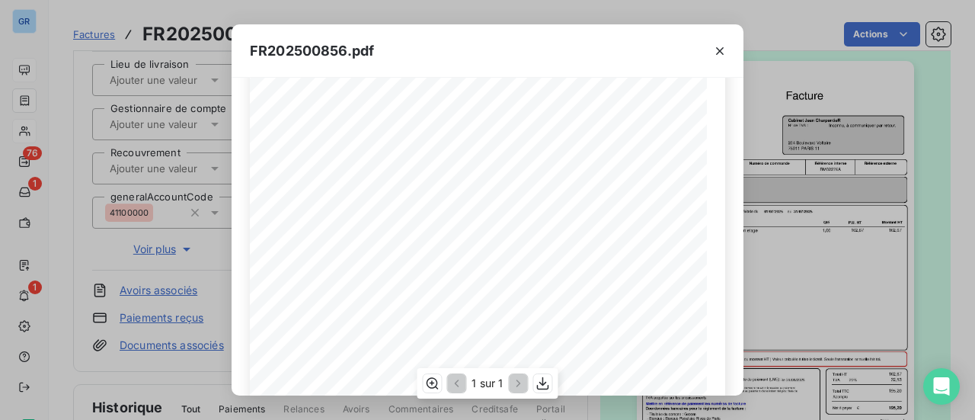
scroll to position [59, 0]
click at [719, 54] on icon "button" at bounding box center [719, 50] width 15 height 15
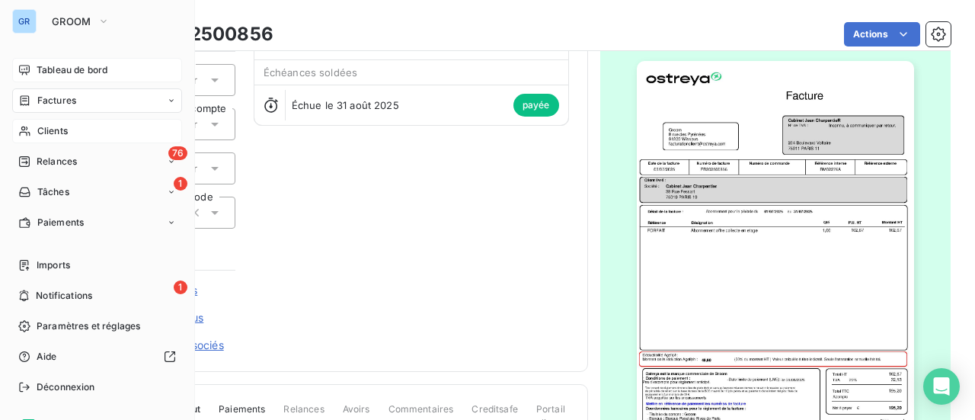
click at [68, 102] on span "Factures" at bounding box center [56, 101] width 39 height 14
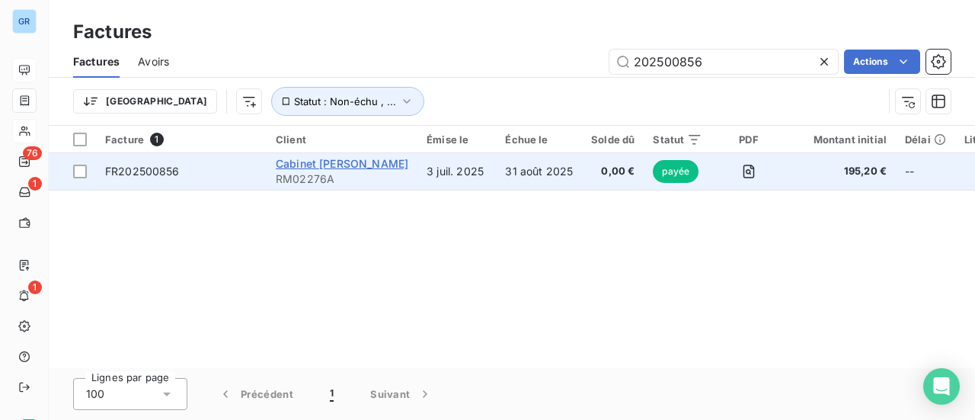
click at [345, 167] on span "Cabinet [PERSON_NAME]" at bounding box center [342, 163] width 133 height 13
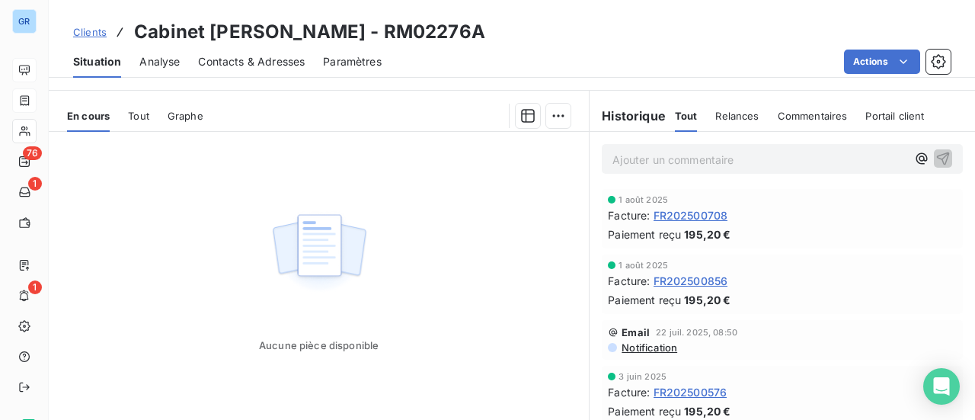
scroll to position [397, 0]
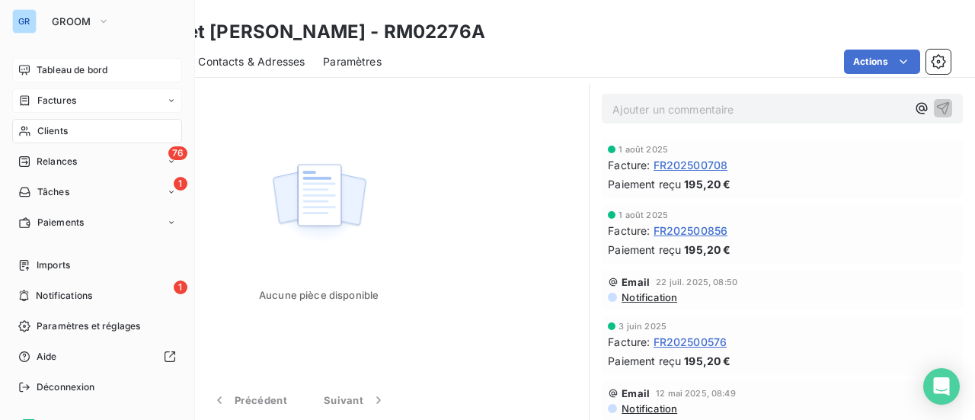
click at [60, 133] on span "Clients" at bounding box center [52, 131] width 30 height 14
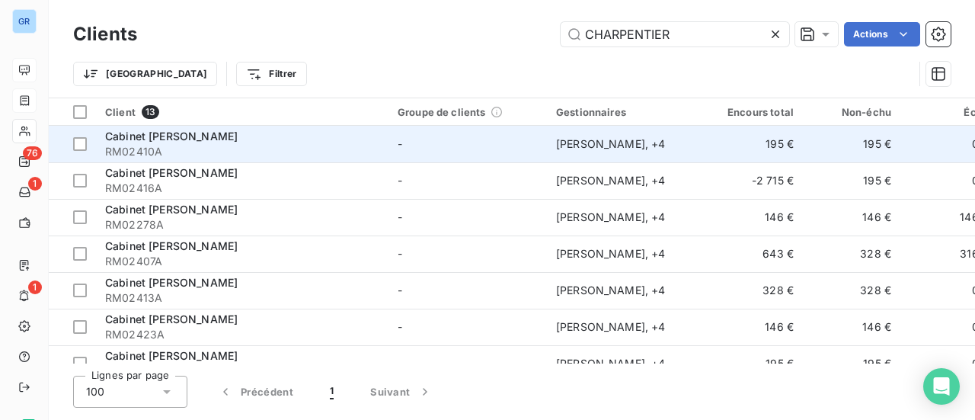
click at [197, 136] on span "Cabinet [PERSON_NAME]" at bounding box center [171, 136] width 133 height 13
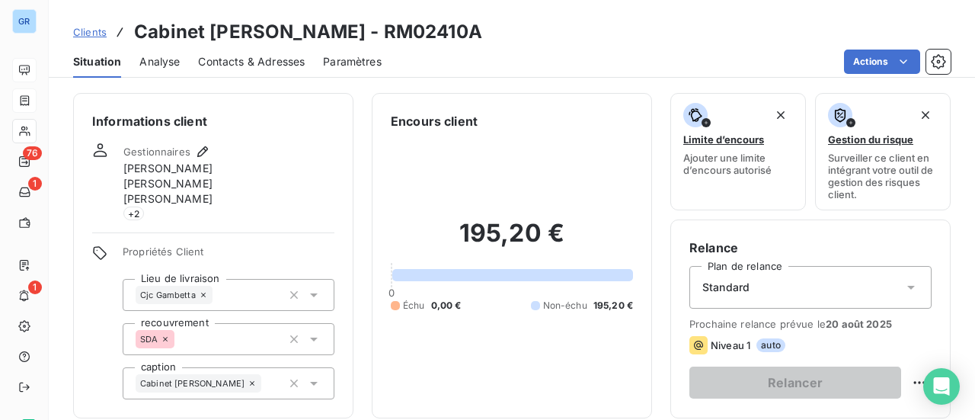
click at [331, 31] on h3 "Cabinet [PERSON_NAME] - RM02410A" at bounding box center [308, 31] width 348 height 27
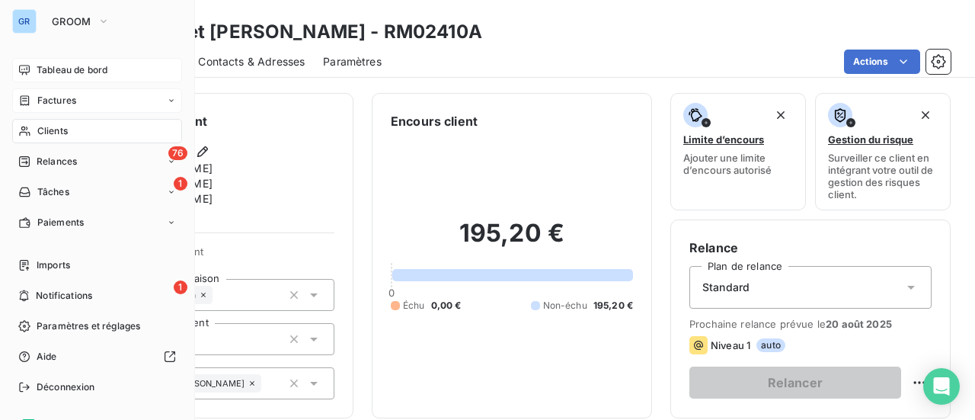
click at [56, 98] on span "Factures" at bounding box center [56, 101] width 39 height 14
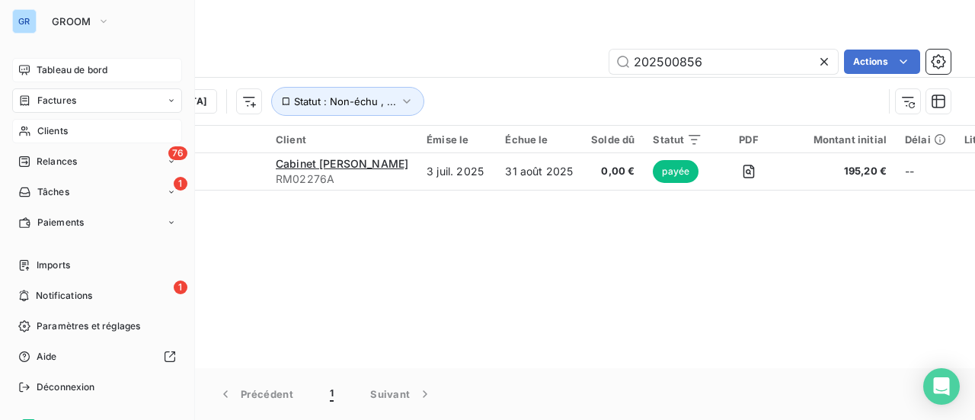
click at [62, 133] on span "Clients" at bounding box center [52, 131] width 30 height 14
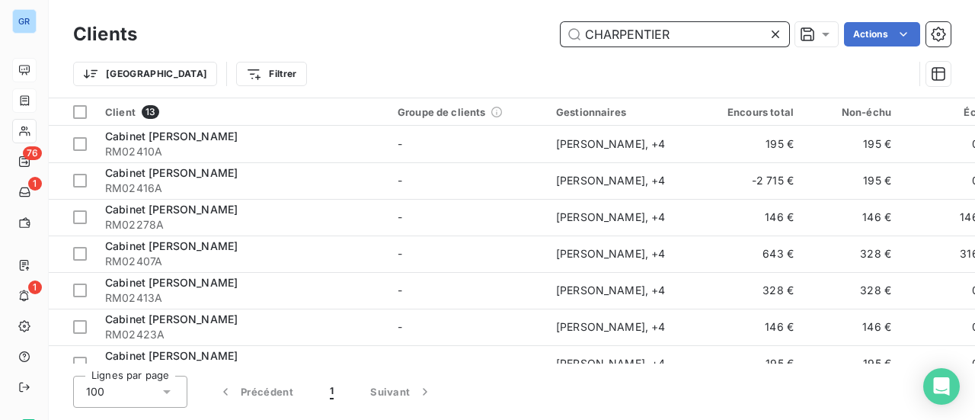
click at [381, 363] on div "Client 13 Groupe de clients Gestionnaires Encours total Non-échu Échu Limite d’…" at bounding box center [512, 230] width 926 height 265
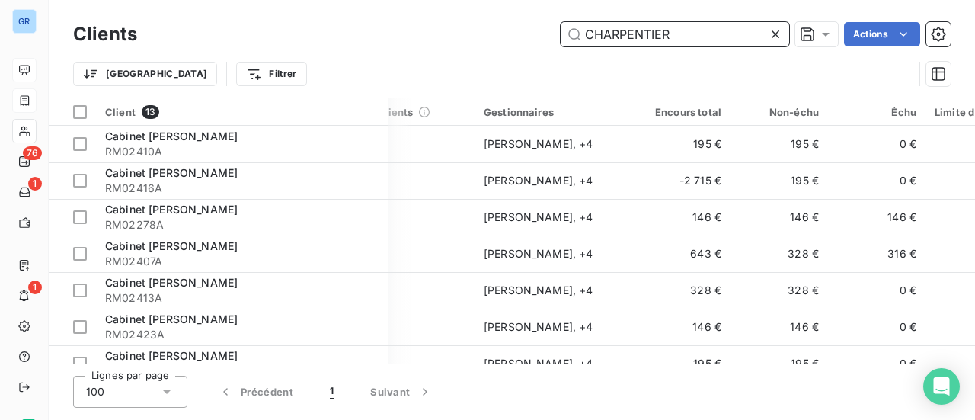
scroll to position [0, 52]
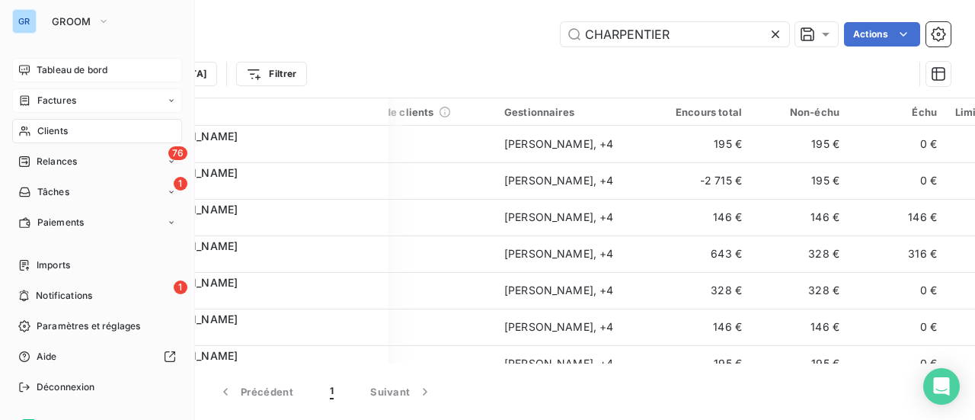
click at [61, 98] on span "Factures" at bounding box center [56, 101] width 39 height 14
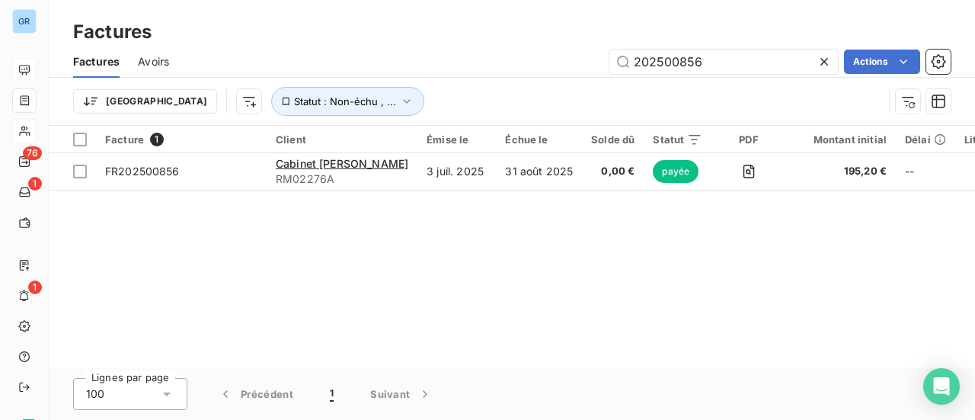
drag, startPoint x: 712, startPoint y: 62, endPoint x: 406, endPoint y: 65, distance: 306.3
click at [437, 63] on div "202500856 Actions" at bounding box center [568, 62] width 763 height 24
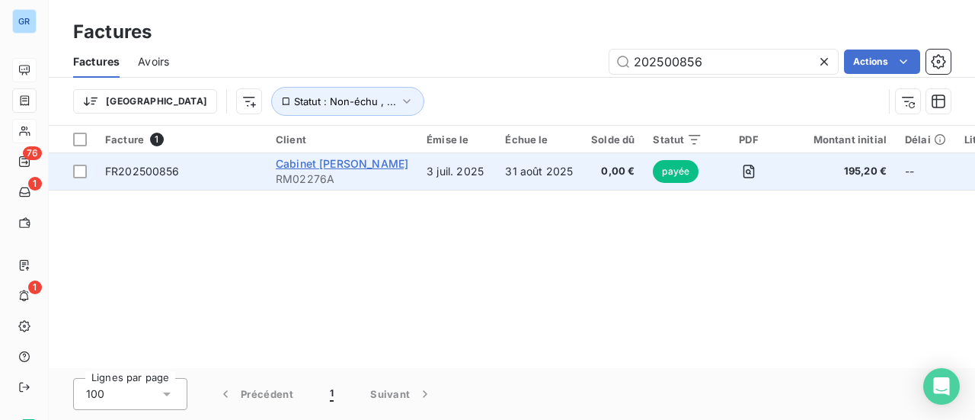
click at [372, 159] on span "Cabinet [PERSON_NAME]" at bounding box center [342, 163] width 133 height 13
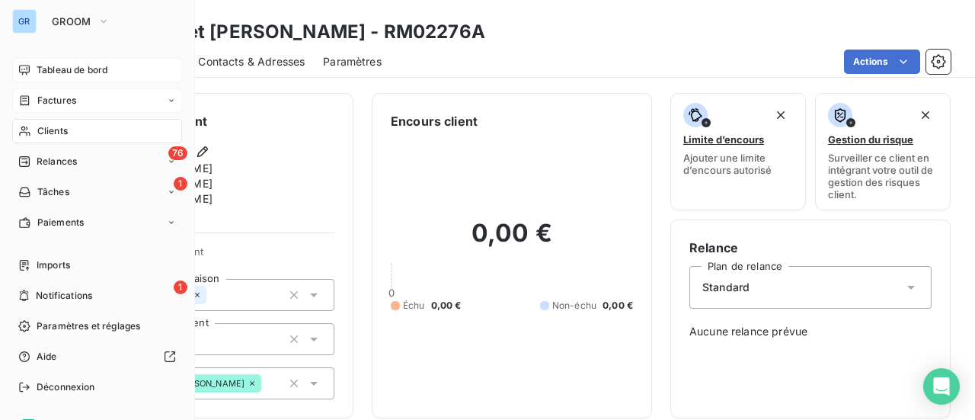
click at [62, 97] on span "Factures" at bounding box center [56, 101] width 39 height 14
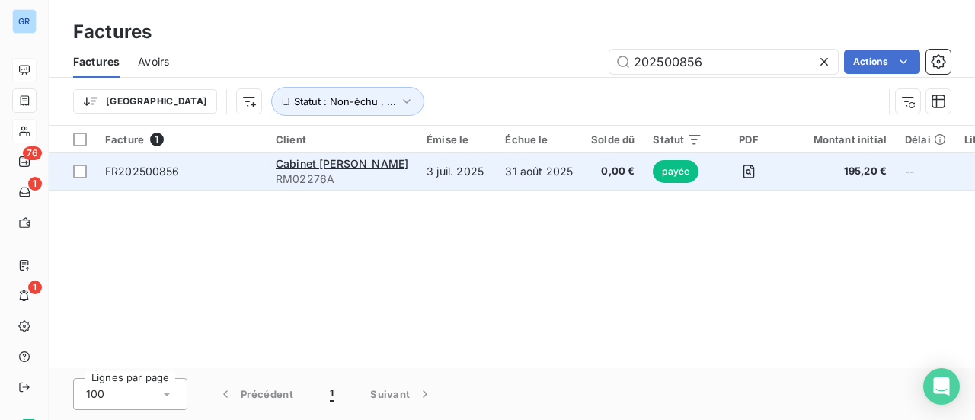
click at [676, 172] on span "payée" at bounding box center [676, 171] width 46 height 23
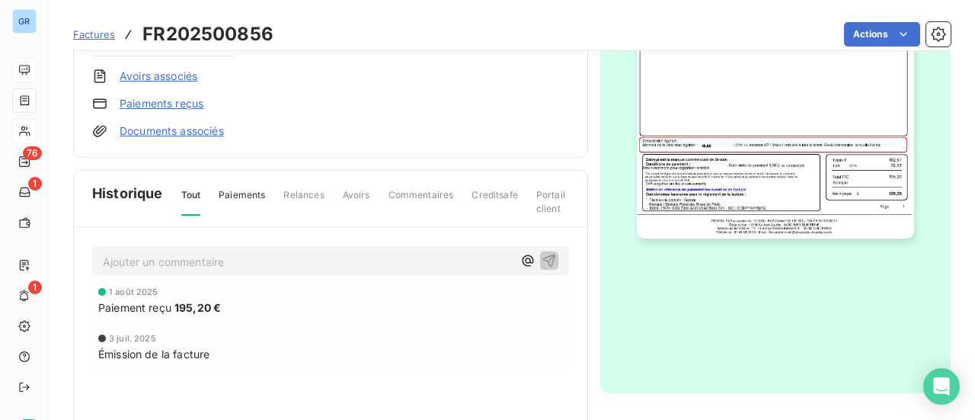
scroll to position [381, 0]
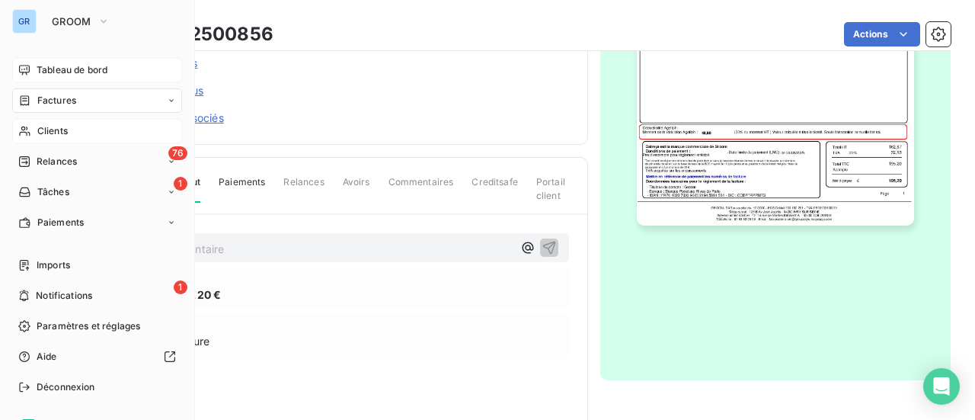
drag, startPoint x: 82, startPoint y: 69, endPoint x: 93, endPoint y: 69, distance: 10.7
click at [82, 69] on span "Tableau de bord" at bounding box center [72, 70] width 71 height 14
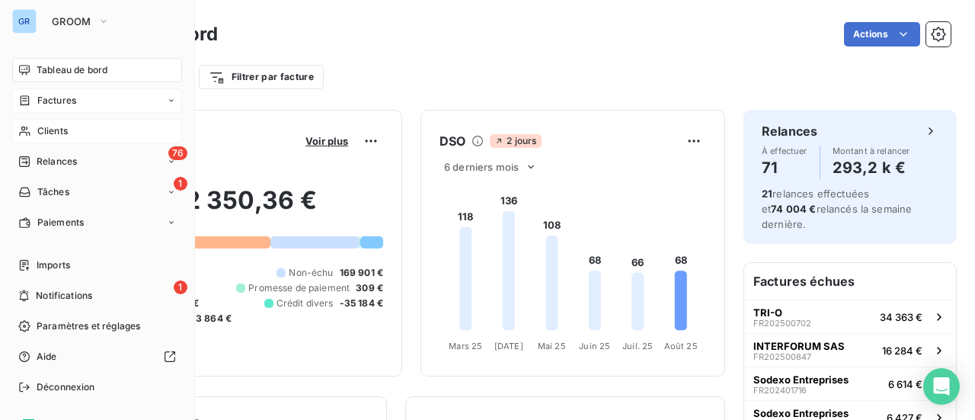
click at [69, 131] on div "Clients" at bounding box center [97, 131] width 170 height 24
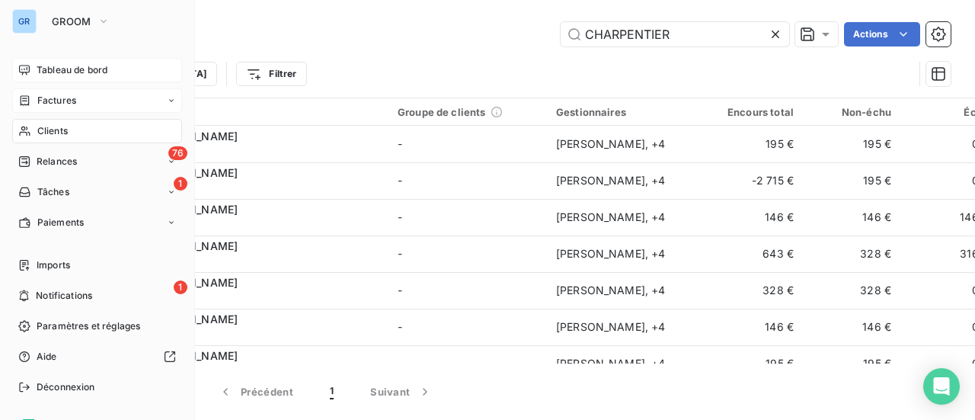
click at [50, 101] on span "Factures" at bounding box center [56, 101] width 39 height 14
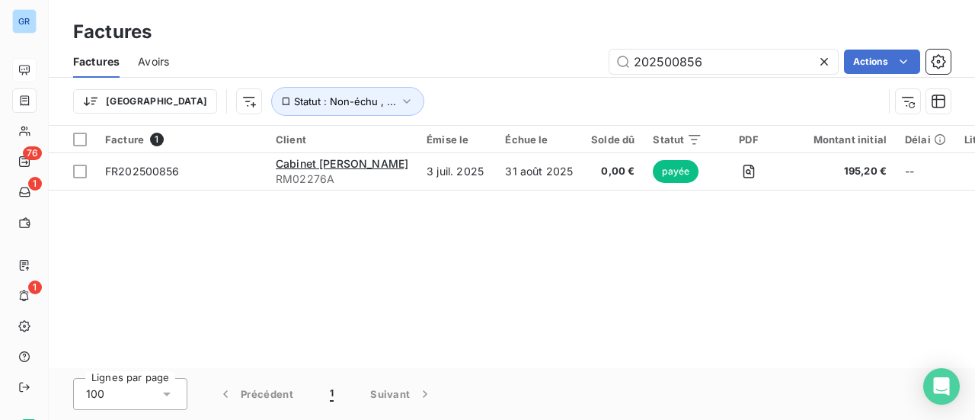
drag, startPoint x: 702, startPoint y: 66, endPoint x: 433, endPoint y: 80, distance: 270.1
click at [445, 76] on div "Factures Avoirs 202500856 Actions" at bounding box center [512, 62] width 926 height 32
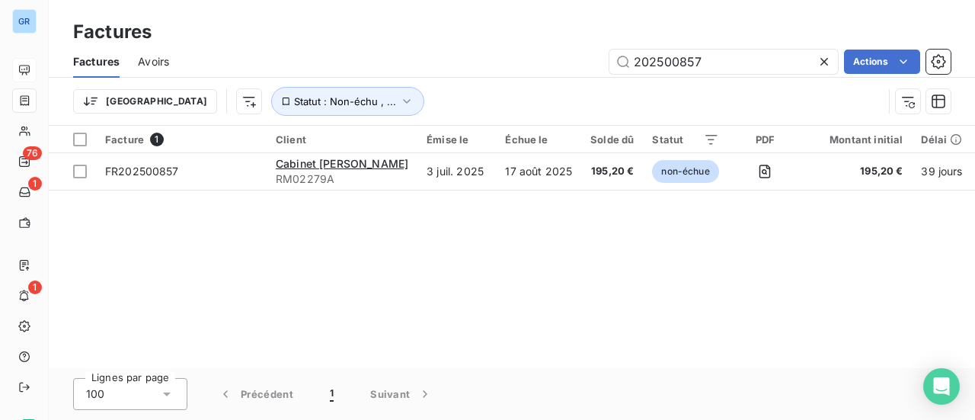
type input "202500857"
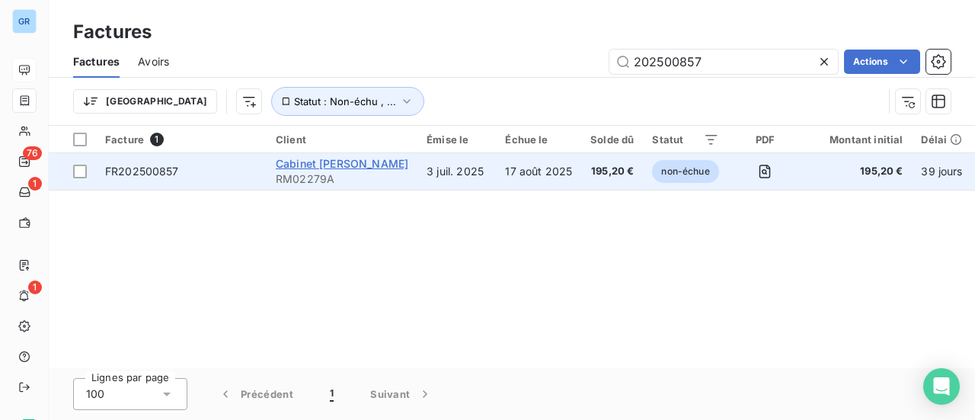
click at [308, 165] on span "Cabinet [PERSON_NAME]" at bounding box center [342, 163] width 133 height 13
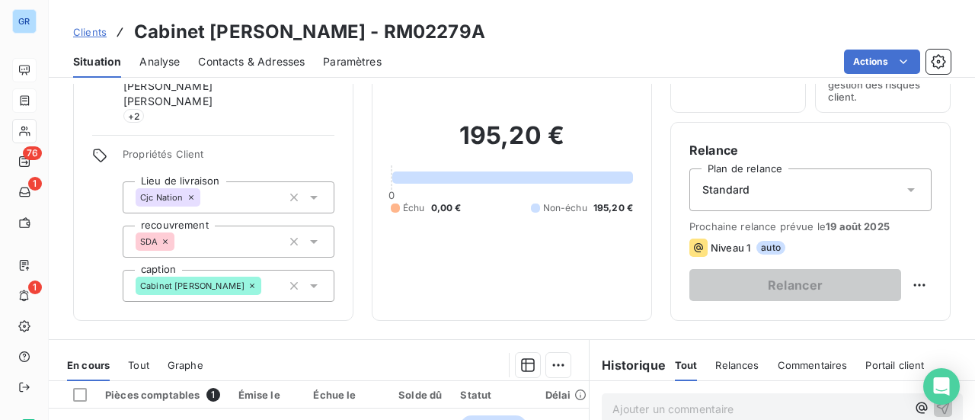
scroll to position [305, 0]
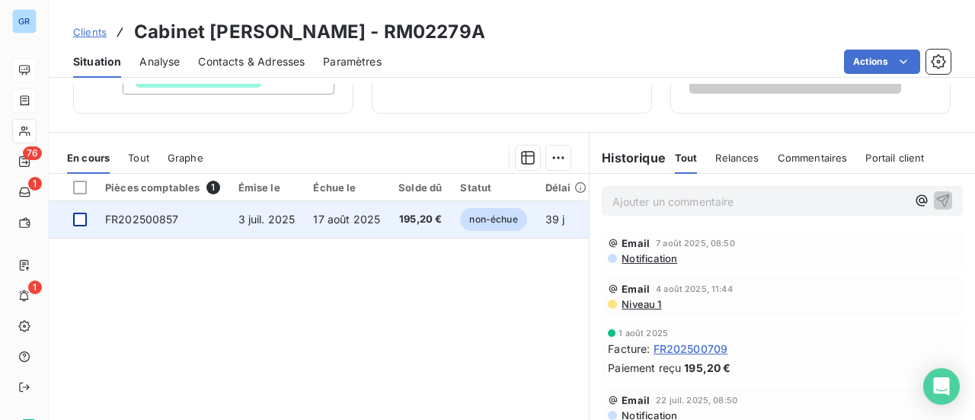
click at [78, 221] on div at bounding box center [80, 220] width 14 height 14
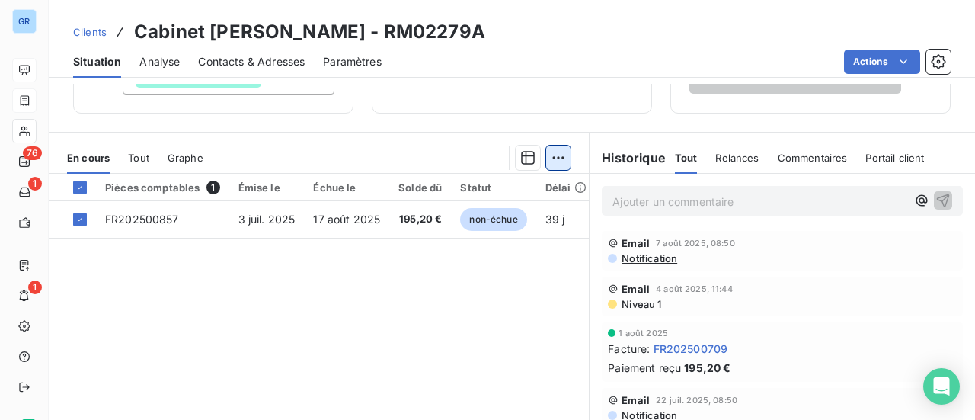
click at [557, 158] on html "GR 76 1 1 Clients Cabinet [PERSON_NAME] - RM02279A Situation Analyse Contacts &…" at bounding box center [487, 210] width 975 height 420
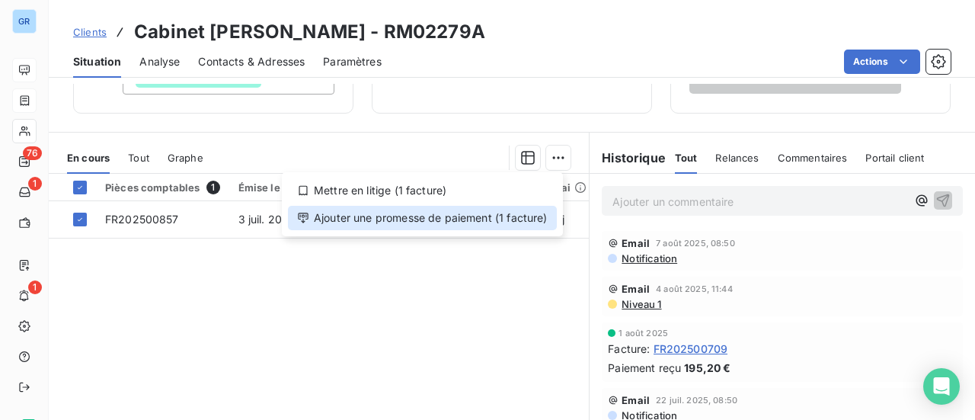
click at [437, 221] on div "Ajouter une promesse de paiement (1 facture)" at bounding box center [422, 218] width 269 height 24
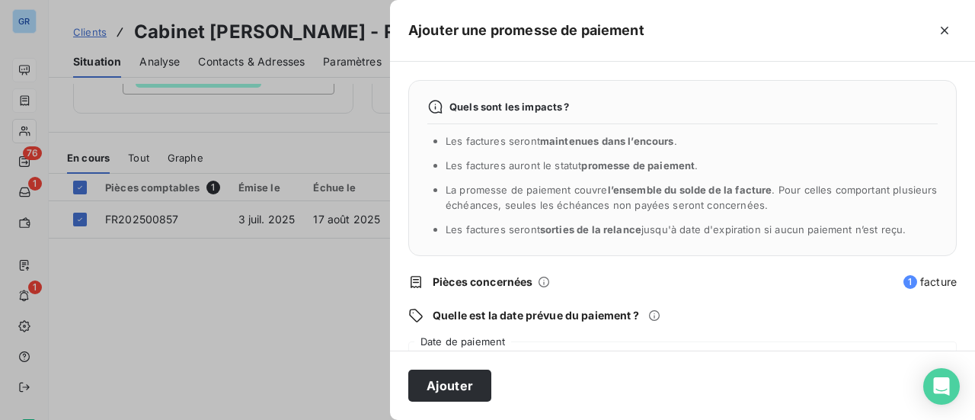
click at [482, 341] on div "[DATE]" at bounding box center [682, 362] width 549 height 43
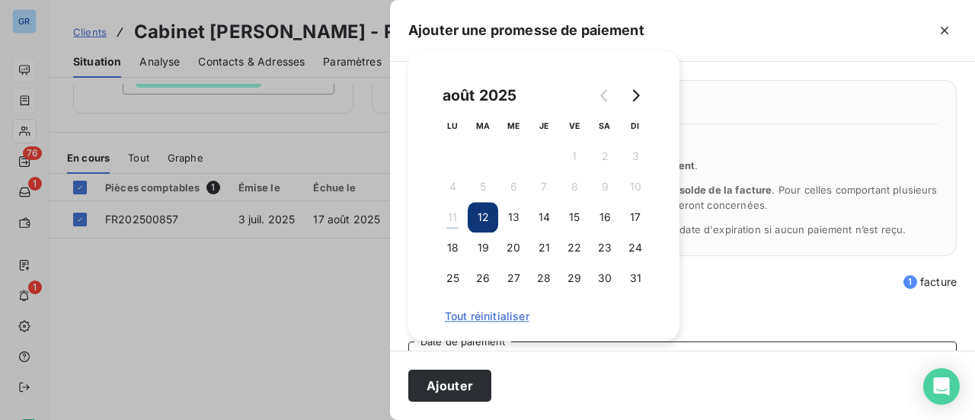
click at [485, 216] on button "12" at bounding box center [483, 217] width 30 height 30
click at [605, 307] on div "août 2025 LU MA ME JE VE SA DI 1 2 3 4 5 6 7 8 9 10 11 12 13 14 15 16 17 18 19 …" at bounding box center [544, 195] width 235 height 253
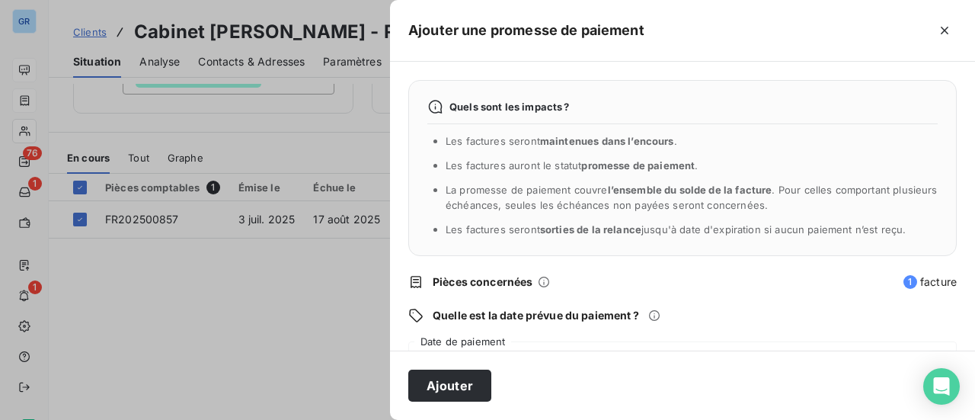
click at [699, 318] on div "Quelle est la date prévue du paiement ?" at bounding box center [682, 315] width 549 height 15
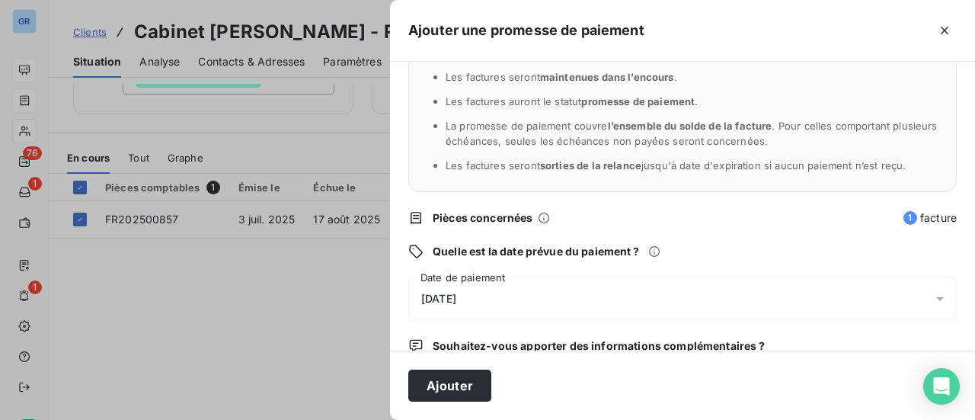
scroll to position [152, 0]
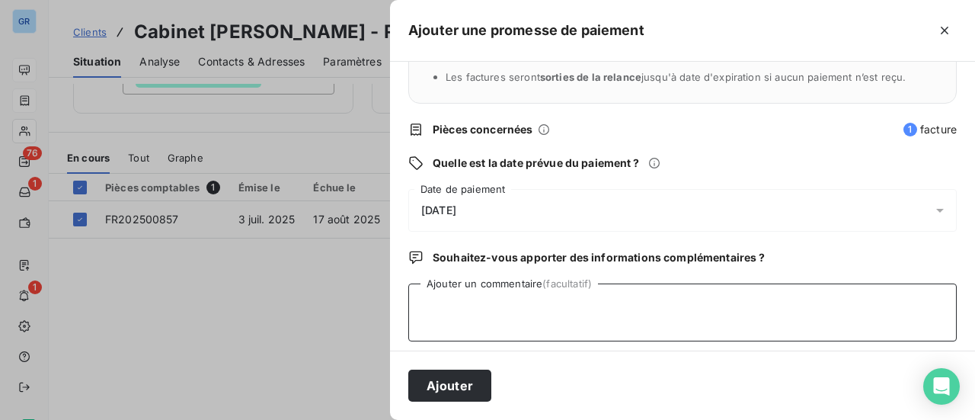
click at [447, 301] on textarea "Ajouter un commentaire (facultatif)" at bounding box center [682, 312] width 549 height 58
type textarea "virement au [DATE]"
click at [457, 385] on button "Ajouter" at bounding box center [449, 386] width 83 height 32
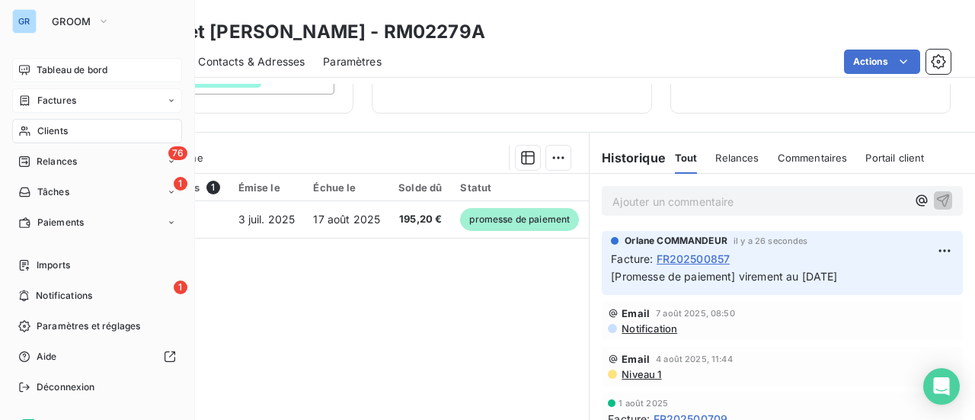
drag, startPoint x: 60, startPoint y: 131, endPoint x: 134, endPoint y: 131, distance: 73.9
click at [60, 131] on span "Clients" at bounding box center [52, 131] width 30 height 14
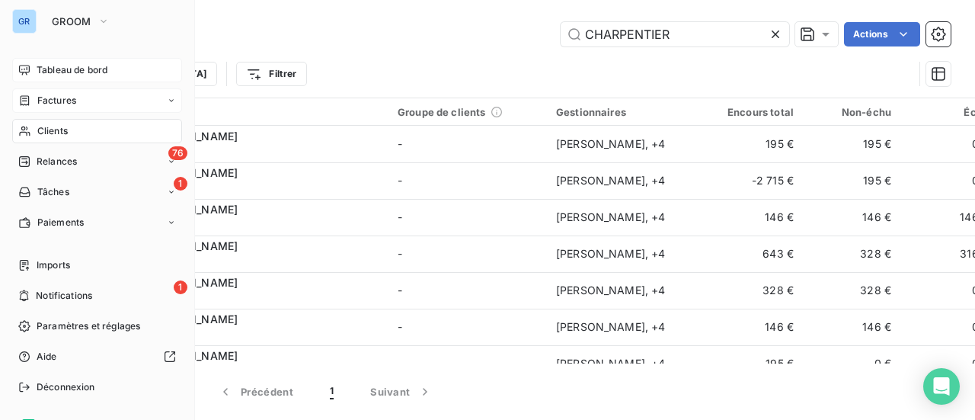
drag, startPoint x: 66, startPoint y: 101, endPoint x: 158, endPoint y: 102, distance: 92.2
click at [66, 101] on span "Factures" at bounding box center [56, 101] width 39 height 14
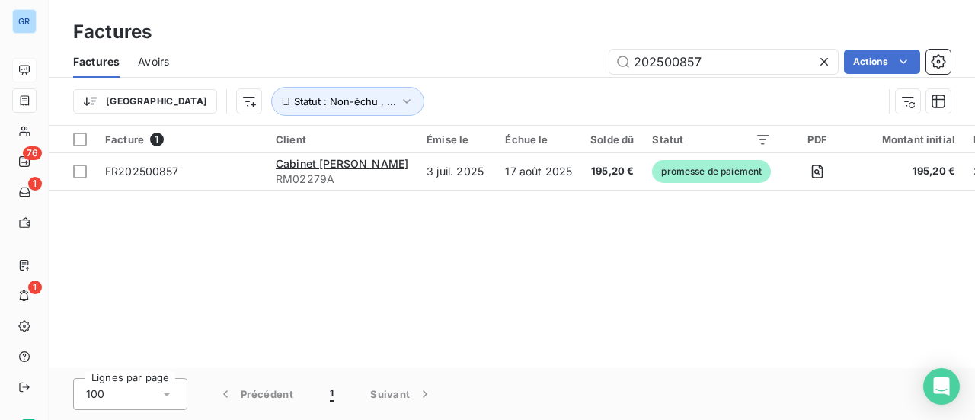
drag, startPoint x: 713, startPoint y: 61, endPoint x: 497, endPoint y: 69, distance: 216.5
click at [565, 66] on div "202500857 Actions" at bounding box center [568, 62] width 763 height 24
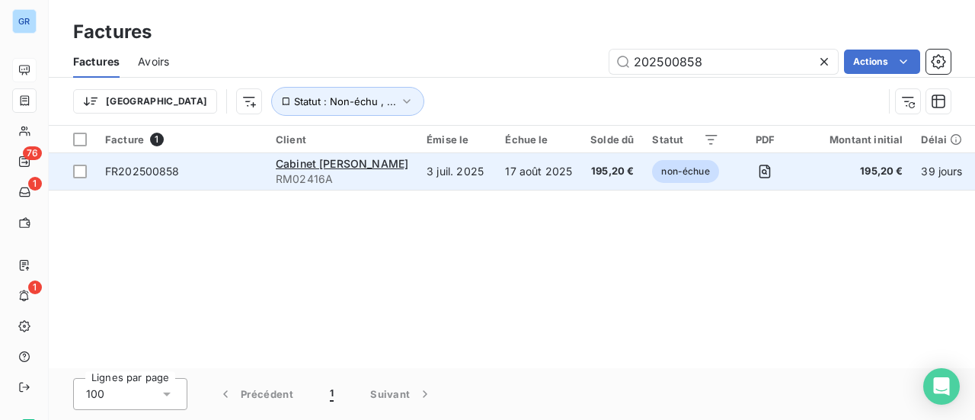
type input "202500858"
click at [163, 175] on span "FR202500858" at bounding box center [142, 171] width 75 height 13
click at [82, 170] on div at bounding box center [80, 172] width 14 height 14
click at [309, 168] on span "Cabinet [PERSON_NAME]" at bounding box center [342, 163] width 133 height 13
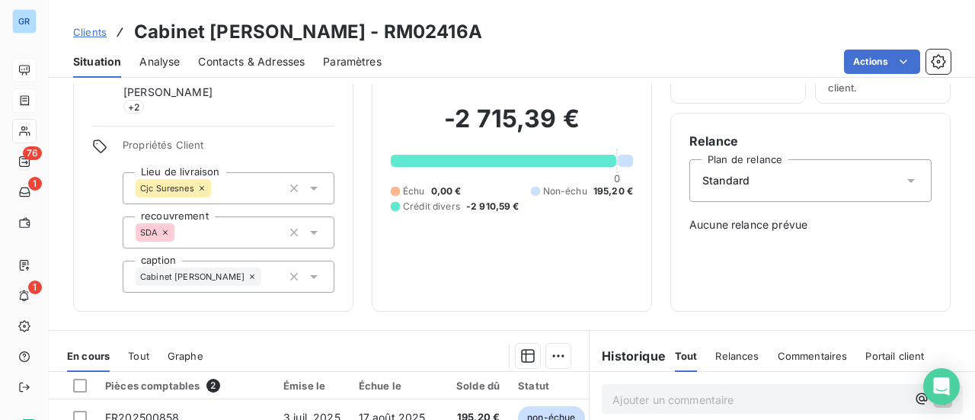
scroll to position [229, 0]
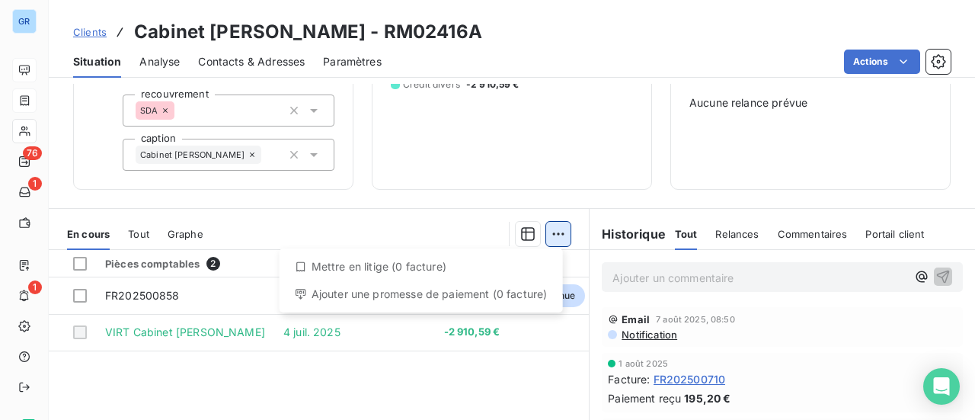
click at [558, 233] on html "GR 76 1 1 Clients Cabinet [PERSON_NAME] - RM02416A Situation Analyse Contacts &…" at bounding box center [487, 210] width 975 height 420
click at [462, 302] on div "Ajouter une promesse de paiement (0 facture)" at bounding box center [421, 294] width 271 height 24
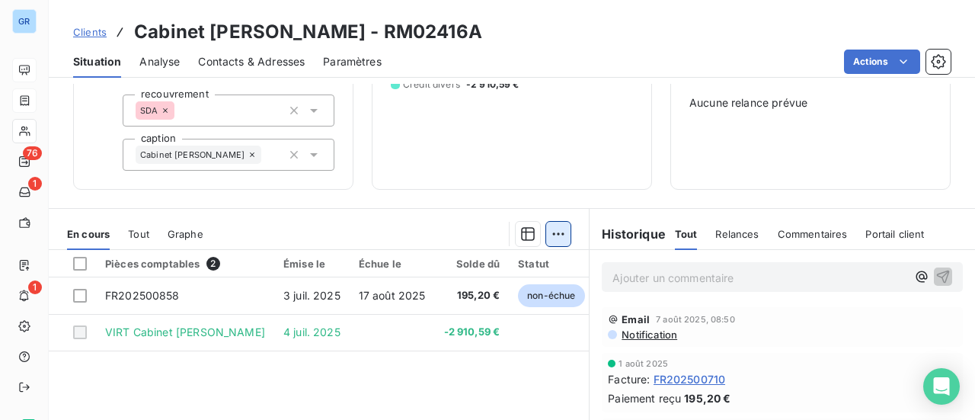
click at [559, 232] on html "GR 76 1 1 Clients Cabinet [PERSON_NAME] - RM02416A Situation Analyse Contacts &…" at bounding box center [487, 210] width 975 height 420
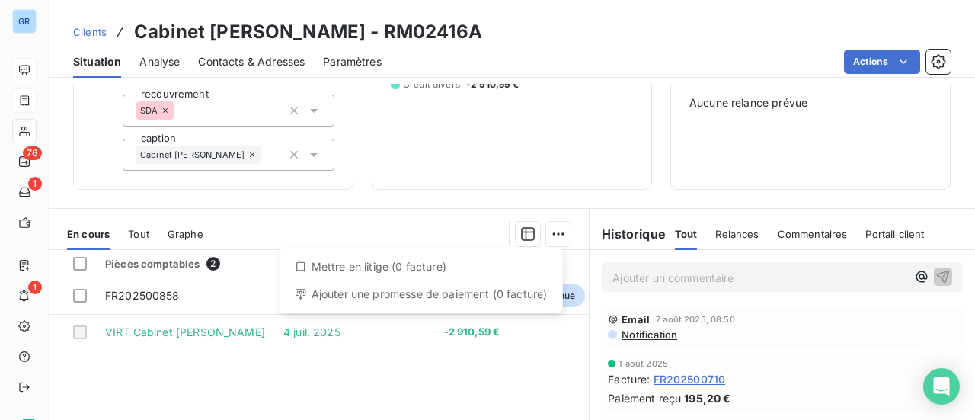
click at [379, 302] on div "Ajouter une promesse de paiement (0 facture)" at bounding box center [421, 294] width 271 height 24
click at [549, 234] on html "GR 76 1 1 Clients Cabinet [PERSON_NAME] - RM02416A Situation Analyse Contacts &…" at bounding box center [487, 210] width 975 height 420
click at [341, 298] on div "Ajouter une promesse de paiement (0 facture)" at bounding box center [421, 294] width 271 height 24
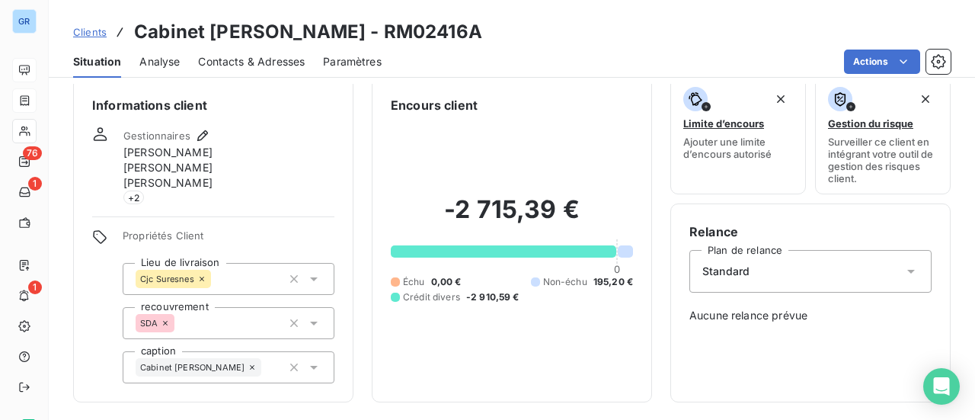
scroll to position [0, 0]
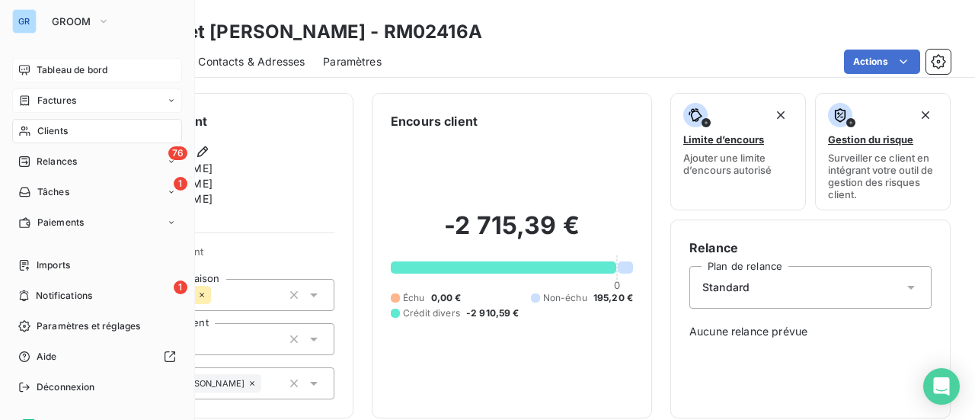
click at [65, 96] on span "Factures" at bounding box center [56, 101] width 39 height 14
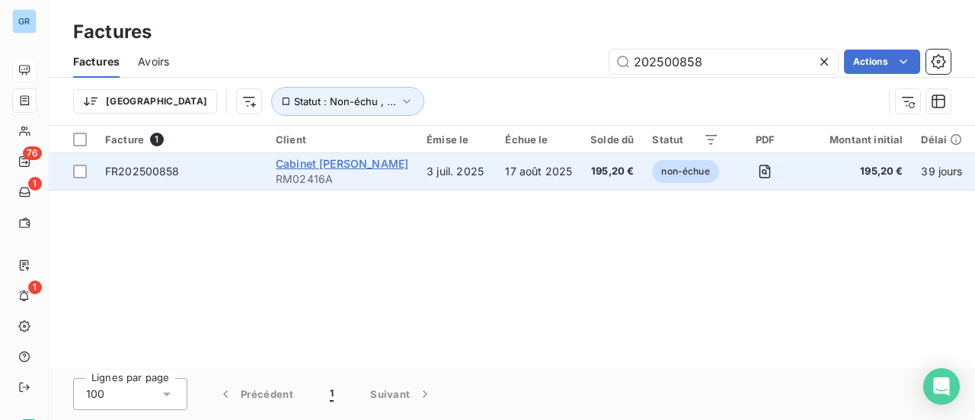
click at [317, 166] on span "Cabinet [PERSON_NAME]" at bounding box center [342, 163] width 133 height 13
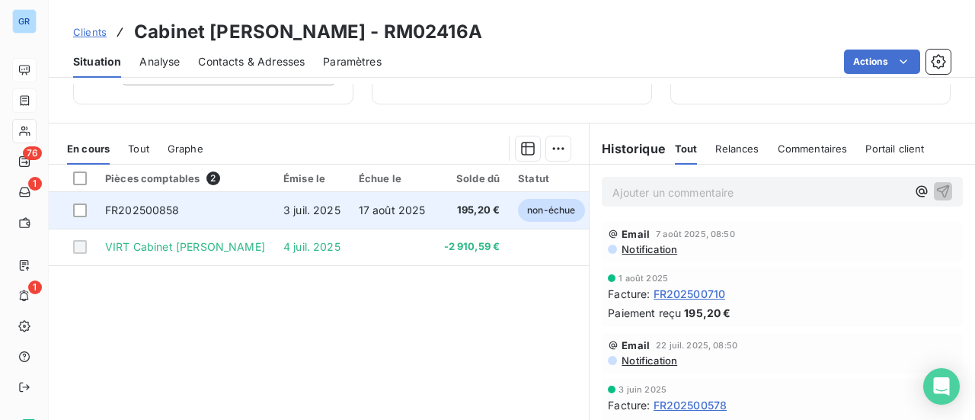
scroll to position [229, 0]
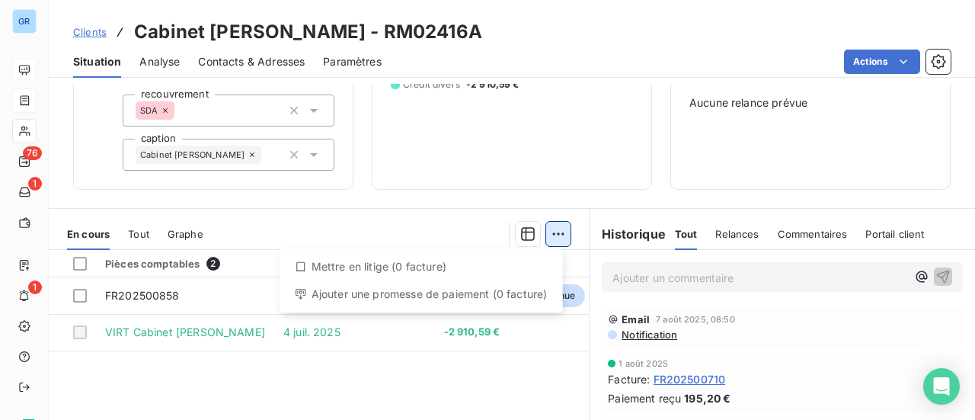
click at [552, 229] on html "GR 76 1 1 Clients Cabinet [PERSON_NAME] - RM02416A Situation Analyse Contacts &…" at bounding box center [487, 210] width 975 height 420
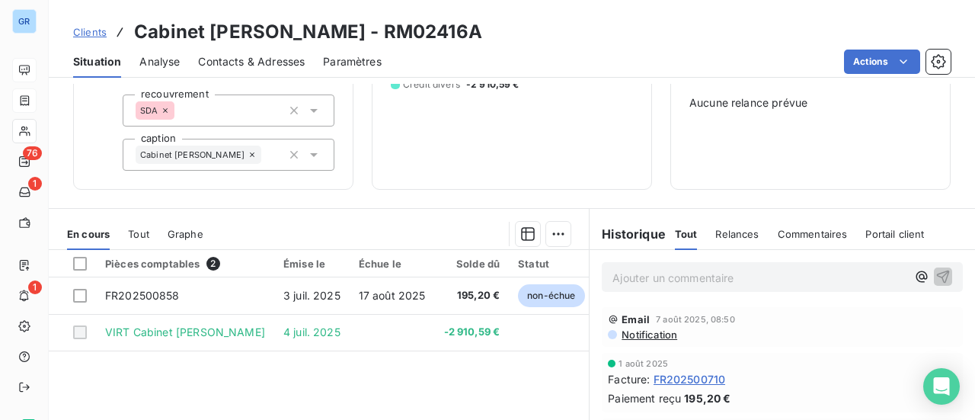
click at [82, 298] on html "GR 76 1 1 Clients Cabinet [PERSON_NAME] - RM02416A Situation Analyse Contacts &…" at bounding box center [487, 210] width 975 height 420
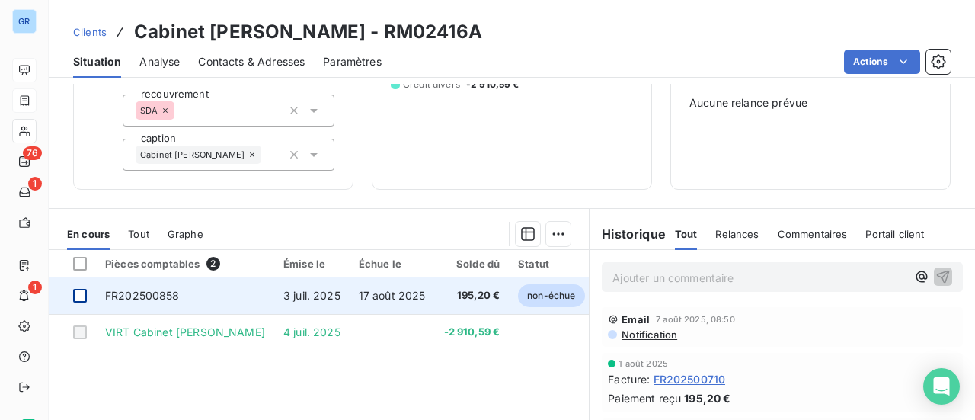
click at [82, 298] on div at bounding box center [80, 296] width 14 height 14
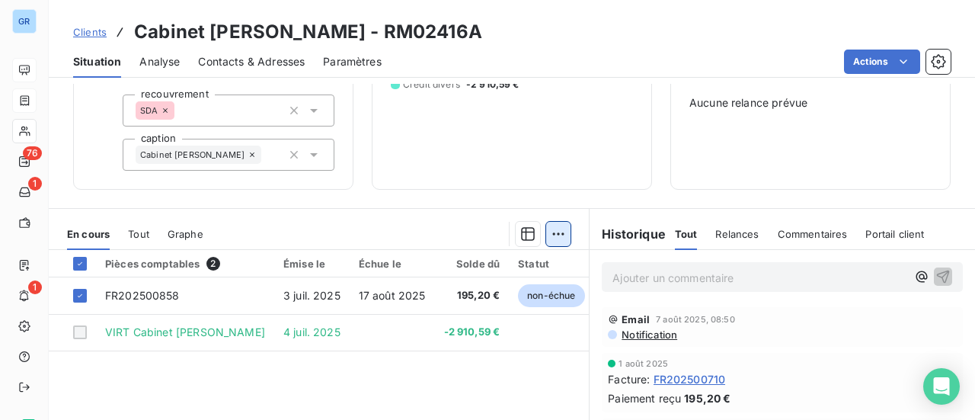
click at [549, 235] on html "GR 76 1 1 Clients Cabinet [PERSON_NAME] - RM02416A Situation Analyse Contacts &…" at bounding box center [487, 210] width 975 height 420
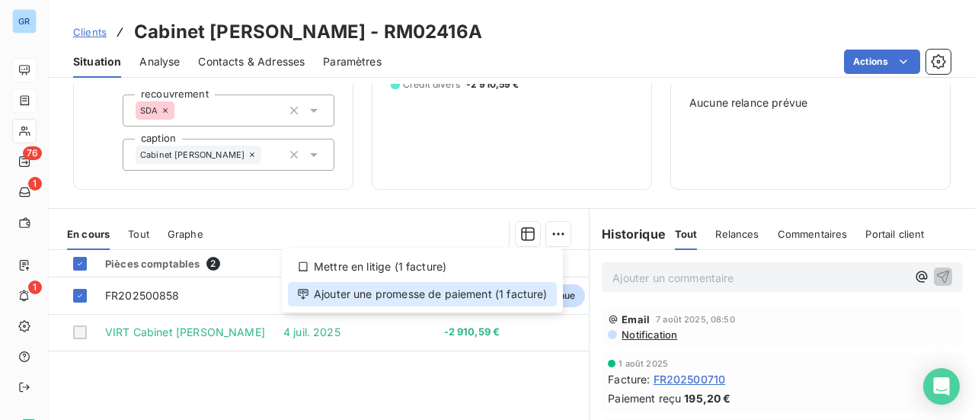
click at [396, 296] on div "Ajouter une promesse de paiement (1 facture)" at bounding box center [422, 294] width 269 height 24
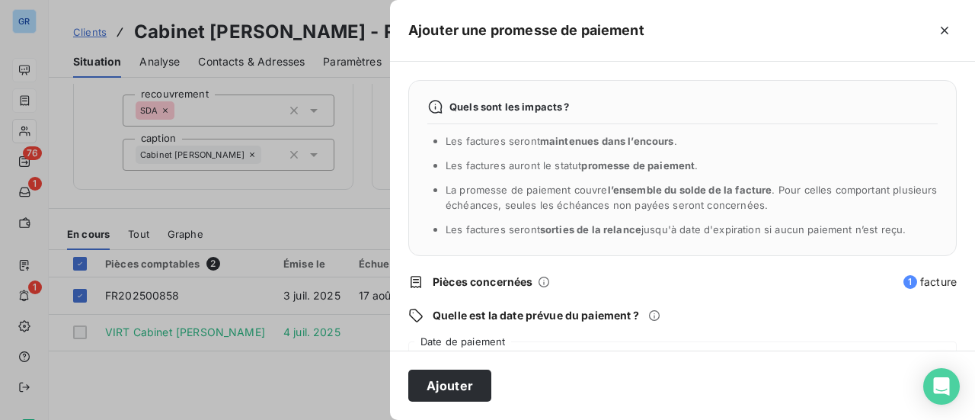
click at [504, 339] on div "Quels sont les impacts ? Les factures seront maintenues dans l’encours . Les fa…" at bounding box center [682, 206] width 585 height 289
click at [460, 338] on div "Quels sont les impacts ? Les factures seront maintenues dans l’encours . Les fa…" at bounding box center [682, 206] width 585 height 289
click at [644, 328] on div "Quels sont les impacts ? Les factures seront maintenues dans l’encours . Les fa…" at bounding box center [682, 206] width 585 height 289
click at [552, 338] on div "Quels sont les impacts ? Les factures seront maintenues dans l’encours . Les fa…" at bounding box center [682, 206] width 585 height 289
drag, startPoint x: 552, startPoint y: 338, endPoint x: 474, endPoint y: 340, distance: 77.7
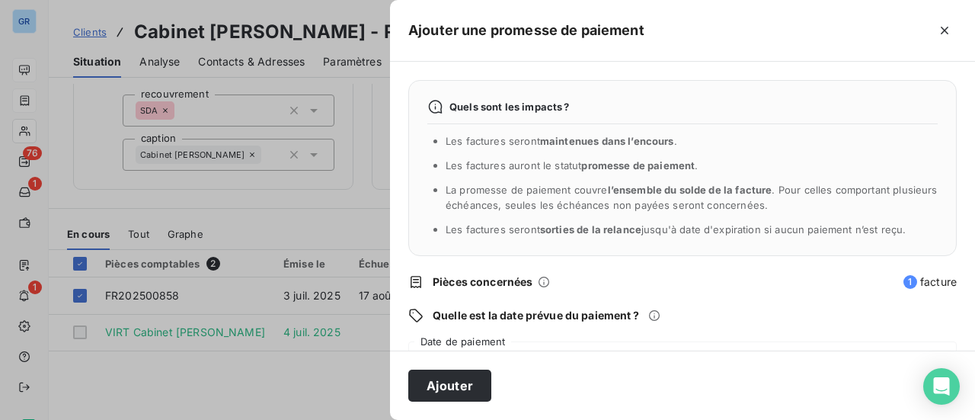
click at [549, 339] on div "Quels sont les impacts ? Les factures seront maintenues dans l’encours . Les fa…" at bounding box center [682, 206] width 585 height 289
click at [445, 342] on div "[DATE]" at bounding box center [682, 362] width 549 height 43
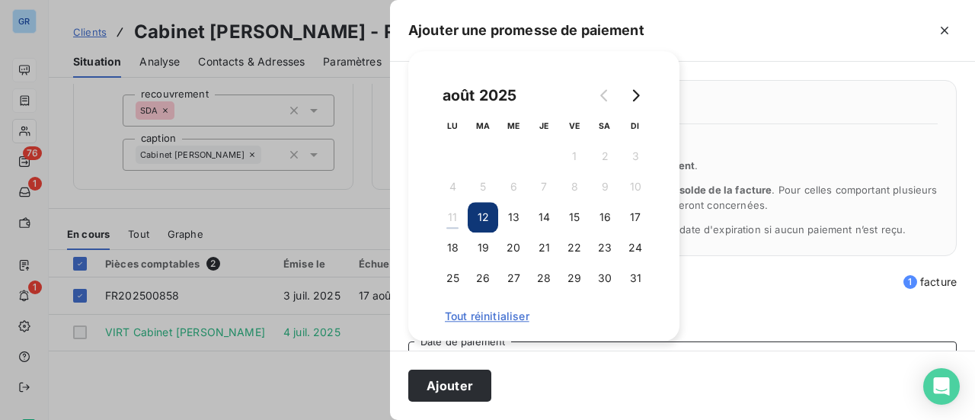
click at [488, 219] on button "12" at bounding box center [483, 217] width 30 height 30
click at [460, 381] on button "Ajouter" at bounding box center [449, 386] width 83 height 32
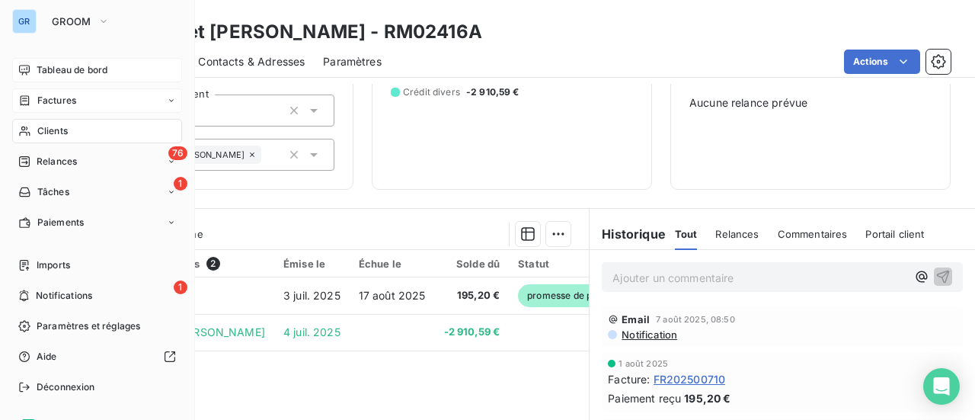
click at [62, 133] on span "Clients" at bounding box center [52, 131] width 30 height 14
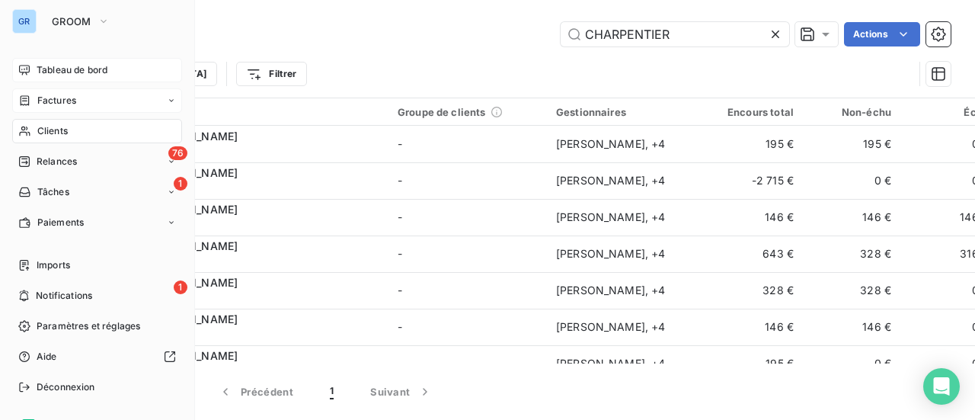
click at [66, 104] on span "Factures" at bounding box center [56, 101] width 39 height 14
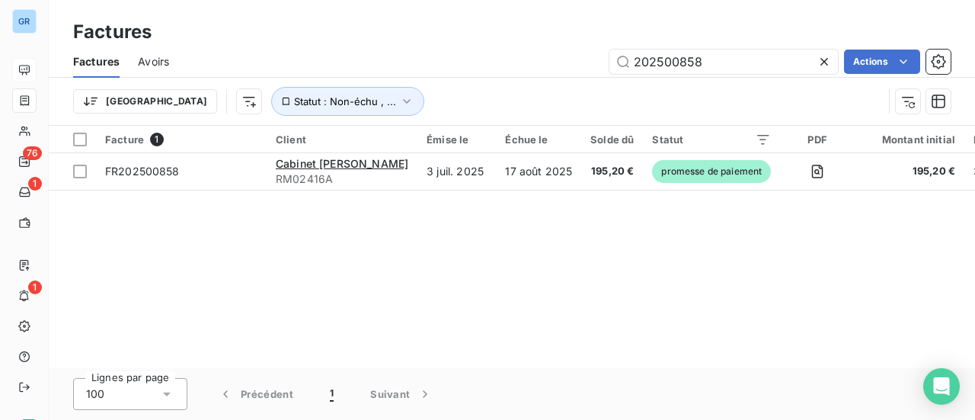
drag, startPoint x: 715, startPoint y: 62, endPoint x: 483, endPoint y: 66, distance: 231.7
click at [494, 66] on div "202500858 Actions" at bounding box center [568, 62] width 763 height 24
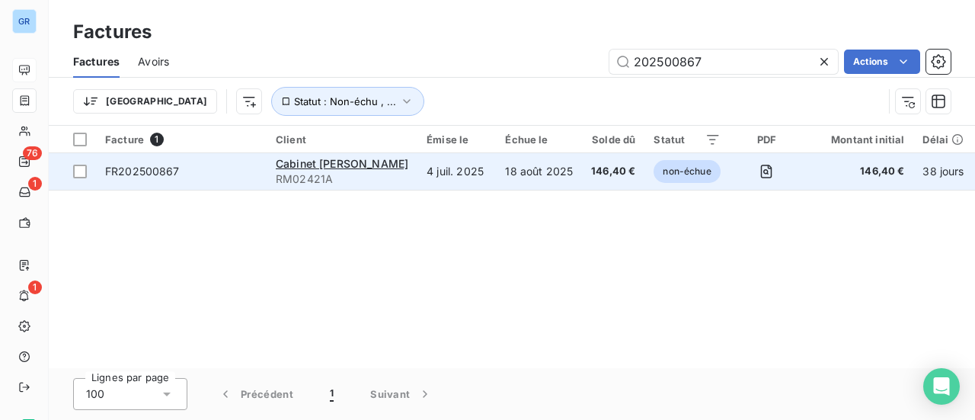
type input "202500867"
click at [174, 171] on span "FR202500867" at bounding box center [142, 171] width 75 height 13
click at [78, 174] on div at bounding box center [80, 172] width 14 height 14
click at [398, 165] on span "Cabinet [PERSON_NAME]" at bounding box center [342, 163] width 133 height 13
click at [79, 170] on div at bounding box center [80, 172] width 14 height 14
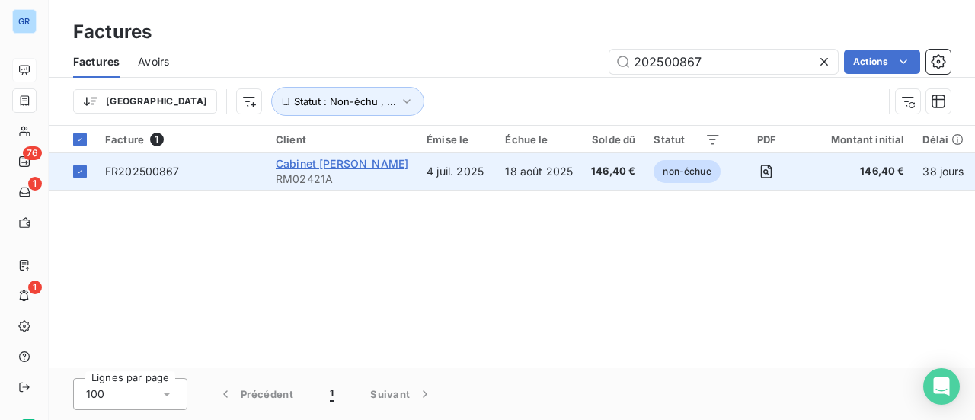
click at [341, 162] on span "Cabinet [PERSON_NAME]" at bounding box center [342, 163] width 133 height 13
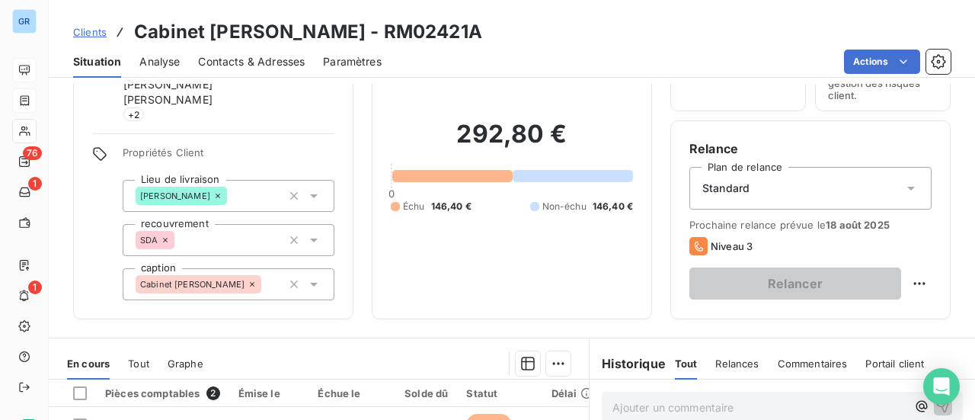
scroll to position [229, 0]
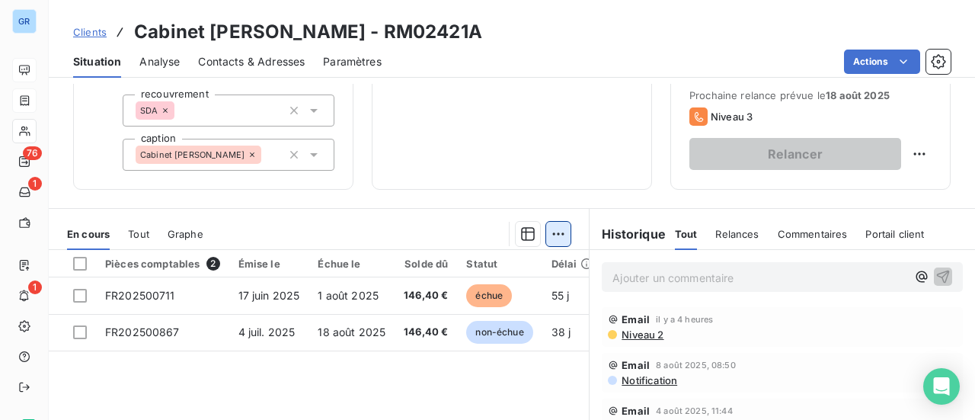
click at [549, 234] on html "GR 76 1 1 Clients Cabinet [PERSON_NAME] - RM02421A Situation Analyse Contacts &…" at bounding box center [487, 210] width 975 height 420
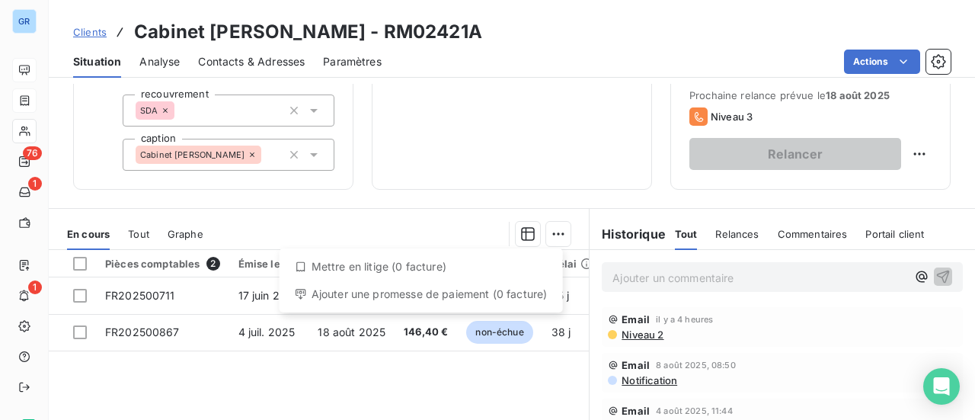
click at [382, 296] on div "Ajouter une promesse de paiement (0 facture)" at bounding box center [421, 294] width 271 height 24
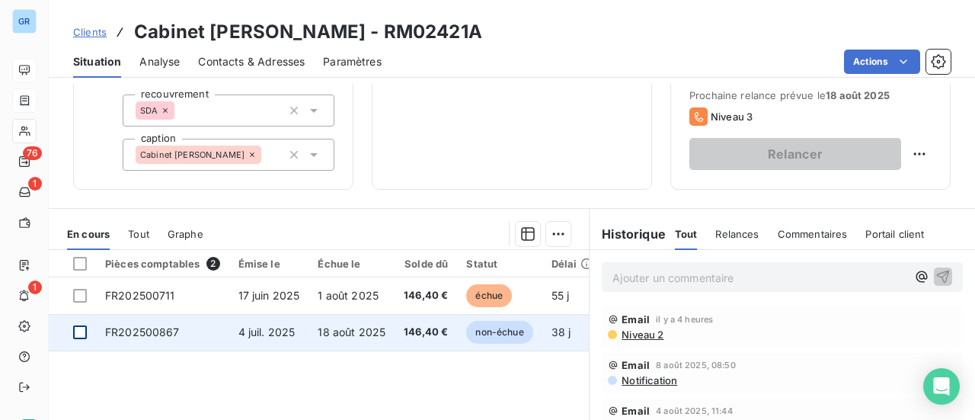
click at [78, 328] on div at bounding box center [80, 332] width 14 height 14
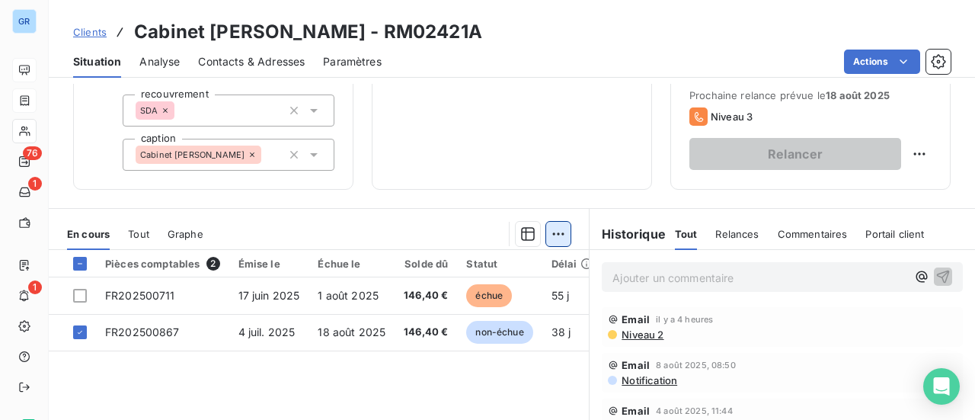
click at [552, 232] on html "GR 76 1 1 Clients Cabinet [PERSON_NAME] - RM02421A Situation Analyse Contacts &…" at bounding box center [487, 210] width 975 height 420
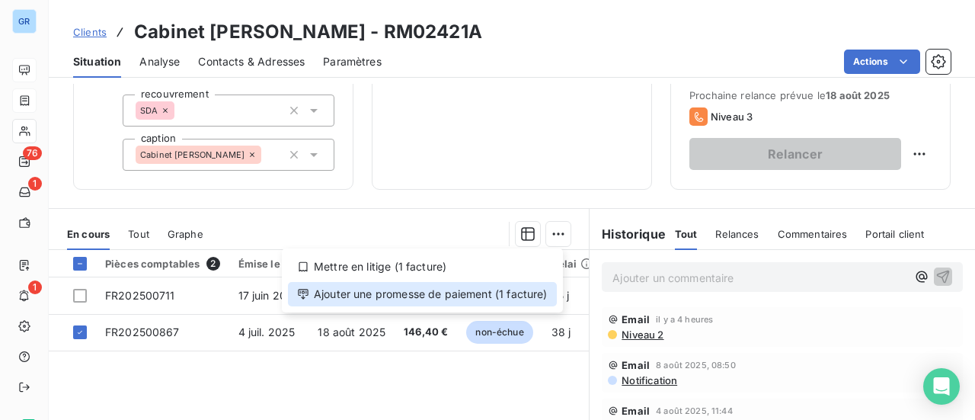
click at [428, 293] on div "Ajouter une promesse de paiement (1 facture)" at bounding box center [422, 294] width 269 height 24
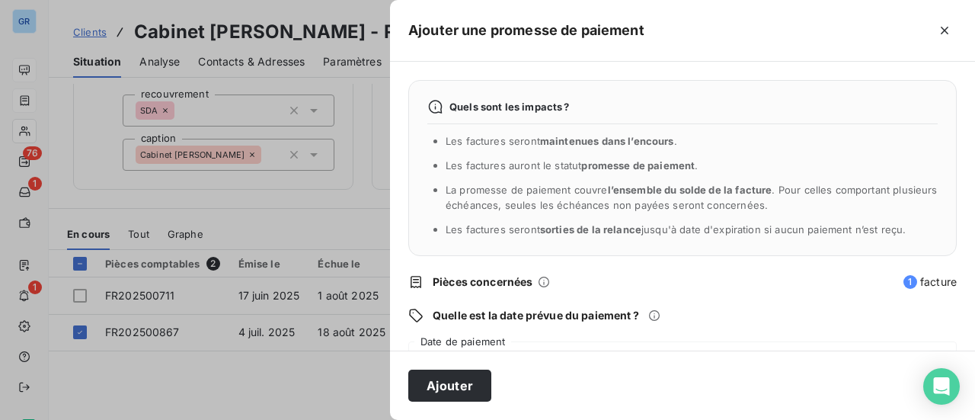
click at [523, 343] on div "[DATE]" at bounding box center [682, 362] width 549 height 43
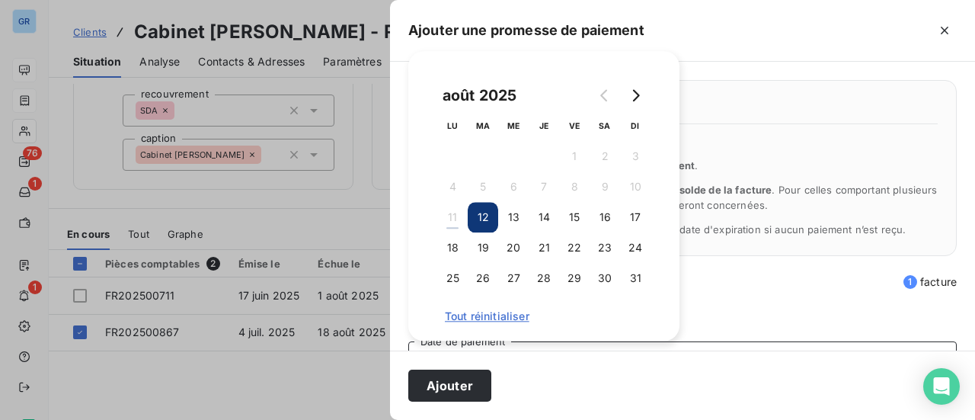
click at [483, 219] on button "12" at bounding box center [483, 217] width 30 height 30
click at [599, 313] on span "Tout réinitialiser" at bounding box center [544, 316] width 198 height 12
click at [483, 219] on button "12" at bounding box center [483, 217] width 30 height 30
click at [483, 215] on button "12" at bounding box center [483, 217] width 30 height 30
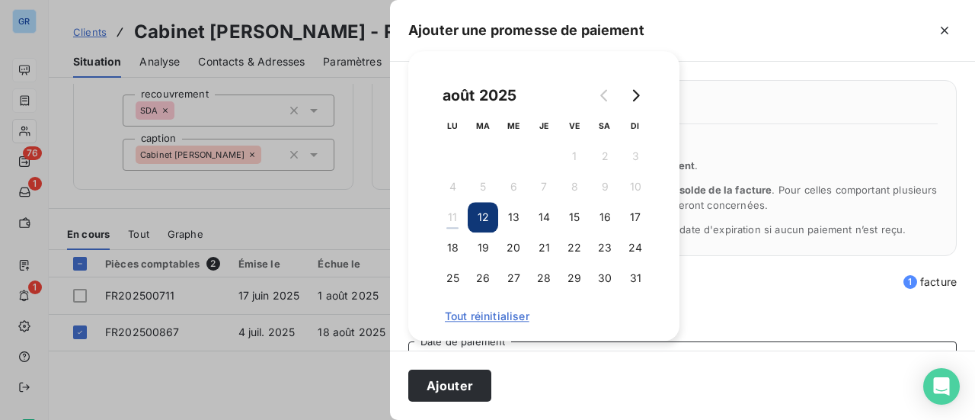
click at [482, 215] on button "12" at bounding box center [483, 217] width 30 height 30
click at [725, 296] on div "Quels sont les impacts ? Les factures seront maintenues dans l’encours . Les fa…" at bounding box center [682, 206] width 585 height 289
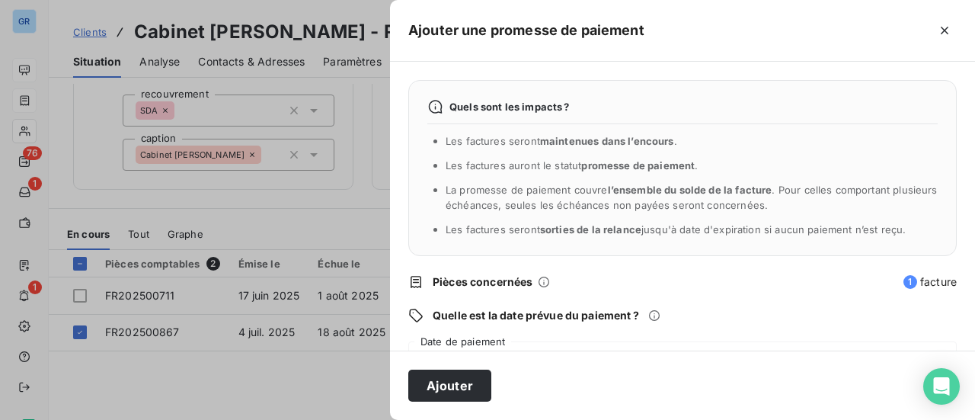
scroll to position [152, 0]
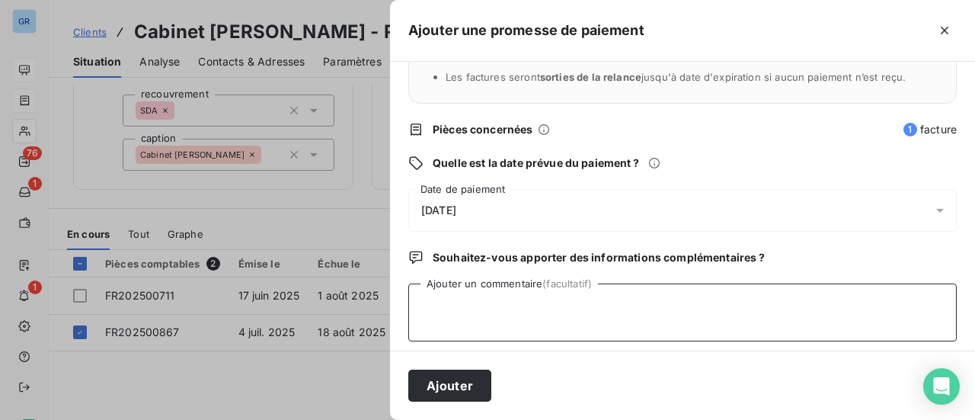
click at [455, 291] on textarea "Ajouter un commentaire (facultatif)" at bounding box center [682, 312] width 549 height 58
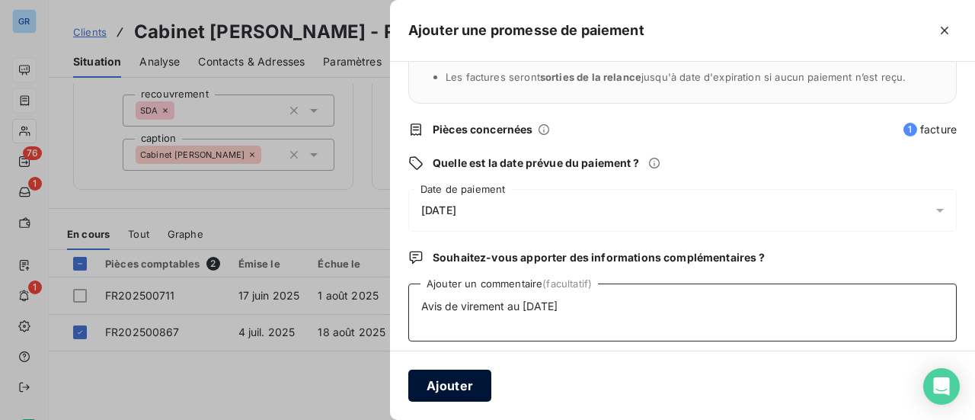
type textarea "Avis de virement au [DATE]"
click at [446, 385] on button "Ajouter" at bounding box center [449, 386] width 83 height 32
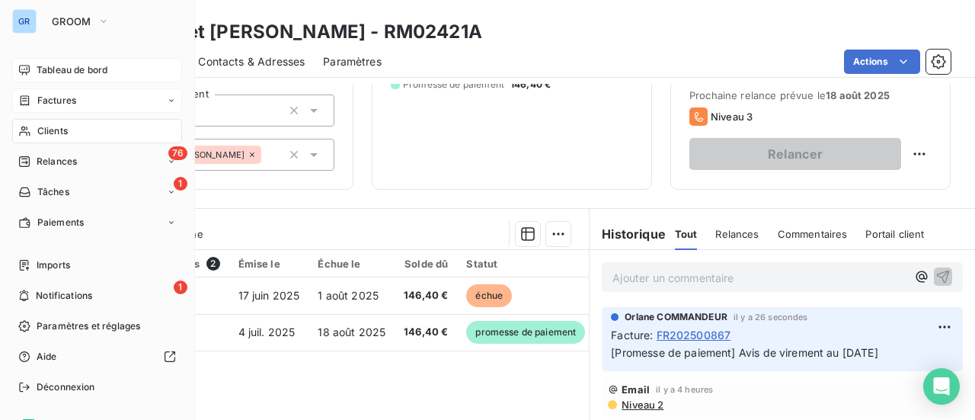
click at [69, 107] on div "Factures" at bounding box center [97, 100] width 170 height 24
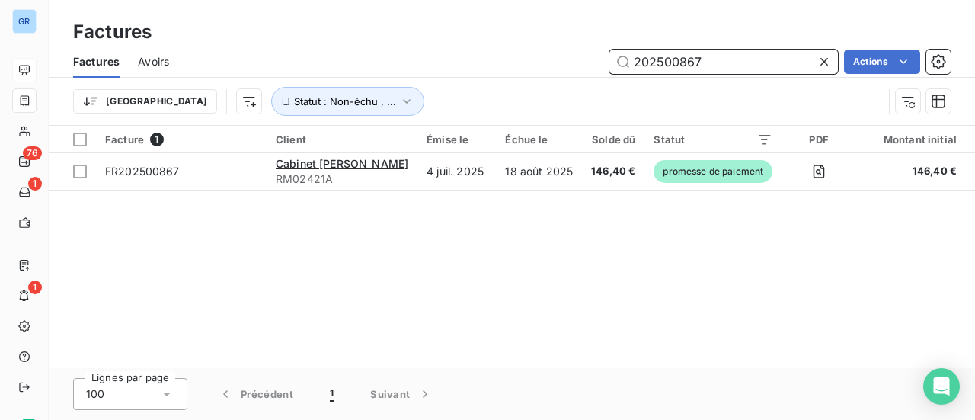
drag, startPoint x: 723, startPoint y: 66, endPoint x: 422, endPoint y: 69, distance: 301.0
click at [442, 69] on div "202500867 Actions" at bounding box center [568, 62] width 763 height 24
paste input "58"
click at [402, 19] on div "Factures" at bounding box center [512, 31] width 926 height 27
drag, startPoint x: 738, startPoint y: 57, endPoint x: 748, endPoint y: 62, distance: 11.6
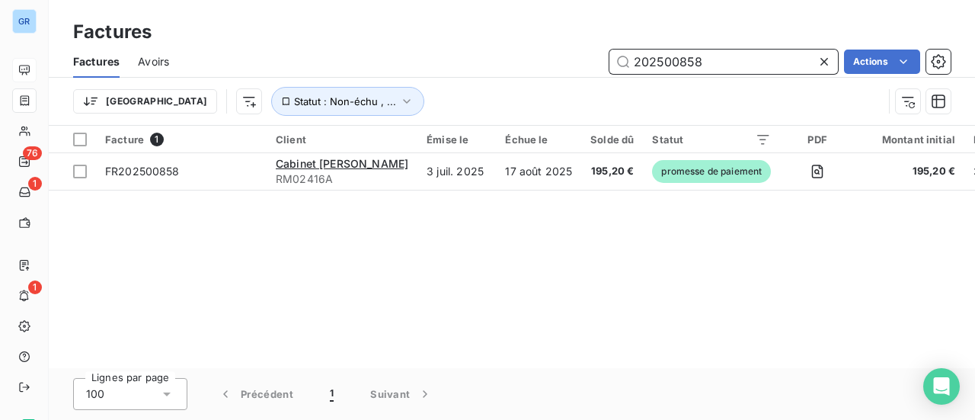
click at [739, 57] on input "202500858" at bounding box center [724, 62] width 229 height 24
drag, startPoint x: 645, startPoint y: 60, endPoint x: 315, endPoint y: 75, distance: 329.5
click at [364, 65] on div "202500858 Actions" at bounding box center [568, 62] width 763 height 24
paste input "67"
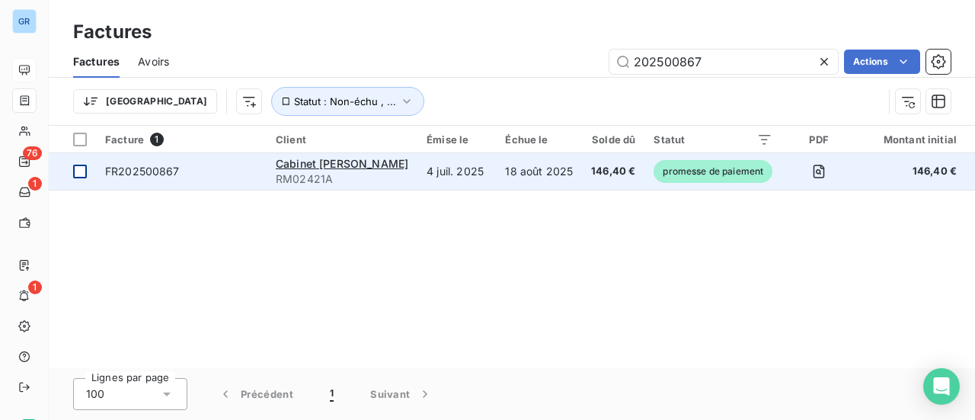
click at [82, 171] on div at bounding box center [80, 172] width 14 height 14
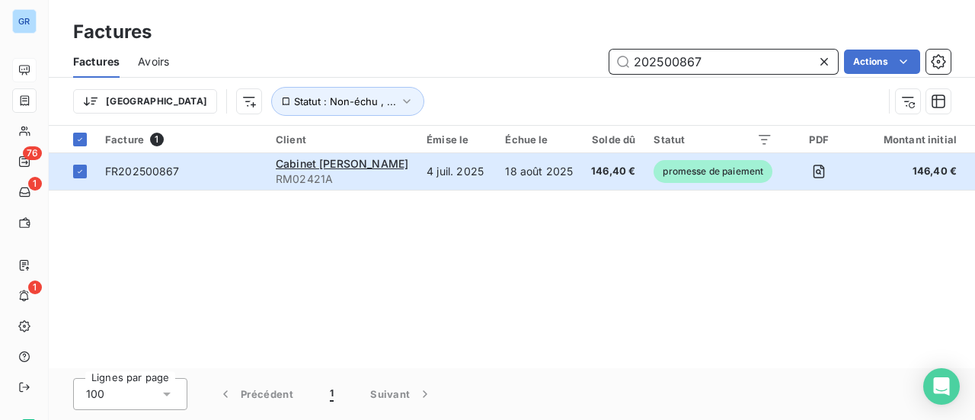
drag, startPoint x: 706, startPoint y: 69, endPoint x: 451, endPoint y: 72, distance: 254.5
click at [454, 66] on div "202500867 Actions" at bounding box center [568, 62] width 763 height 24
paste input "9"
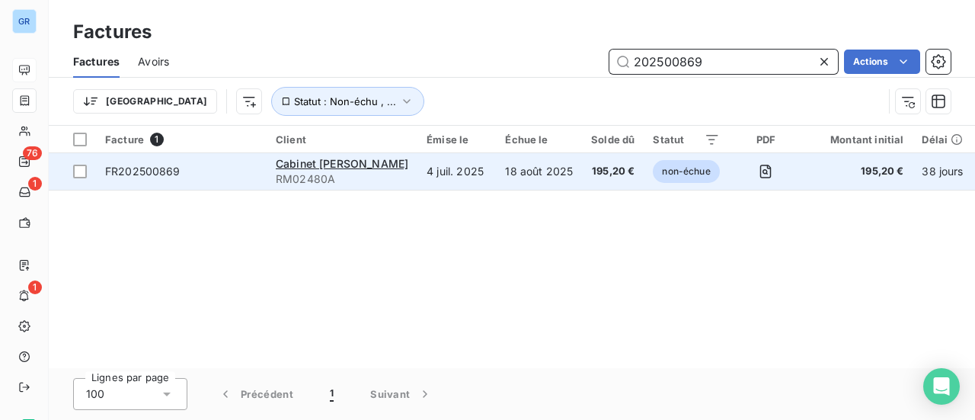
type input "202500869"
click at [161, 173] on span "FR202500869" at bounding box center [142, 171] width 75 height 13
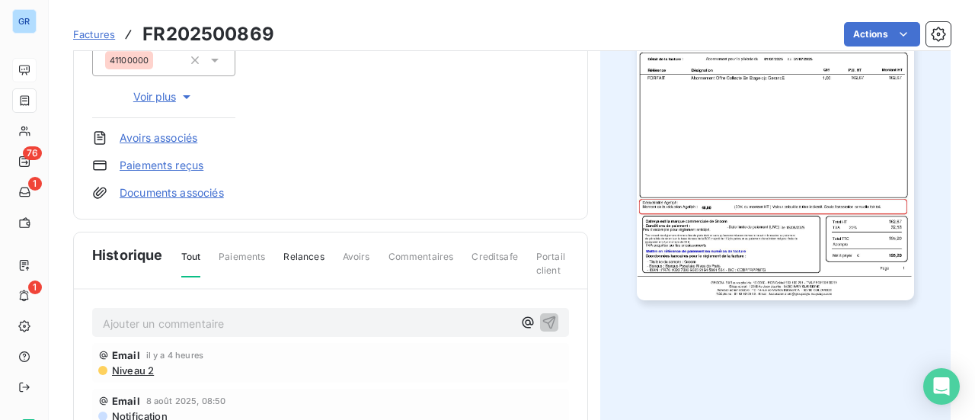
scroll to position [306, 0]
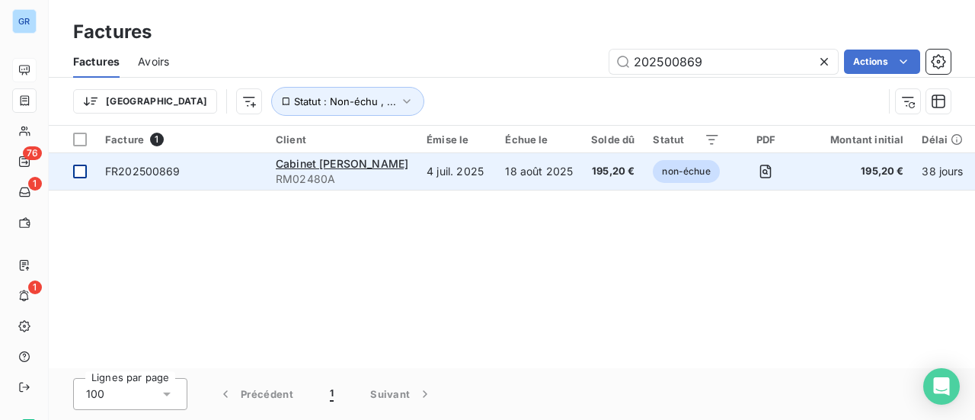
click at [81, 171] on div at bounding box center [80, 172] width 14 height 14
click at [366, 161] on span "Cabinet [PERSON_NAME]" at bounding box center [342, 163] width 133 height 13
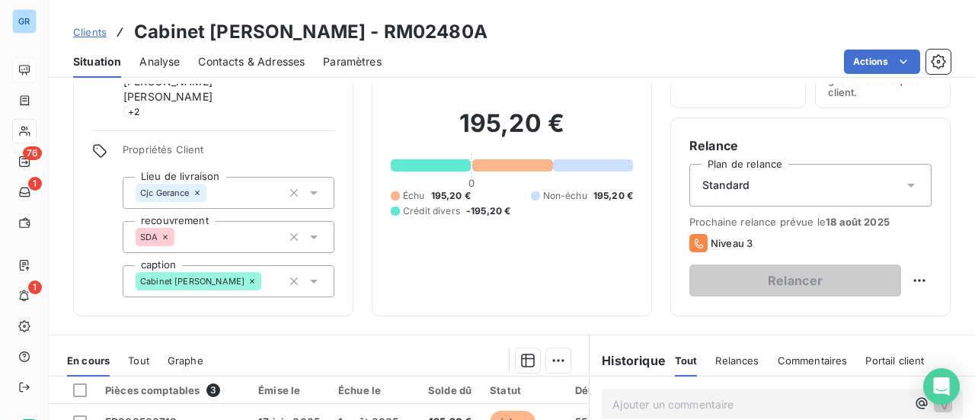
scroll to position [305, 0]
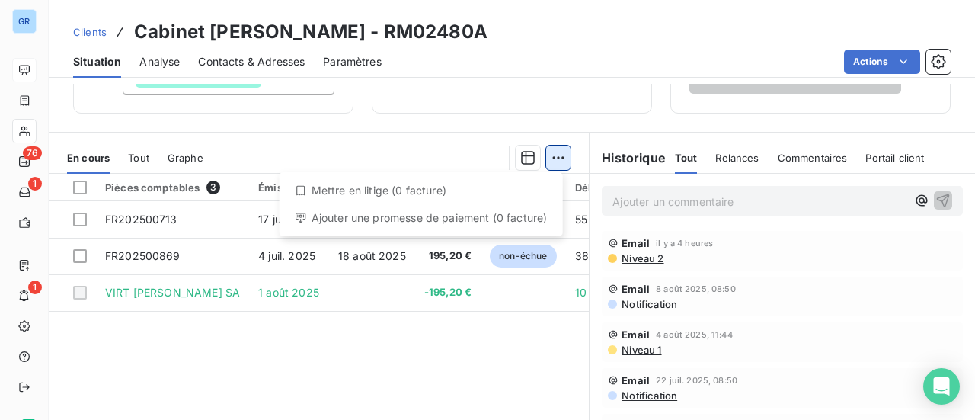
click at [555, 156] on html "GR 76 1 1 Clients Cabinet [PERSON_NAME] - RM02480A Situation Analyse Contacts &…" at bounding box center [487, 210] width 975 height 420
click at [363, 222] on div "Ajouter une promesse de paiement (0 facture)" at bounding box center [421, 218] width 271 height 24
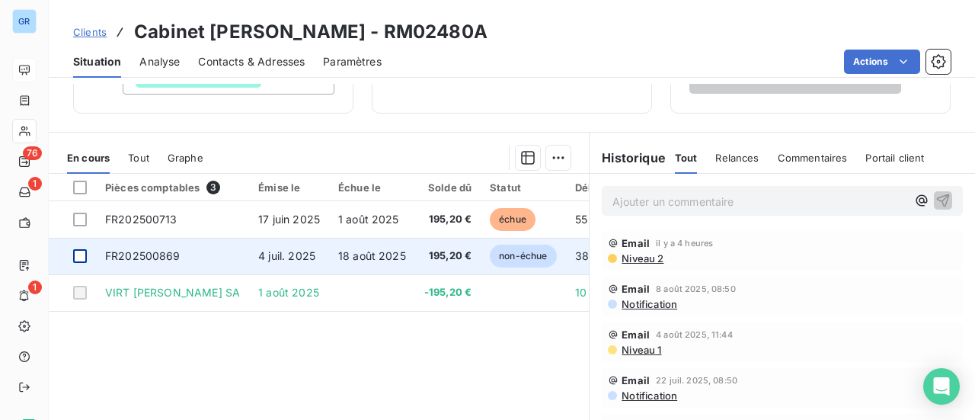
click at [79, 257] on div at bounding box center [80, 256] width 14 height 14
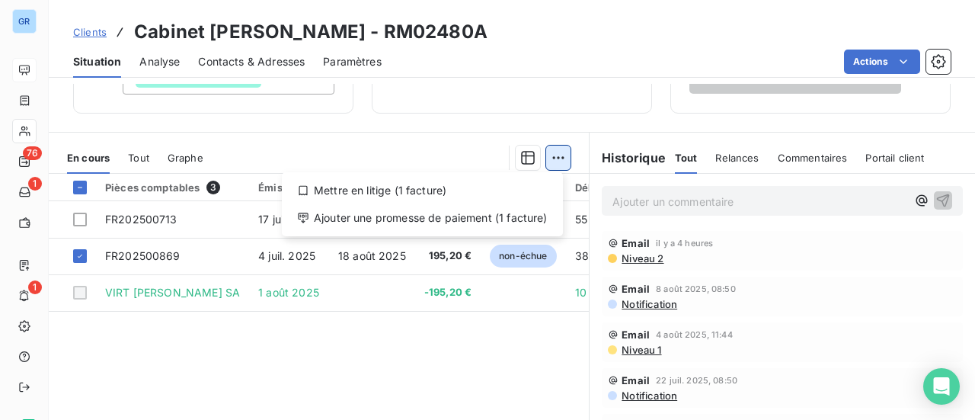
click at [558, 159] on html "GR 76 1 1 Clients Cabinet [PERSON_NAME] - RM02480A Situation Analyse Contacts &…" at bounding box center [487, 210] width 975 height 420
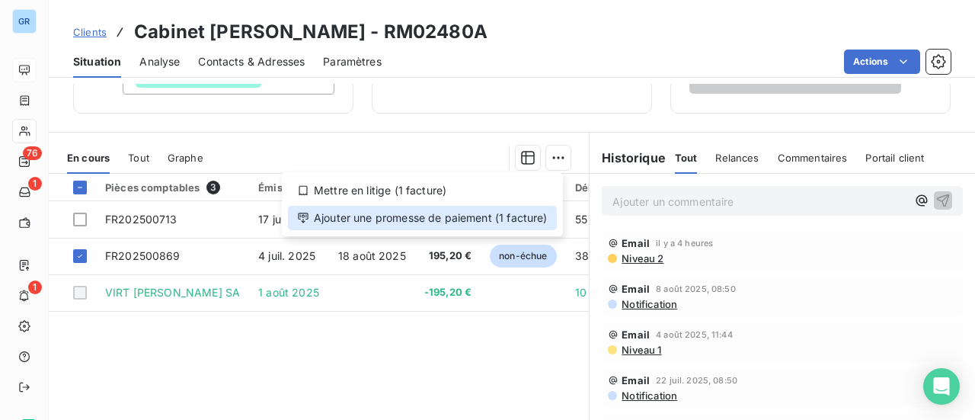
click at [422, 220] on div "Ajouter une promesse de paiement (1 facture)" at bounding box center [422, 218] width 269 height 24
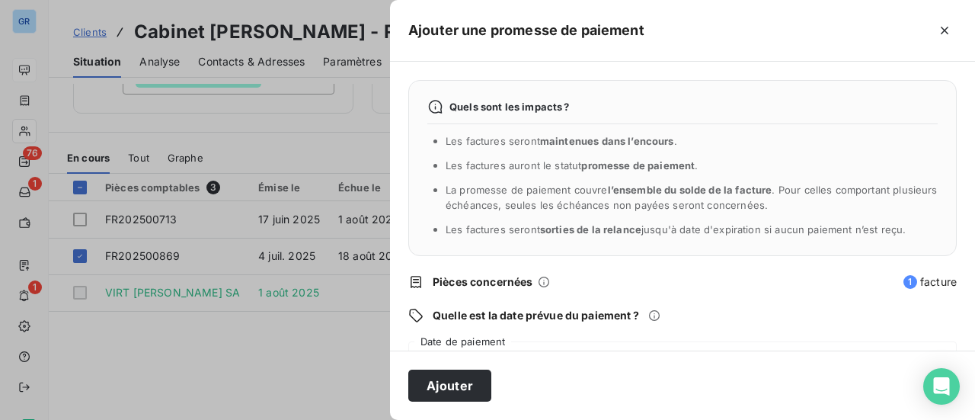
click at [532, 322] on span "Quelle est la date prévue du paiement ?" at bounding box center [536, 315] width 206 height 15
click at [456, 331] on div "Quels sont les impacts ? Les factures seront maintenues dans l’encours . Les fa…" at bounding box center [682, 206] width 585 height 289
click at [457, 344] on div "[DATE]" at bounding box center [682, 362] width 549 height 43
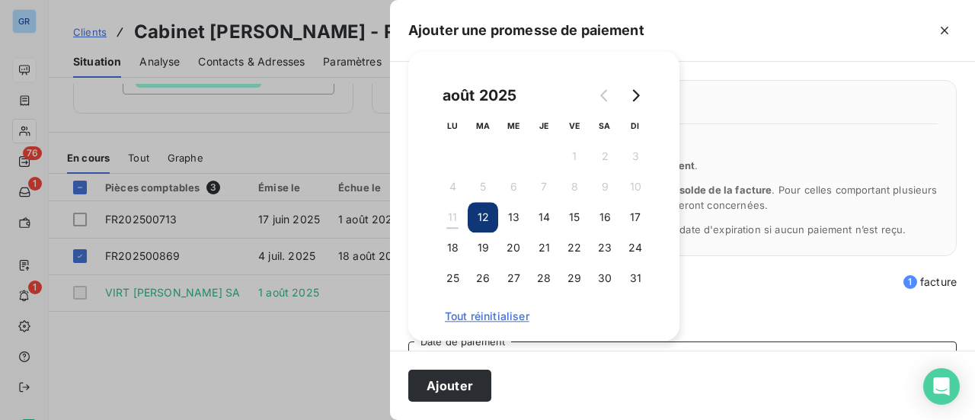
click at [485, 216] on button "12" at bounding box center [483, 217] width 30 height 30
click at [677, 325] on div "août 2025 LU MA ME JE VE SA DI 1 2 3 4 5 6 7 8 9 10 11 12 13 14 15 16 17 18 19 …" at bounding box center [543, 196] width 271 height 290
click at [710, 302] on div "Quels sont les impacts ? Les factures seront maintenues dans l’encours . Les fa…" at bounding box center [682, 206] width 585 height 289
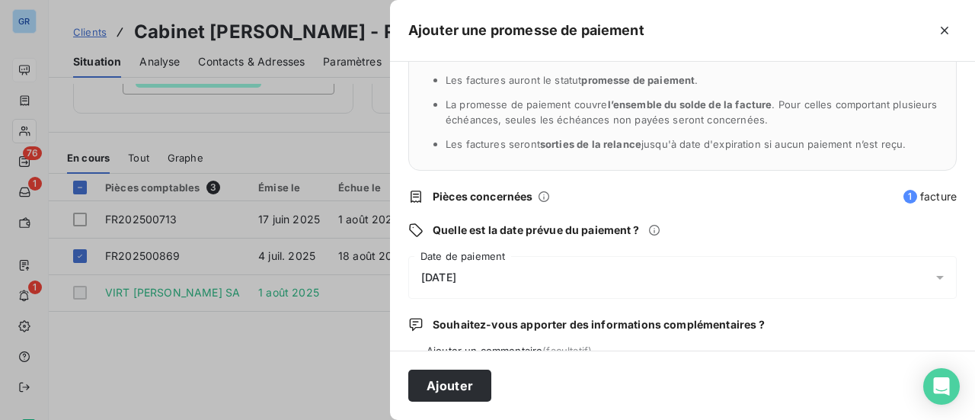
scroll to position [159, 0]
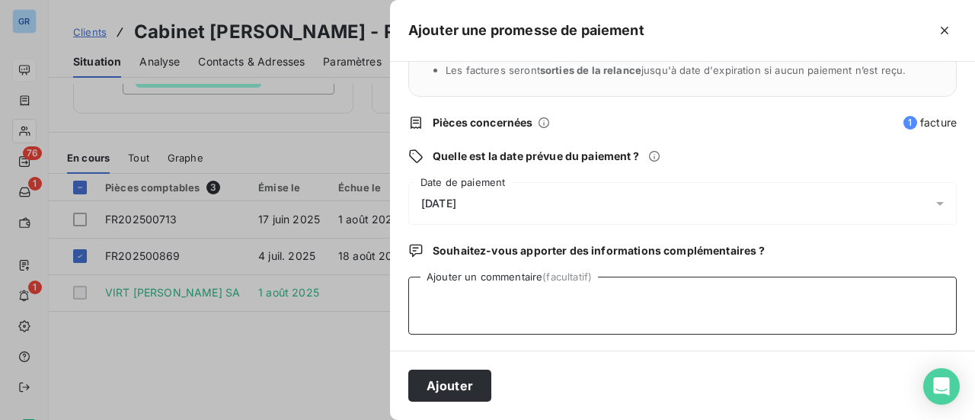
click at [472, 290] on textarea "Ajouter un commentaire (facultatif)" at bounding box center [682, 306] width 549 height 58
type textarea "Avis de virement"
drag, startPoint x: 484, startPoint y: 376, endPoint x: 467, endPoint y: 379, distance: 17.0
click at [467, 379] on button "Ajouter" at bounding box center [449, 386] width 83 height 32
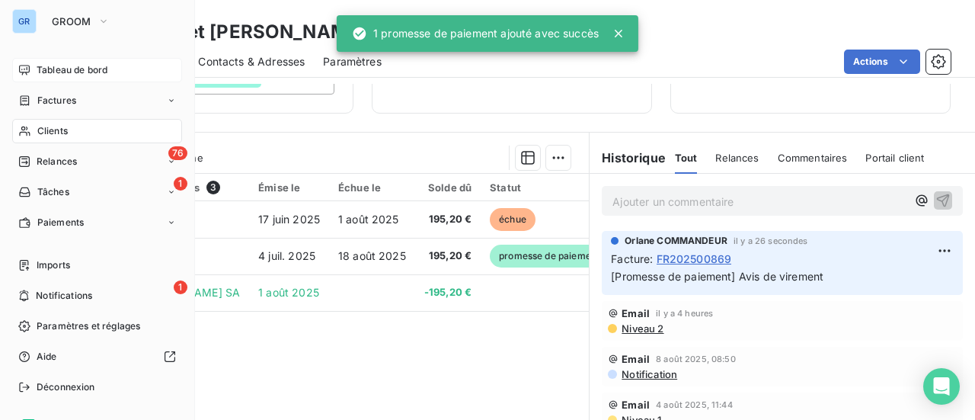
drag, startPoint x: 73, startPoint y: 100, endPoint x: 92, endPoint y: 101, distance: 19.1
click at [73, 100] on span "Factures" at bounding box center [56, 101] width 39 height 14
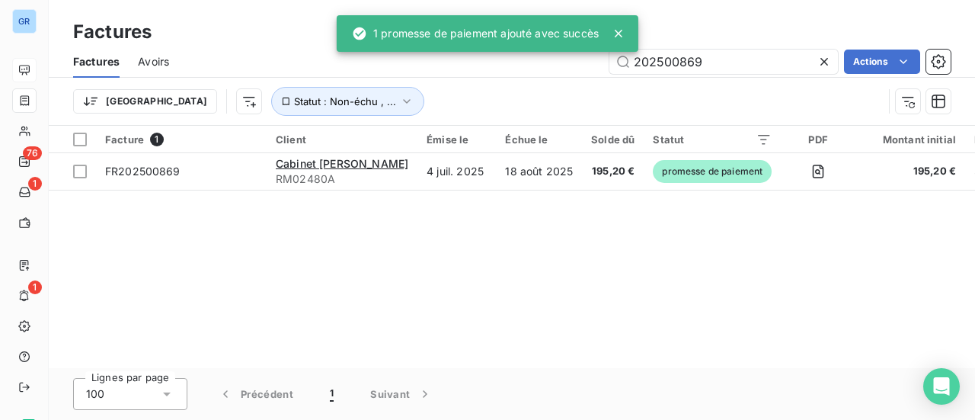
drag, startPoint x: 702, startPoint y: 60, endPoint x: 576, endPoint y: 59, distance: 126.5
click at [594, 59] on div "202500869 Actions" at bounding box center [568, 62] width 763 height 24
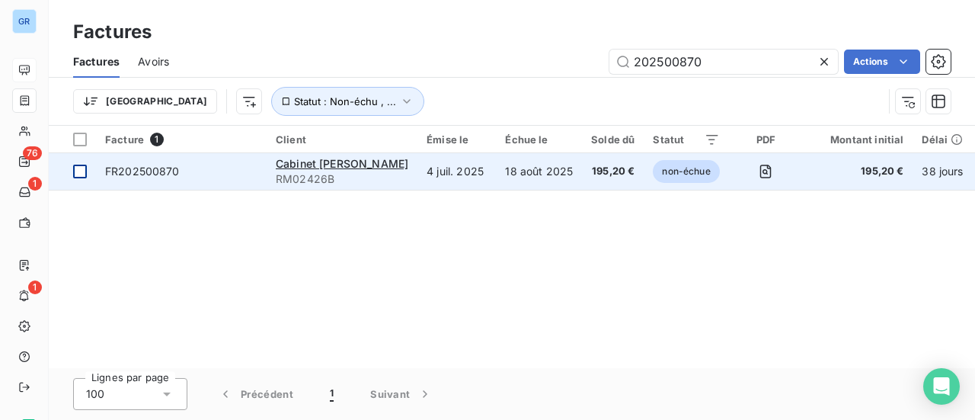
type input "202500870"
click at [85, 174] on div at bounding box center [80, 172] width 14 height 14
click at [336, 165] on span "Cabinet [PERSON_NAME]" at bounding box center [342, 163] width 133 height 13
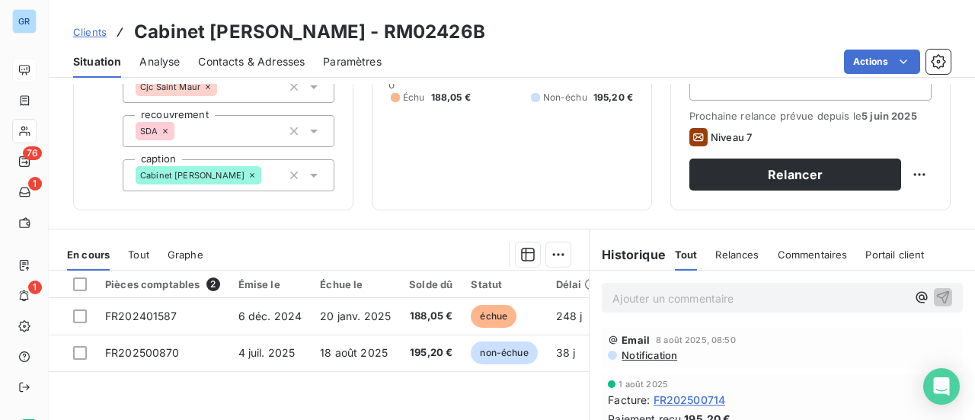
scroll to position [229, 0]
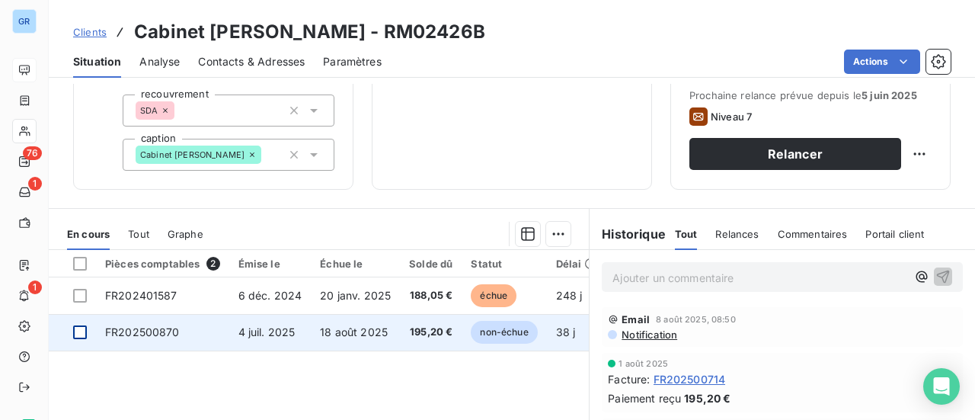
click at [84, 334] on div at bounding box center [80, 332] width 14 height 14
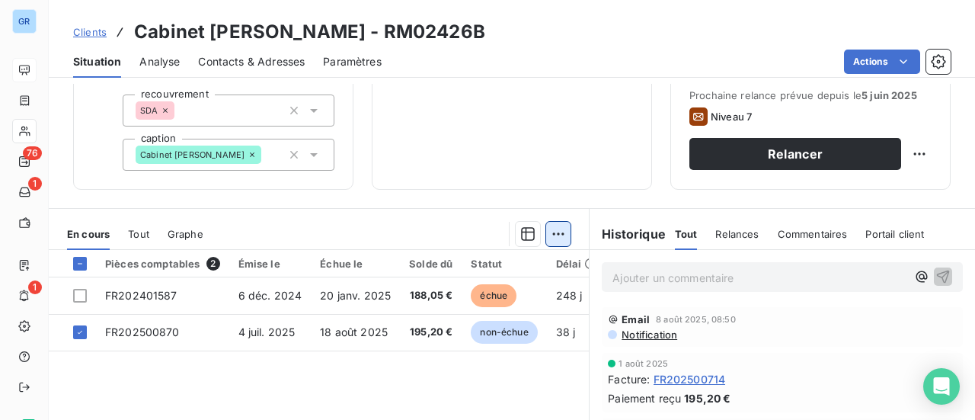
click at [554, 231] on html "GR 76 1 1 Clients Cabinet [PERSON_NAME] - RM02426B Situation Analyse Contacts &…" at bounding box center [487, 210] width 975 height 420
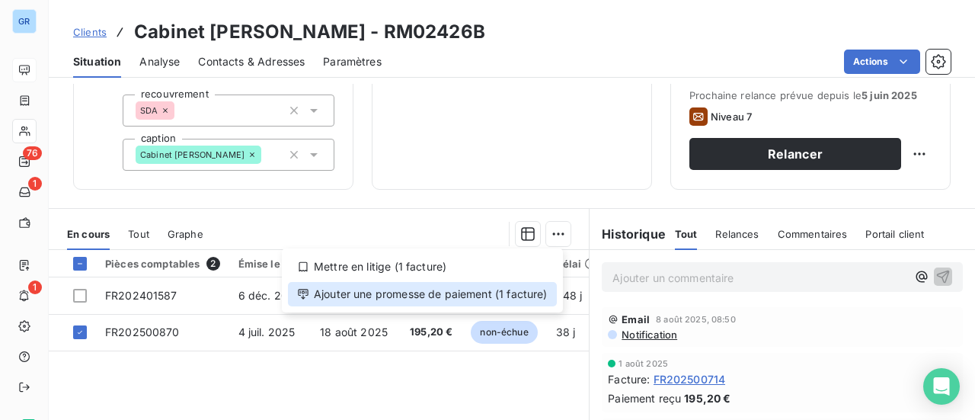
click at [427, 294] on div "Ajouter une promesse de paiement (1 facture)" at bounding box center [422, 294] width 269 height 24
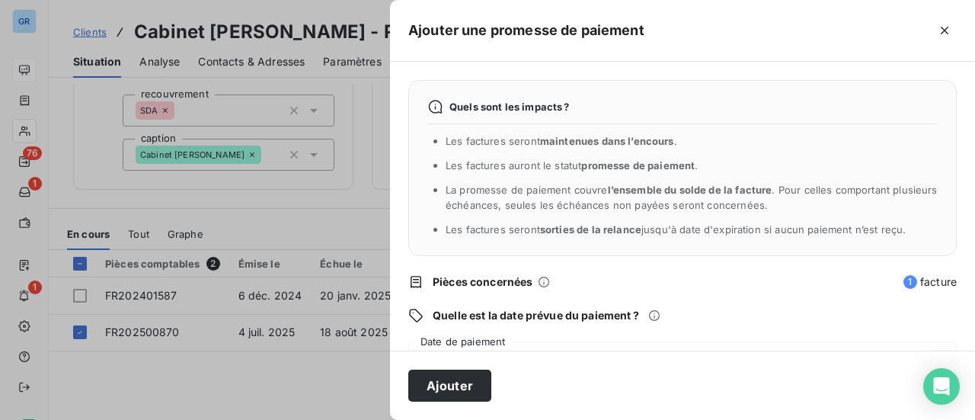
click at [469, 334] on div "Quels sont les impacts ? Les factures seront maintenues dans l’encours . Les fa…" at bounding box center [682, 206] width 585 height 289
click at [471, 344] on div "[DATE]" at bounding box center [682, 362] width 549 height 43
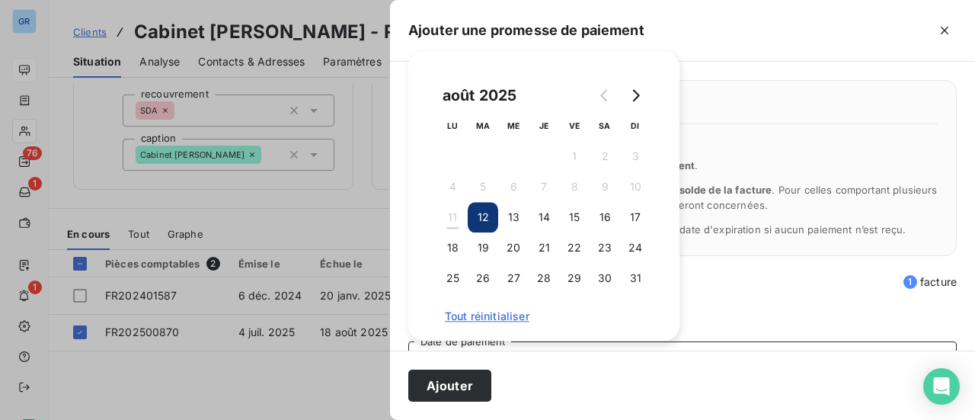
click at [486, 222] on button "12" at bounding box center [483, 217] width 30 height 30
click at [456, 391] on button "Ajouter" at bounding box center [449, 386] width 83 height 32
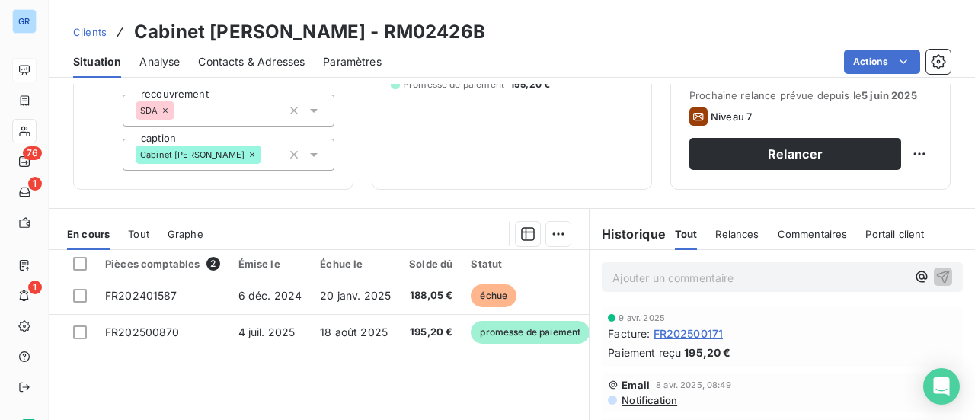
scroll to position [381, 0]
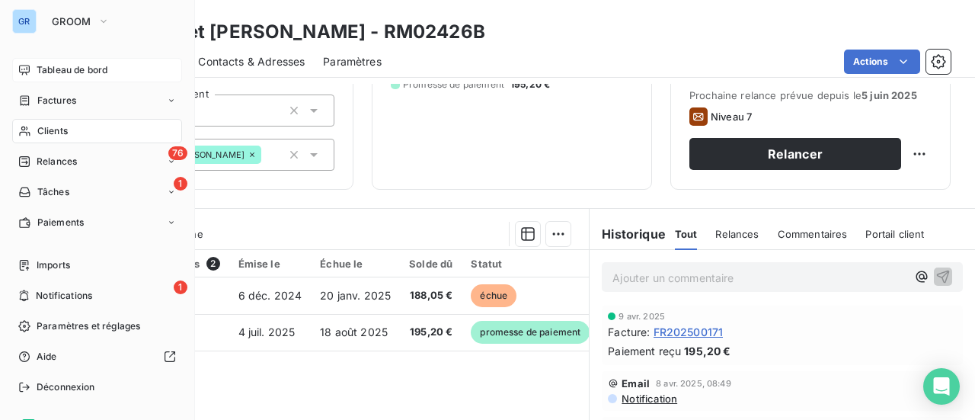
click at [58, 132] on span "Clients" at bounding box center [52, 131] width 30 height 14
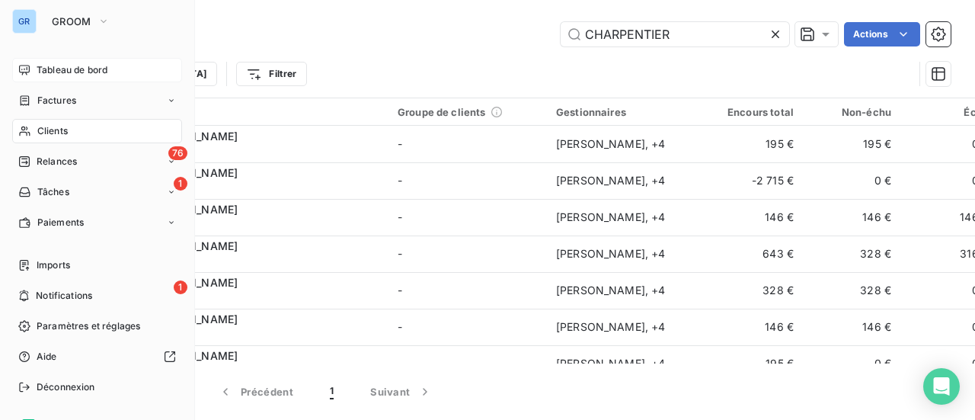
click at [61, 131] on span "Clients" at bounding box center [52, 131] width 30 height 14
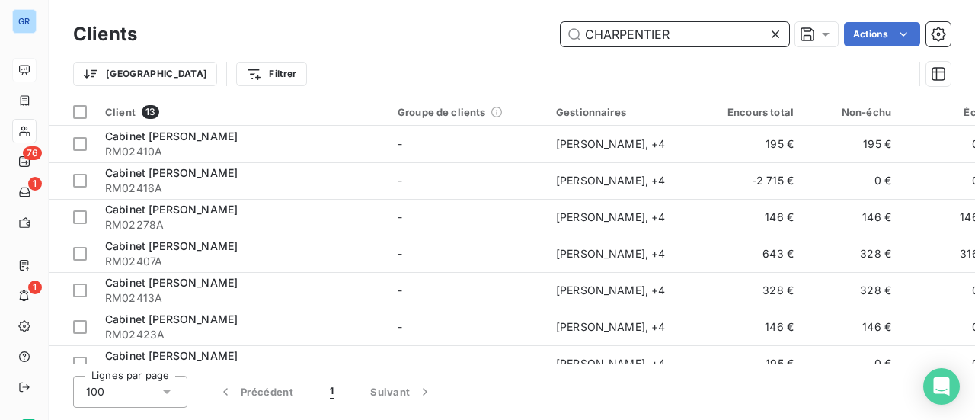
drag, startPoint x: 706, startPoint y: 35, endPoint x: 342, endPoint y: 50, distance: 364.5
click at [398, 43] on div "CHARPENTIER Actions" at bounding box center [552, 34] width 795 height 24
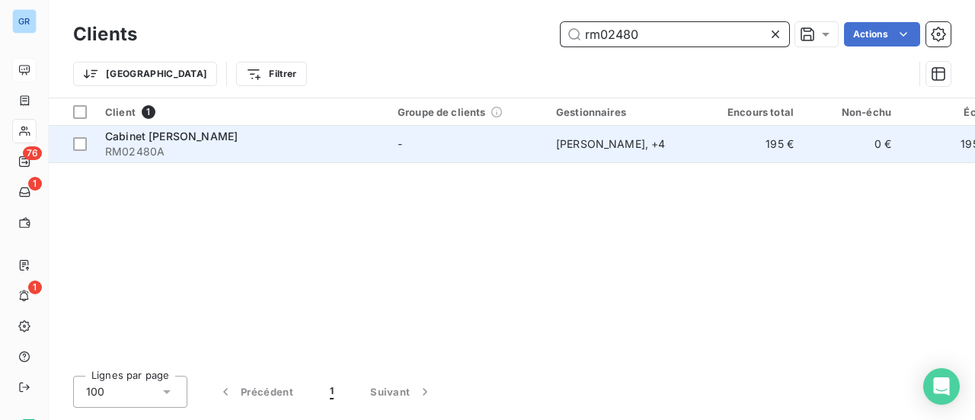
type input "rm02480"
click at [200, 139] on span "Cabinet [PERSON_NAME]" at bounding box center [171, 136] width 133 height 13
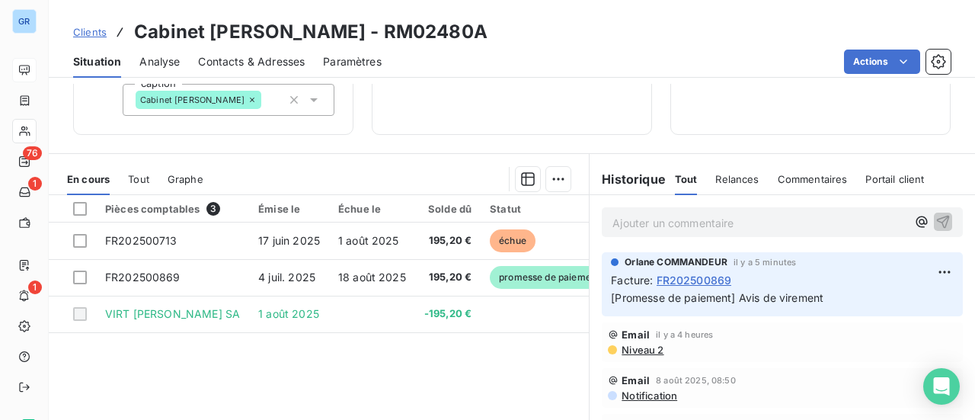
scroll to position [305, 0]
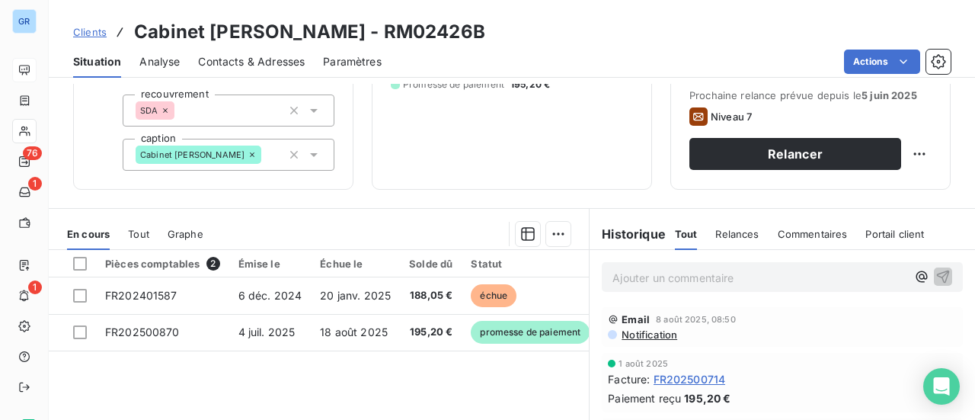
scroll to position [305, 0]
